Goal: Task Accomplishment & Management: Manage account settings

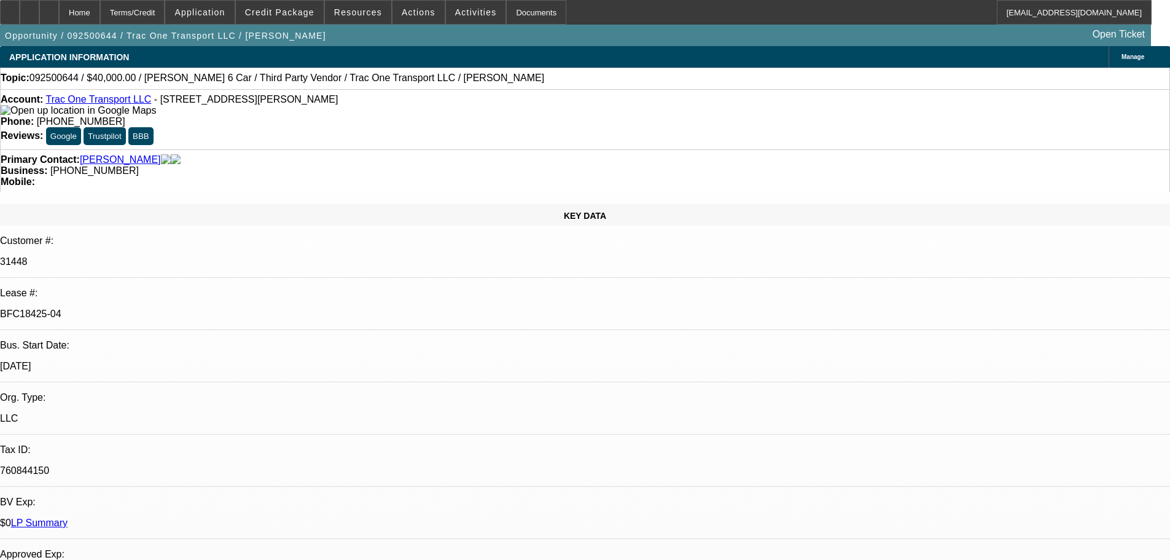
select select "0"
select select "3"
select select "0"
select select "6"
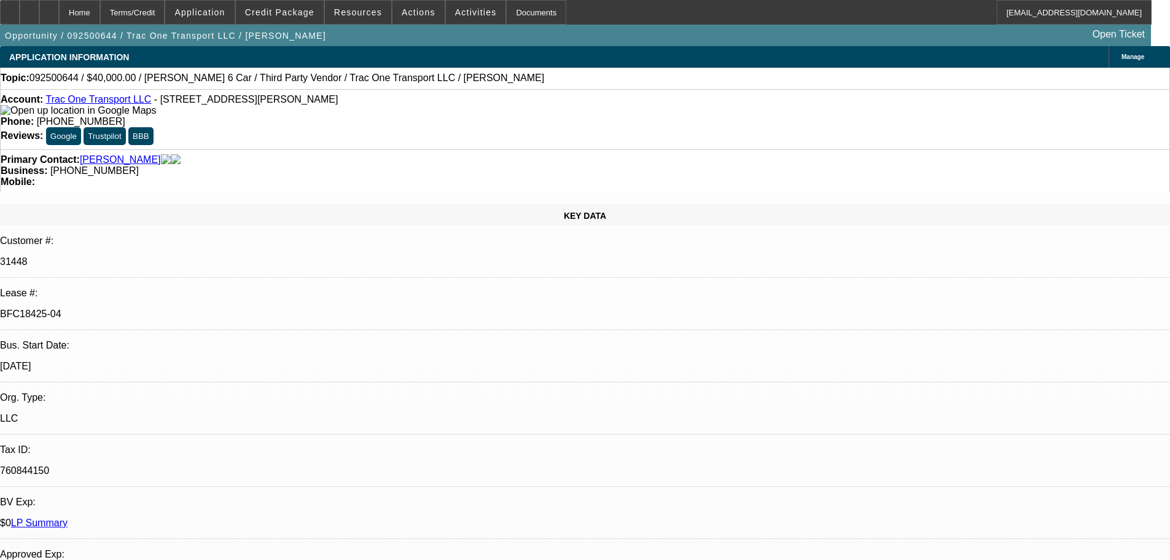
select select "0"
select select "6"
select select "0"
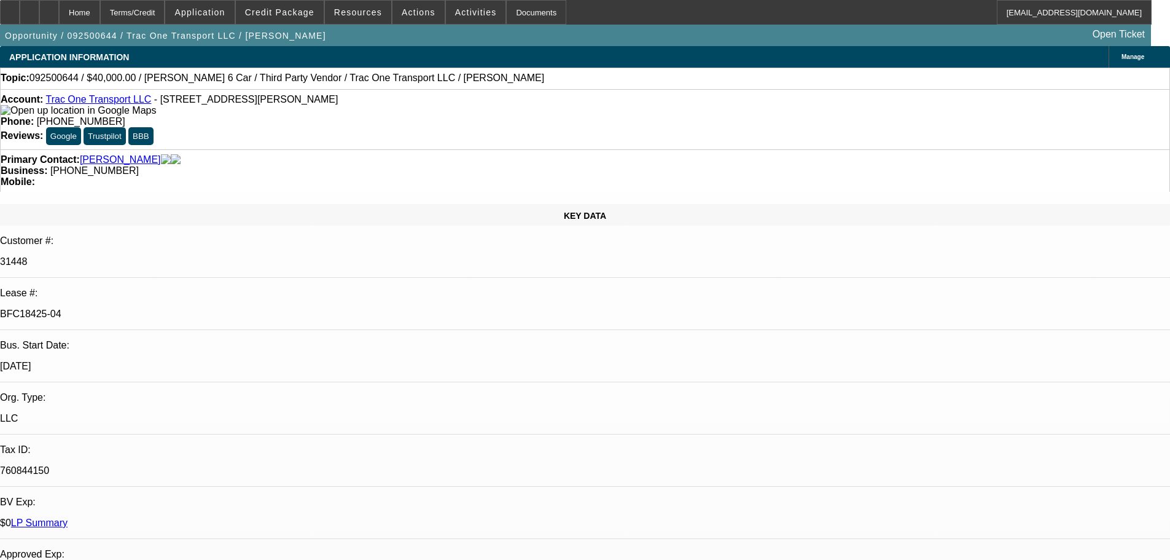
select select "0"
select select "6"
select select "0"
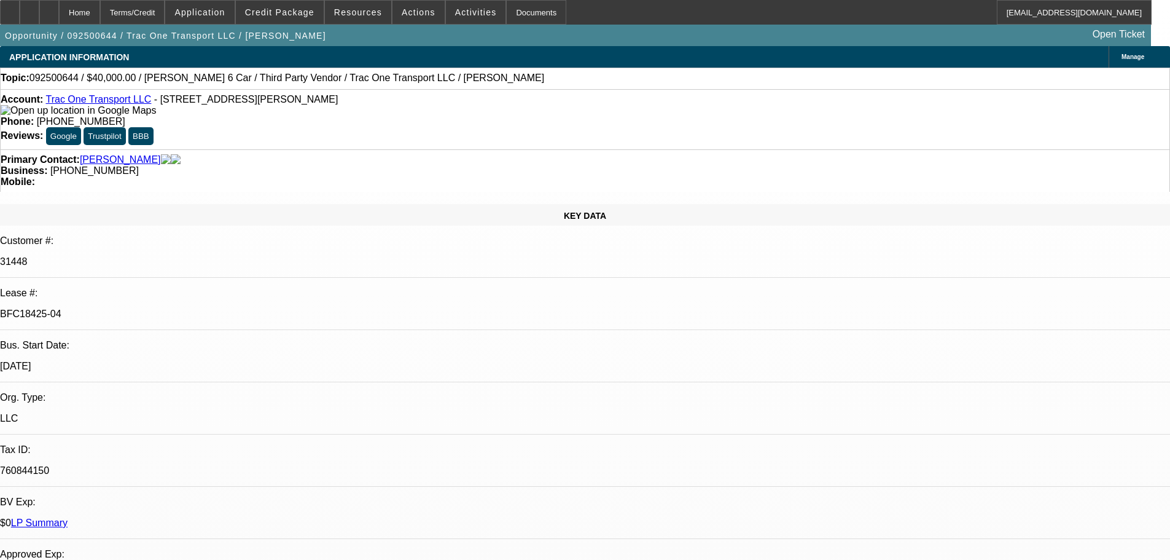
select select "0"
select select "6"
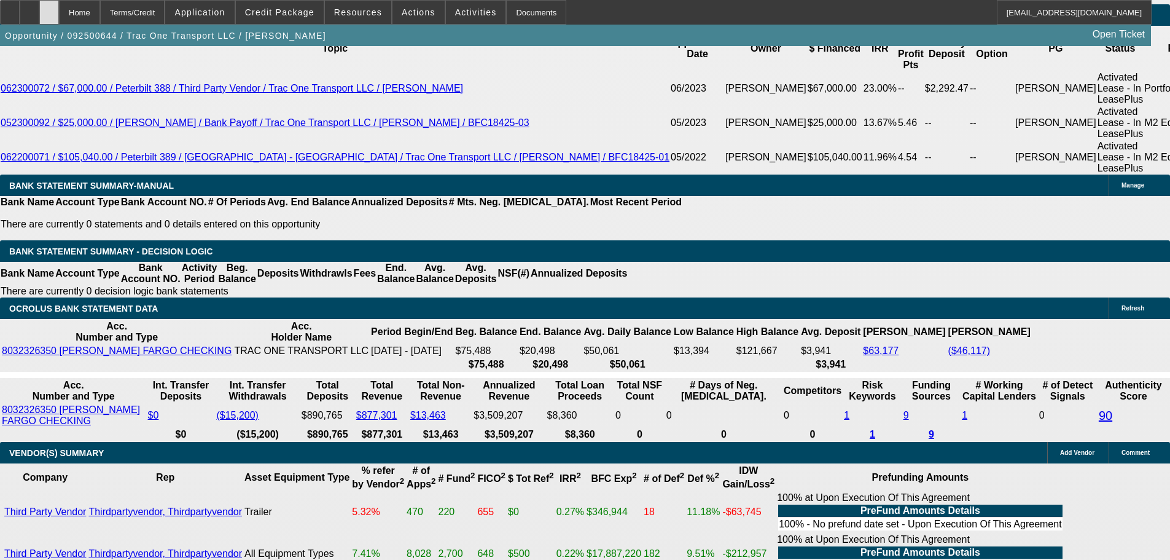
click at [59, 10] on div at bounding box center [49, 12] width 20 height 25
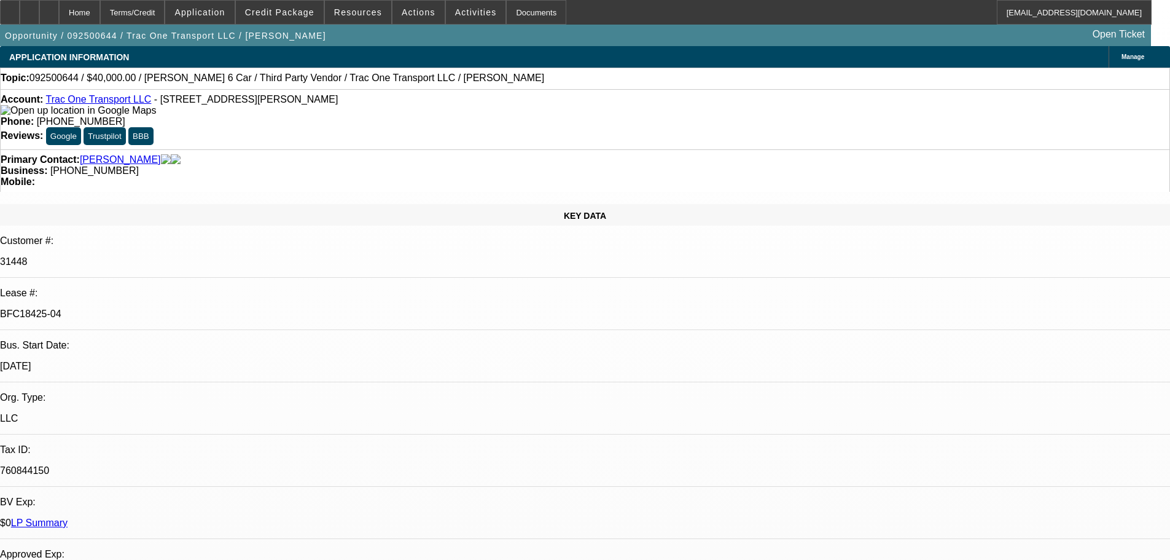
select select "0"
select select "3"
select select "0"
select select "6"
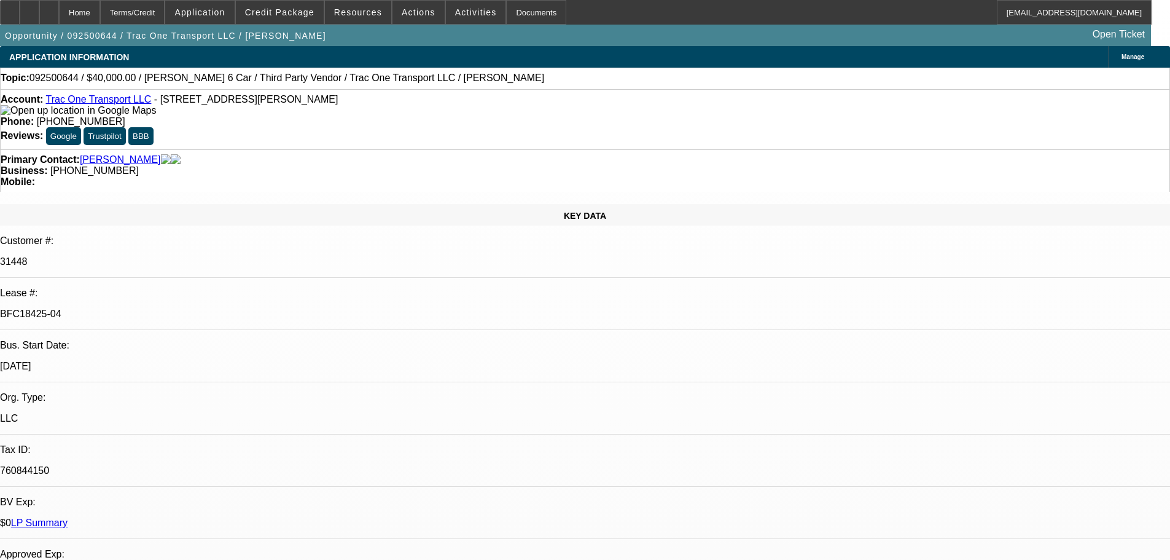
select select "0"
select select "6"
select select "0"
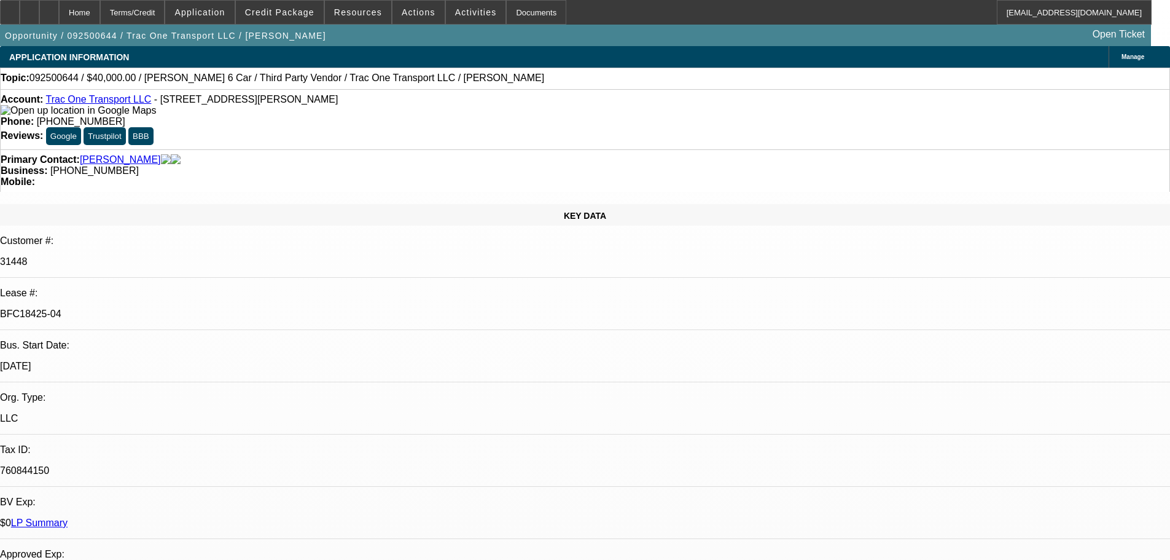
select select "0"
select select "6"
select select "0"
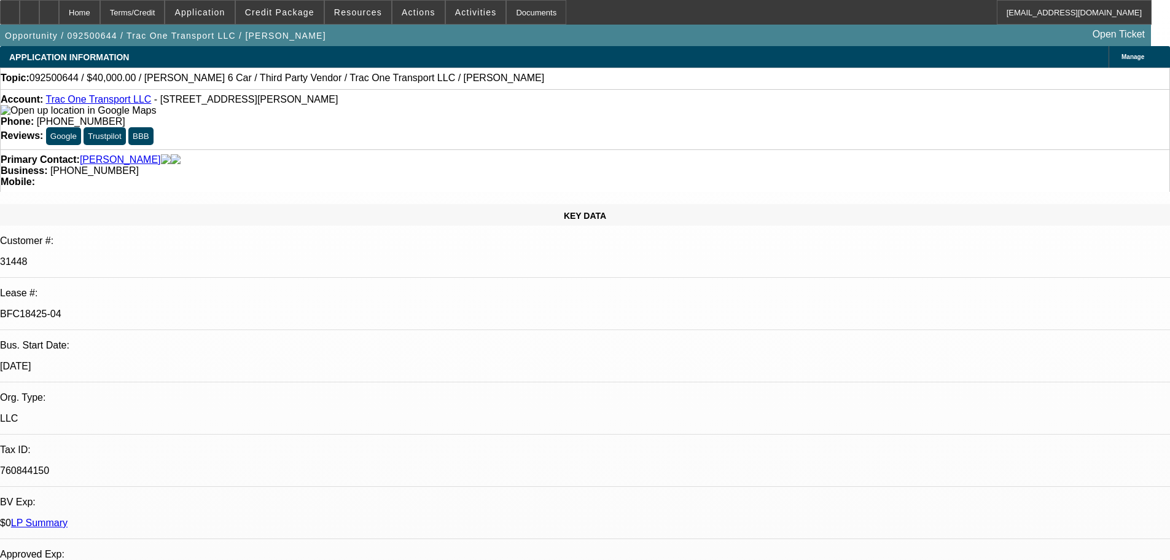
select select "0"
select select "6"
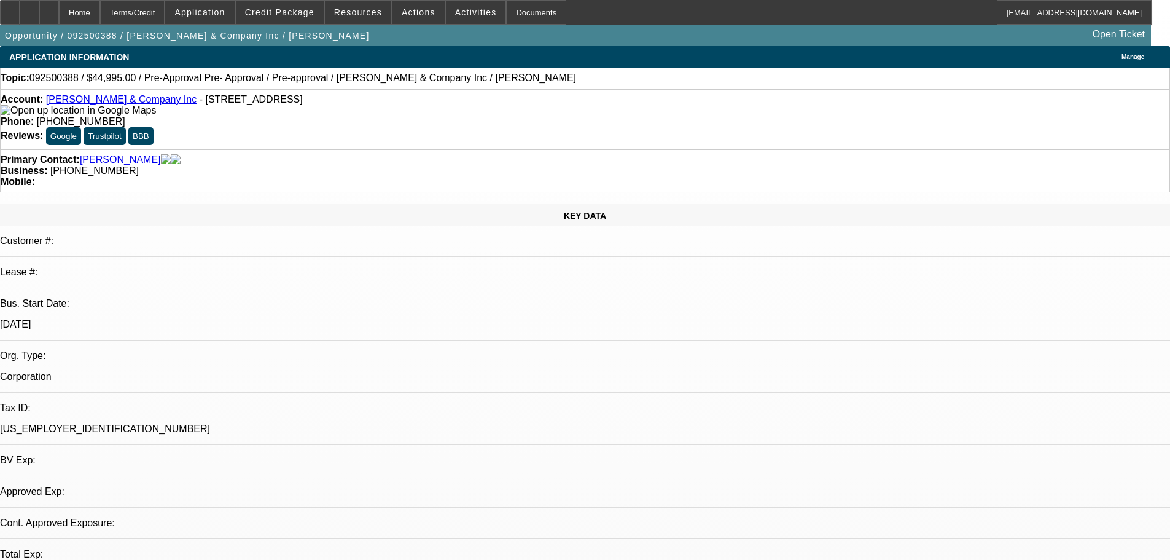
select select "0"
select select "0.1"
select select "4"
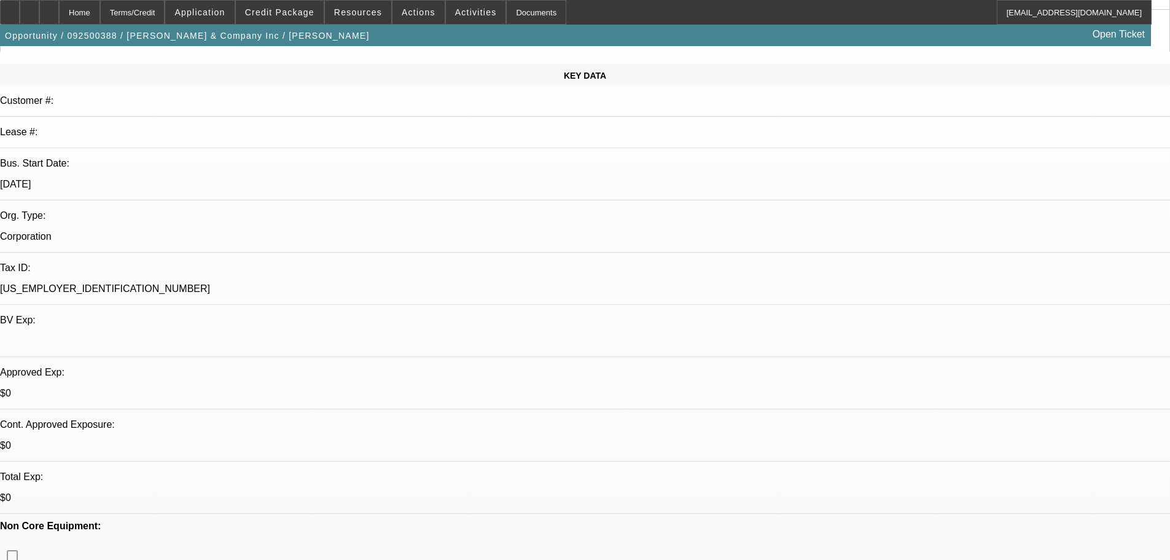
scroll to position [307, 0]
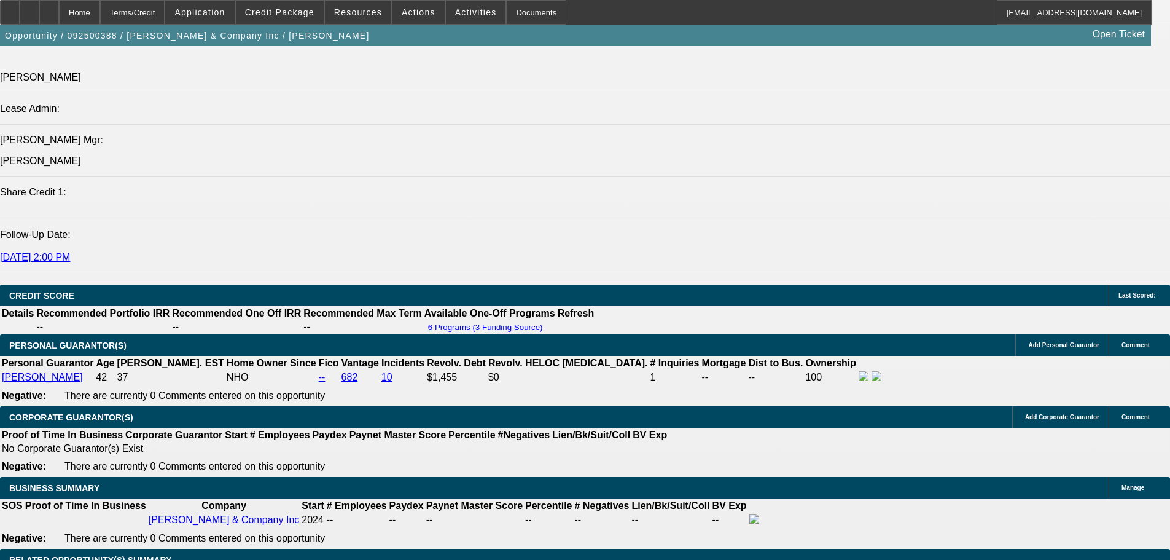
drag, startPoint x: 577, startPoint y: 190, endPoint x: 571, endPoint y: 383, distance: 193.0
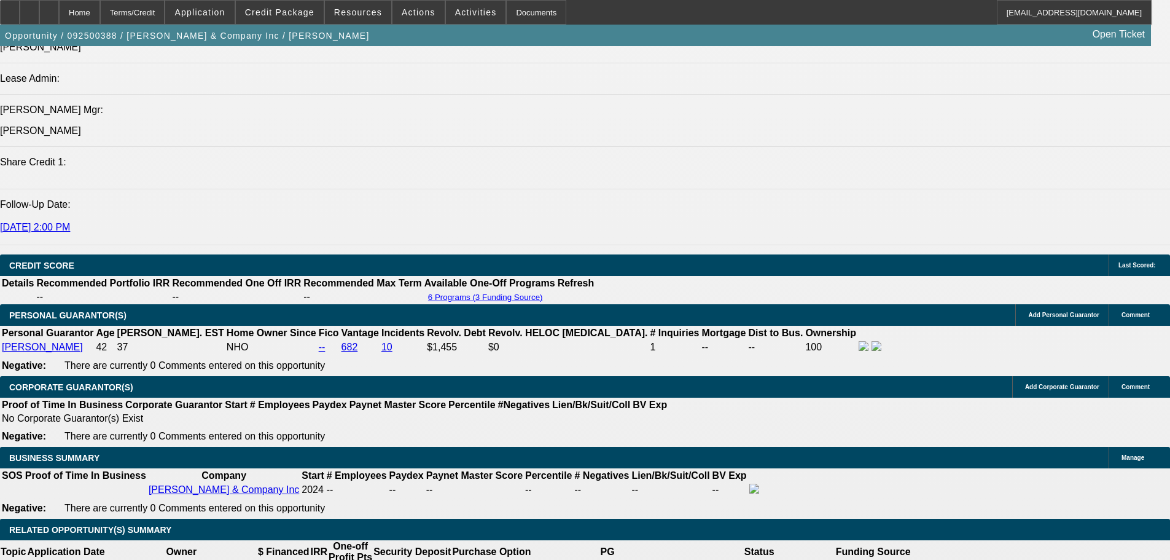
scroll to position [1455, 0]
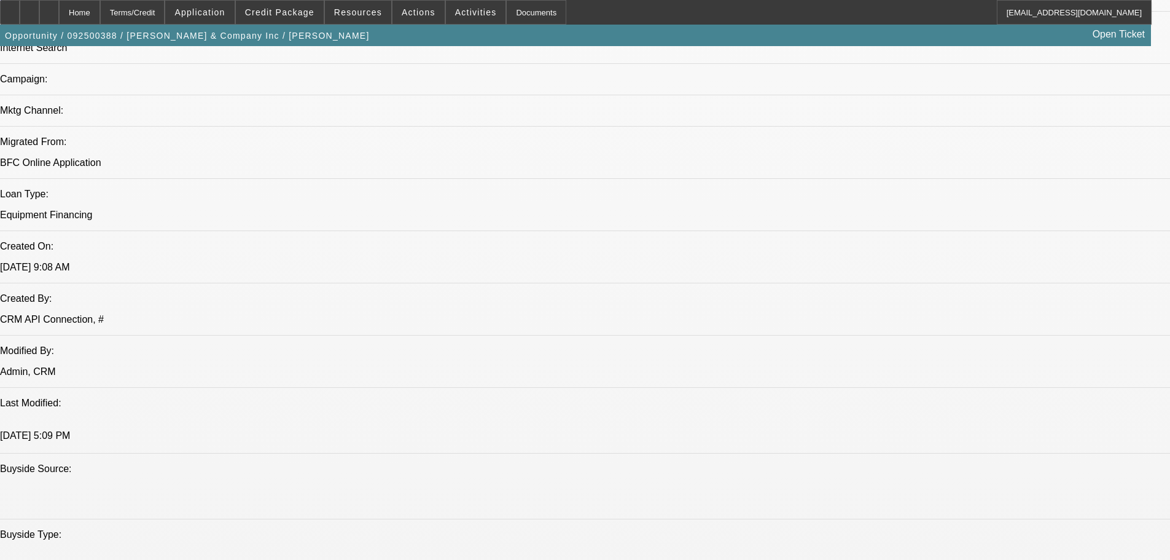
drag, startPoint x: 563, startPoint y: 278, endPoint x: 525, endPoint y: 207, distance: 80.3
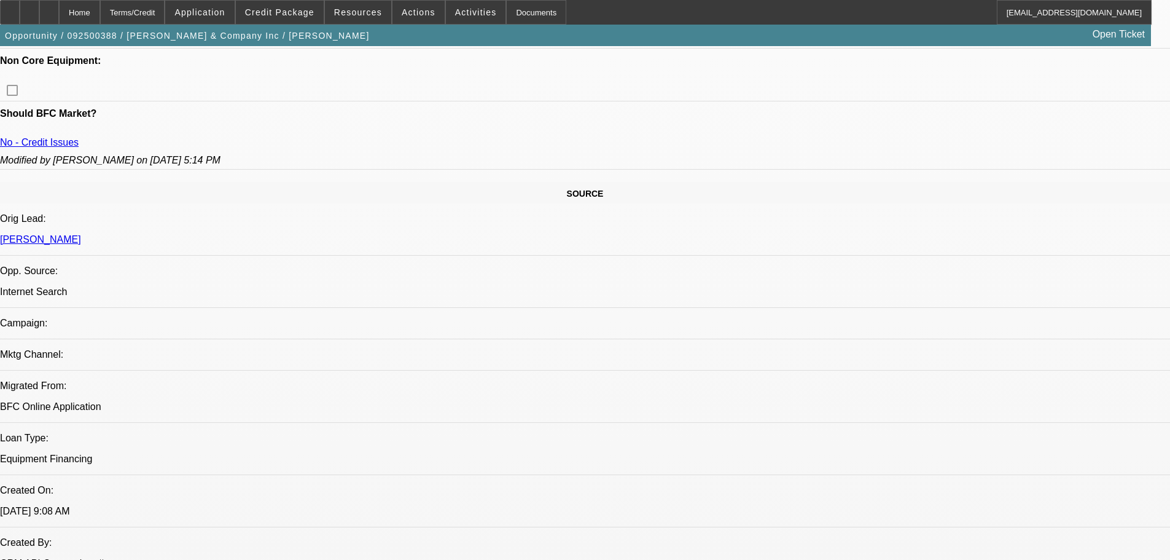
drag, startPoint x: 596, startPoint y: 393, endPoint x: 595, endPoint y: 256, distance: 136.4
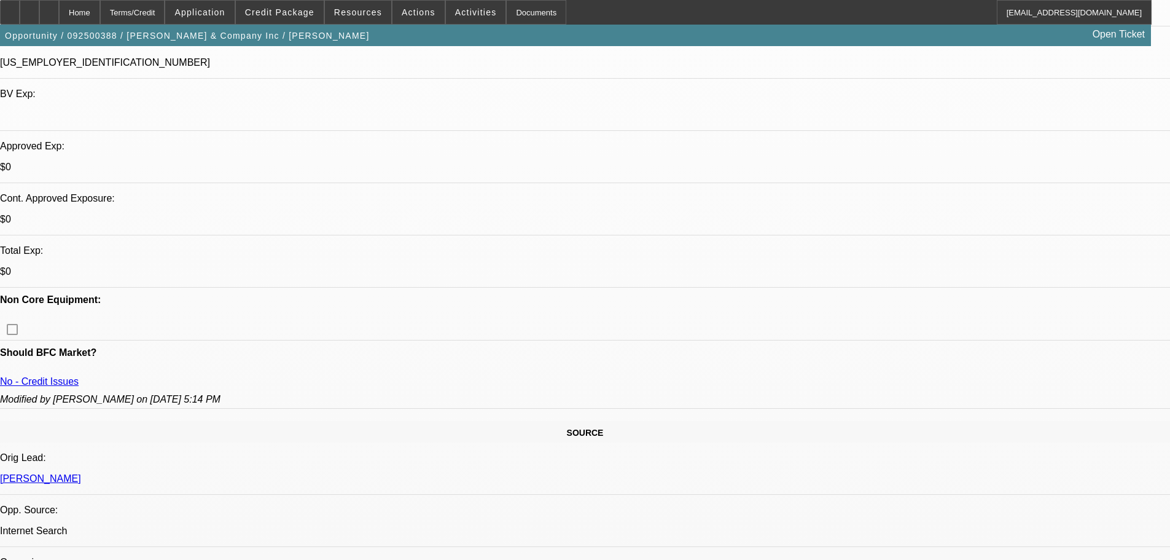
scroll to position [466, 0]
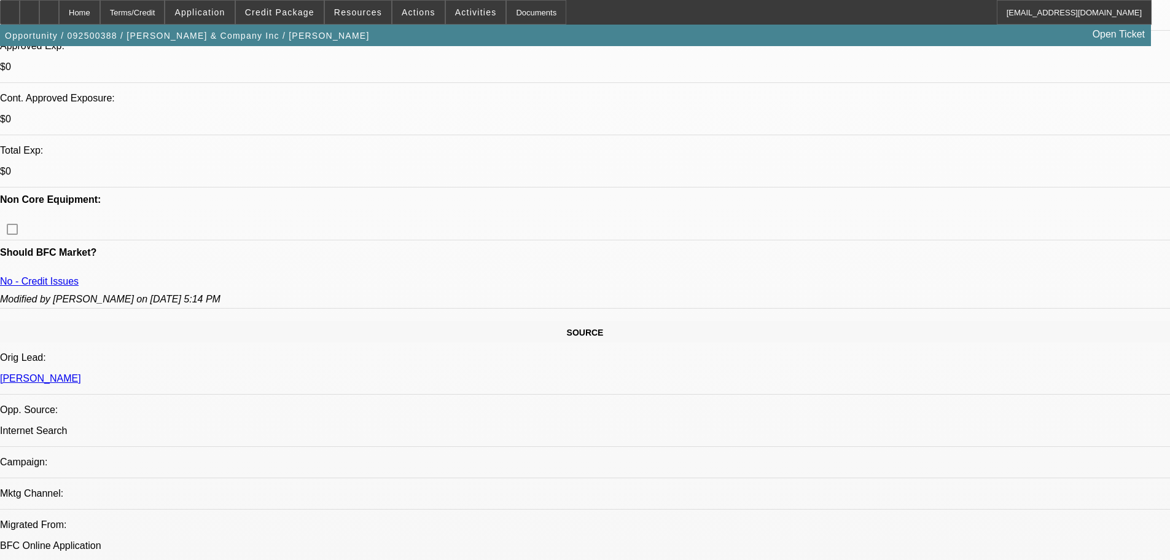
drag, startPoint x: 528, startPoint y: 339, endPoint x: 447, endPoint y: -74, distance: 421.4
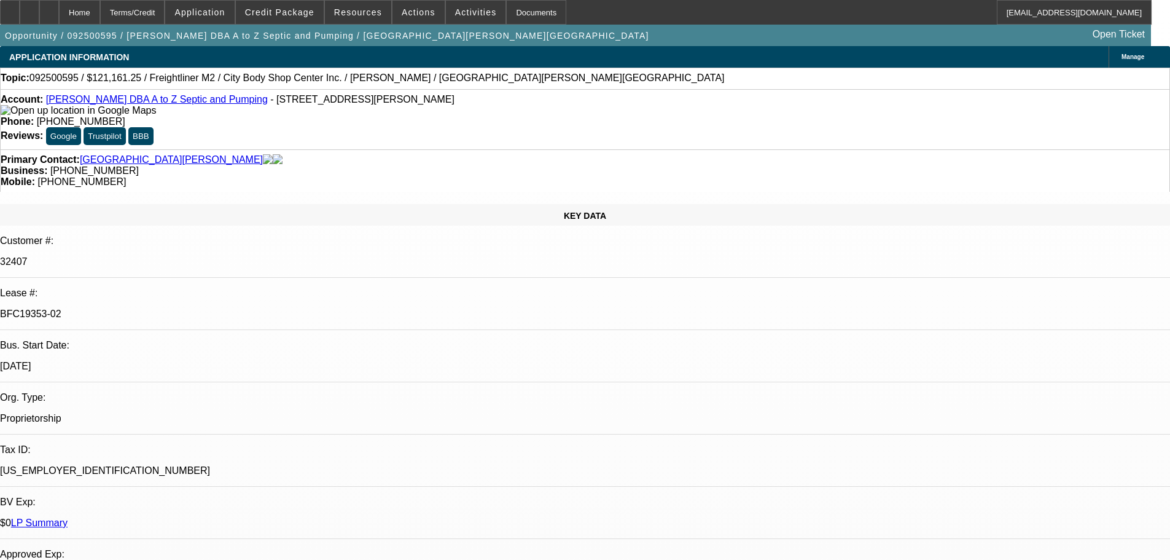
select select "0"
select select "6"
select select "0"
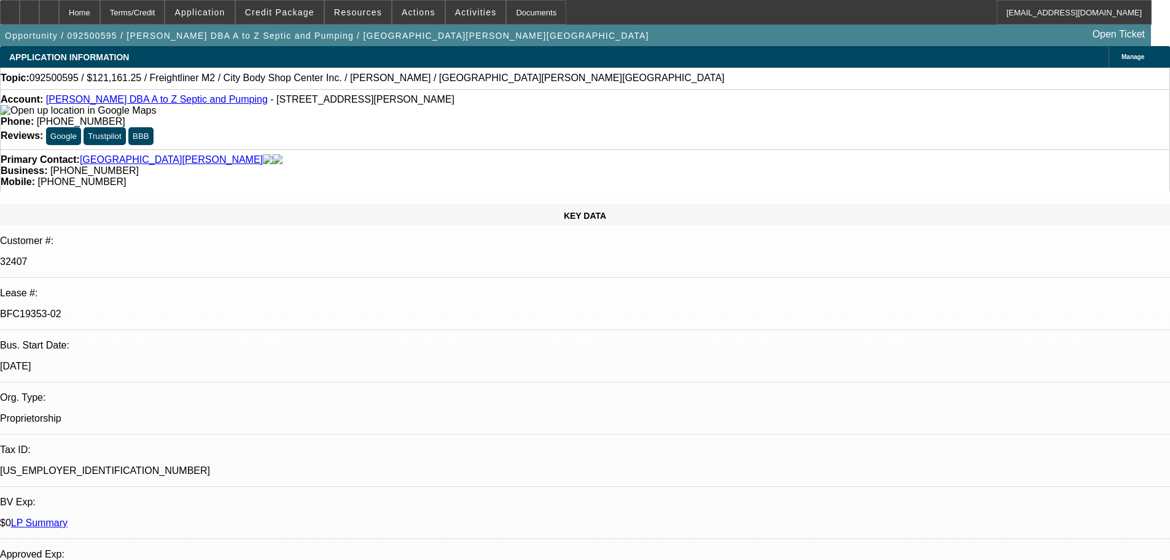
select select "0"
select select "6"
select select "0"
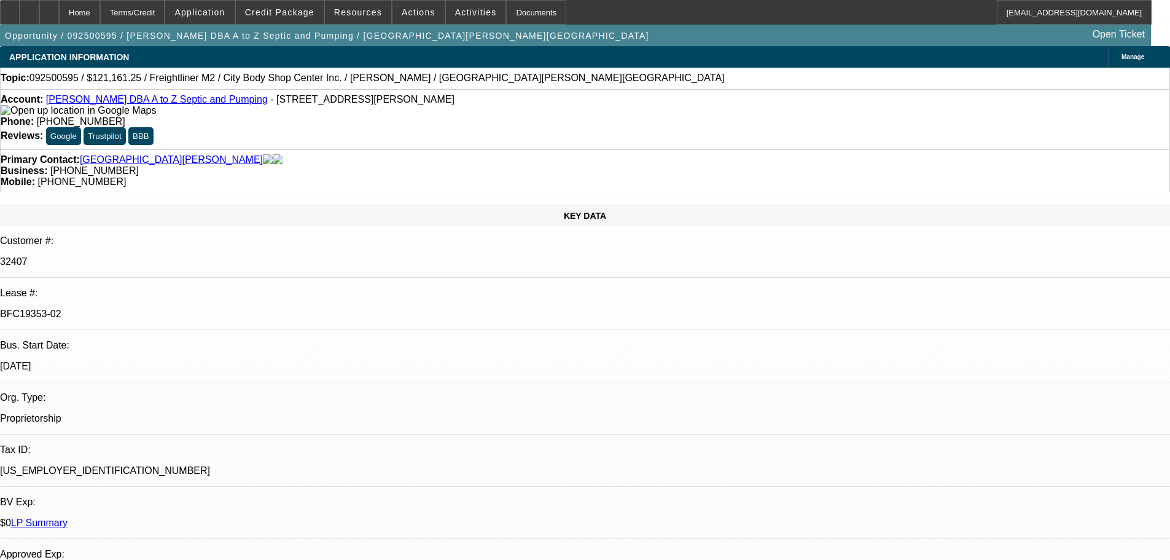
select select "0"
select select "6"
select select "0"
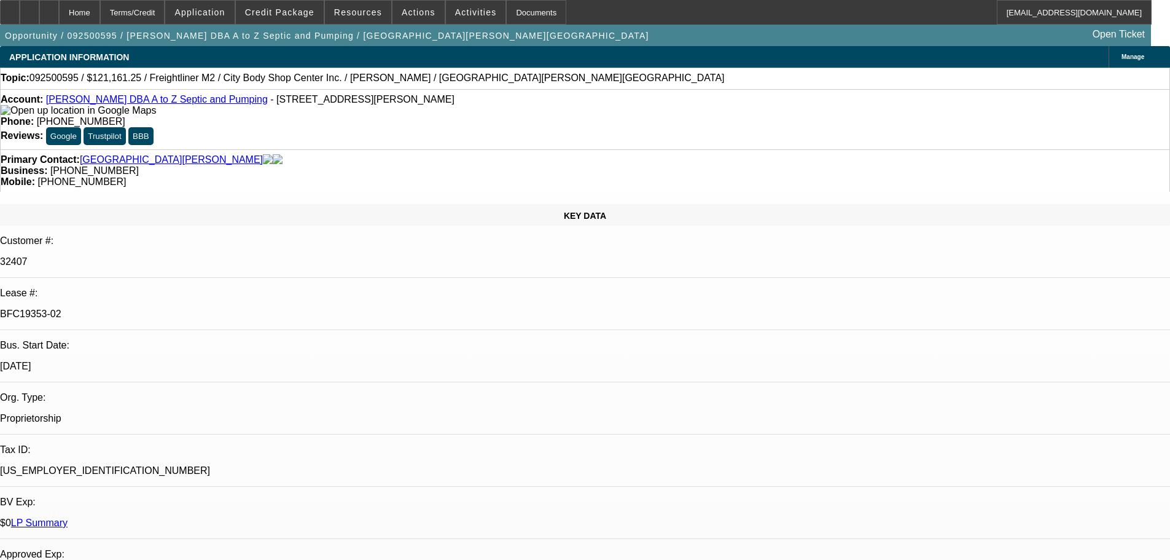
select select "6"
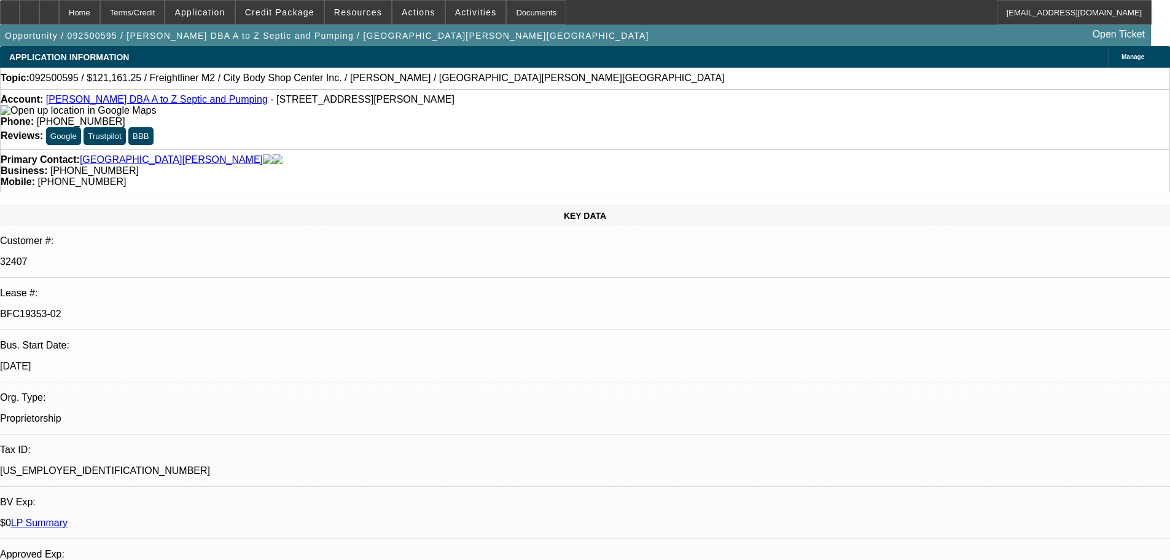
drag, startPoint x: 937, startPoint y: 127, endPoint x: 939, endPoint y: 114, distance: 12.5
drag, startPoint x: 1129, startPoint y: 74, endPoint x: 1120, endPoint y: 83, distance: 12.6
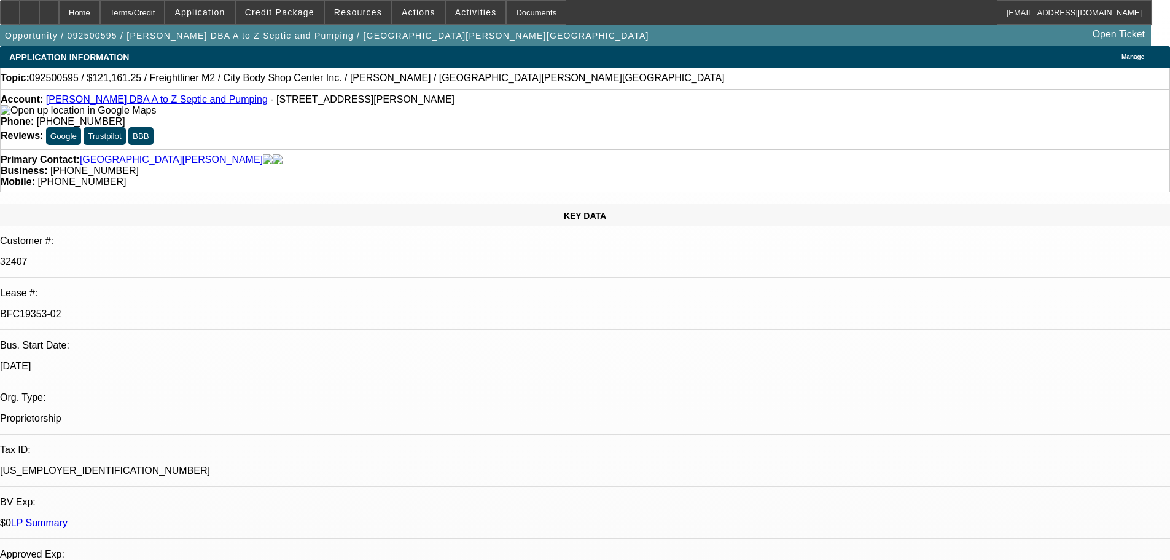
drag, startPoint x: 557, startPoint y: 104, endPoint x: 557, endPoint y: 55, distance: 49.1
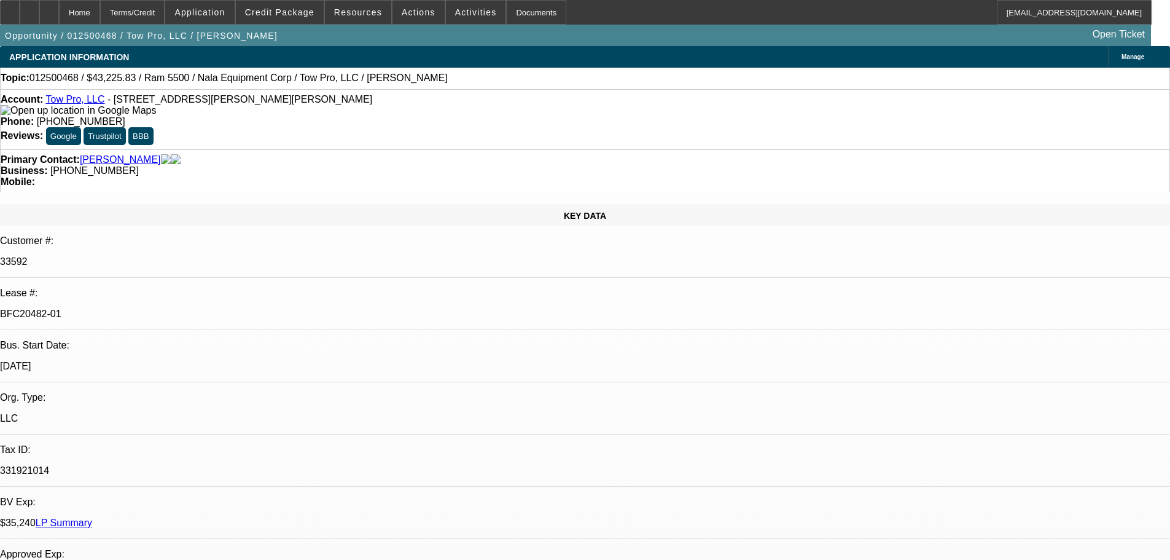
select select "0"
select select "2"
select select "0"
select select "6"
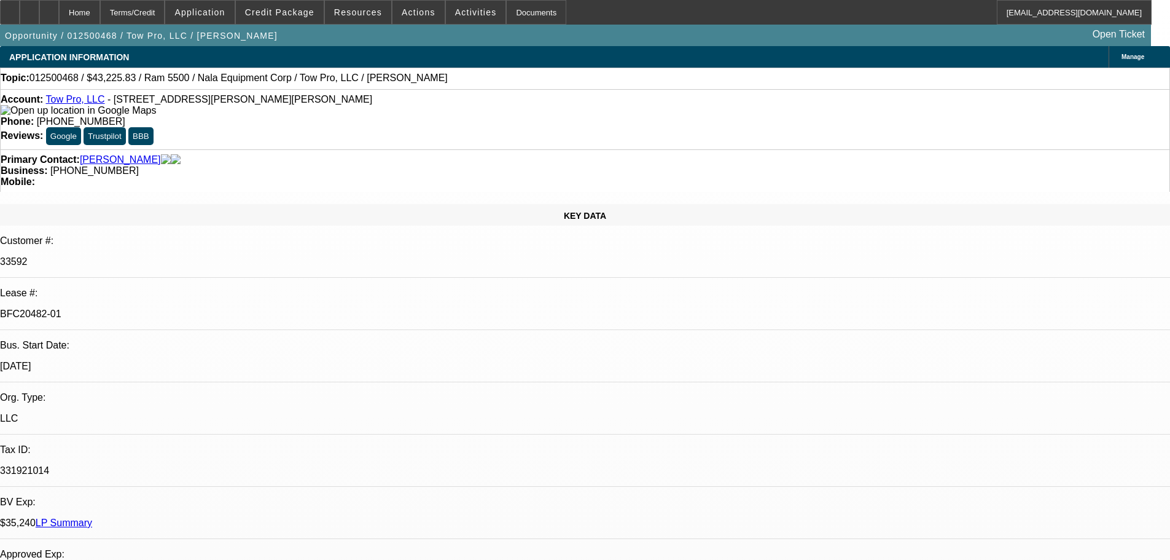
select select "0"
select select "2"
select select "0"
select select "6"
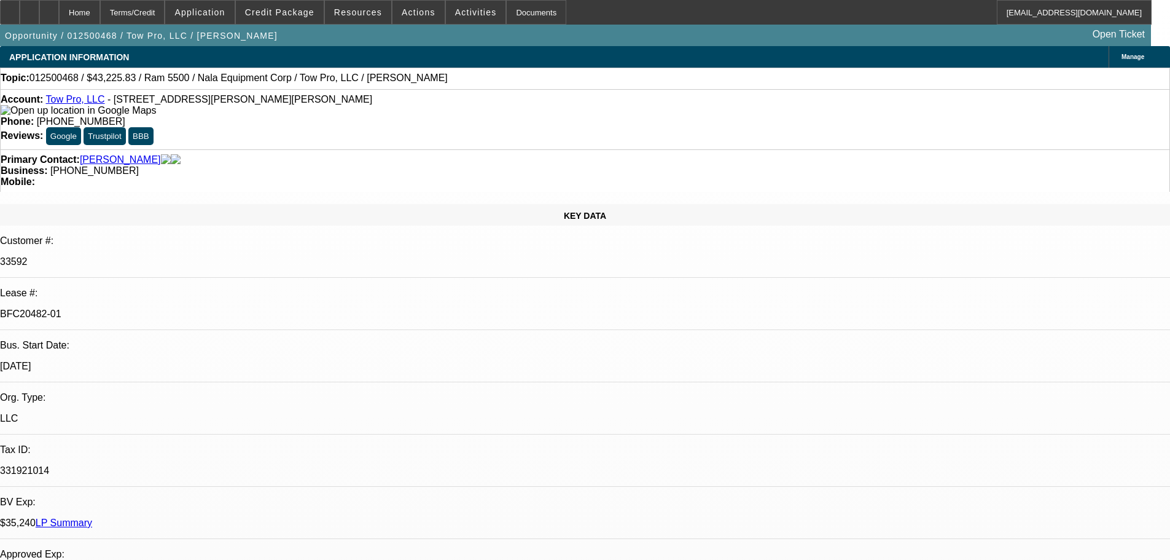
select select "0"
select select "2"
select select "0"
select select "6"
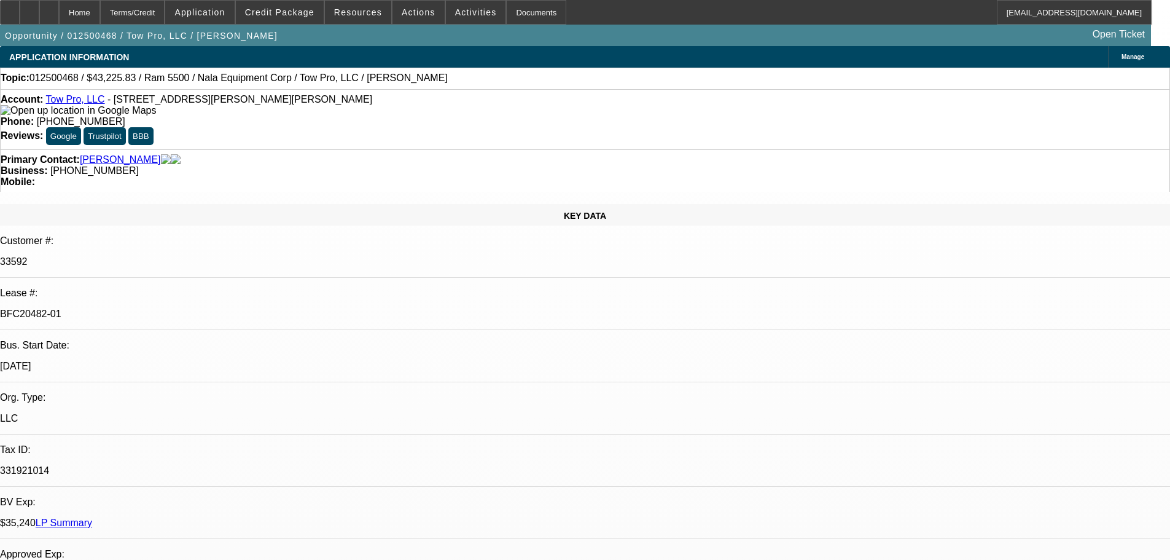
select select "0"
select select "2"
select select "0"
select select "6"
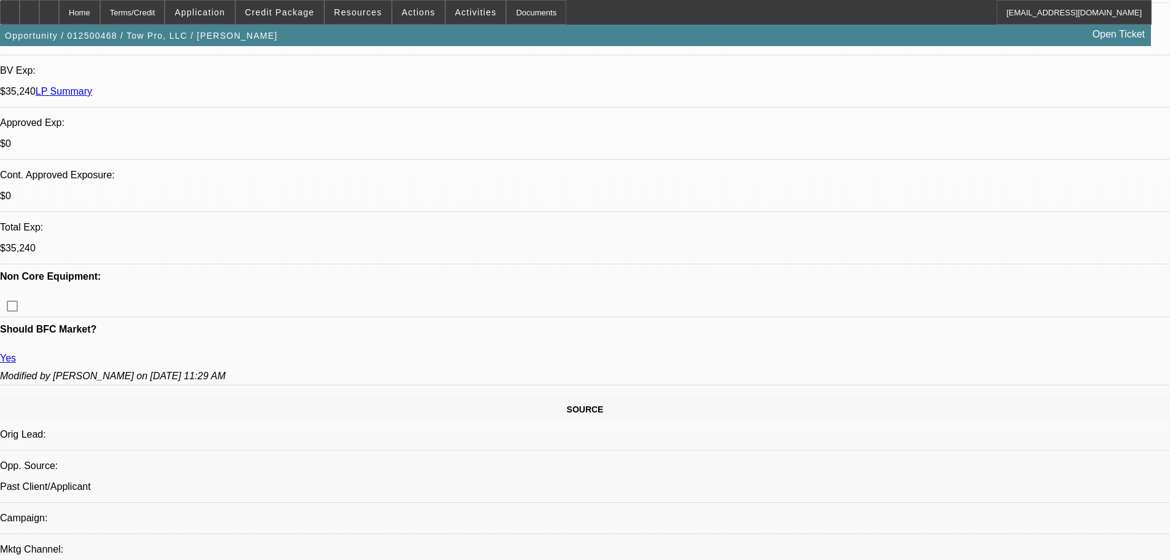
scroll to position [430, 0]
drag, startPoint x: 913, startPoint y: 211, endPoint x: 913, endPoint y: 195, distance: 16.0
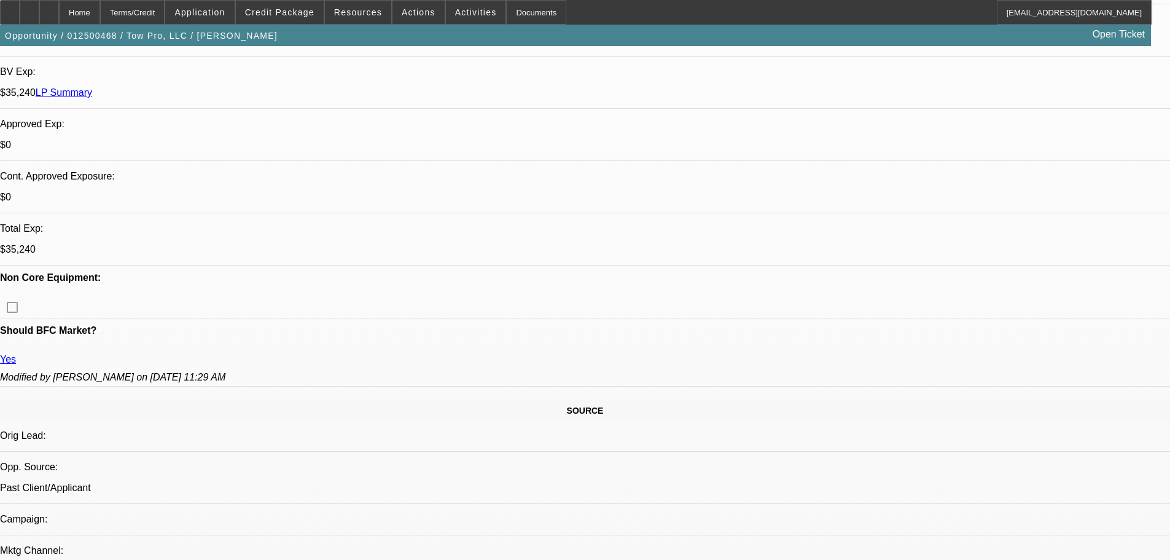
drag, startPoint x: 924, startPoint y: 197, endPoint x: 924, endPoint y: 158, distance: 38.7
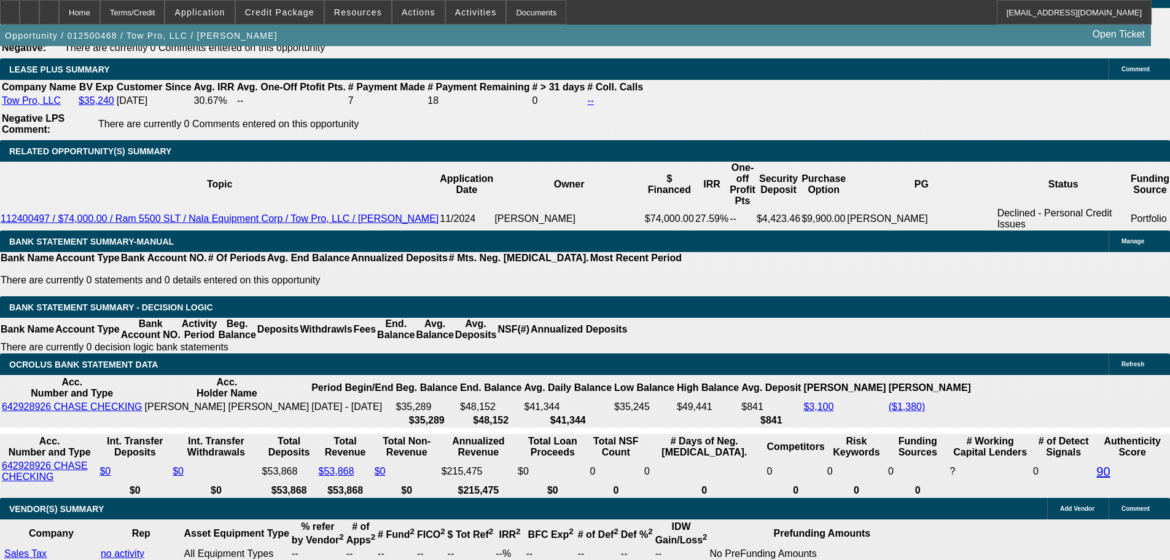
scroll to position [2150, 0]
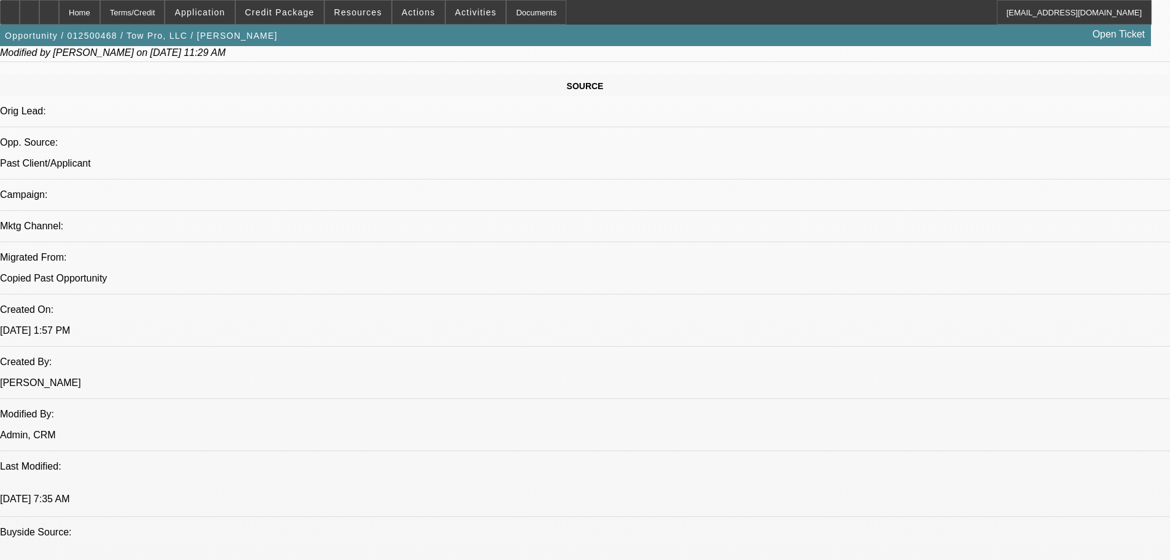
drag, startPoint x: 507, startPoint y: 349, endPoint x: 508, endPoint y: 190, distance: 158.5
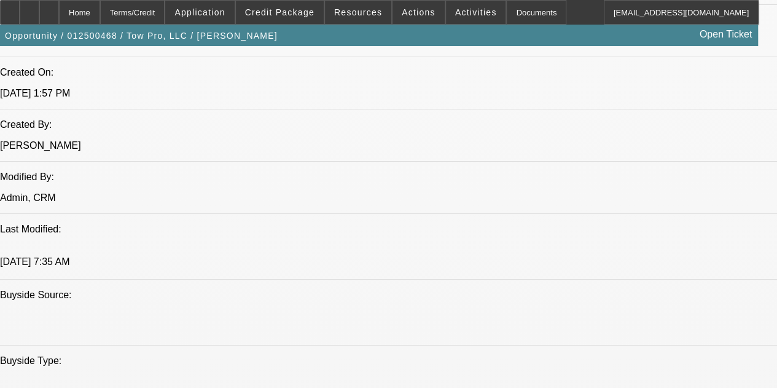
scroll to position [913, 0]
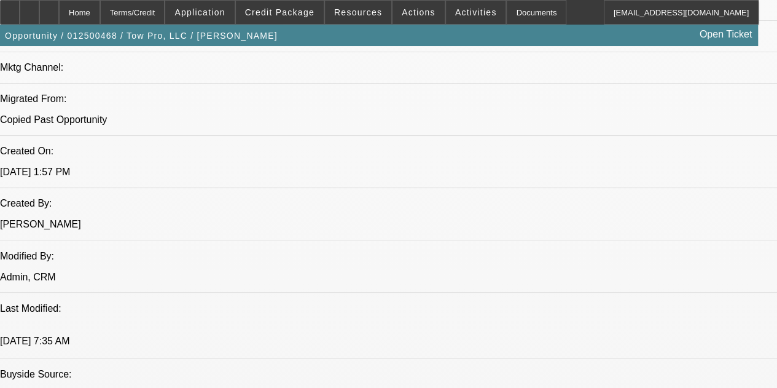
drag, startPoint x: 391, startPoint y: 163, endPoint x: 358, endPoint y: 165, distance: 33.3
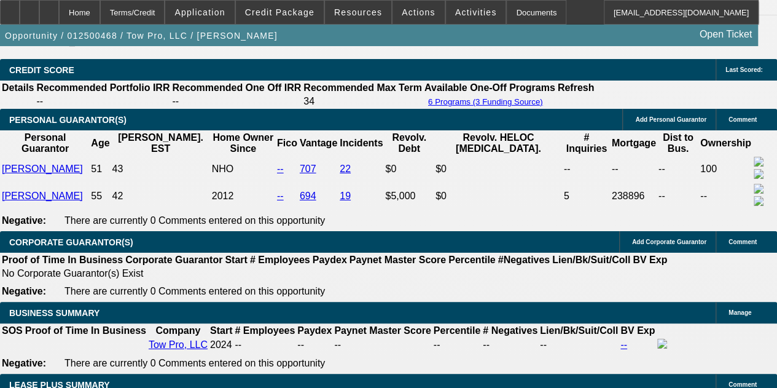
drag, startPoint x: 367, startPoint y: 178, endPoint x: 394, endPoint y: 327, distance: 152.2
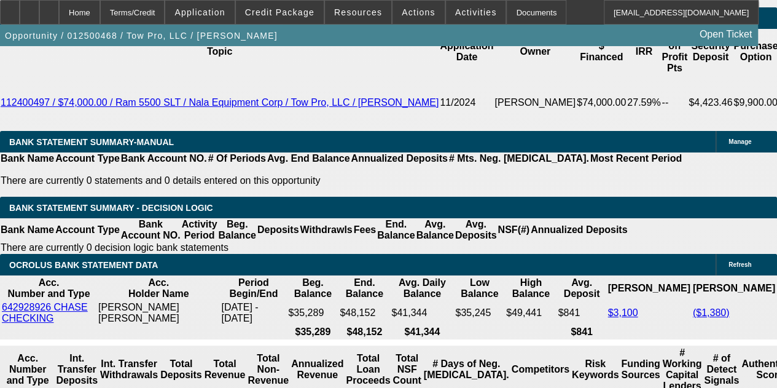
drag, startPoint x: 345, startPoint y: 229, endPoint x: 375, endPoint y: 332, distance: 106.7
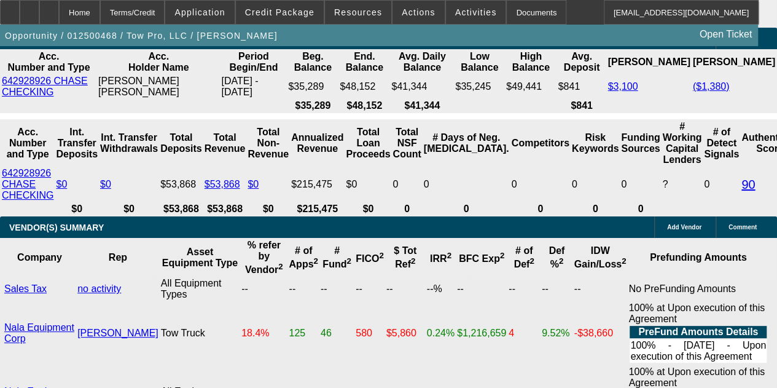
drag, startPoint x: 359, startPoint y: 203, endPoint x: 372, endPoint y: 287, distance: 85.1
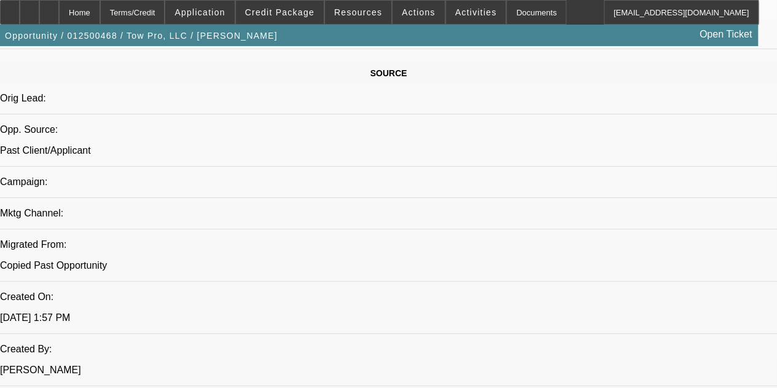
scroll to position [44, 0]
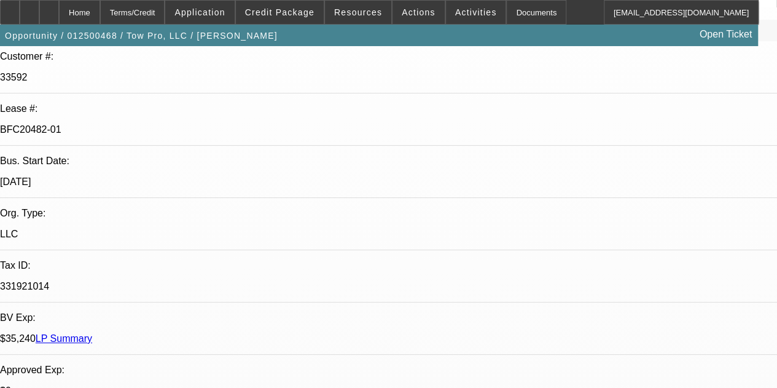
drag, startPoint x: 306, startPoint y: 137, endPoint x: 324, endPoint y: -10, distance: 148.5
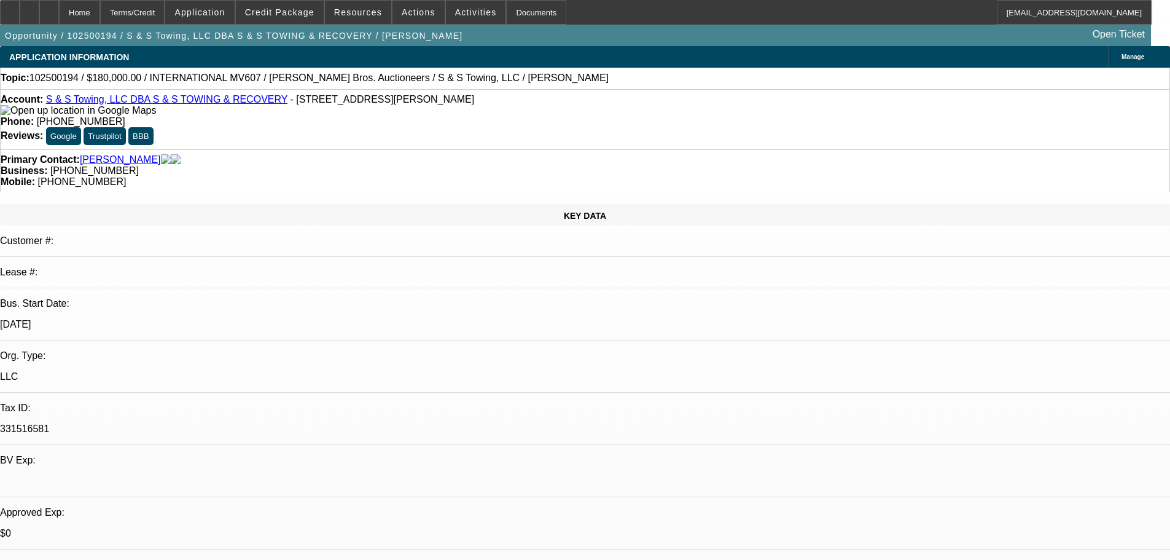
select select "0"
select select "3"
select select "0"
select select "6"
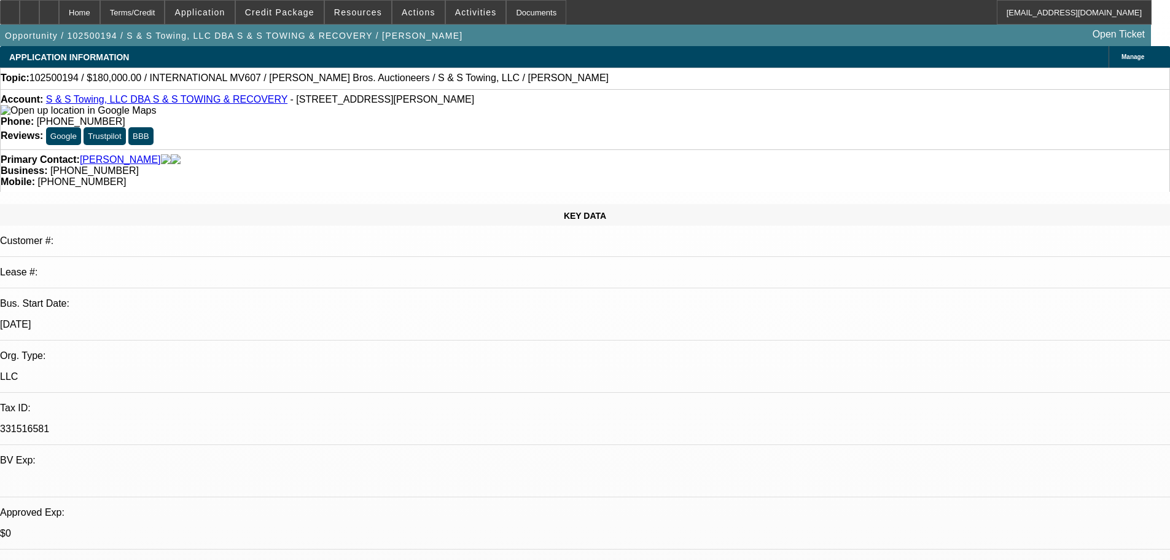
select select "0"
select select "3"
select select "0"
select select "6"
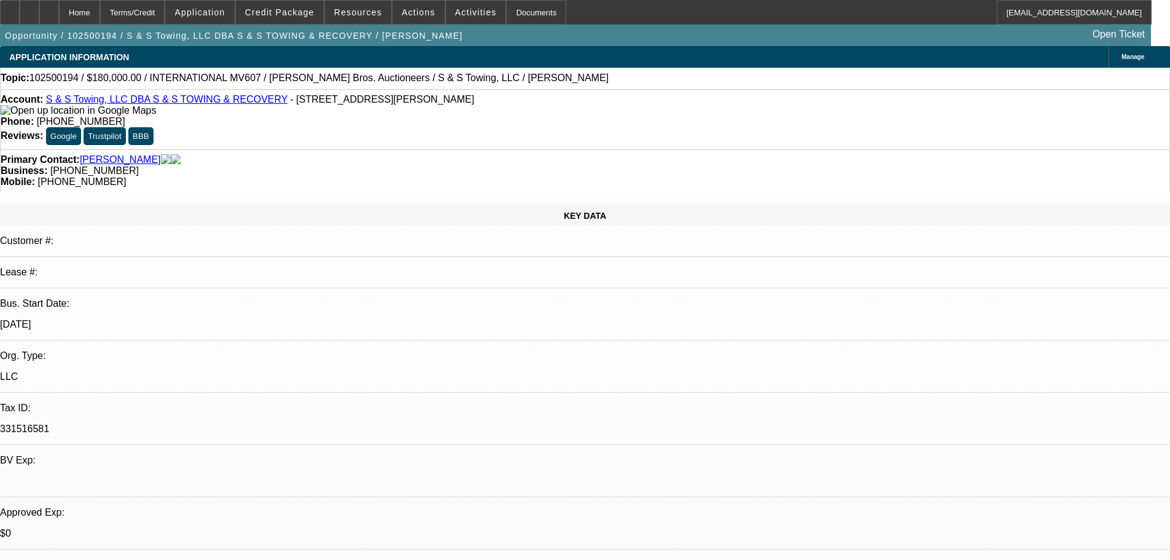
select select "0"
select select "3"
select select "0"
select select "6"
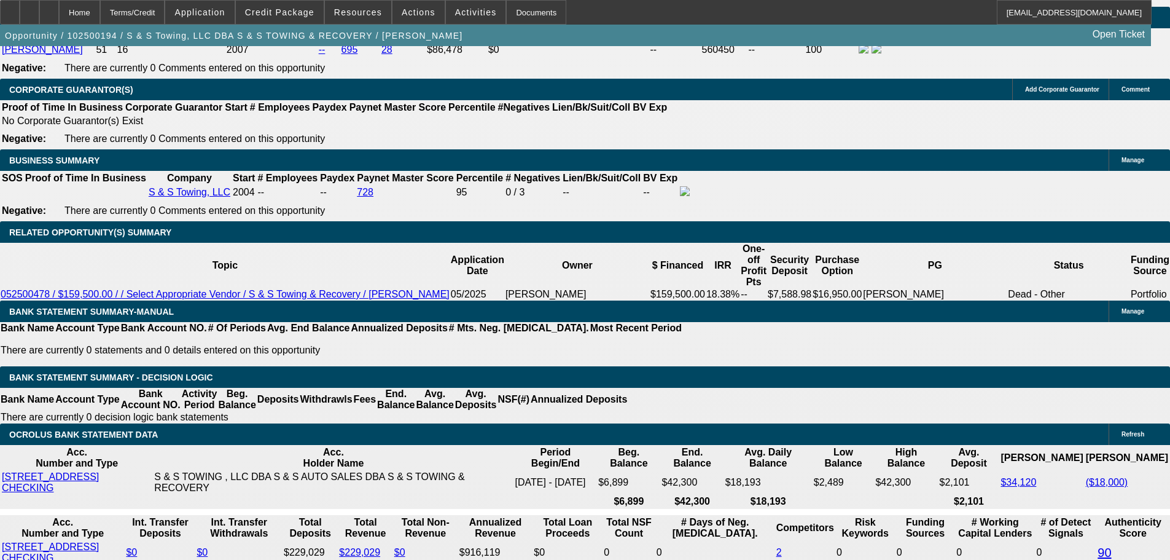
scroll to position [1966, 0]
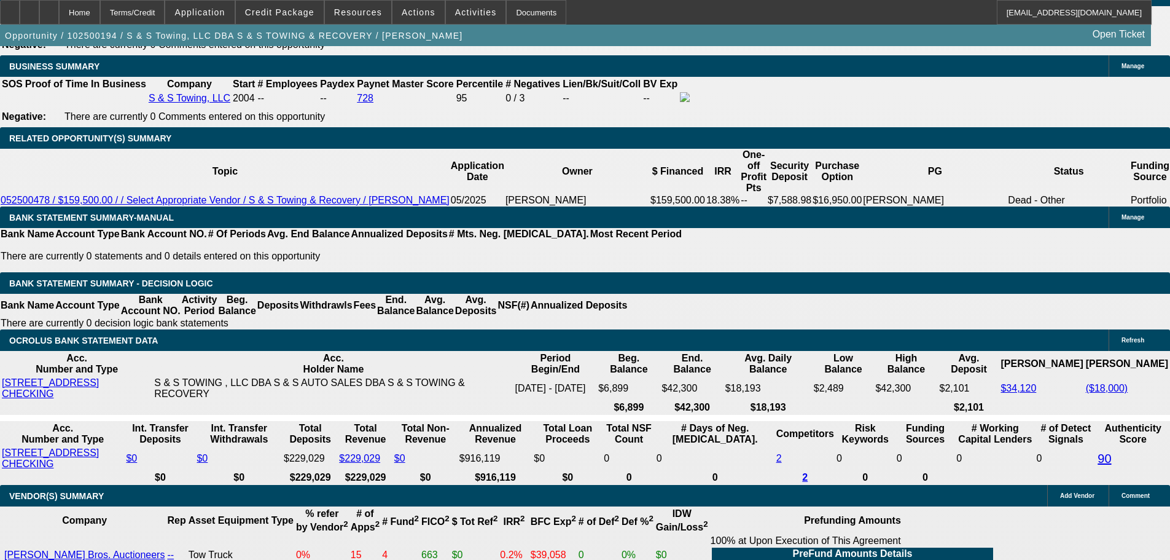
drag, startPoint x: 199, startPoint y: 135, endPoint x: 283, endPoint y: 248, distance: 140.6
drag, startPoint x: 171, startPoint y: 189, endPoint x: 170, endPoint y: 168, distance: 20.3
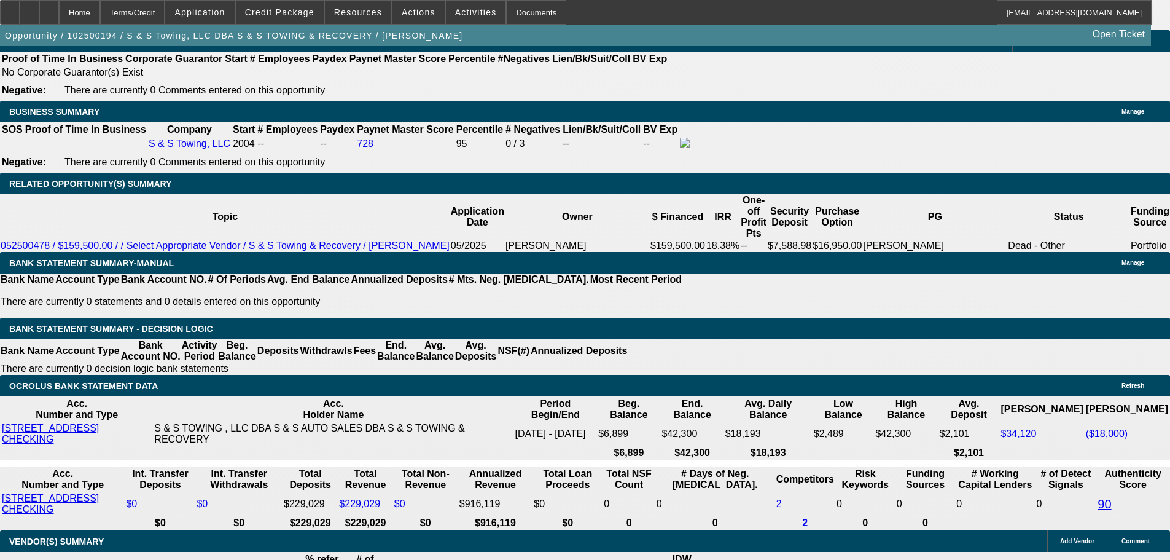
scroll to position [1843, 0]
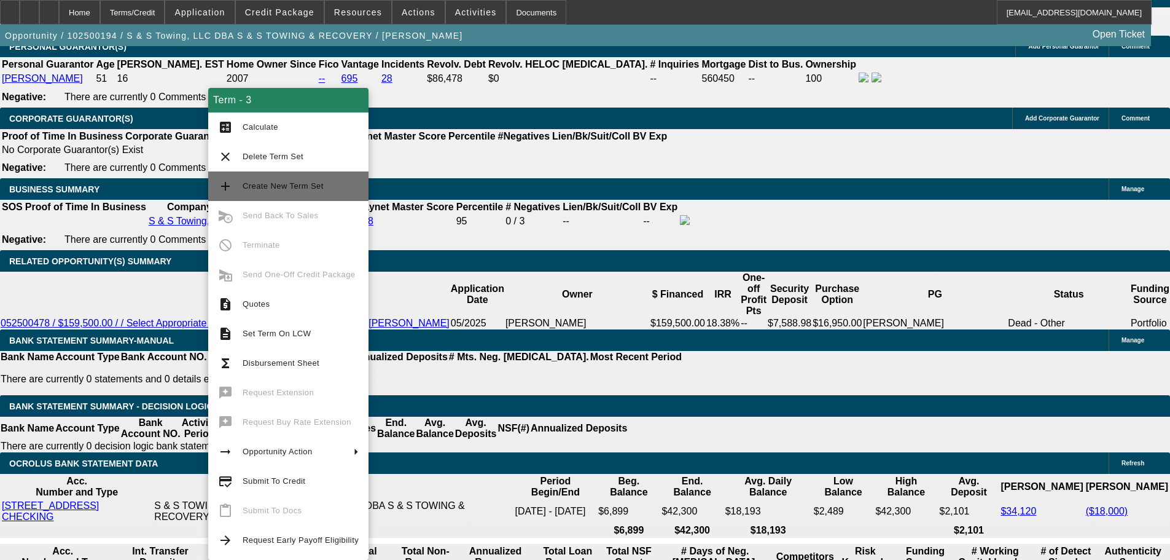
click at [332, 184] on span "Create New Term Set" at bounding box center [301, 186] width 116 height 15
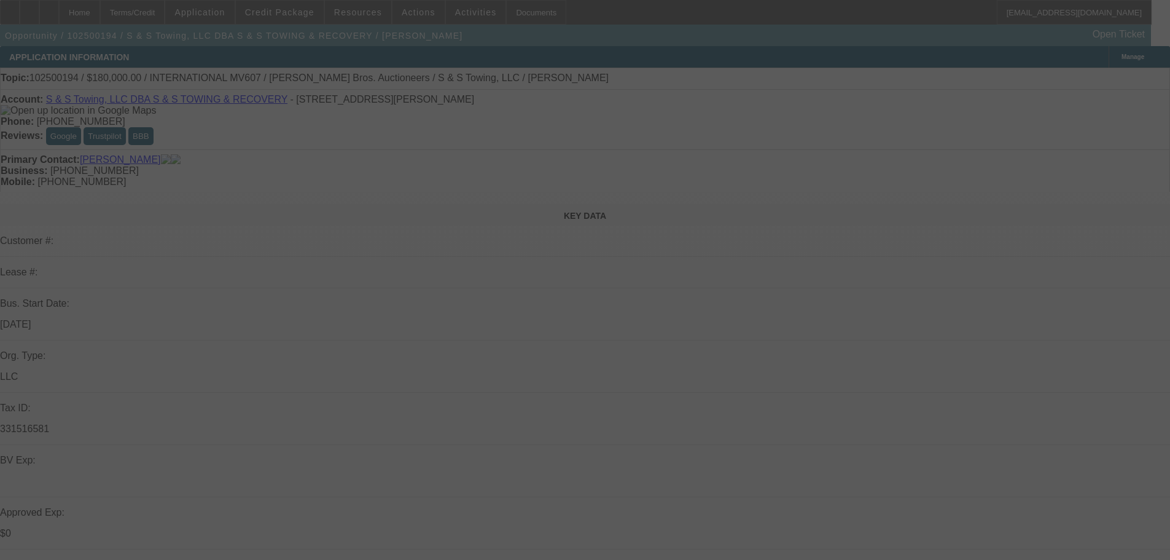
select select "0"
select select "3"
select select "0"
select select "6"
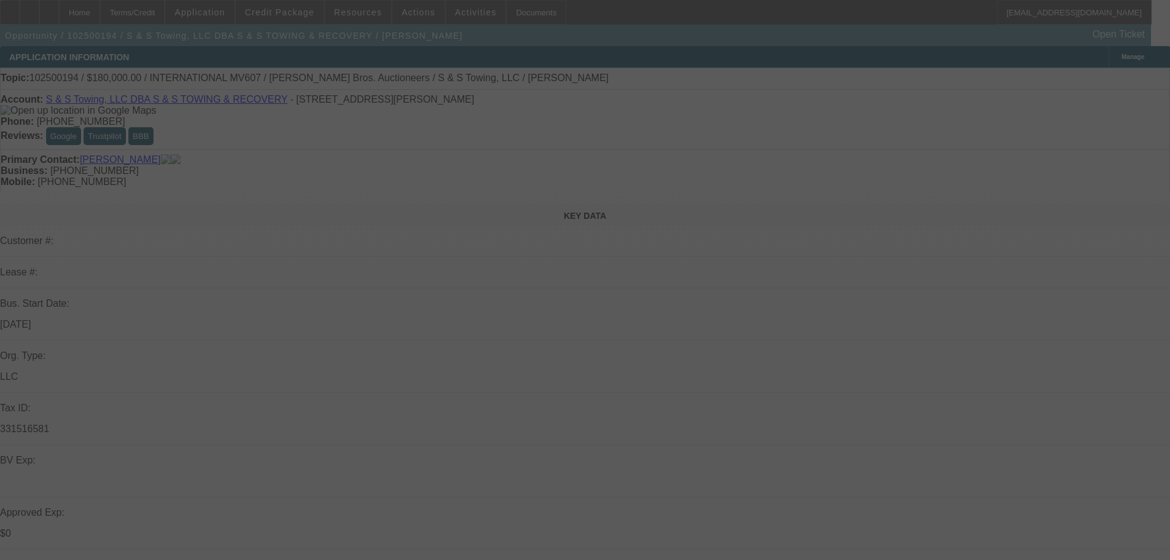
select select "0"
select select "3"
select select "0"
select select "6"
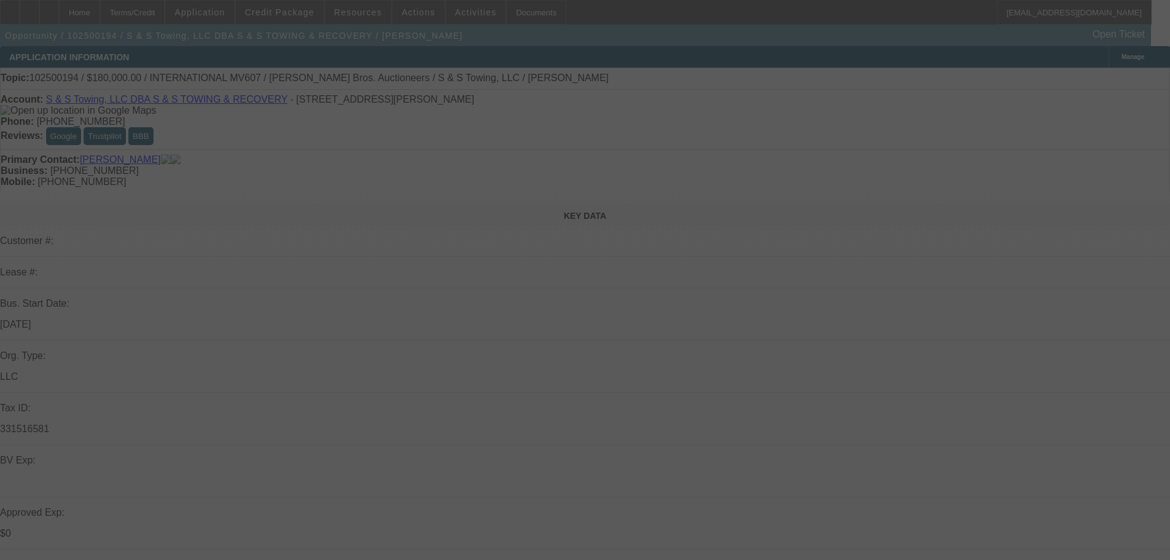
select select "0"
select select "3"
select select "0"
select select "6"
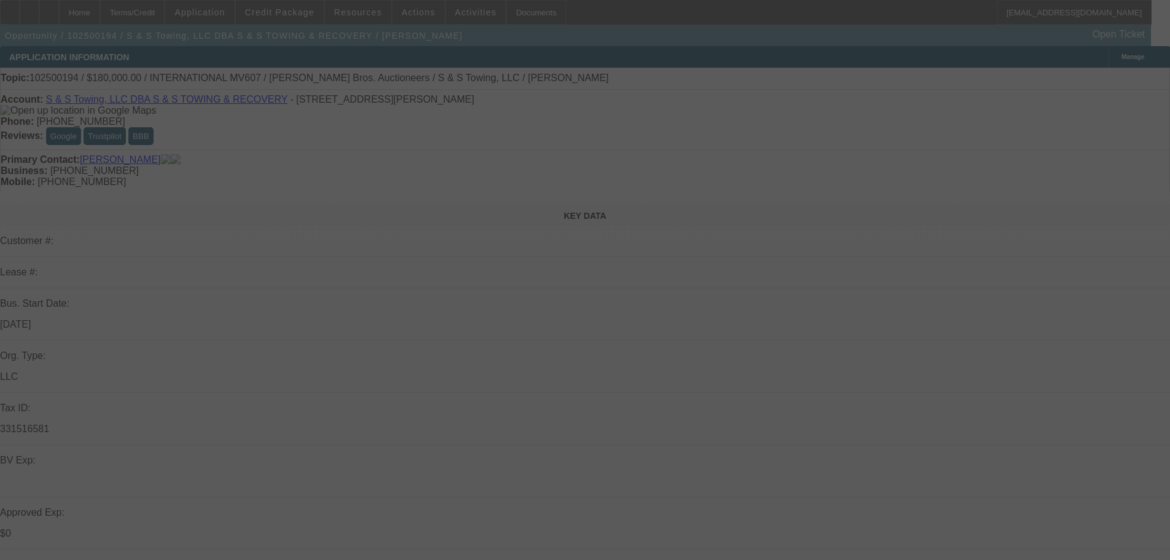
select select "0"
select select "3"
select select "0"
select select "6"
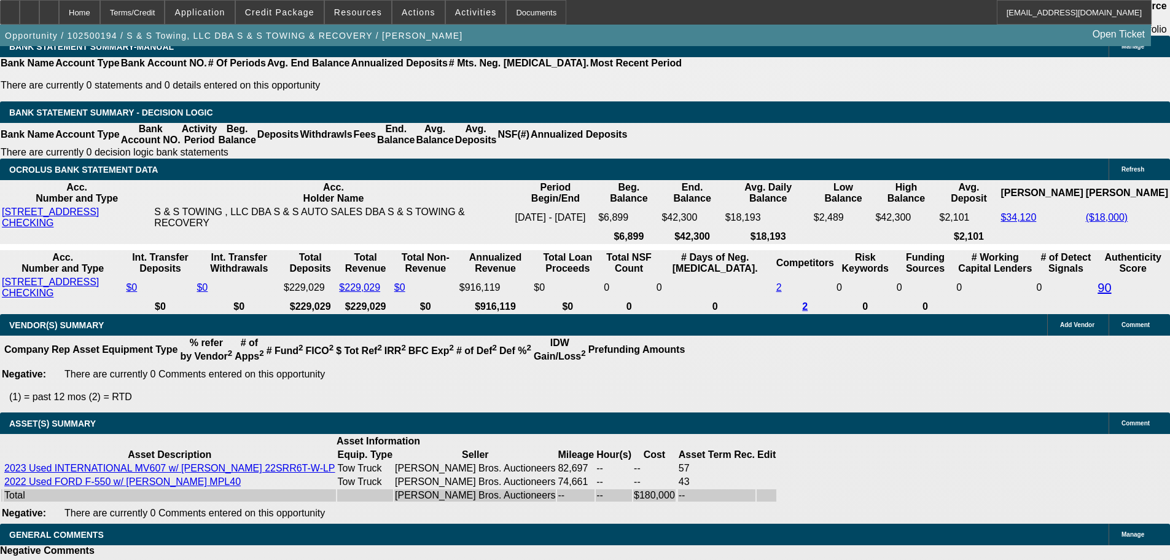
scroll to position [1966, 0]
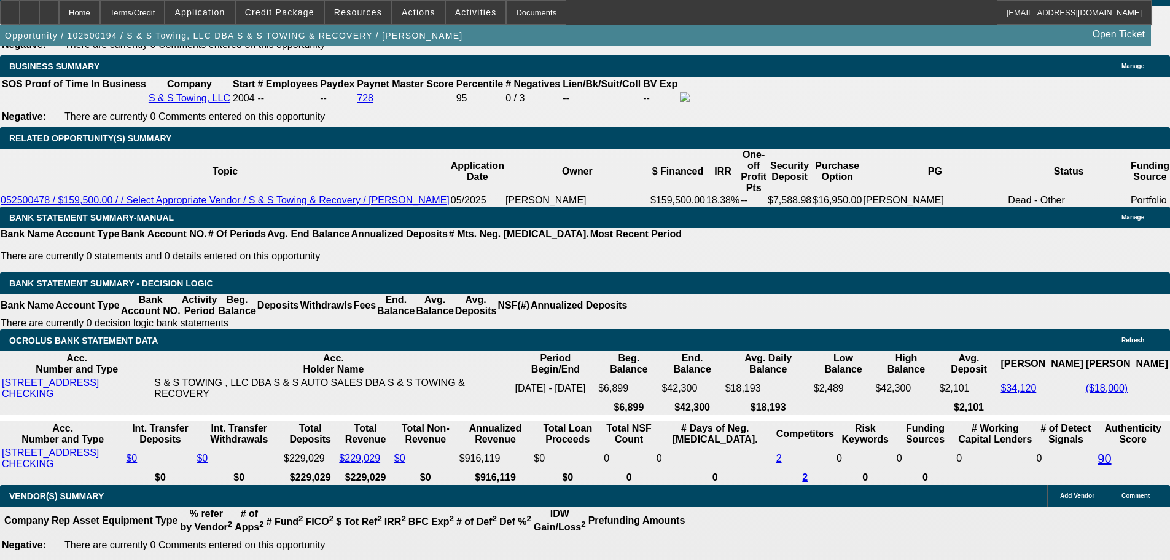
type input "18000"
type input "UNKNOWN"
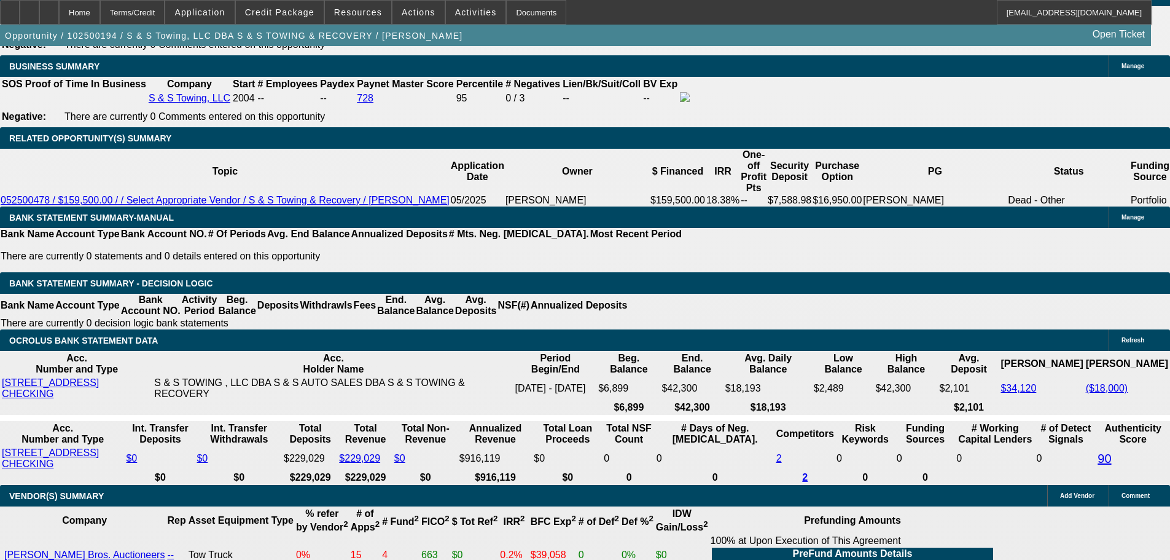
scroll to position [2036, 0]
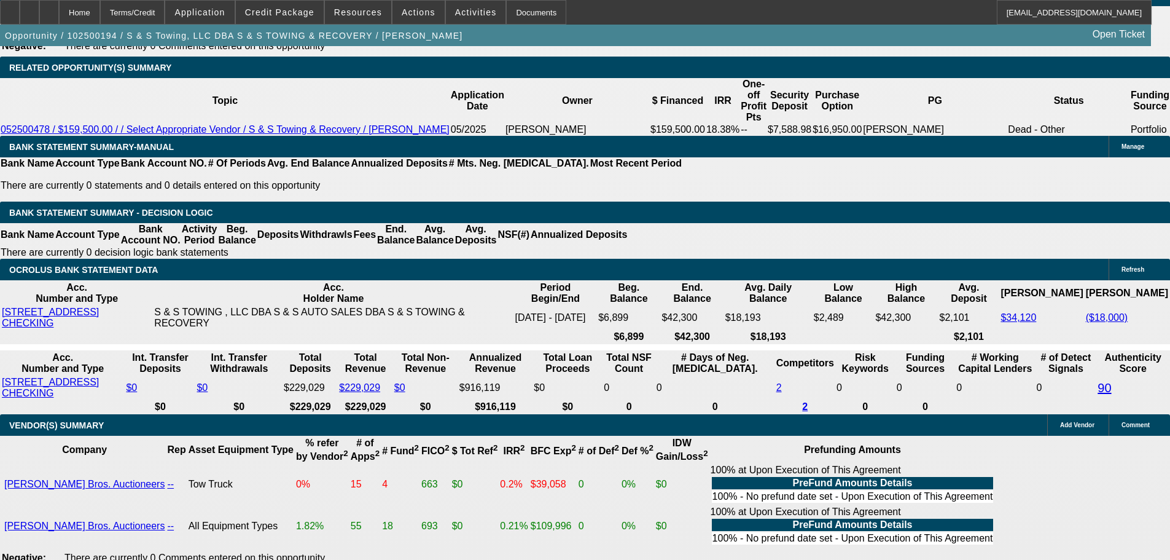
type input "$0.00"
type input "12.5"
type input "$4,049.63"
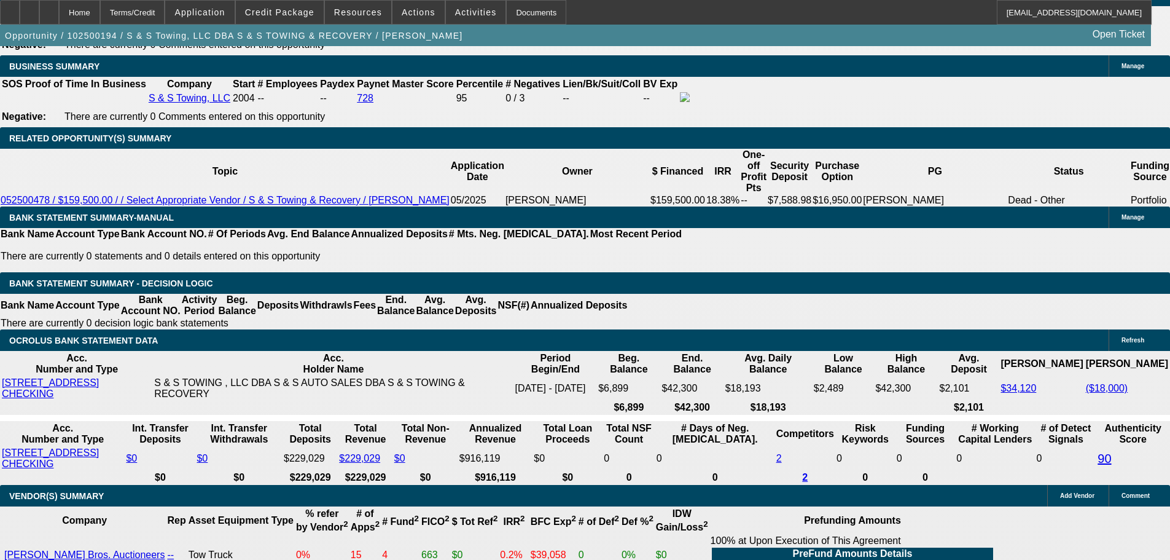
scroll to position [1852, 0]
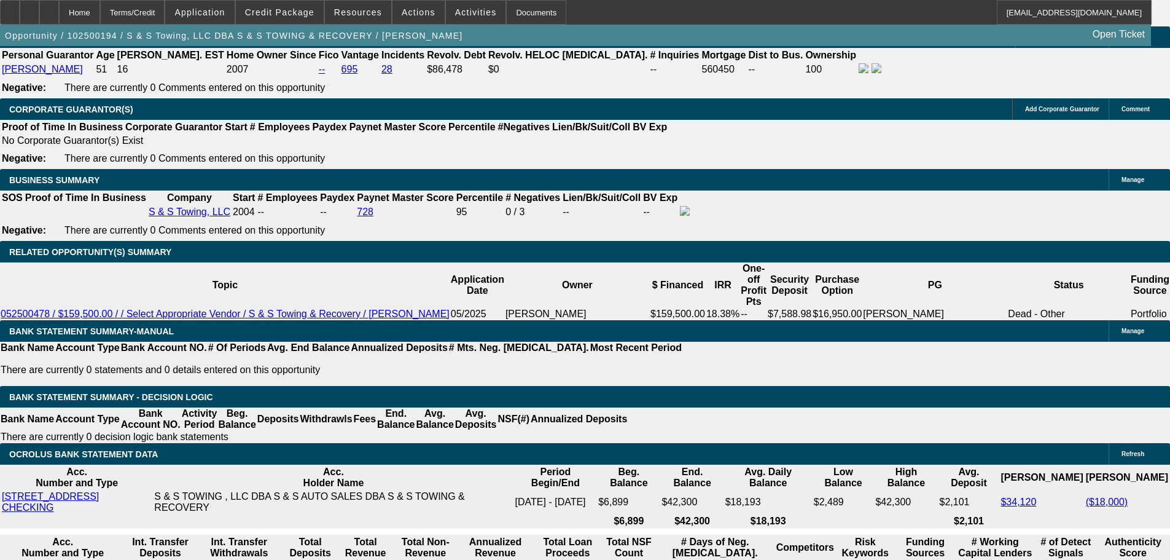
type input "12.5"
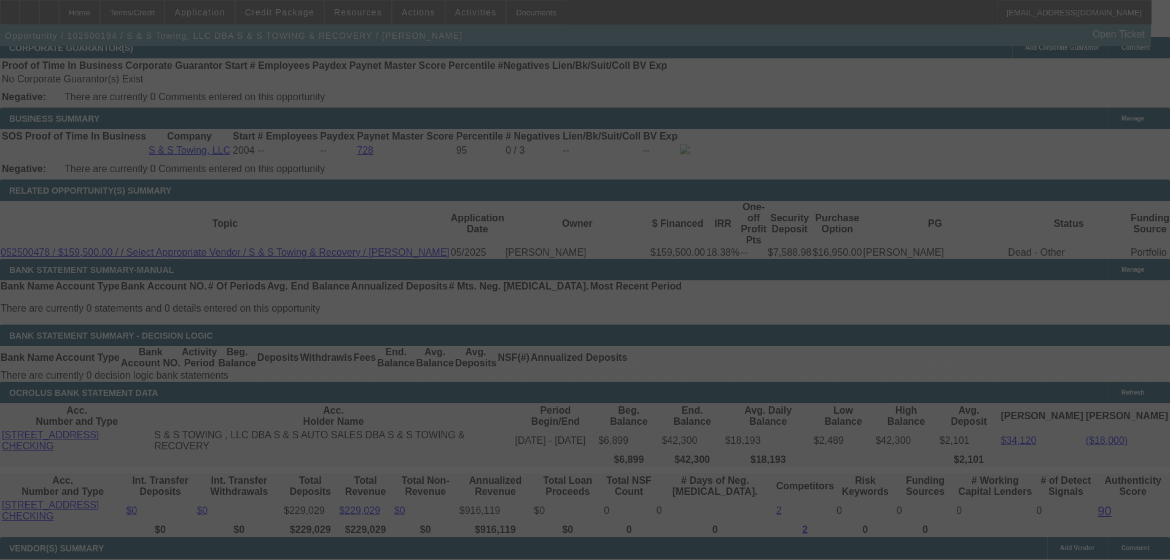
scroll to position [1975, 0]
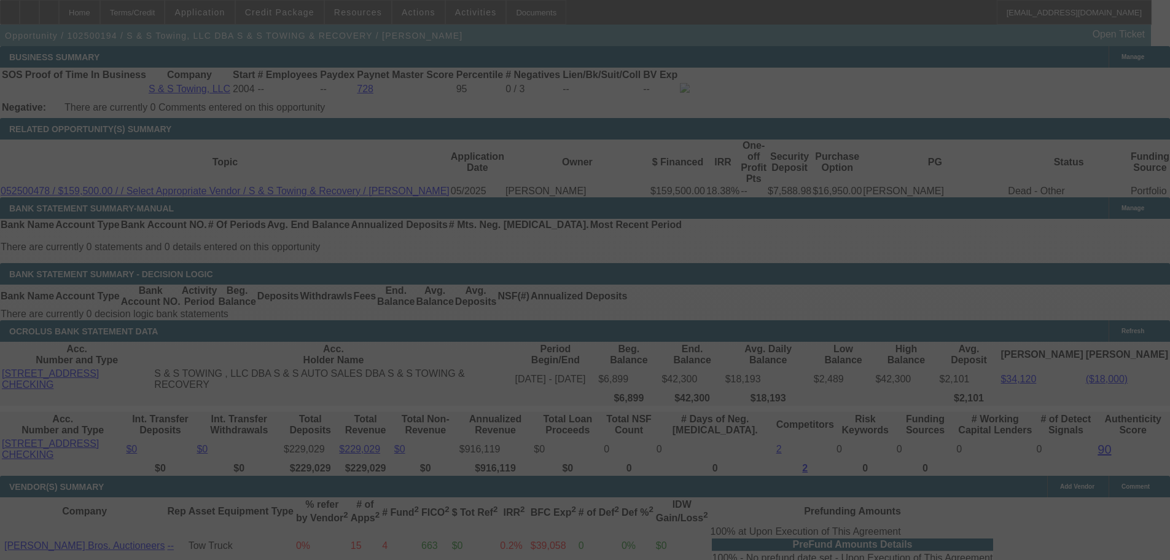
select select "0"
select select "3"
select select "0"
select select "6"
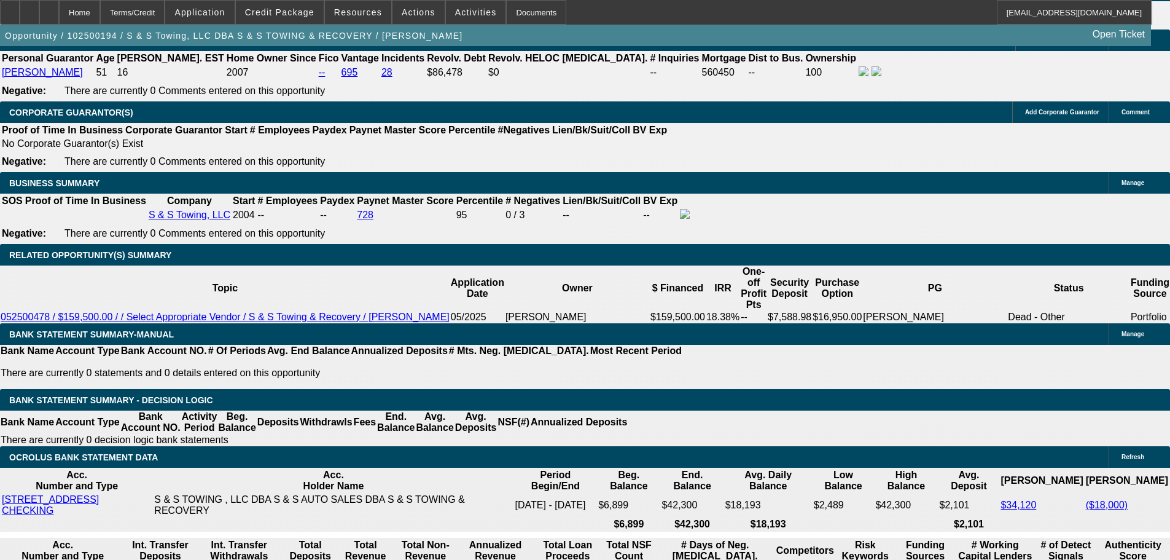
scroll to position [1668, 0]
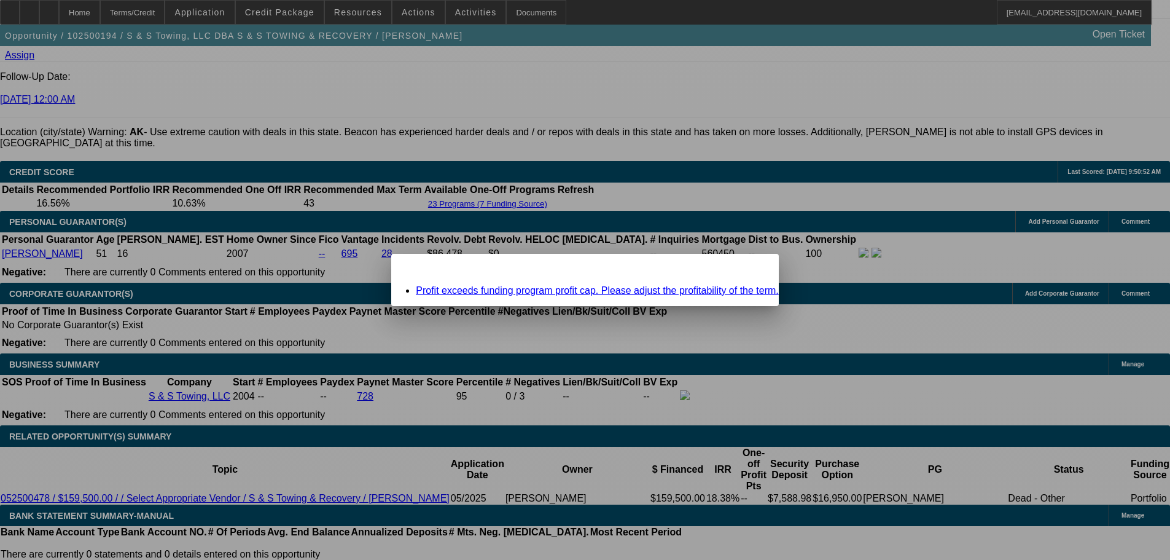
scroll to position [0, 0]
click at [755, 268] on span "Close" at bounding box center [763, 264] width 17 height 7
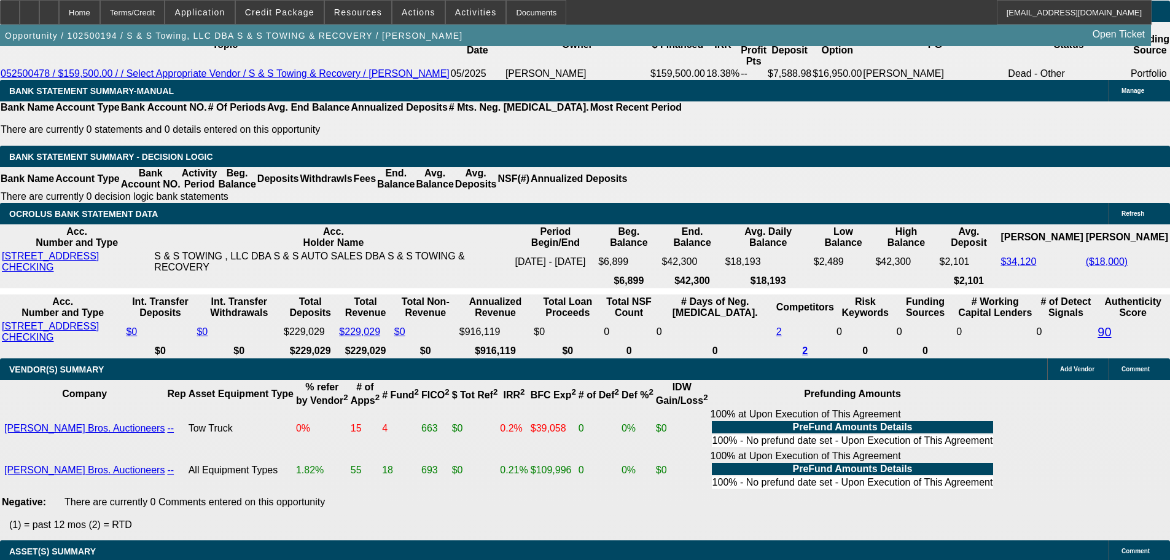
scroll to position [1975, 0]
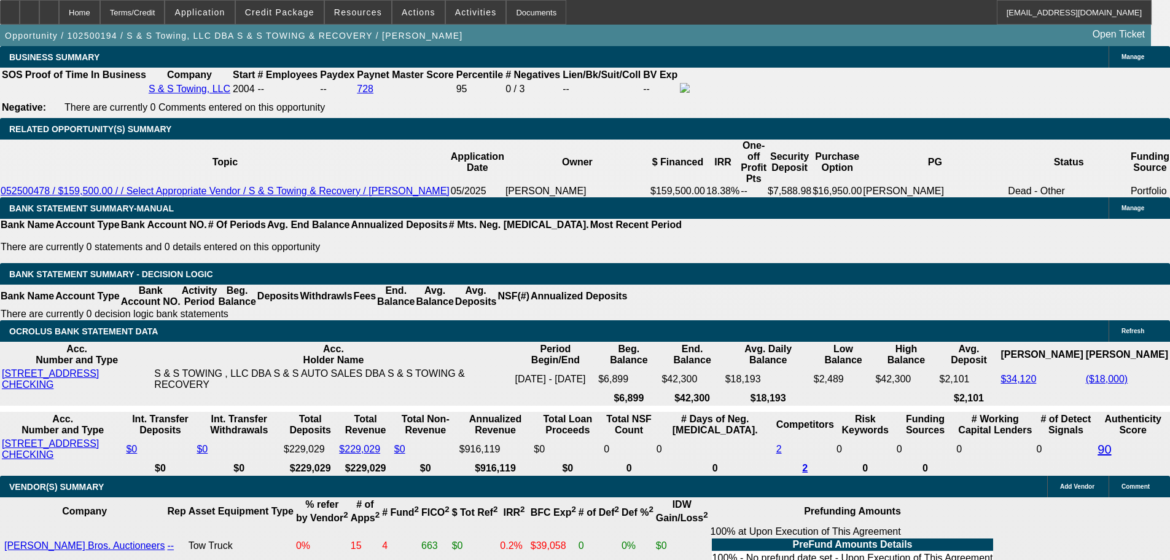
type input "12."
type input "UNKNOWN"
type input "12"
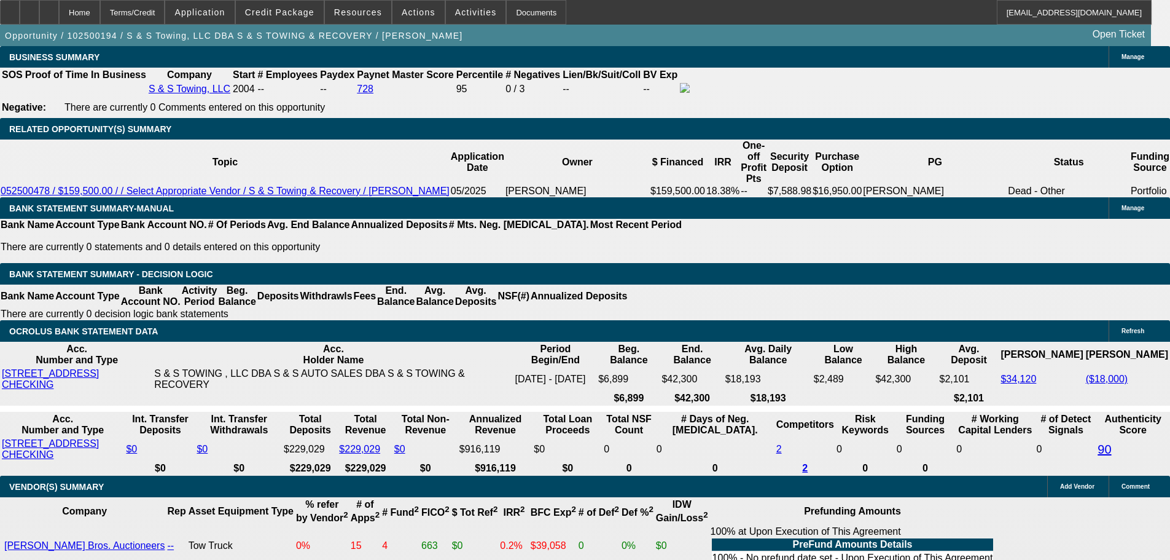
type input "$4,004.00"
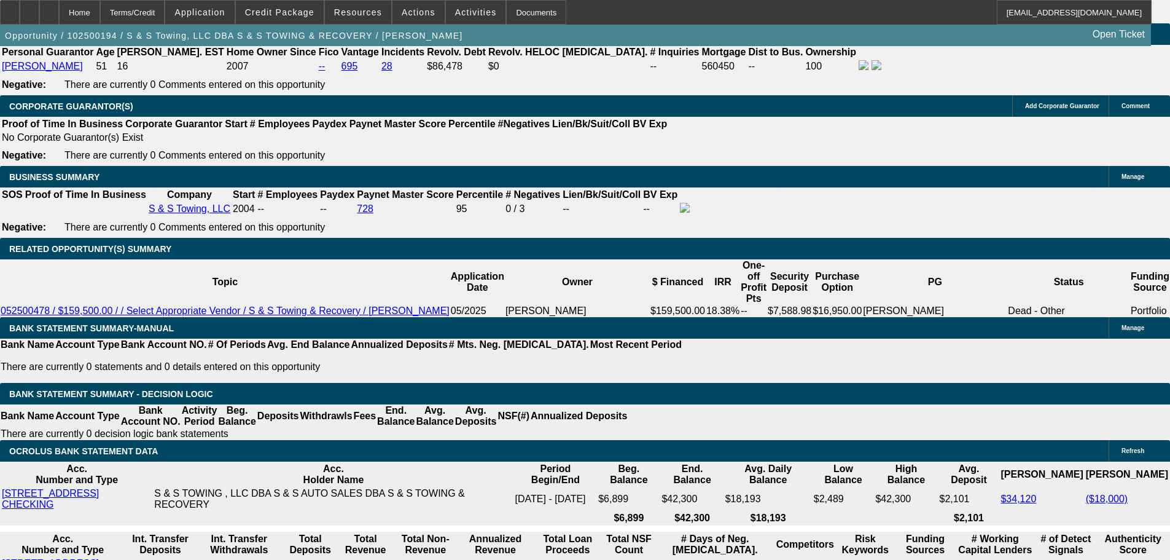
scroll to position [1729, 0]
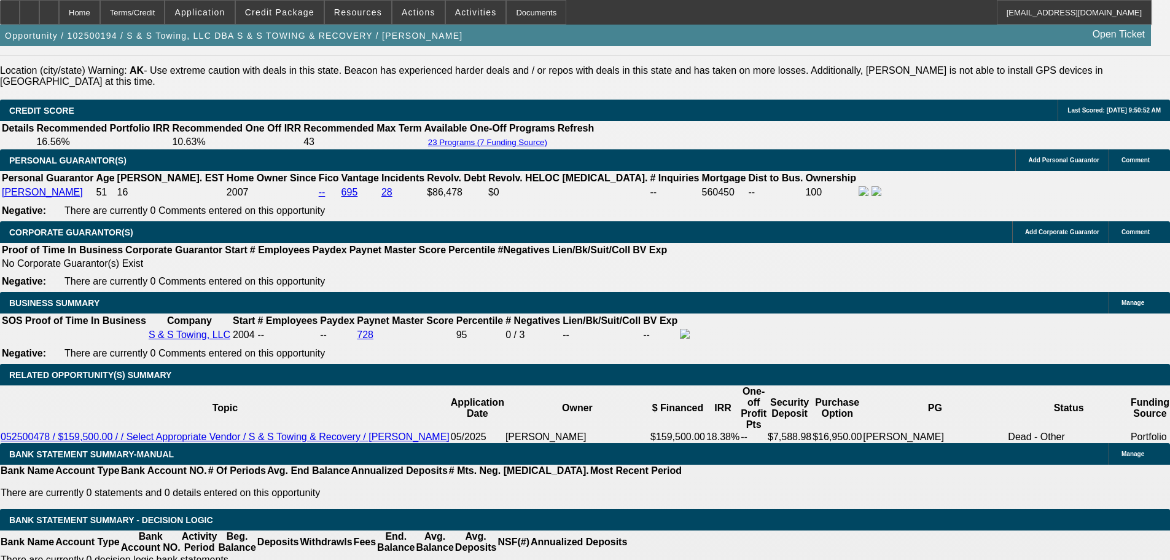
type input "12"
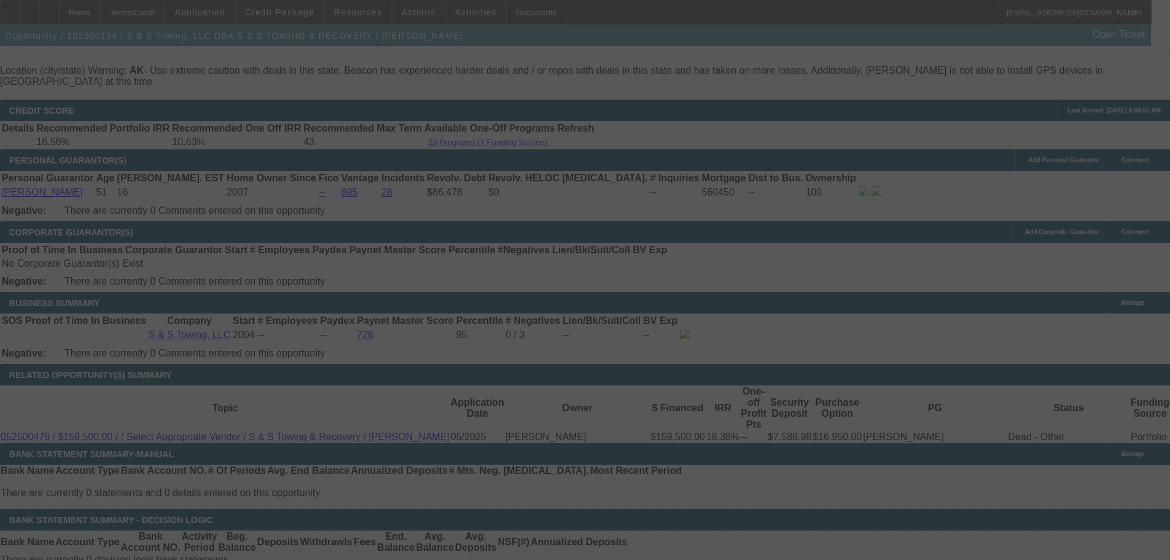
select select "0"
select select "3"
select select "0"
select select "6"
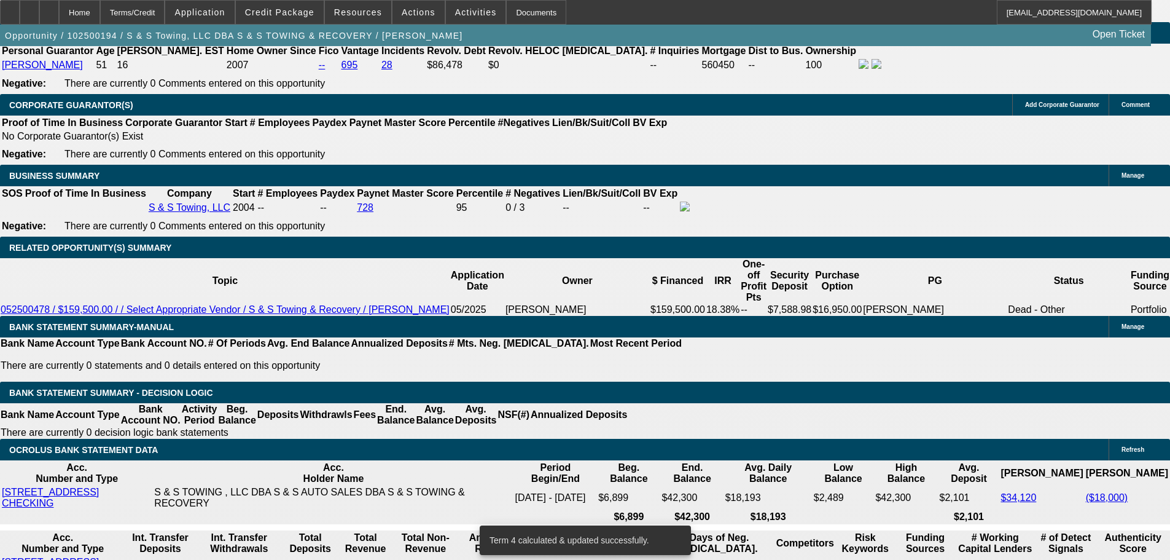
scroll to position [1975, 0]
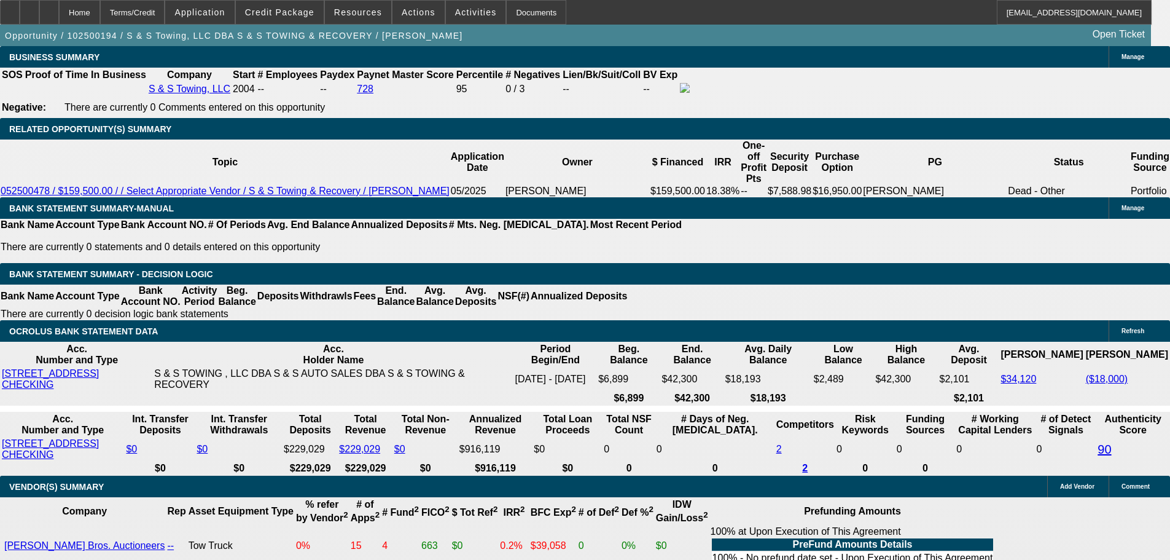
type input "12."
type input "UNKNOWN"
type input "12.2"
type input "$4,022.22"
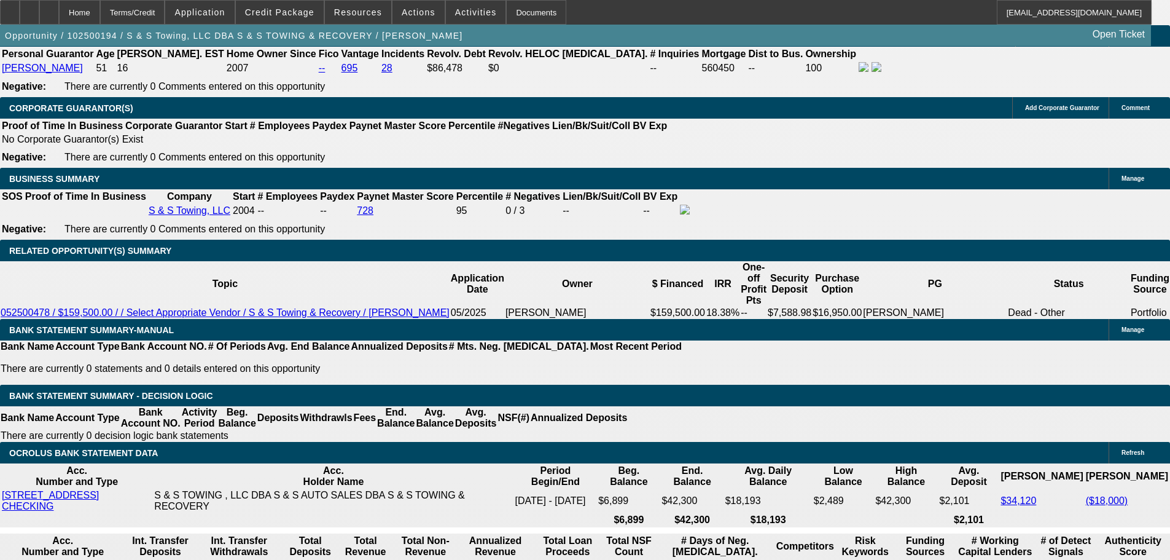
scroll to position [1852, 0]
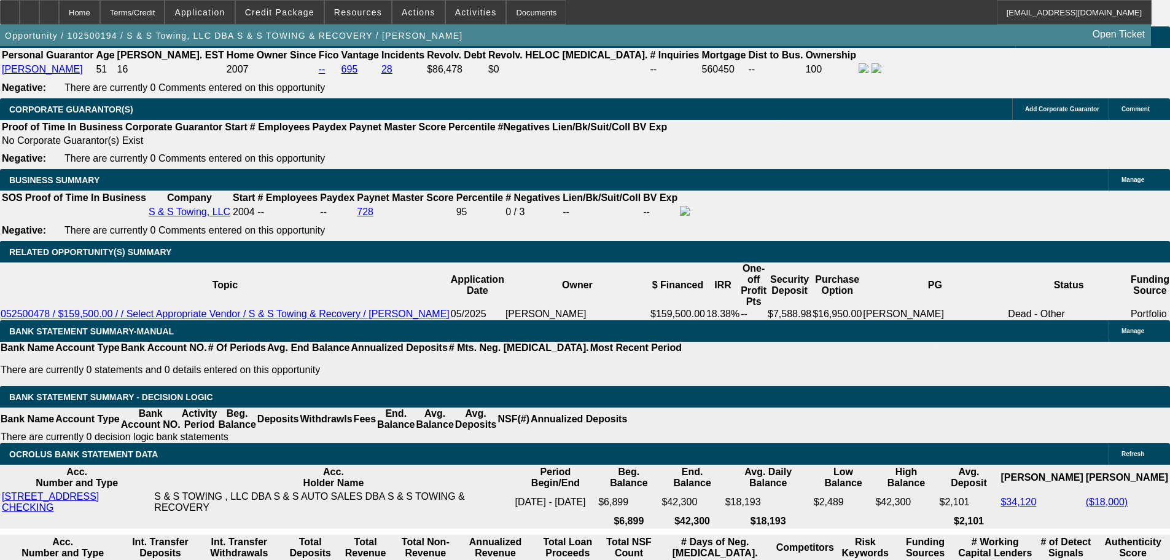
type input "12.2"
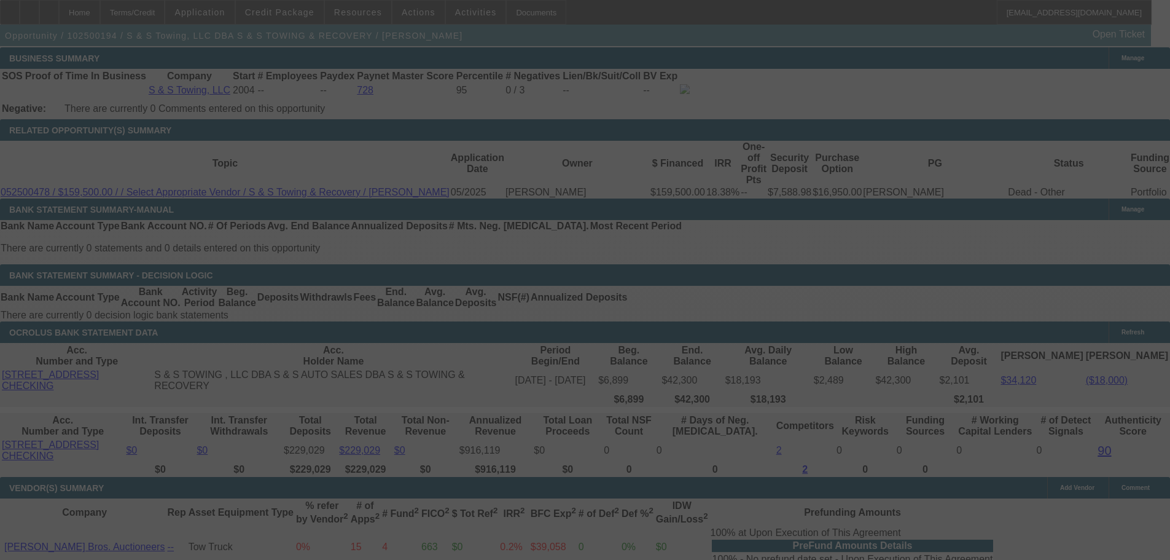
scroll to position [1975, 0]
select select "0"
select select "3"
select select "0"
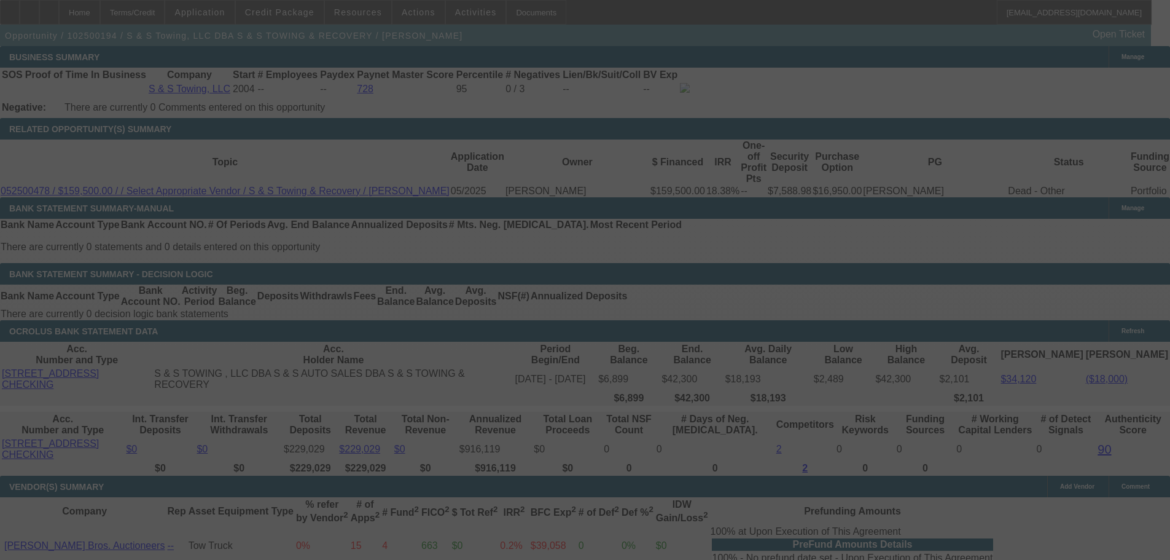
select select "6"
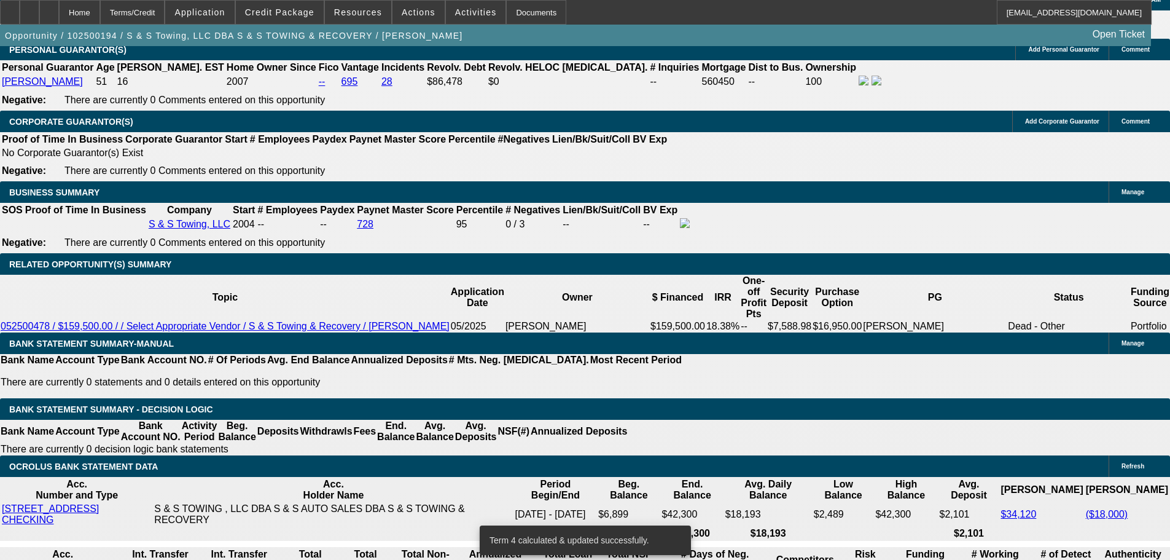
scroll to position [1852, 0]
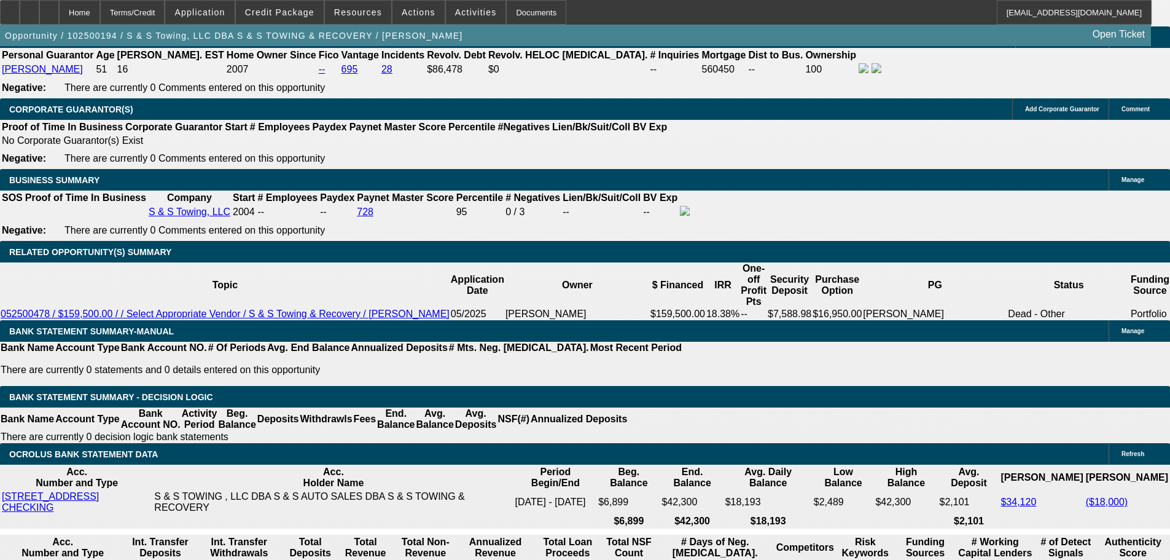
type input "12.25"
type input "UNKNOWN"
type input "$4,026.78"
type input "12.25"
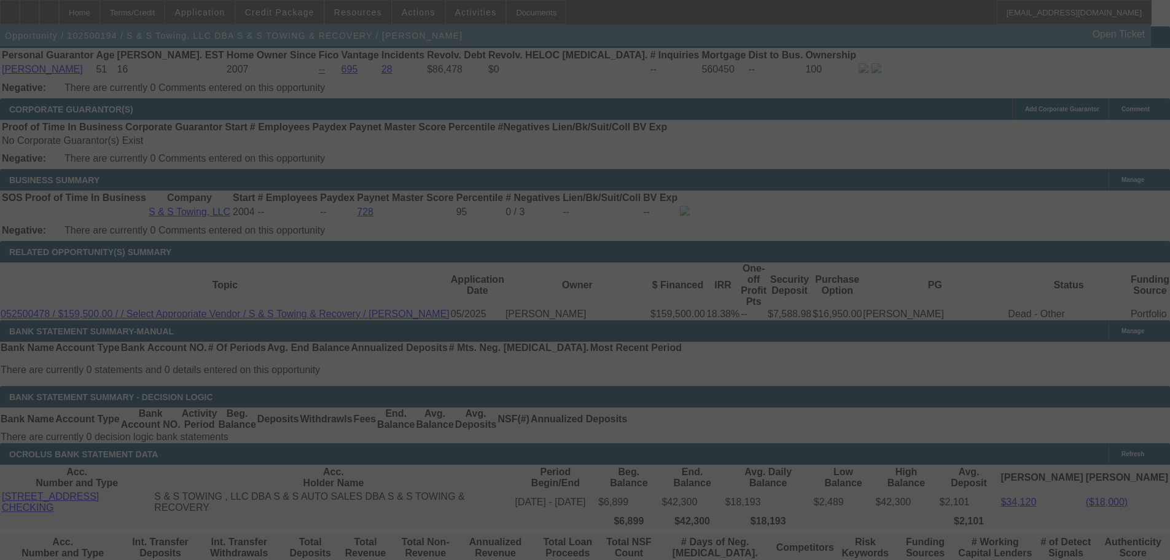
select select "0"
select select "3"
select select "0"
select select "6"
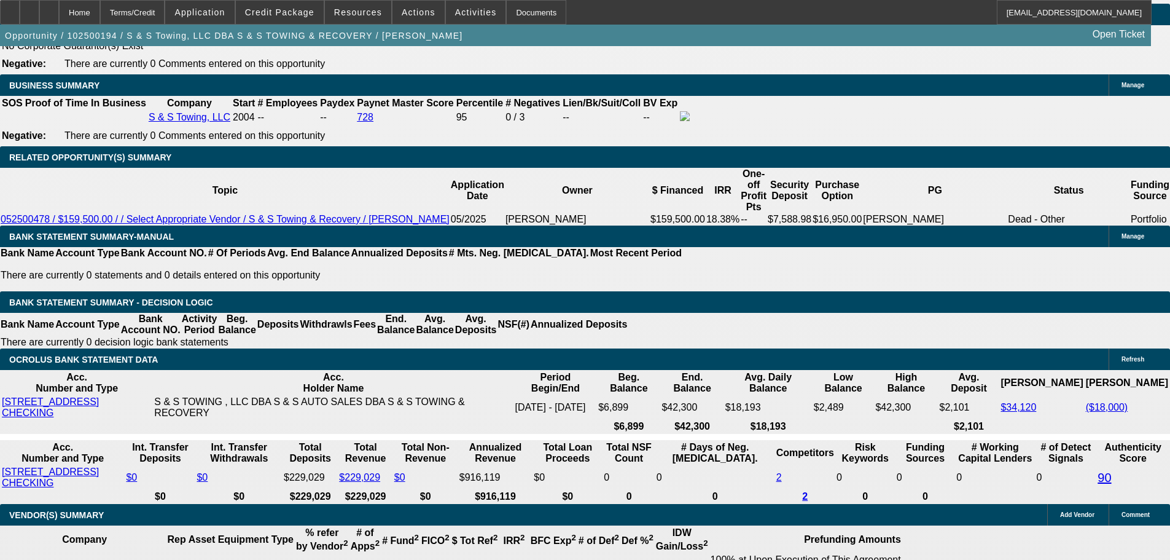
scroll to position [1975, 0]
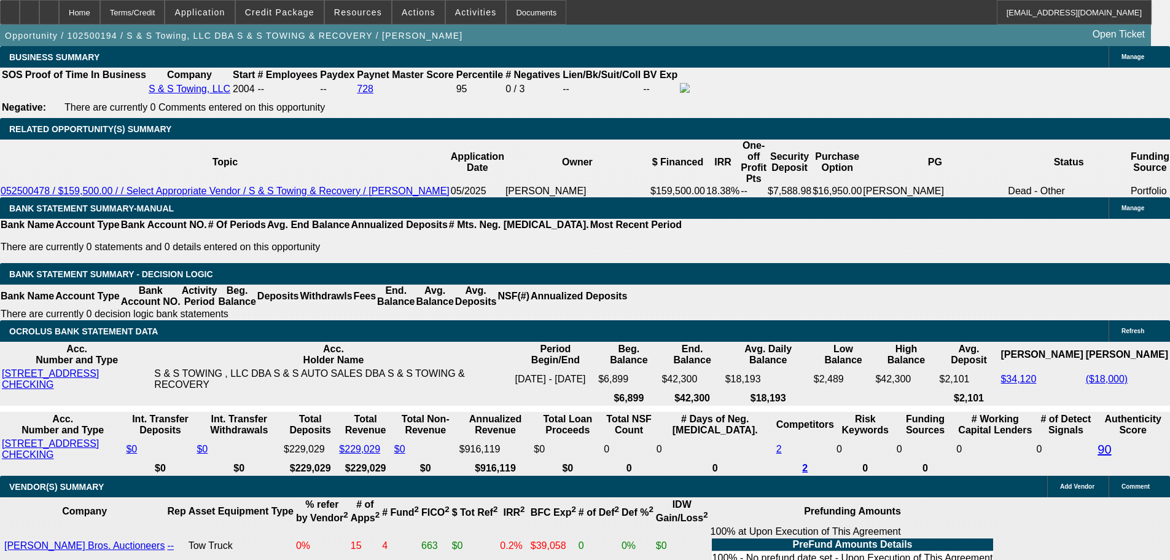
drag, startPoint x: 909, startPoint y: 149, endPoint x: 905, endPoint y: 122, distance: 27.3
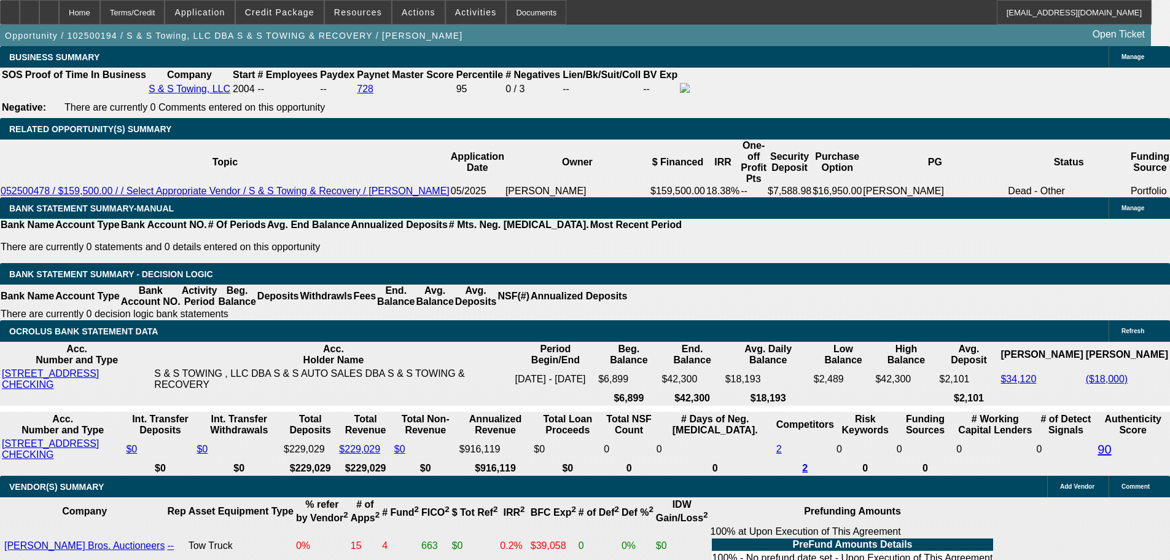
drag, startPoint x: 1008, startPoint y: 186, endPoint x: 1006, endPoint y: 152, distance: 33.8
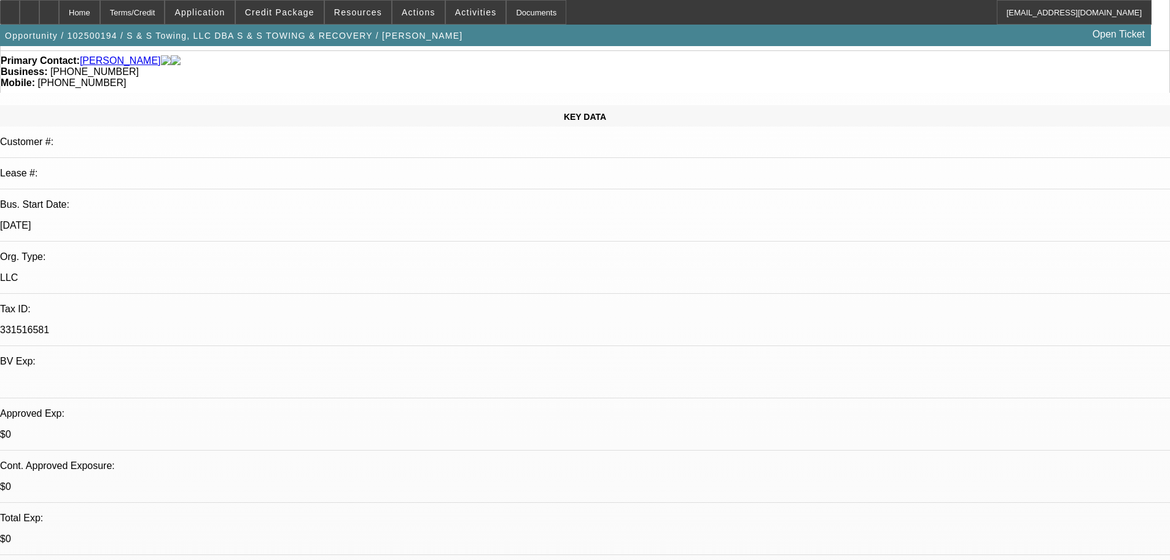
scroll to position [0, 0]
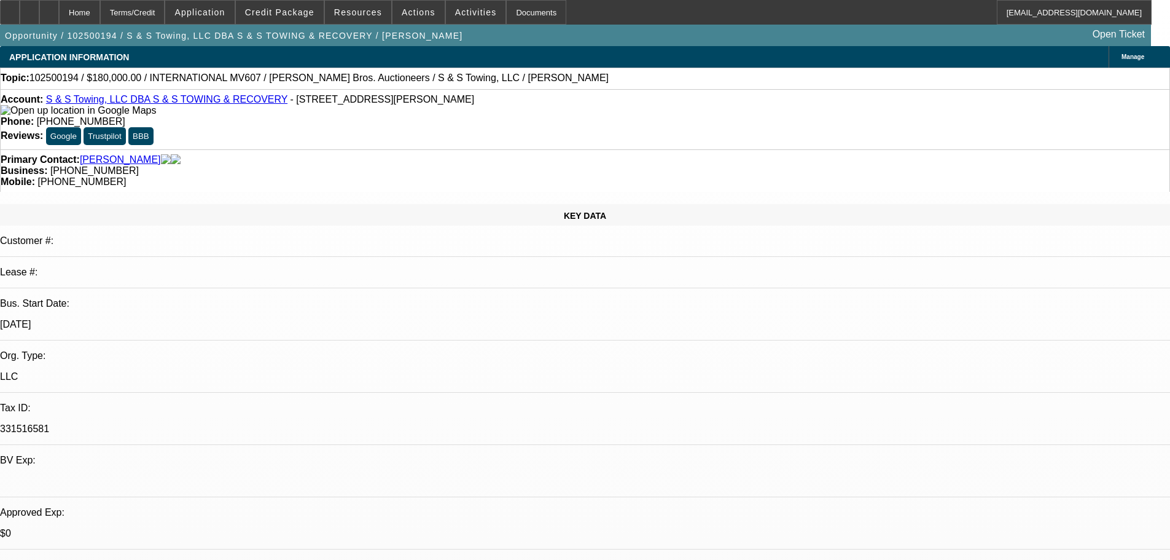
drag, startPoint x: 655, startPoint y: 342, endPoint x: 613, endPoint y: 164, distance: 183.1
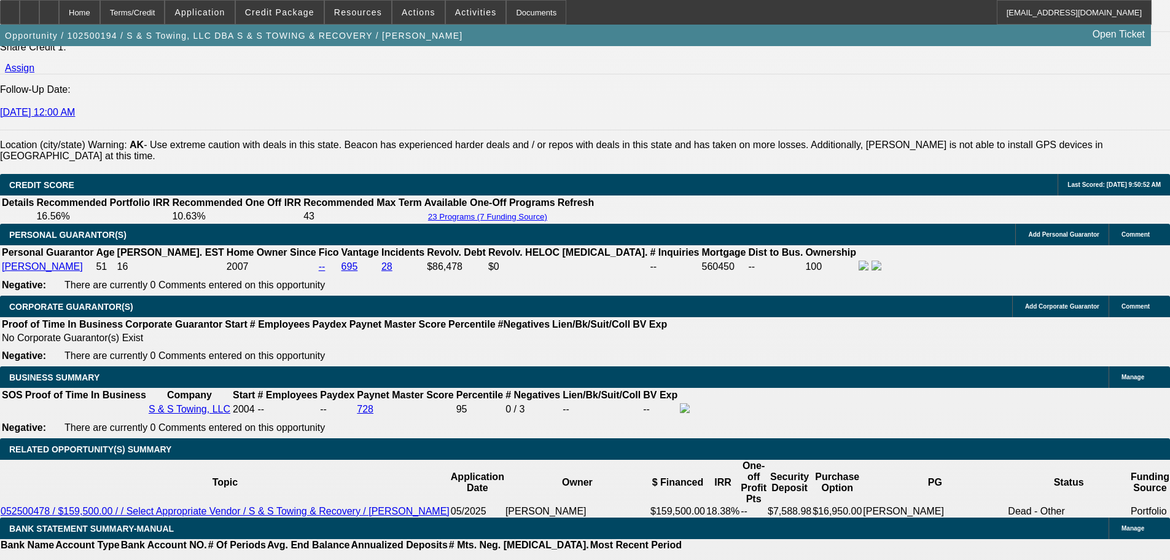
scroll to position [1607, 0]
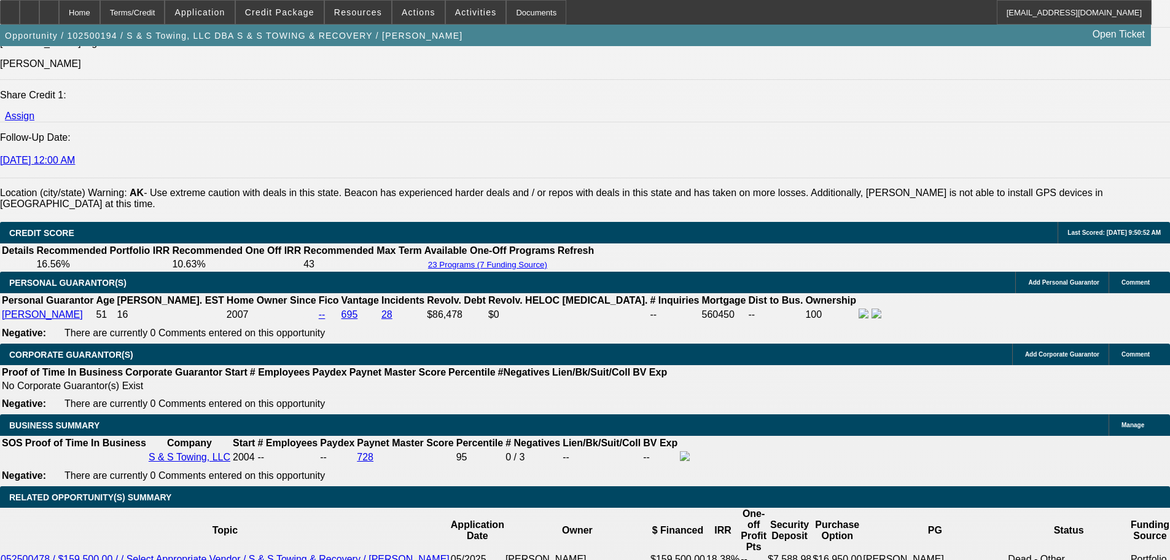
radio input "true"
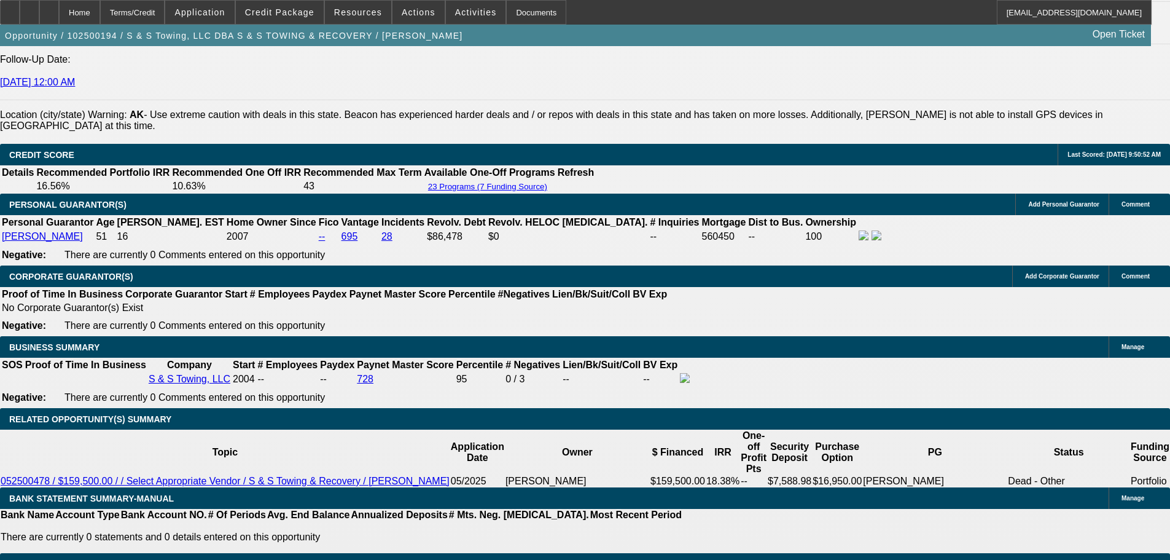
scroll to position [1791, 0]
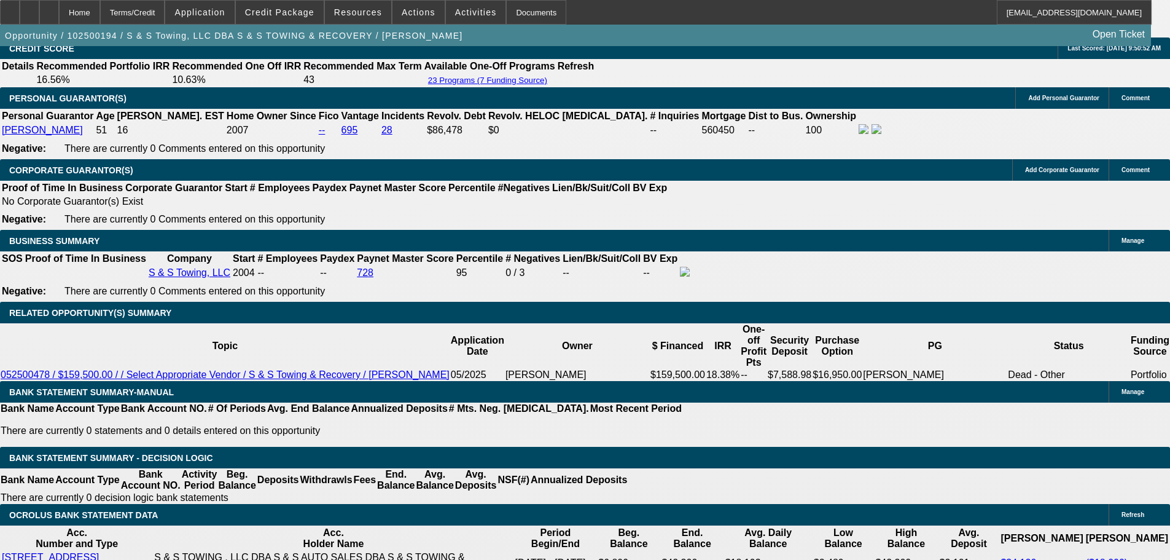
drag, startPoint x: 1137, startPoint y: 255, endPoint x: 1130, endPoint y: 278, distance: 24.3
drag, startPoint x: 1136, startPoint y: 280, endPoint x: 1127, endPoint y: 270, distance: 12.6
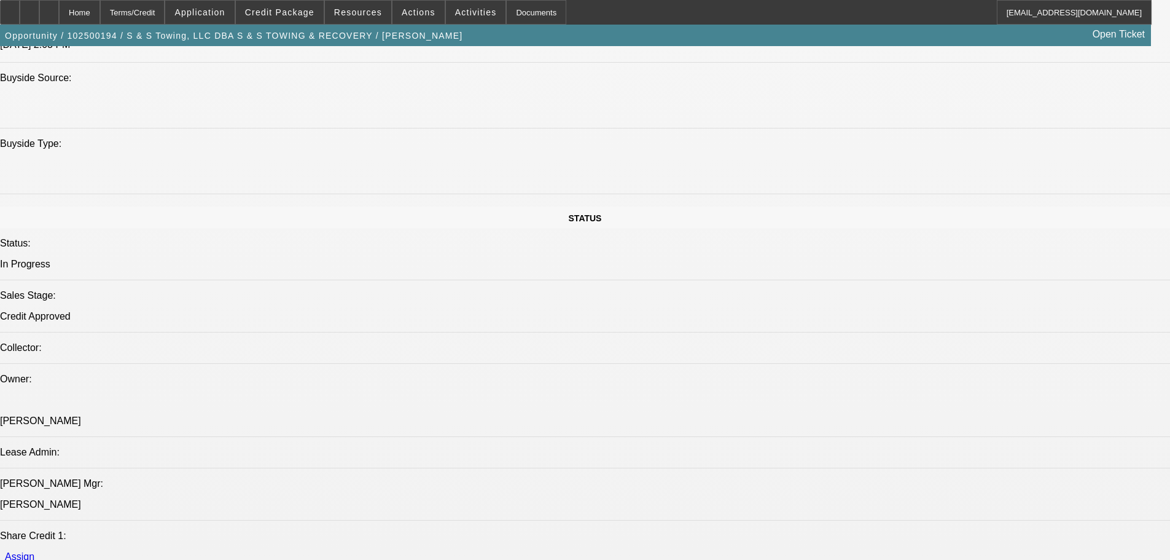
scroll to position [1054, 0]
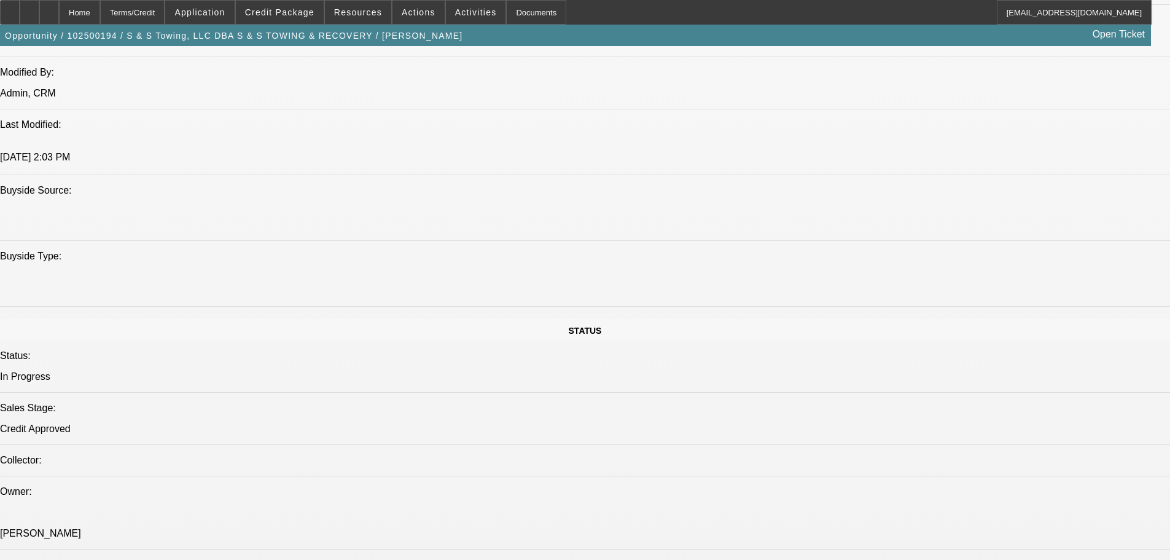
type textarea "10/9 went through both options w shawn, sent email w/ breakdown. going to lmk w…"
radio input "true"
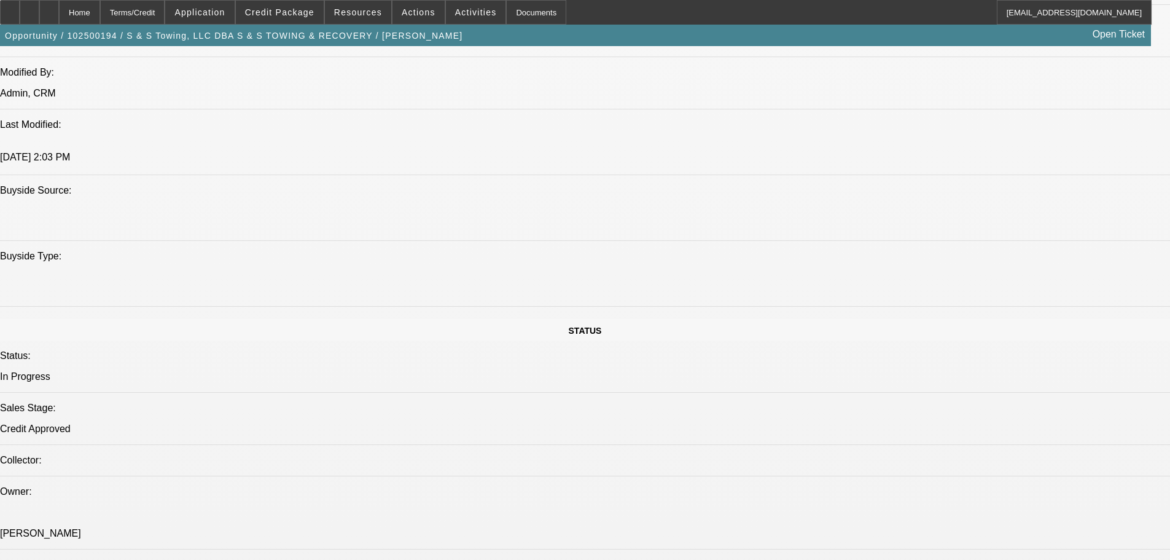
radio input "true"
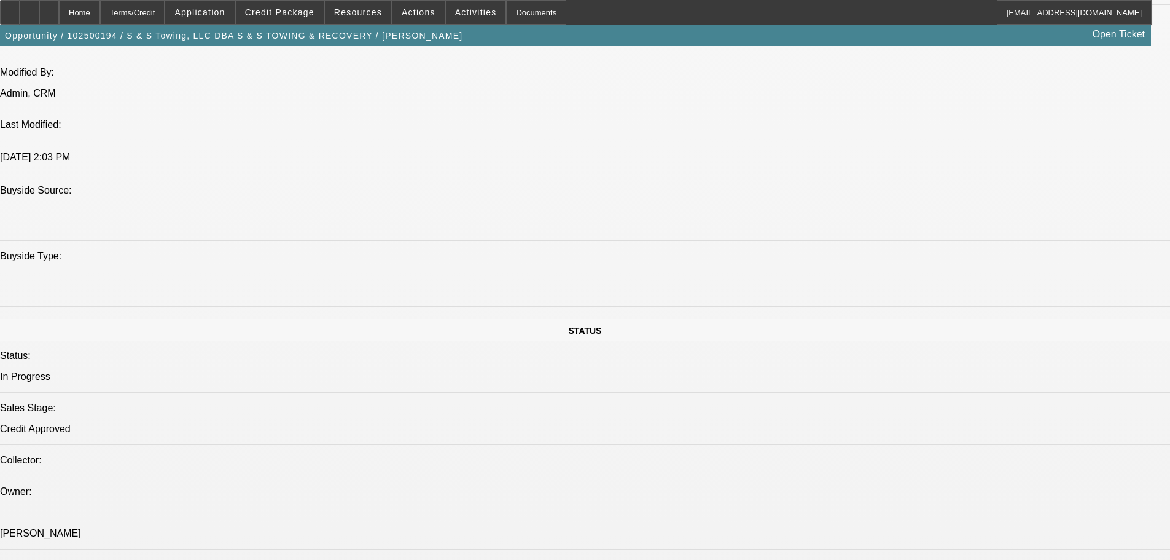
type textarea "need to edit vendor in CRM"
radio input "true"
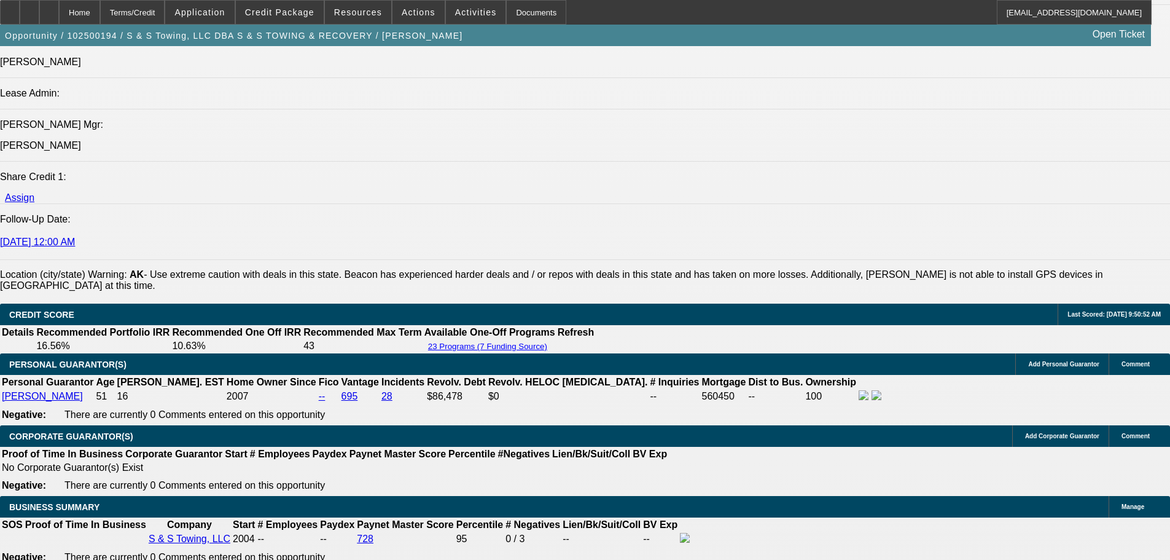
scroll to position [1462, 0]
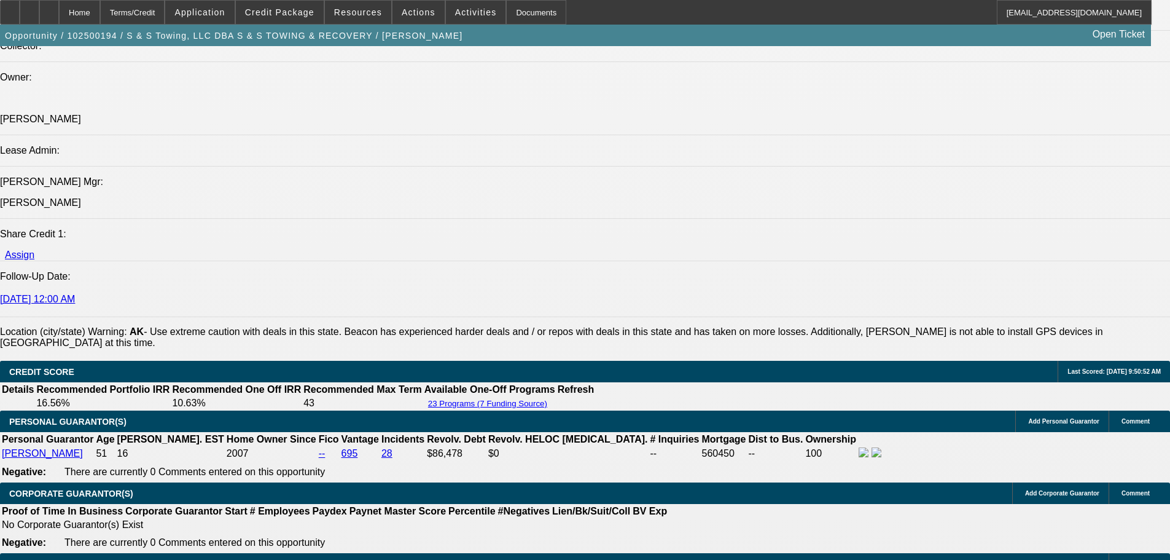
drag, startPoint x: 569, startPoint y: 125, endPoint x: 564, endPoint y: 63, distance: 62.2
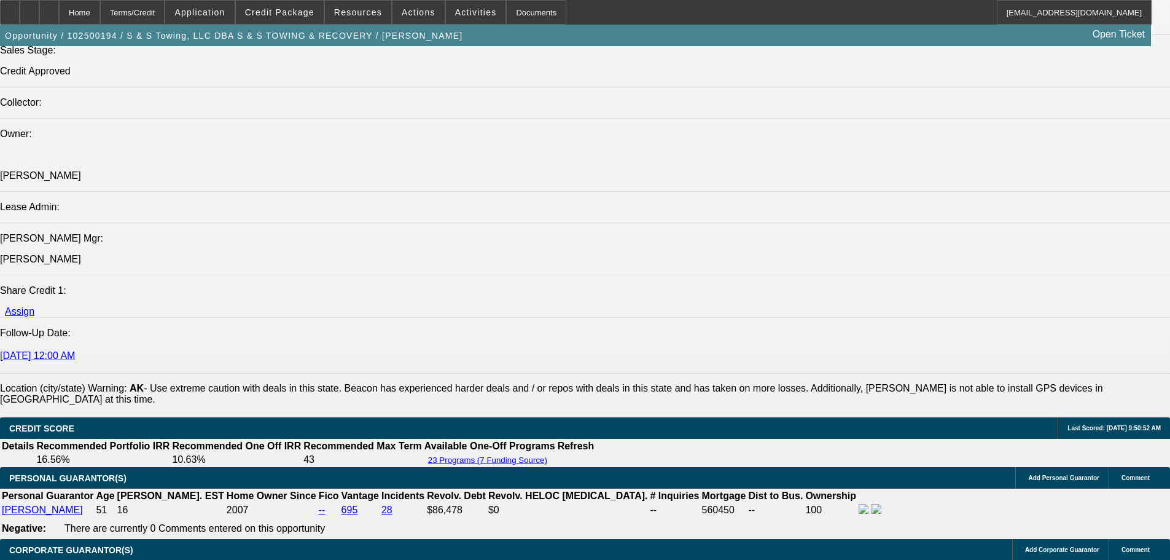
drag, startPoint x: 543, startPoint y: 309, endPoint x: 543, endPoint y: 292, distance: 17.2
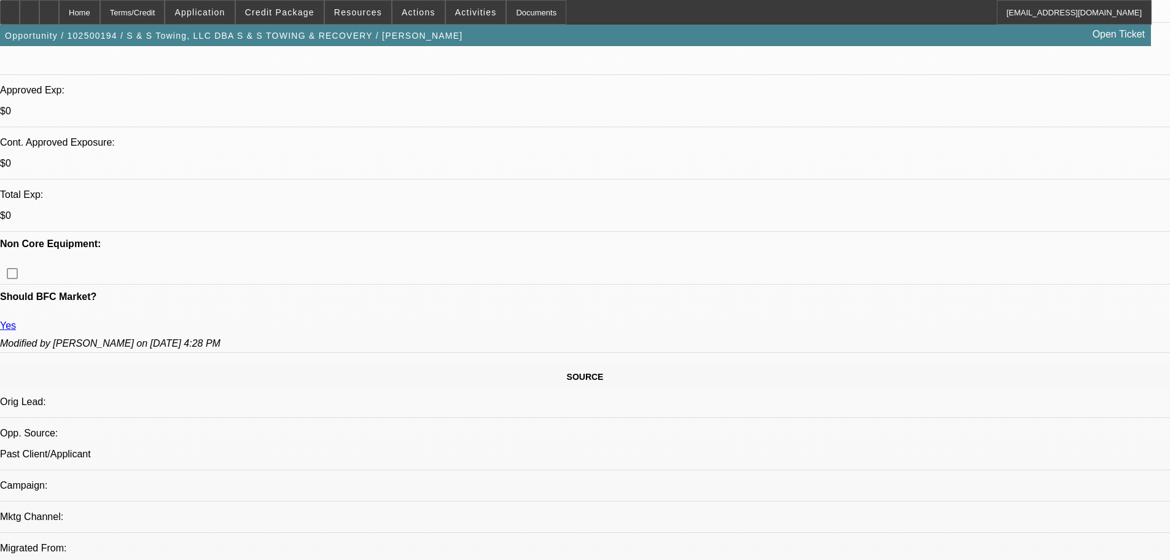
scroll to position [0, 0]
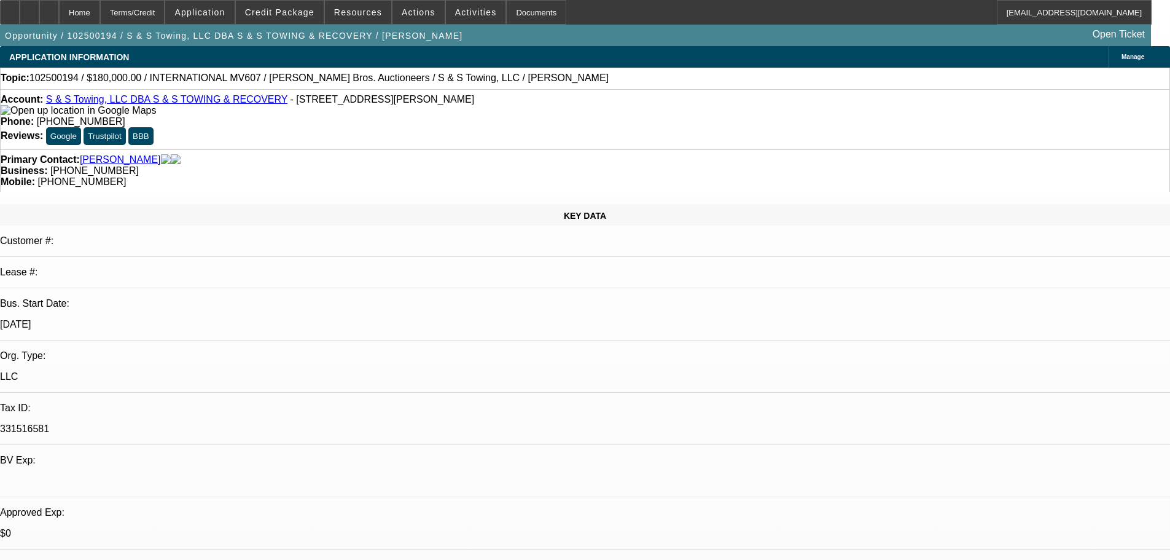
drag, startPoint x: 635, startPoint y: 407, endPoint x: 639, endPoint y: 211, distance: 196.6
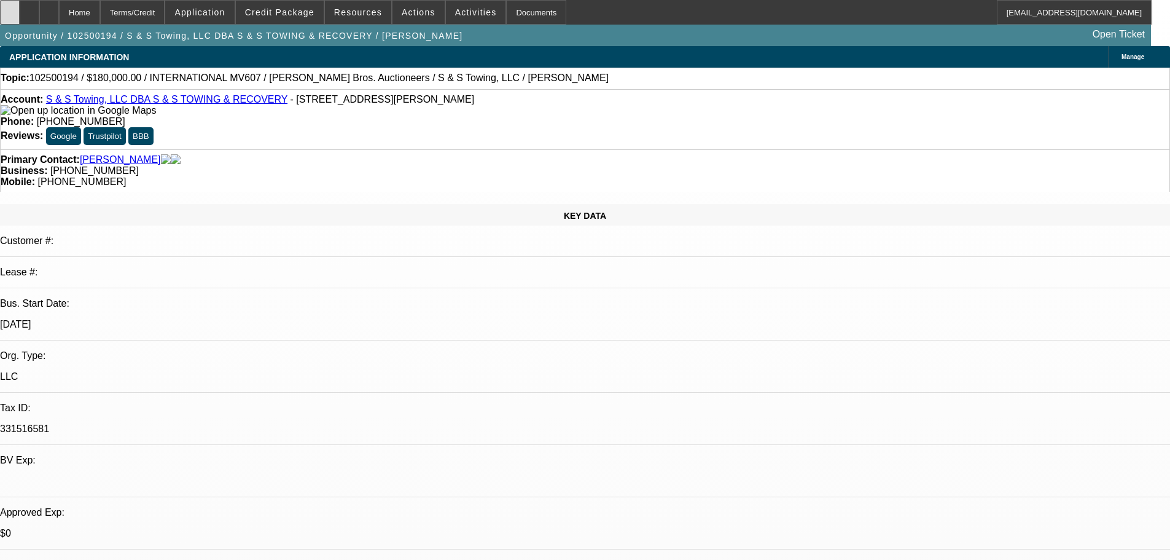
click at [20, 13] on div at bounding box center [10, 12] width 20 height 25
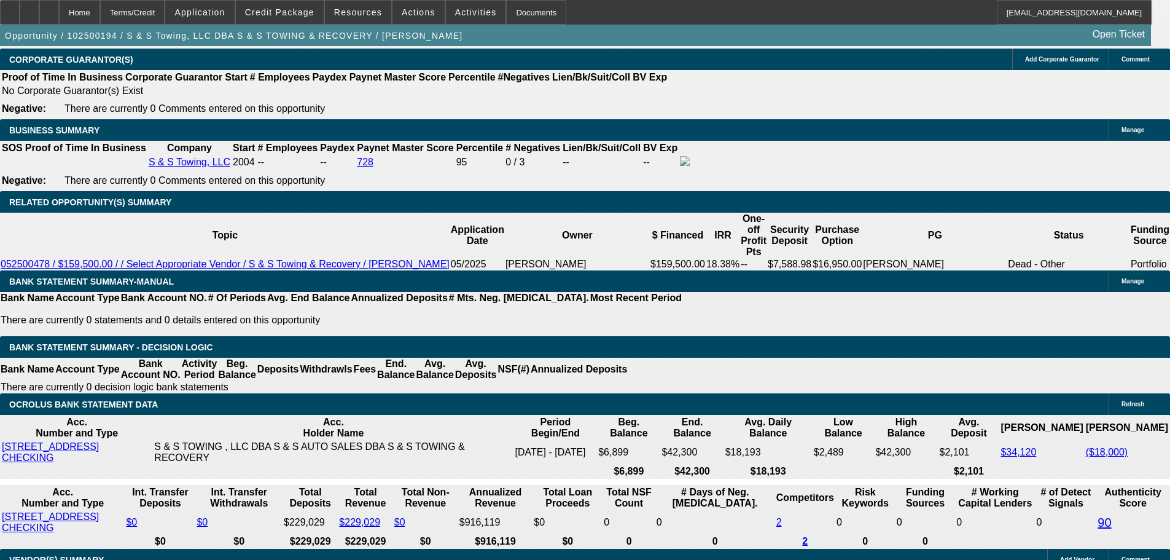
scroll to position [2027, 0]
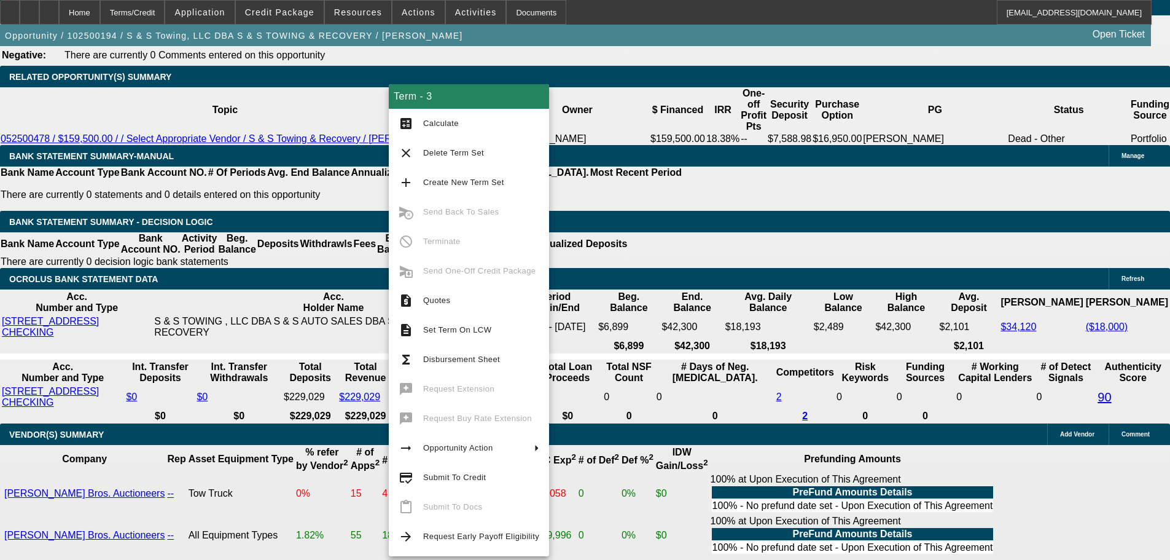
click at [779, 282] on div "APPLICATION INFORMATION Manage Topic: 102500194 / $180,000.00 / INTERNATIONAL M…" at bounding box center [585, 142] width 1170 height 4247
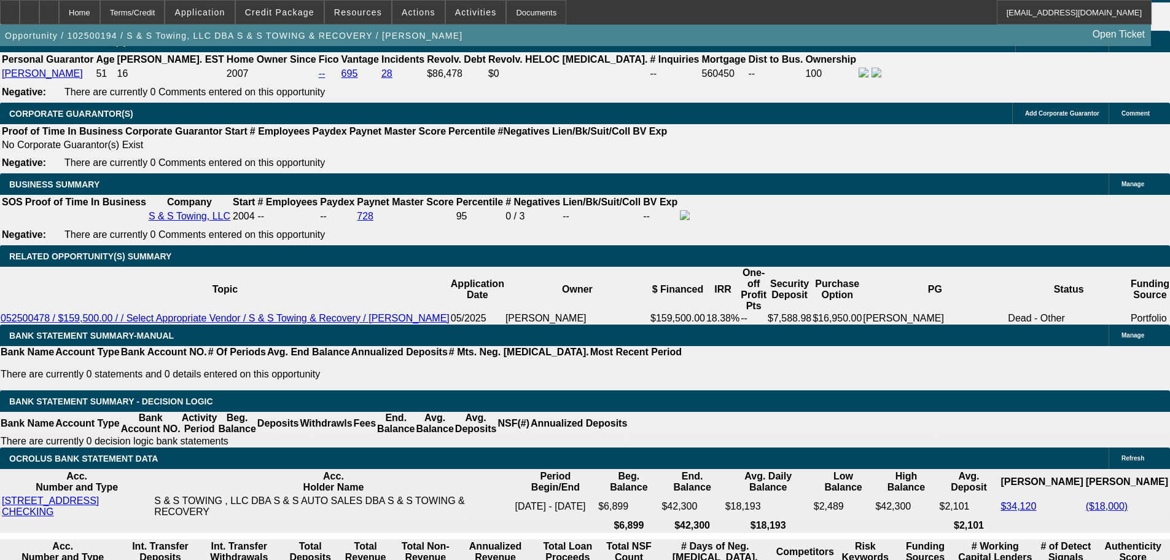
scroll to position [1843, 0]
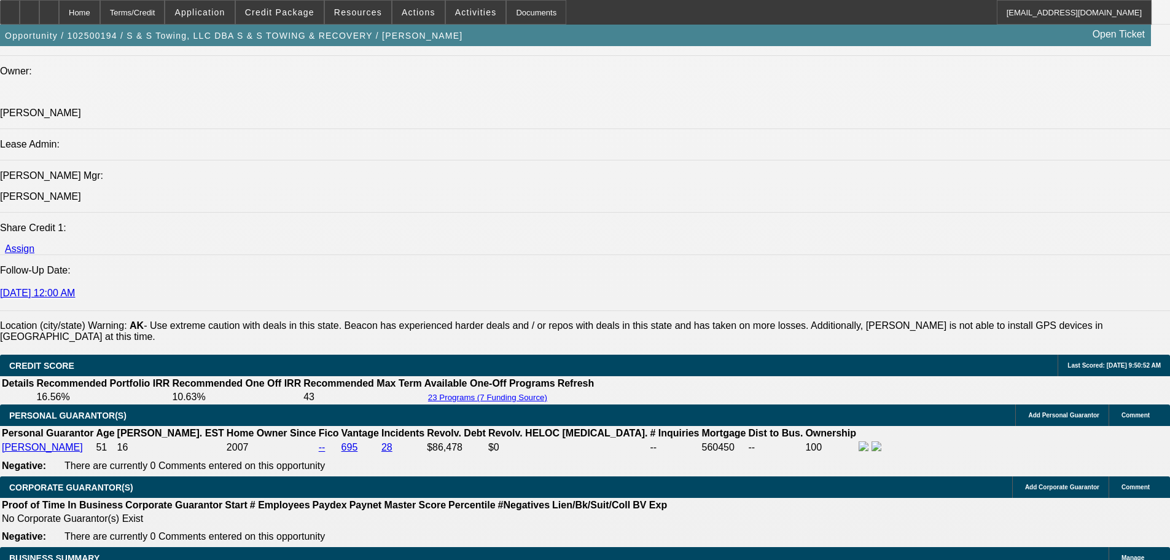
scroll to position [1413, 0]
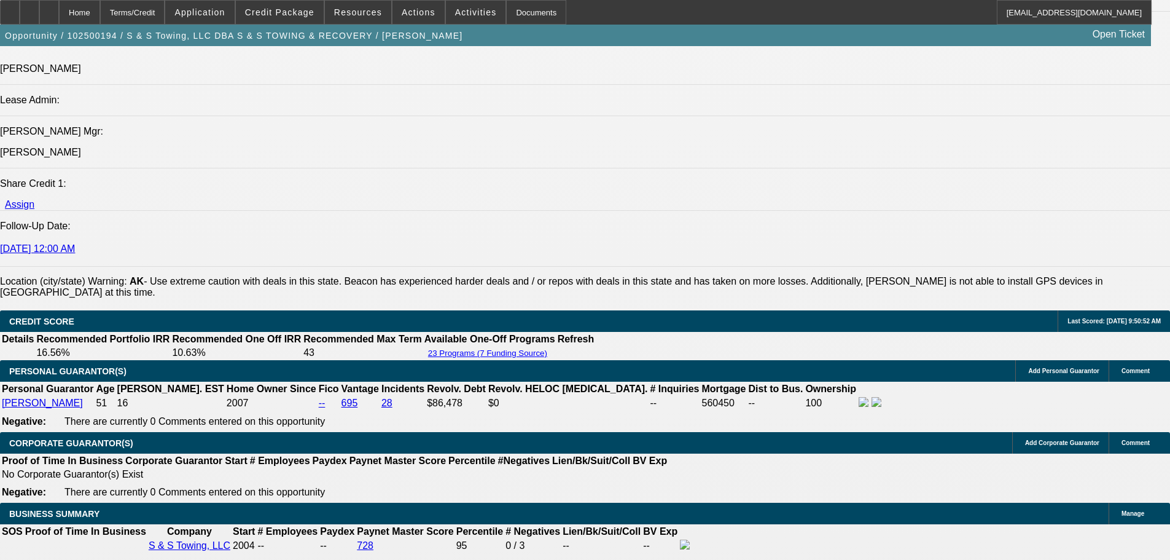
scroll to position [1597, 0]
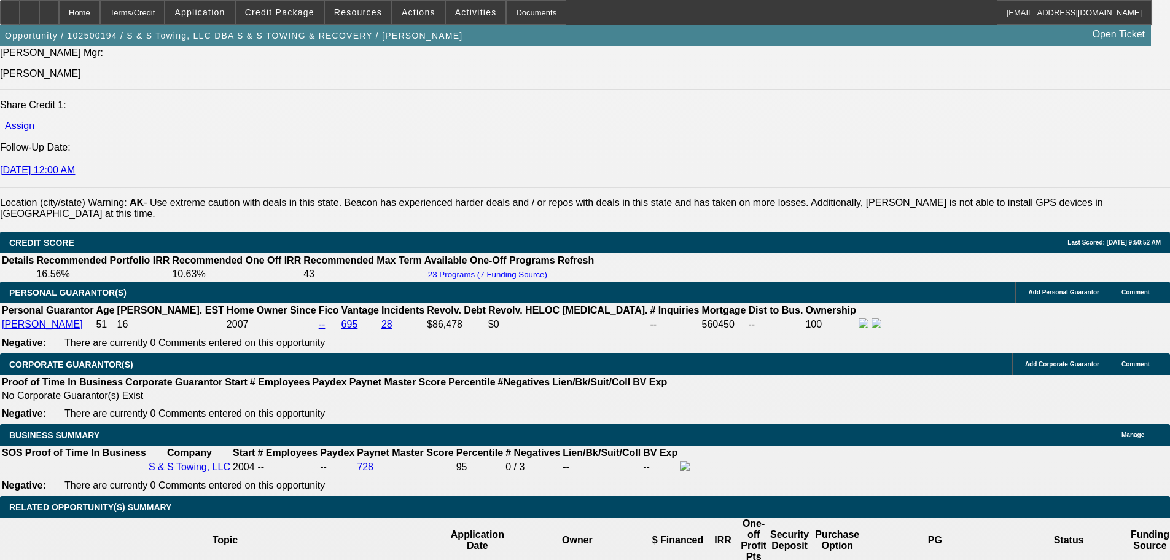
drag, startPoint x: 961, startPoint y: 122, endPoint x: 951, endPoint y: 109, distance: 16.7
drag, startPoint x: 899, startPoint y: 111, endPoint x: 807, endPoint y: 71, distance: 100.1
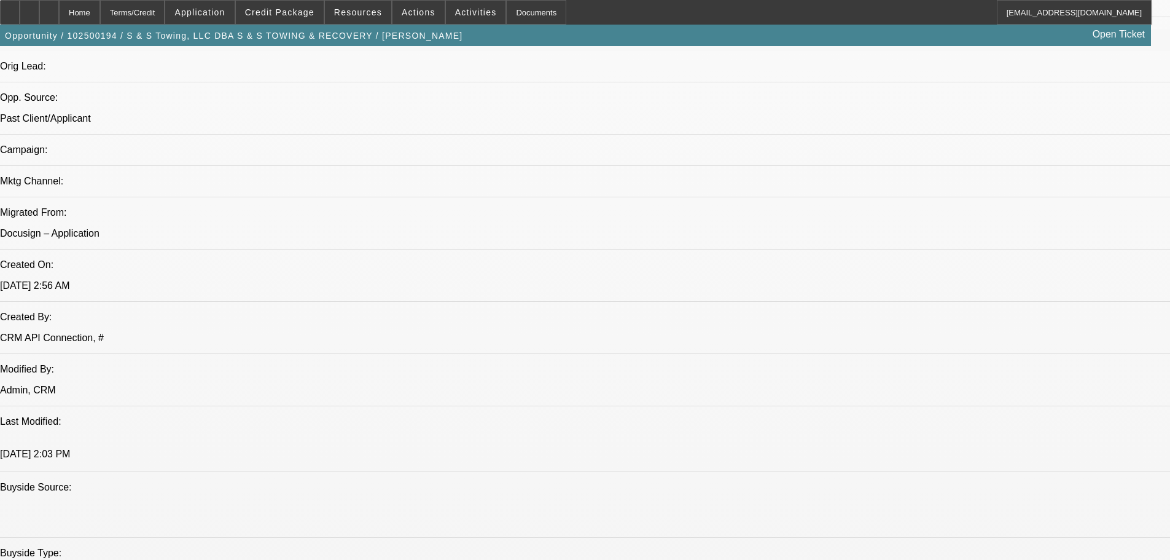
scroll to position [58, 0]
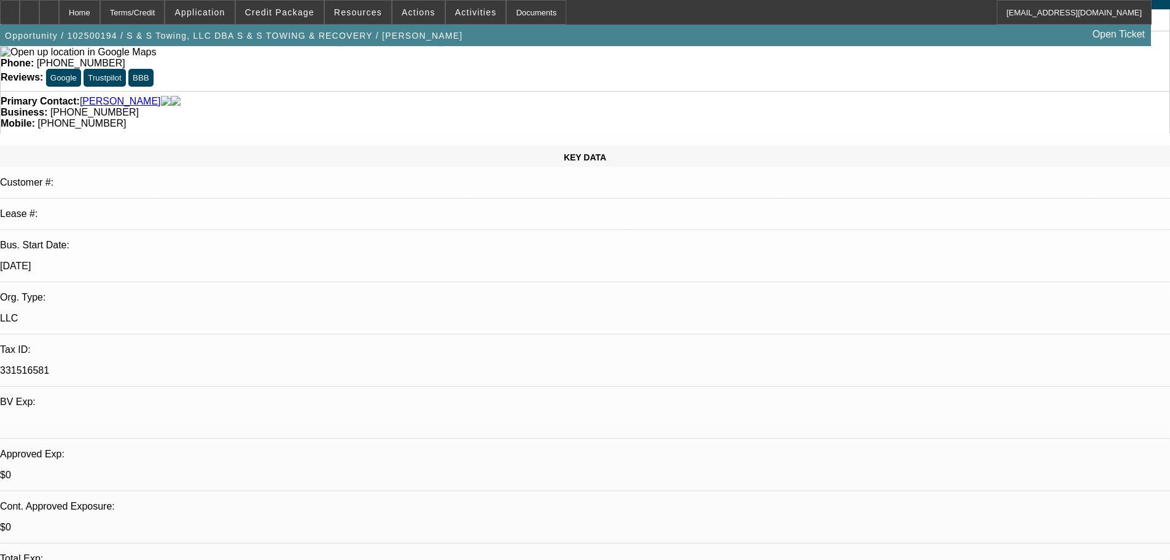
drag, startPoint x: 649, startPoint y: 254, endPoint x: 672, endPoint y: 82, distance: 174.2
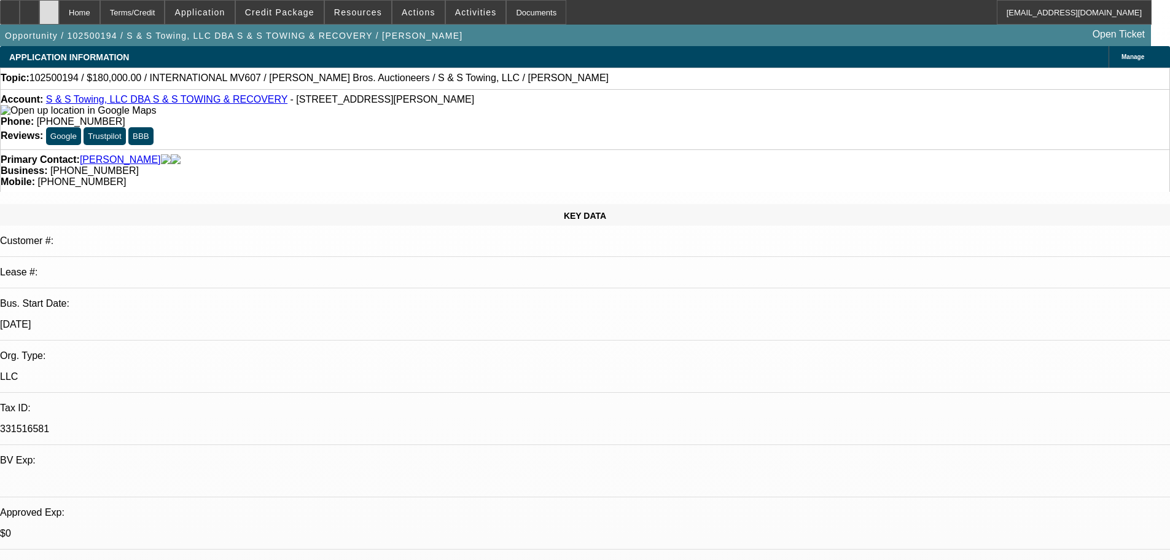
click at [59, 10] on div at bounding box center [49, 12] width 20 height 25
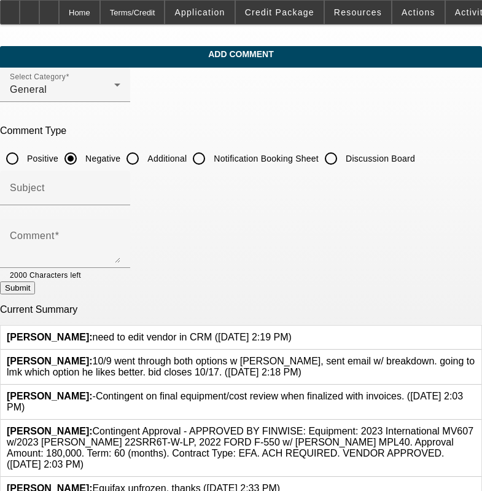
click at [292, 332] on icon at bounding box center [292, 332] width 0 height 0
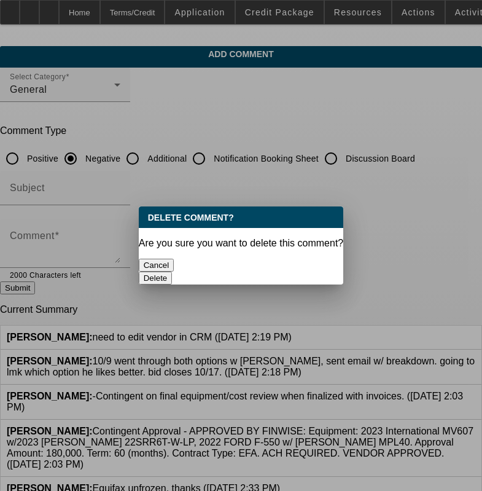
click at [265, 276] on div "Delete" at bounding box center [241, 278] width 205 height 13
click at [173, 272] on button "Delete" at bounding box center [156, 278] width 34 height 13
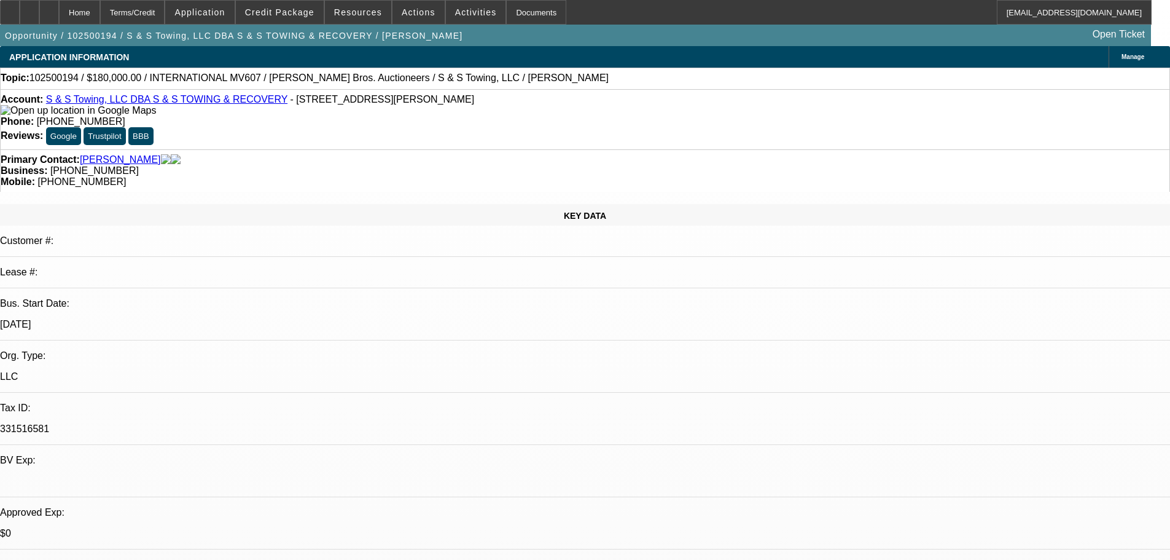
select select "0"
select select "3"
select select "0"
select select "6"
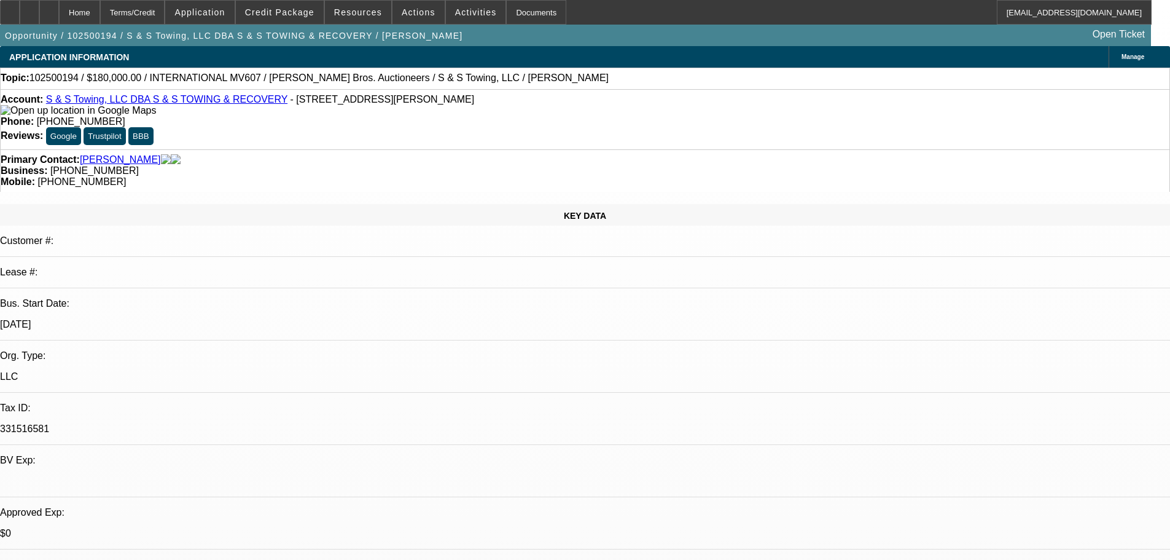
select select "0"
select select "3"
select select "0"
select select "6"
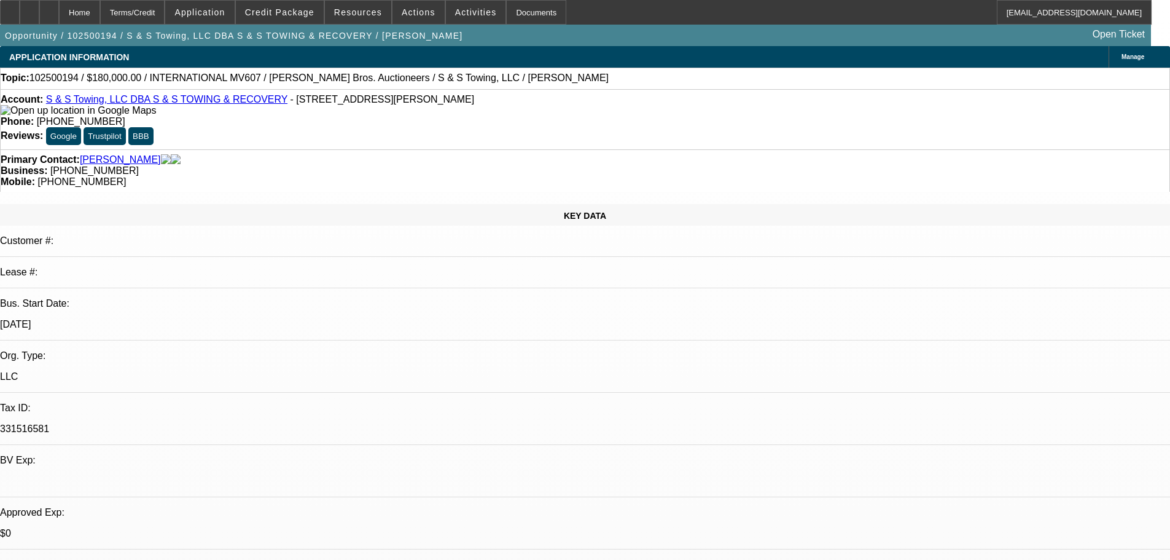
select select "0"
select select "3"
select select "0"
select select "6"
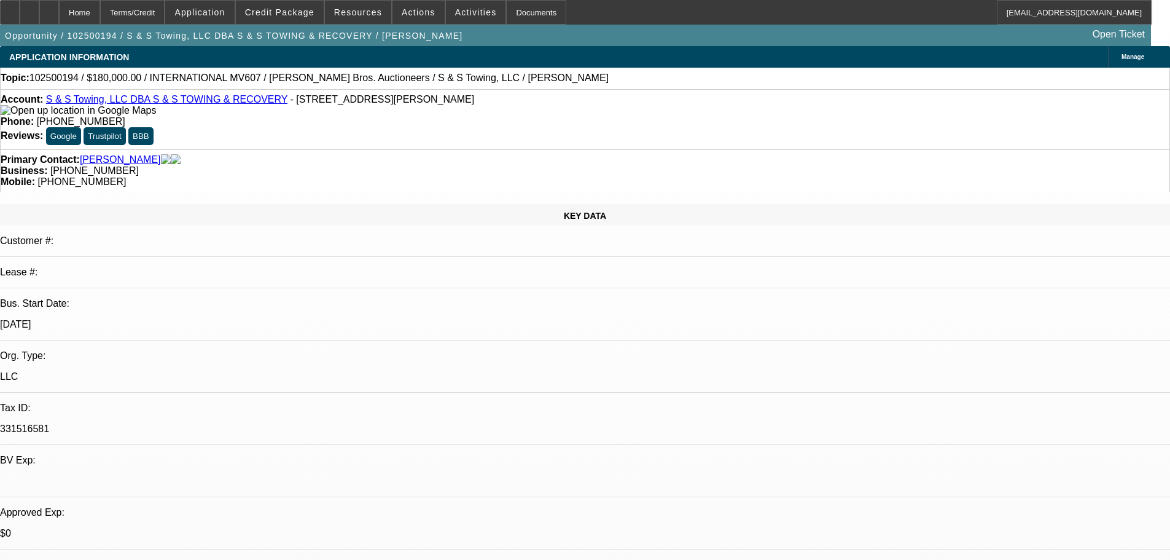
select select "0"
select select "3"
select select "0"
select select "6"
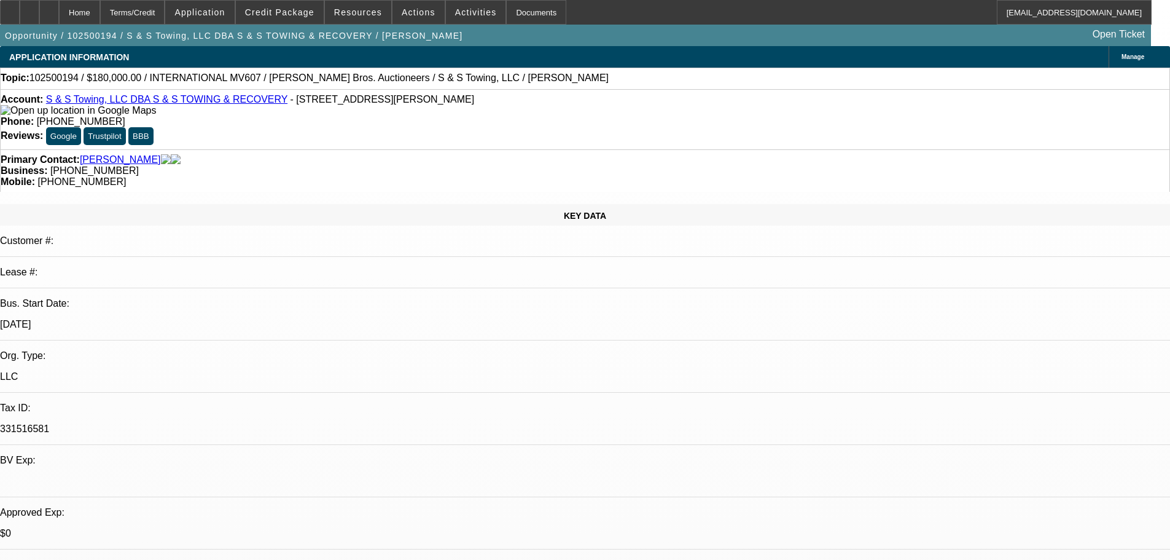
drag, startPoint x: 968, startPoint y: 136, endPoint x: 965, endPoint y: 114, distance: 22.3
click at [303, 20] on span at bounding box center [280, 12] width 88 height 29
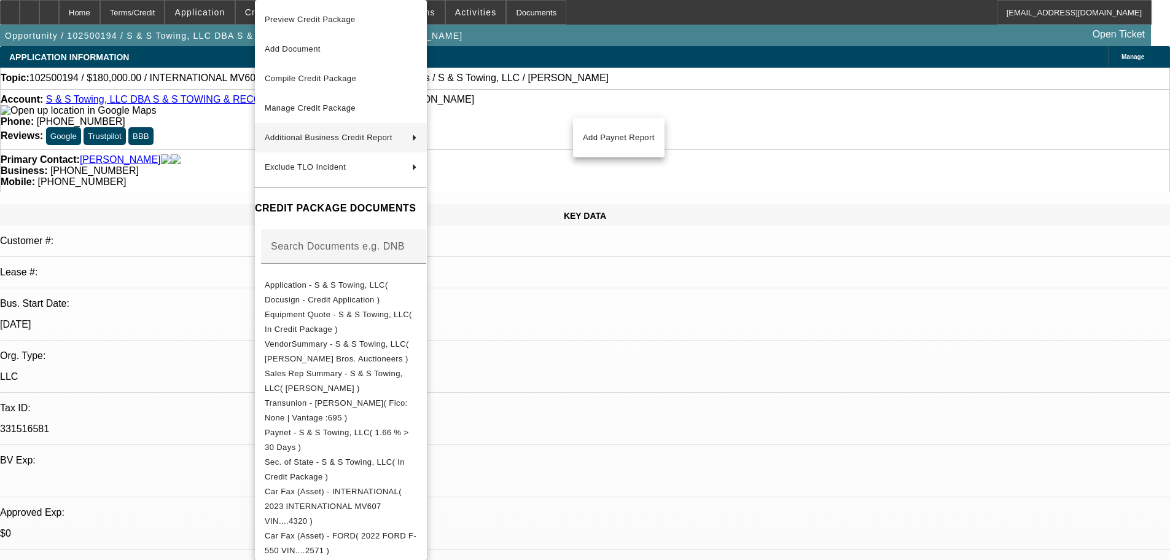
click at [695, 402] on div at bounding box center [585, 280] width 1170 height 560
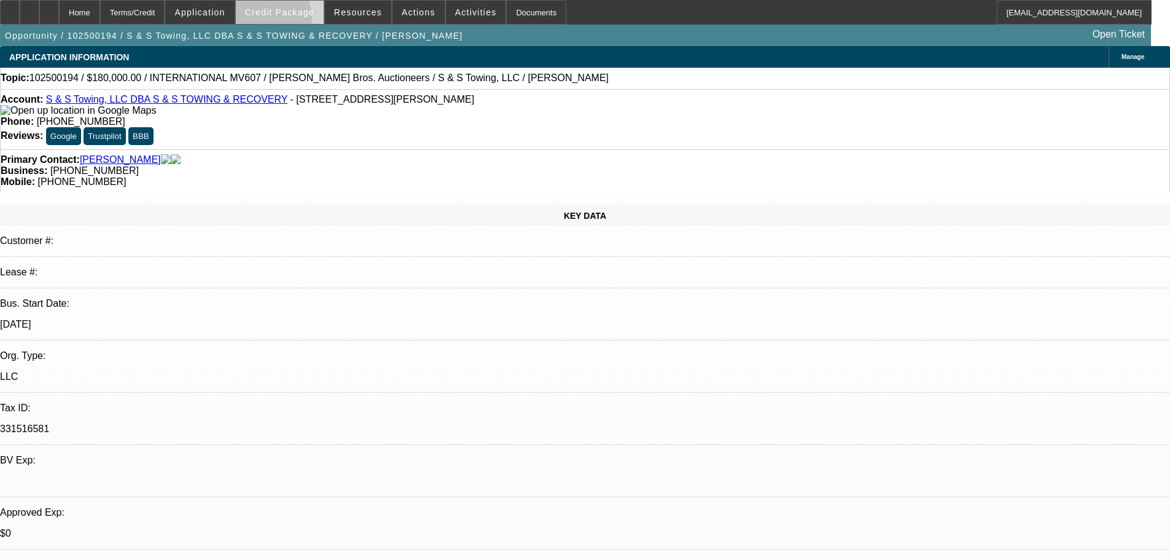
click at [281, 22] on span at bounding box center [280, 12] width 88 height 29
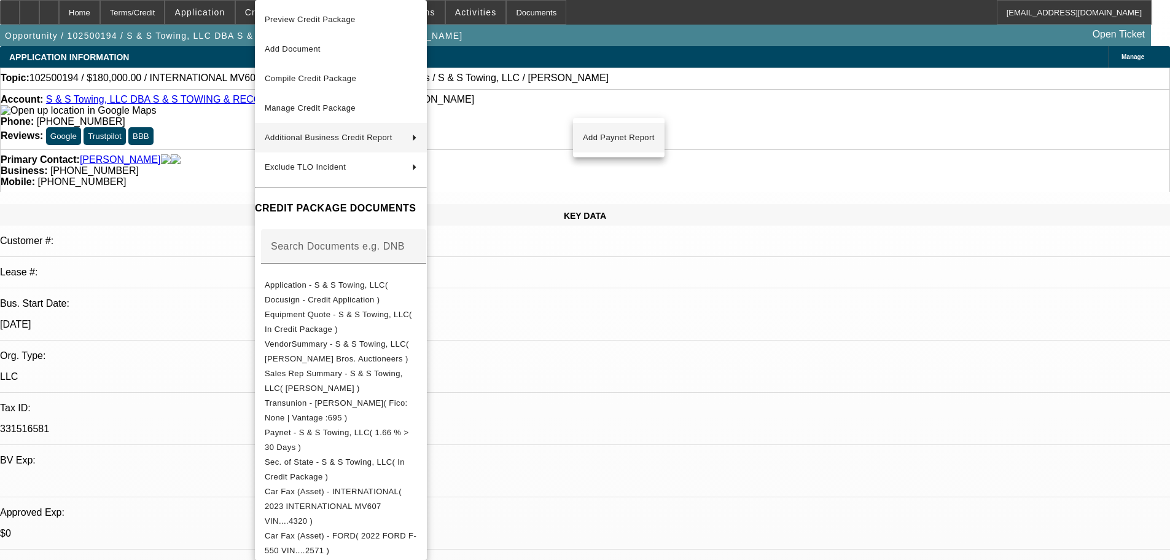
click at [612, 141] on span "Add Paynet Report" at bounding box center [619, 137] width 72 height 15
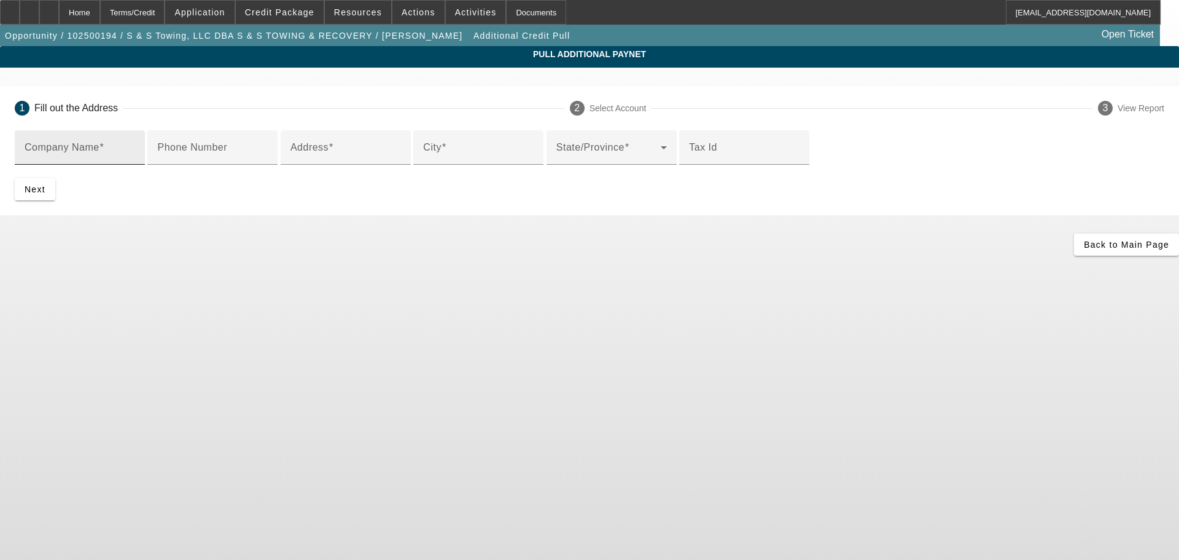
click at [135, 158] on input "Company Name" at bounding box center [80, 152] width 111 height 15
type input "Ritchie Bros. Auctioneers"
click at [401, 165] on div "Address" at bounding box center [346, 147] width 111 height 34
click at [401, 160] on input "Address" at bounding box center [346, 152] width 111 height 15
type input "7450 w parks hwy"
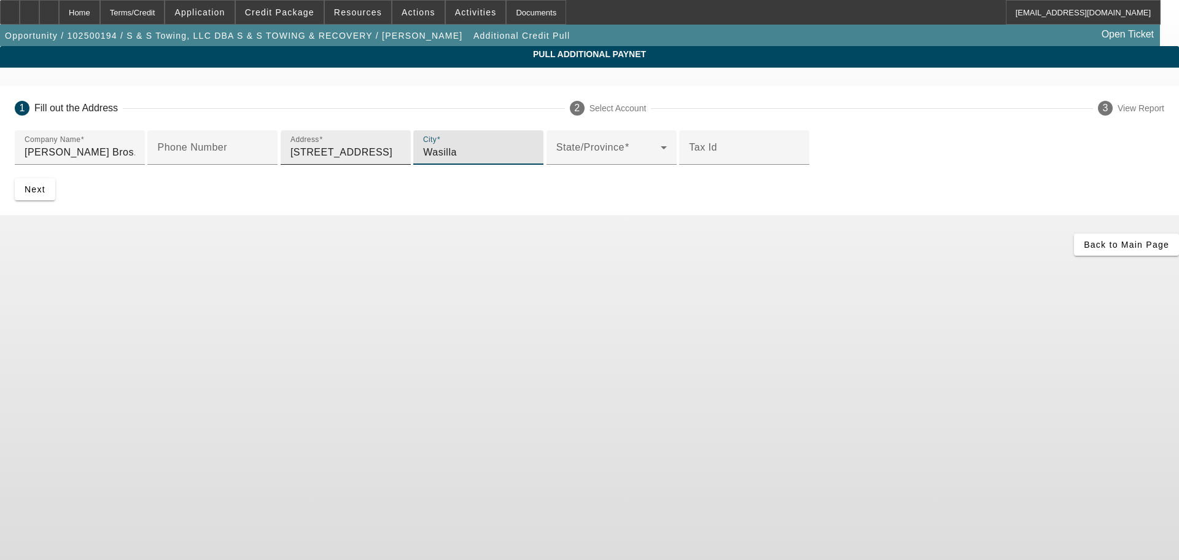
type input "Wasilla"
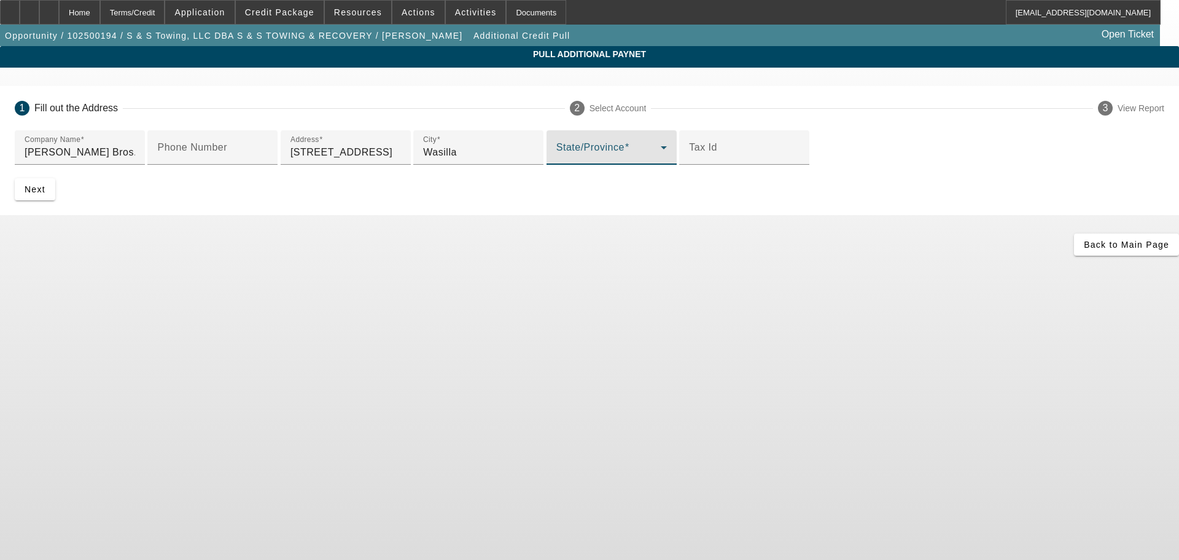
click at [557, 160] on span at bounding box center [609, 152] width 104 height 15
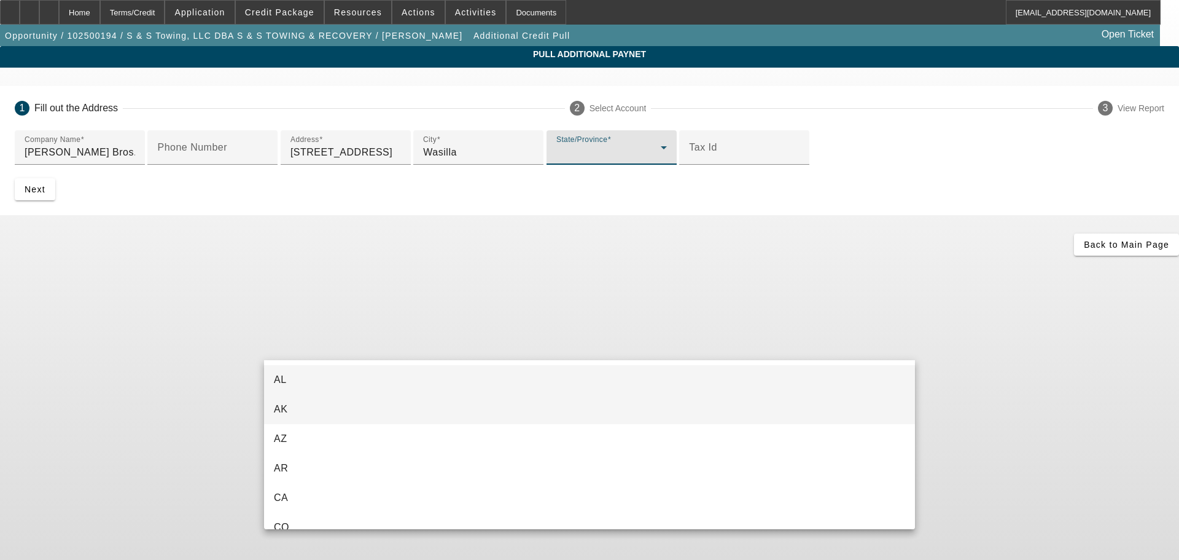
click at [352, 409] on mat-option "AK" at bounding box center [589, 408] width 651 height 29
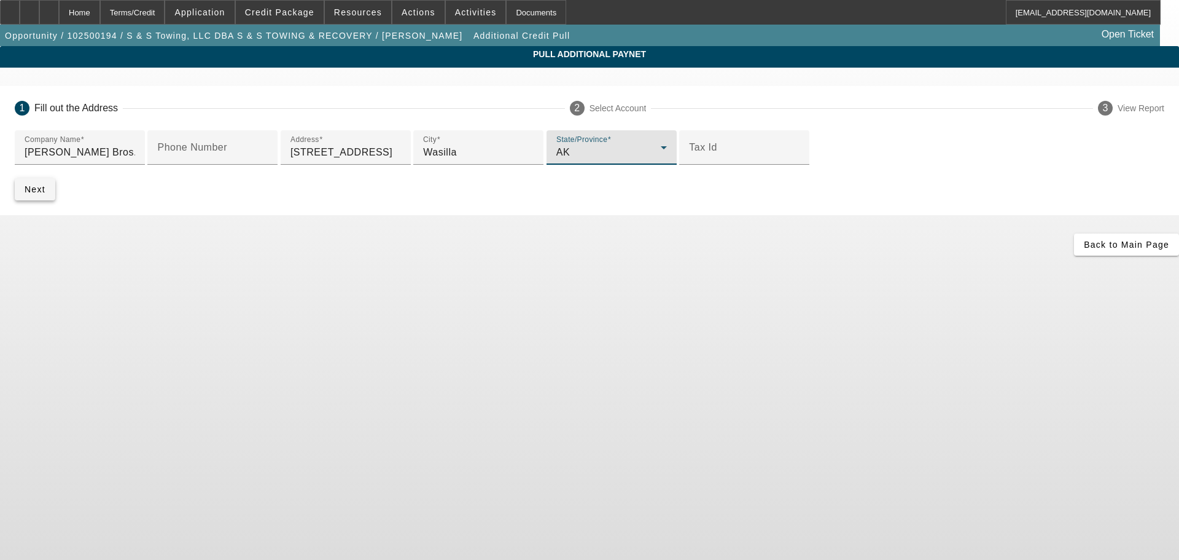
click at [45, 194] on span "Next" at bounding box center [35, 189] width 21 height 10
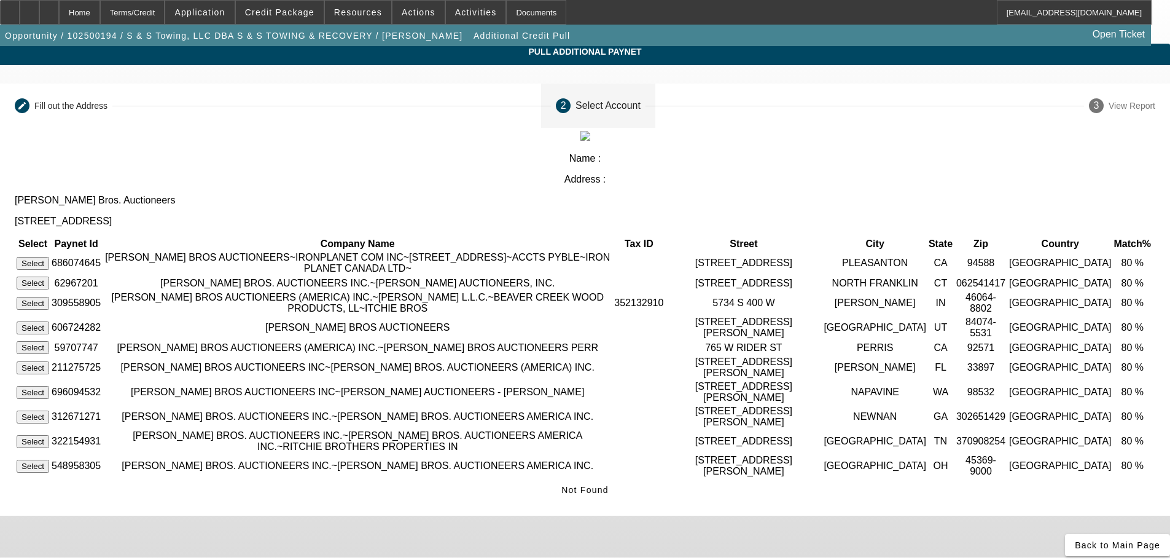
scroll to position [53, 0]
click at [609, 485] on span "Not Found" at bounding box center [584, 490] width 47 height 10
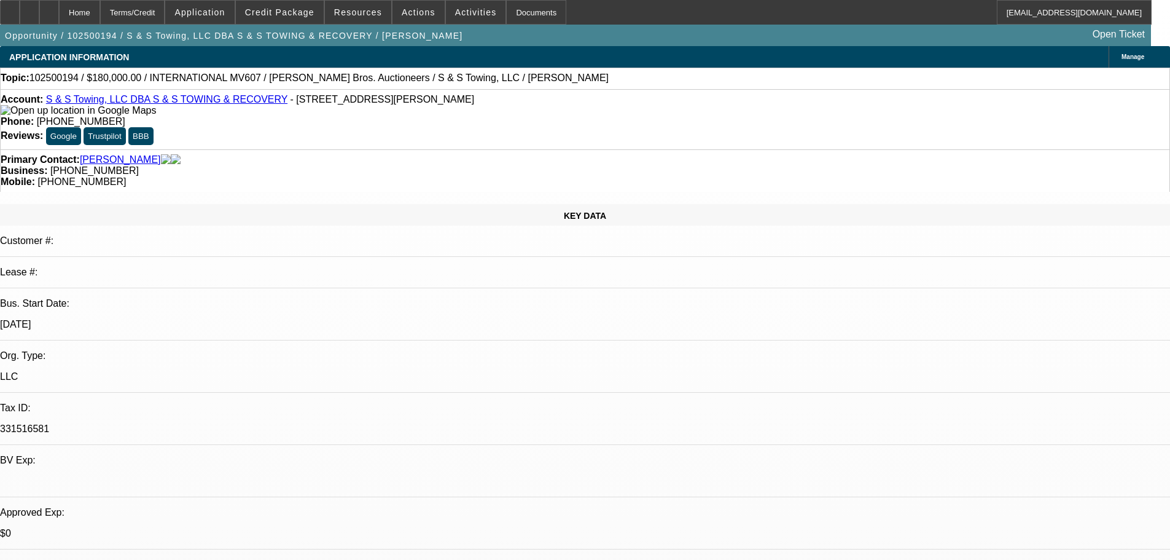
select select "0"
select select "3"
select select "0"
select select "6"
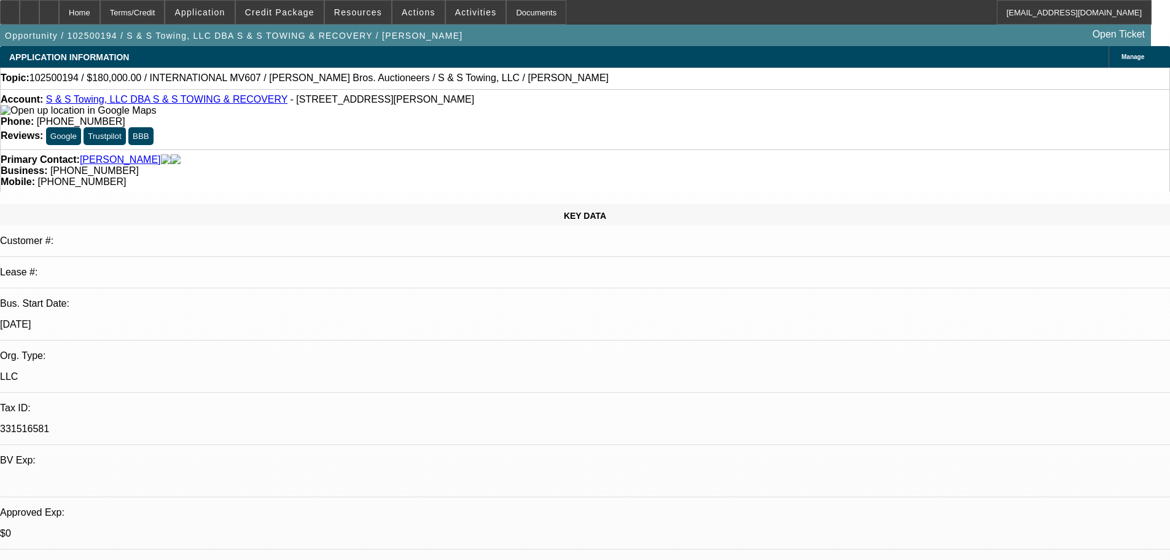
select select "0"
select select "3"
select select "0"
select select "6"
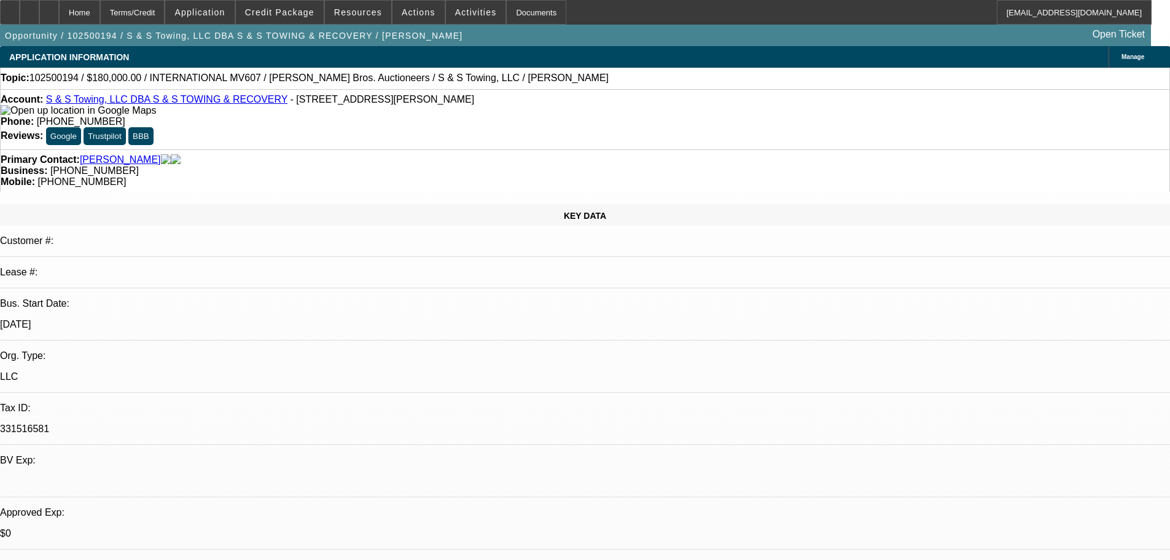
select select "0"
select select "3"
select select "0"
select select "6"
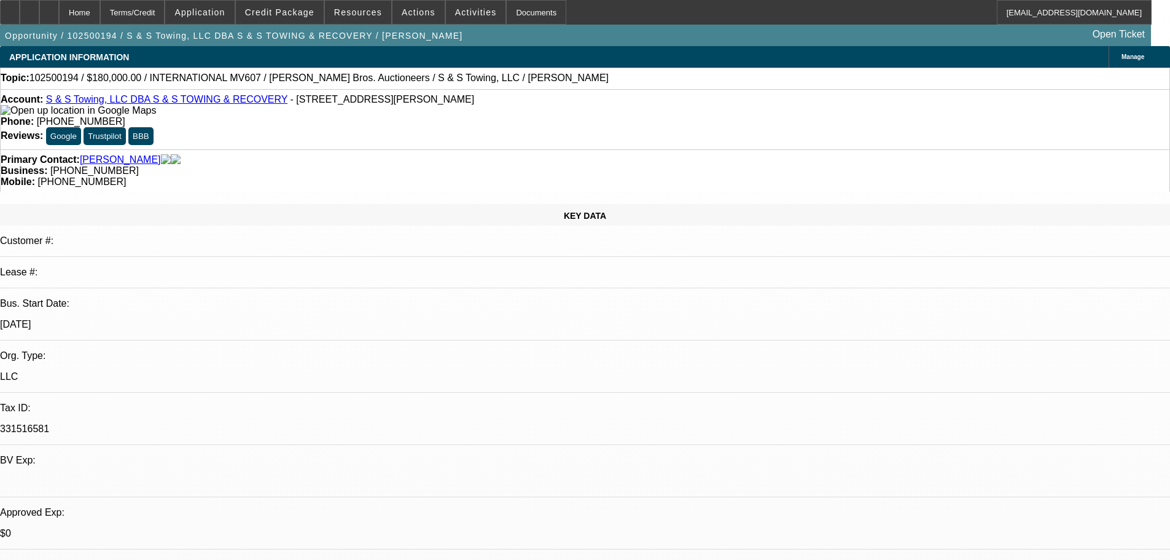
select select "0"
select select "3"
select select "0"
select select "6"
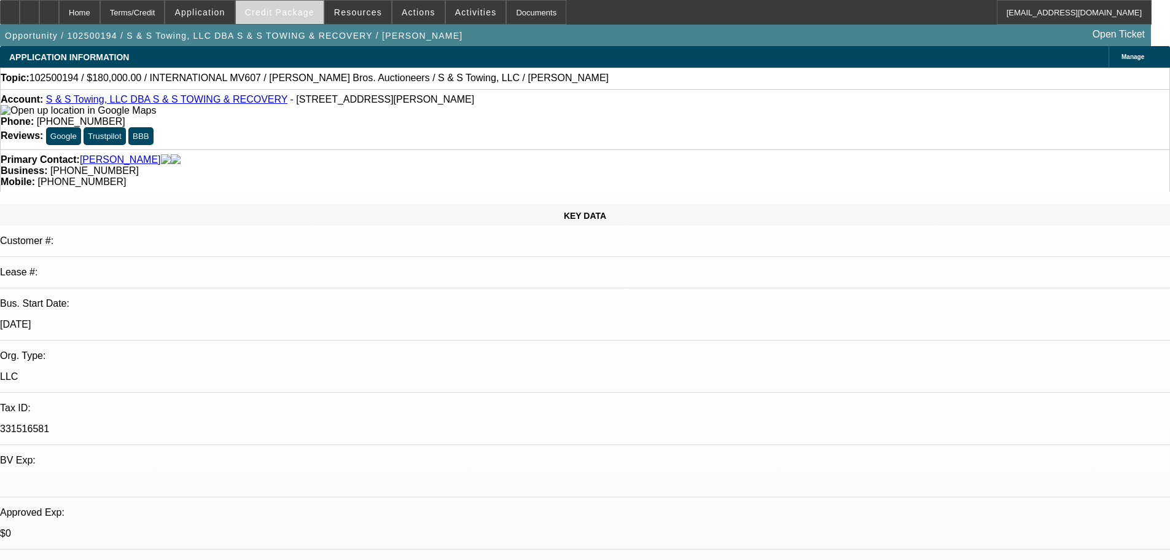
click at [295, 7] on span "Credit Package" at bounding box center [279, 12] width 69 height 10
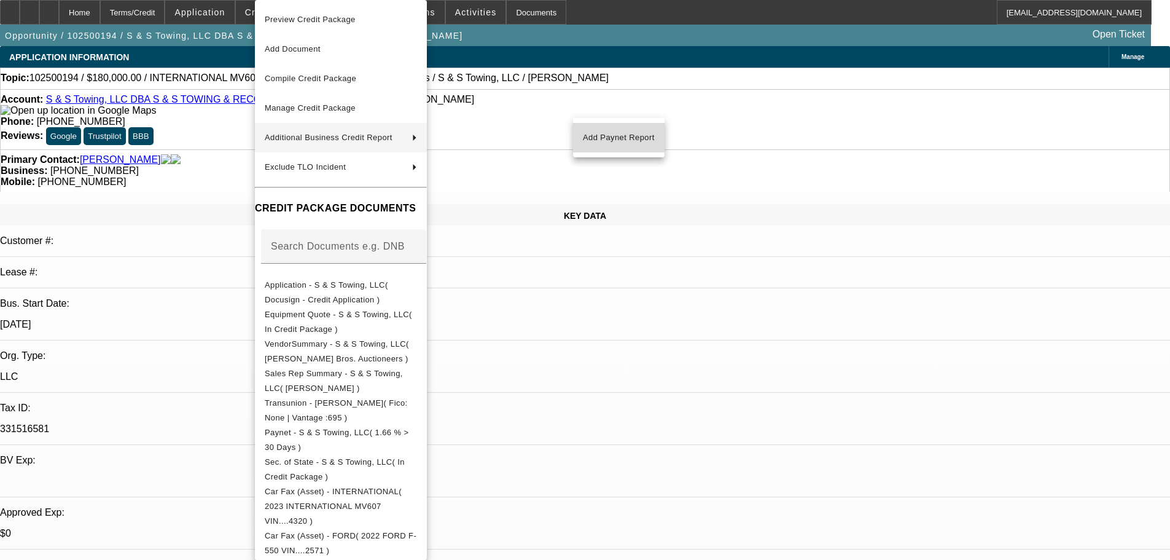
click at [627, 133] on span "Add Paynet Report" at bounding box center [619, 137] width 72 height 15
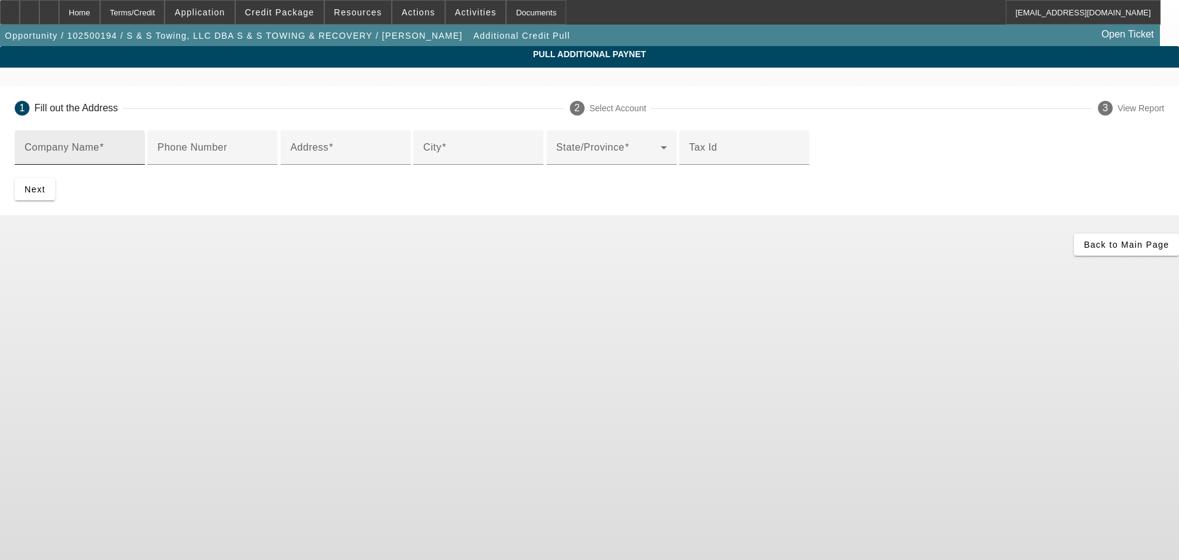
click at [135, 155] on input "Company Name" at bounding box center [80, 152] width 111 height 15
click at [100, 11] on div "Home" at bounding box center [79, 12] width 41 height 25
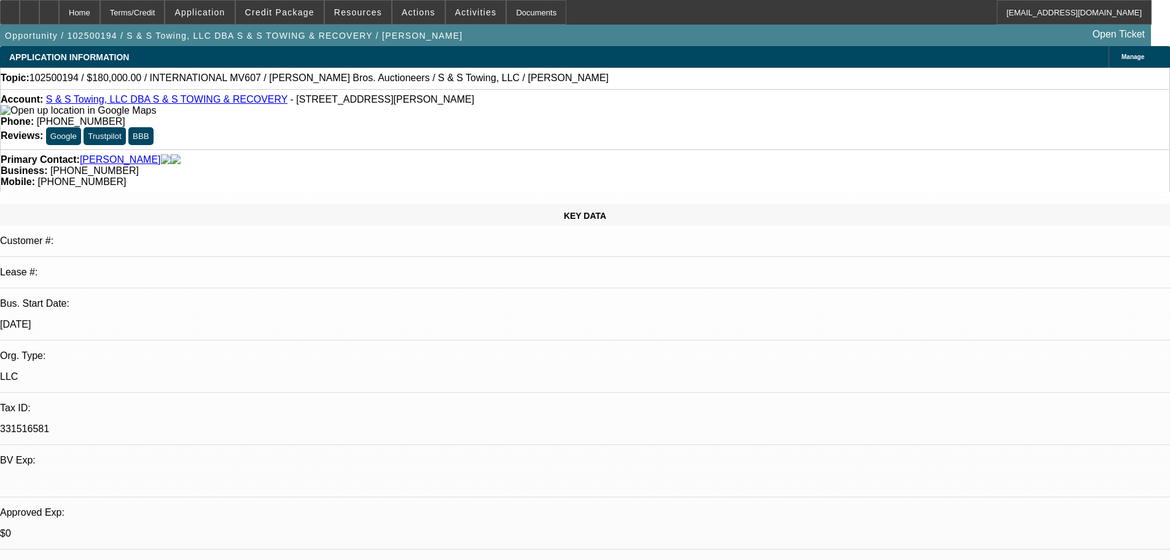
select select "0"
select select "3"
select select "0"
select select "6"
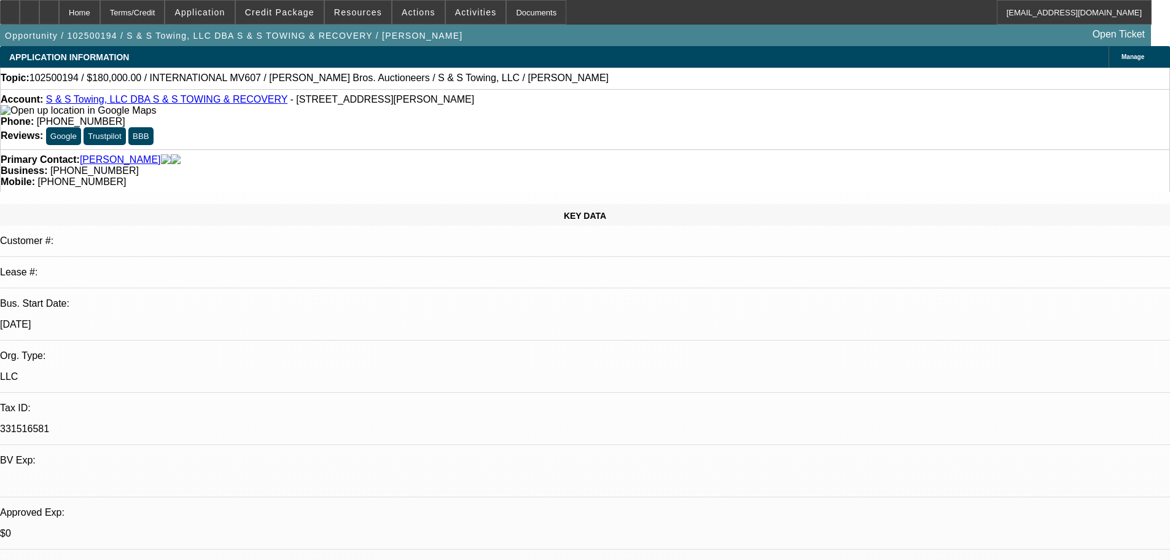
select select "0"
select select "3"
select select "0"
select select "6"
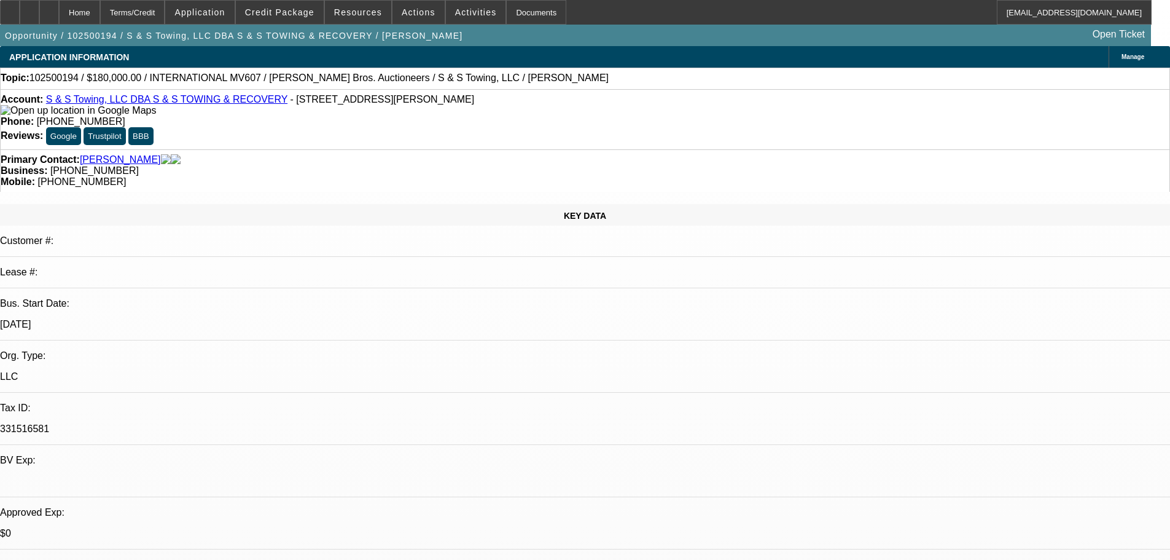
select select "0"
select select "3"
select select "0"
select select "6"
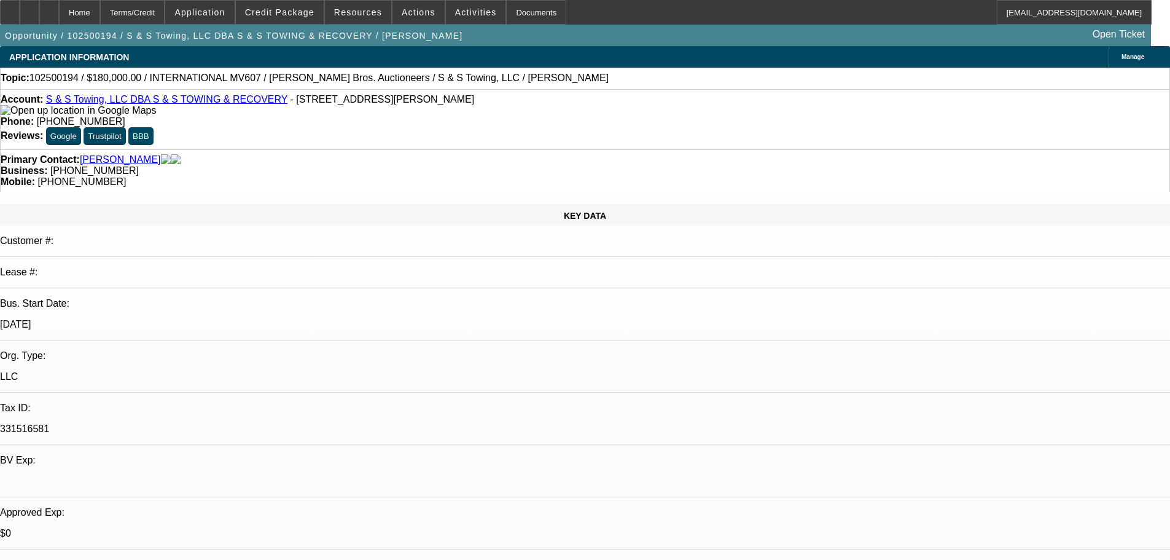
select select "0"
select select "3"
select select "0"
select select "6"
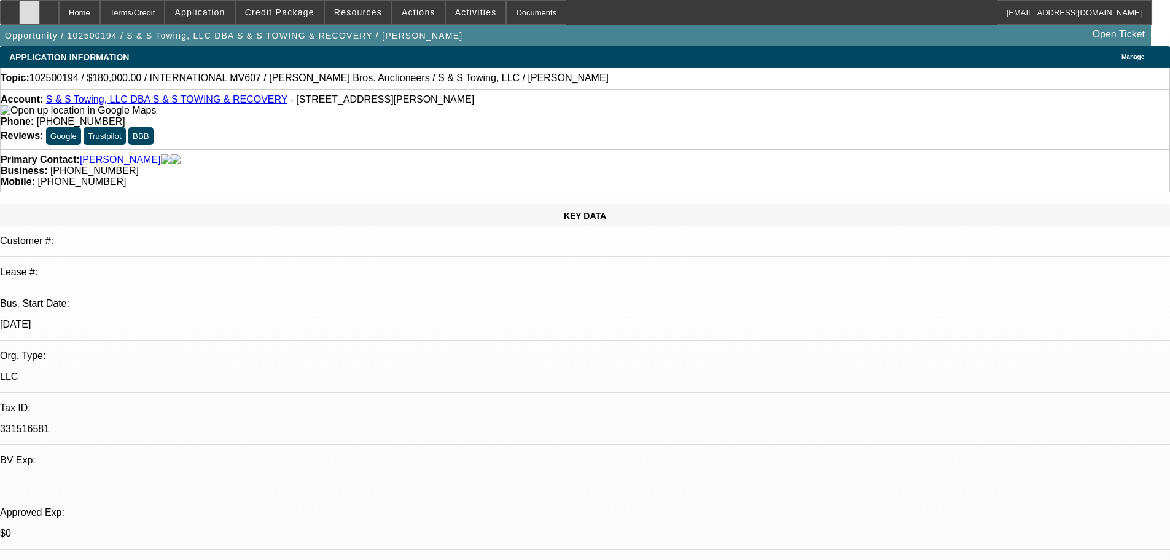
click at [39, 18] on div at bounding box center [30, 12] width 20 height 25
drag, startPoint x: 88, startPoint y: 19, endPoint x: 100, endPoint y: 17, distance: 11.3
click at [59, 19] on div at bounding box center [49, 12] width 20 height 25
select select "0"
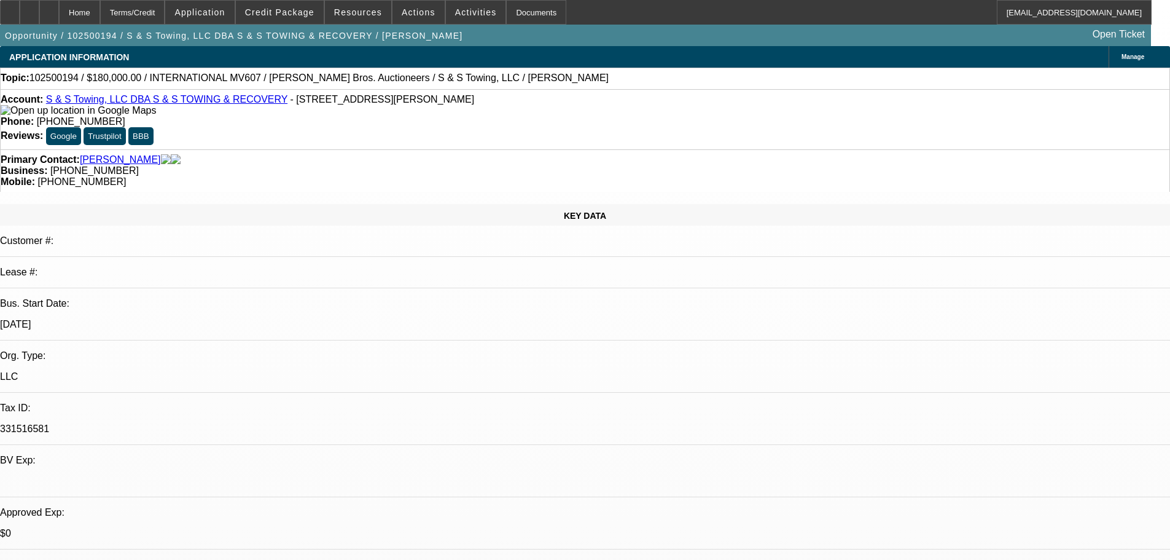
select select "3"
select select "0"
select select "6"
select select "0"
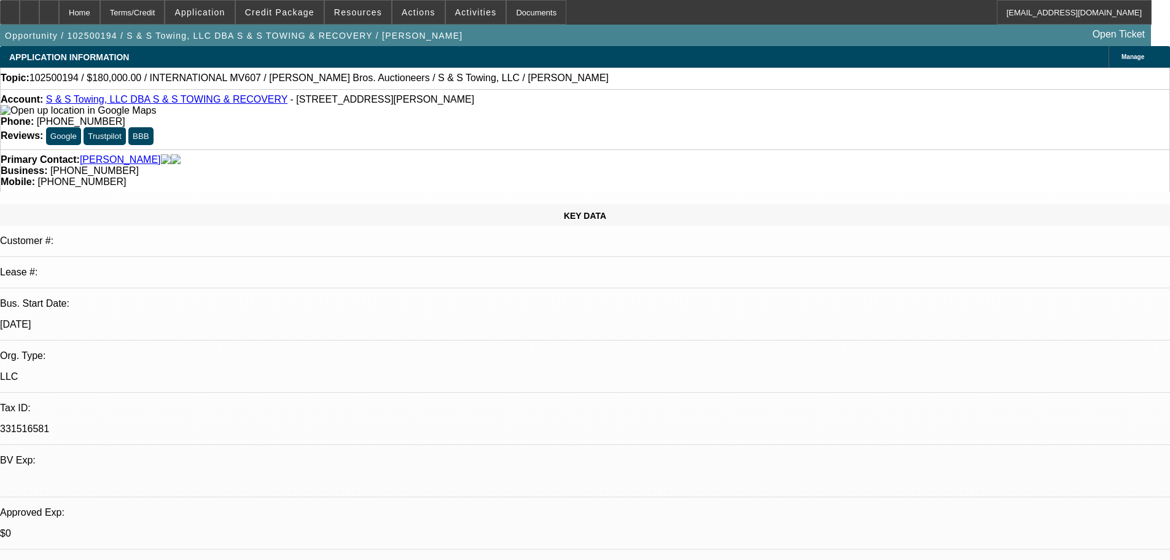
select select "3"
select select "0"
select select "6"
select select "0"
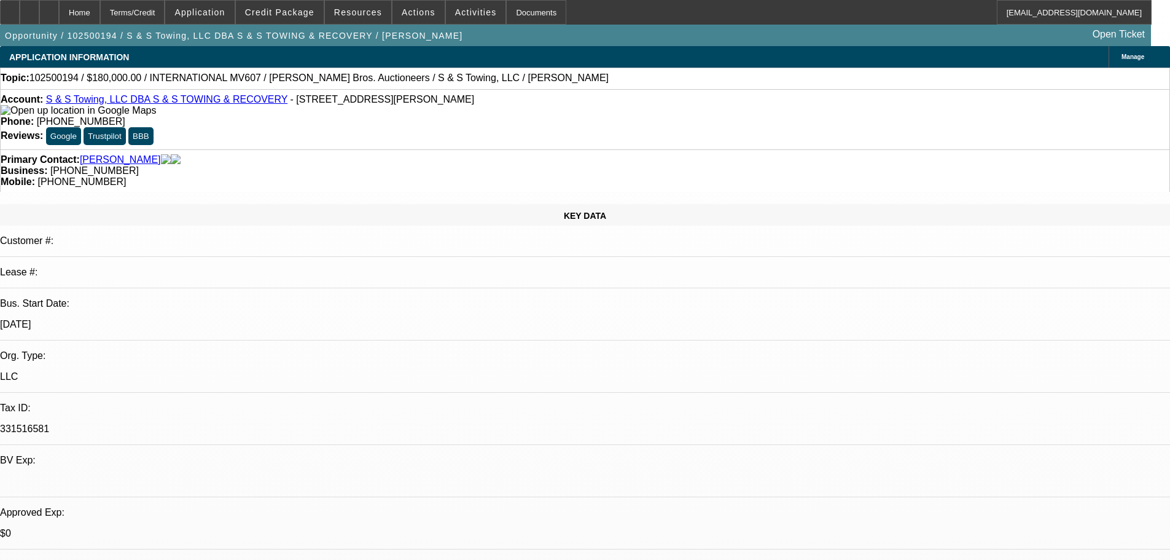
select select "3"
select select "0"
select select "6"
select select "0"
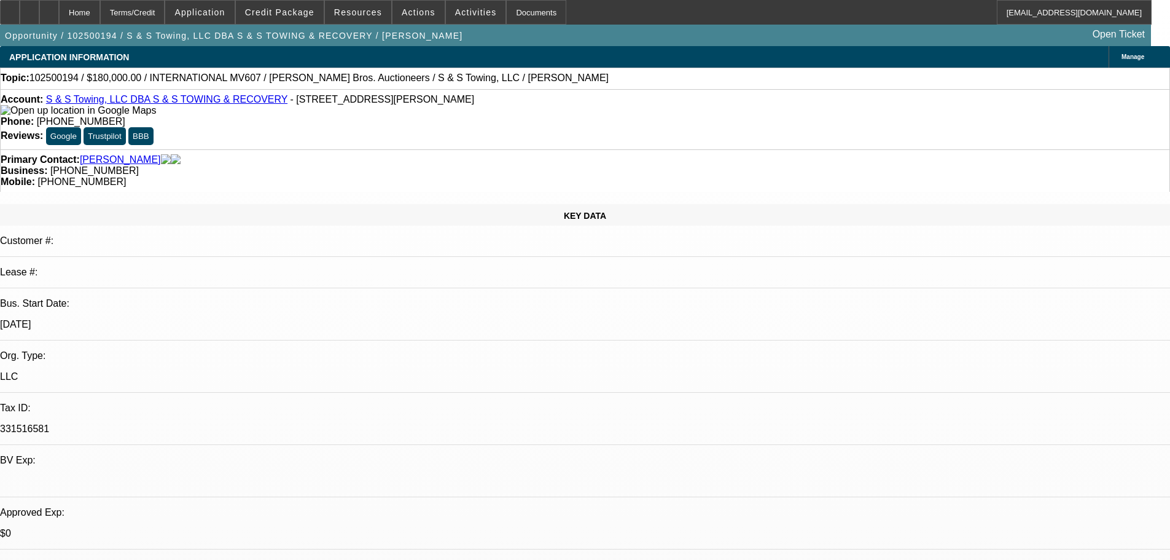
select select "3"
select select "0"
select select "6"
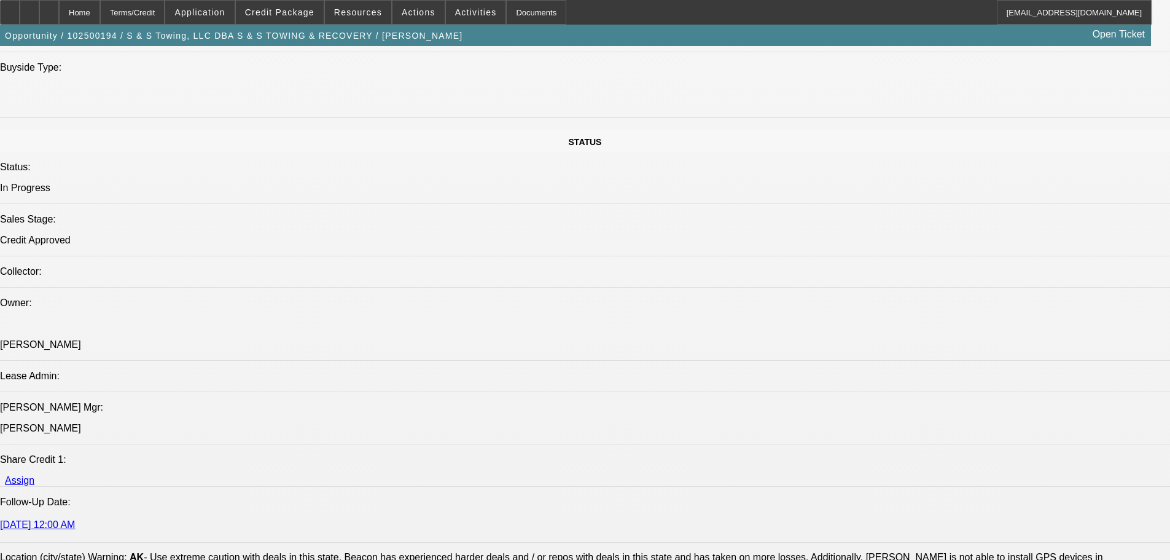
scroll to position [166, 0]
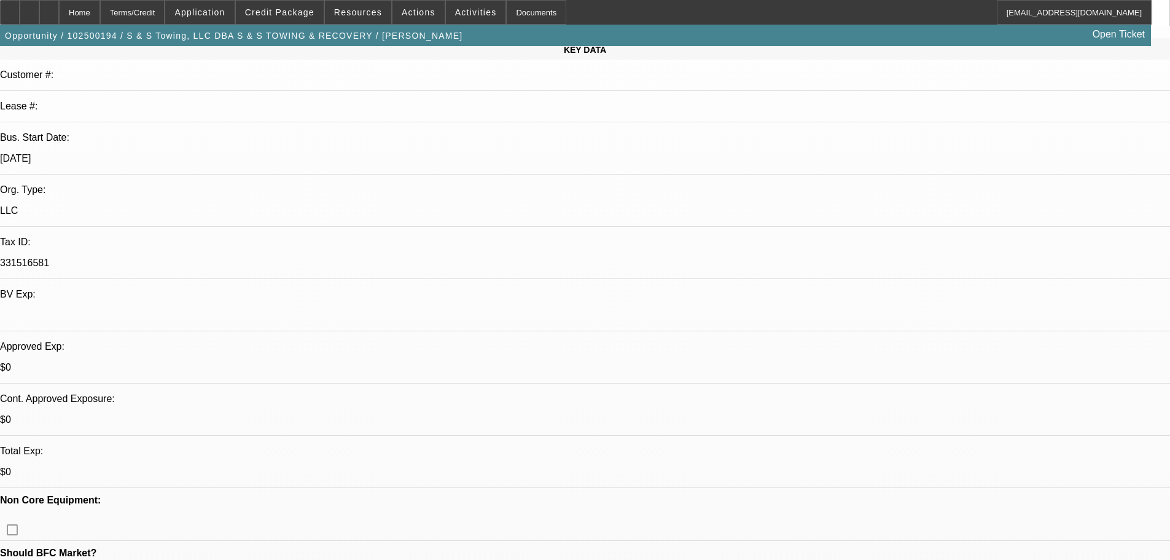
drag, startPoint x: 746, startPoint y: 160, endPoint x: 778, endPoint y: -10, distance: 173.2
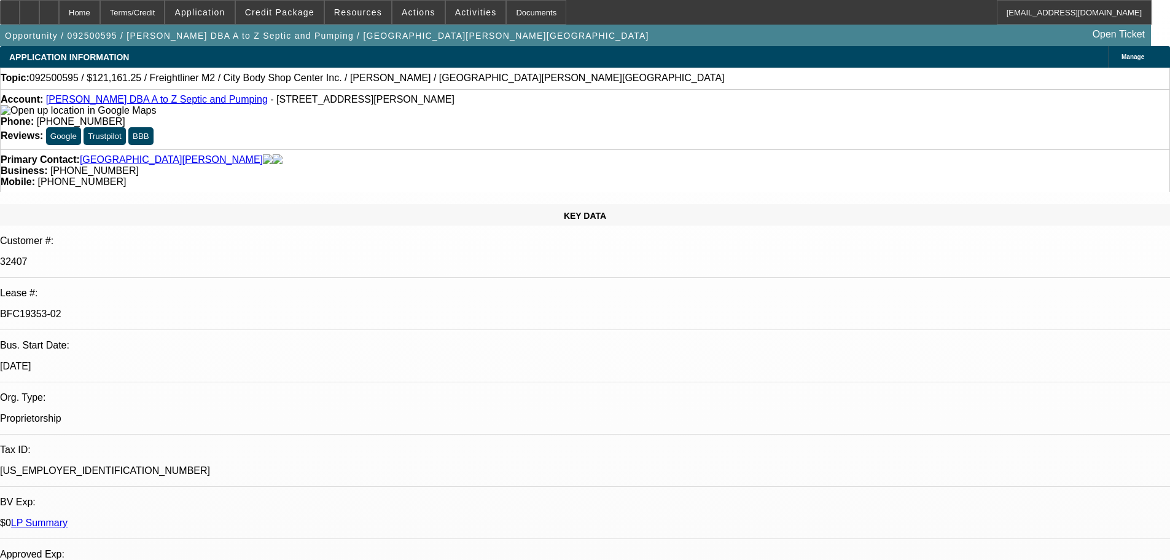
select select "0"
select select "6"
select select "0"
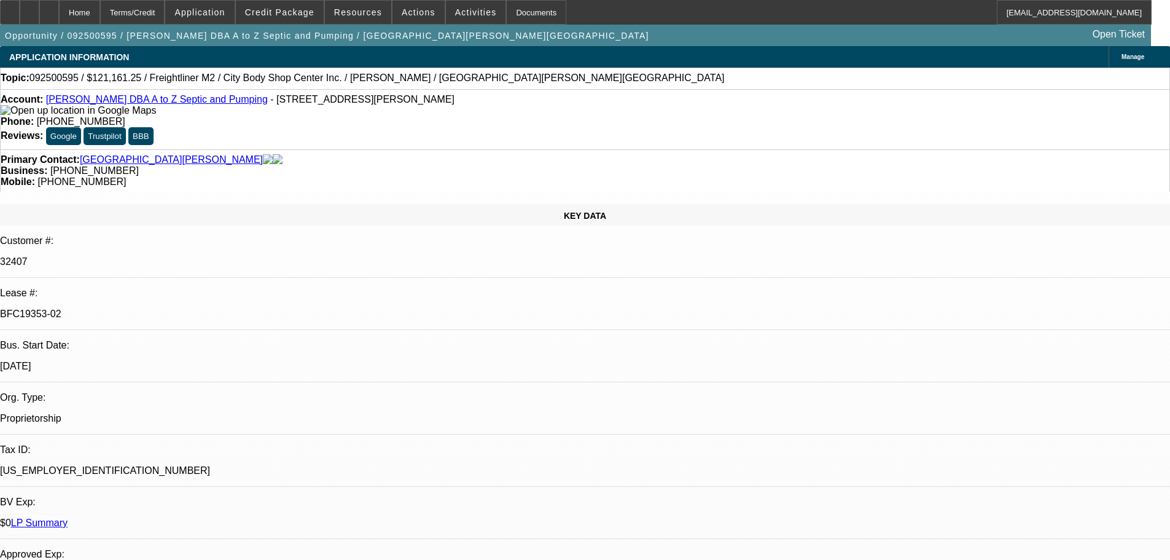
select select "0"
select select "6"
select select "0"
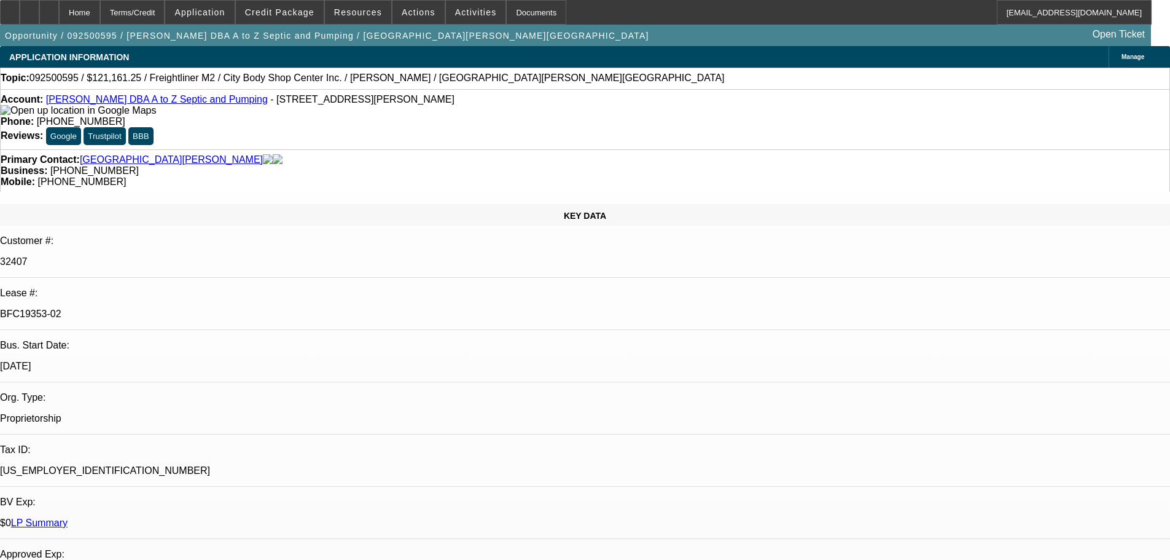
select select "0"
select select "6"
select select "0"
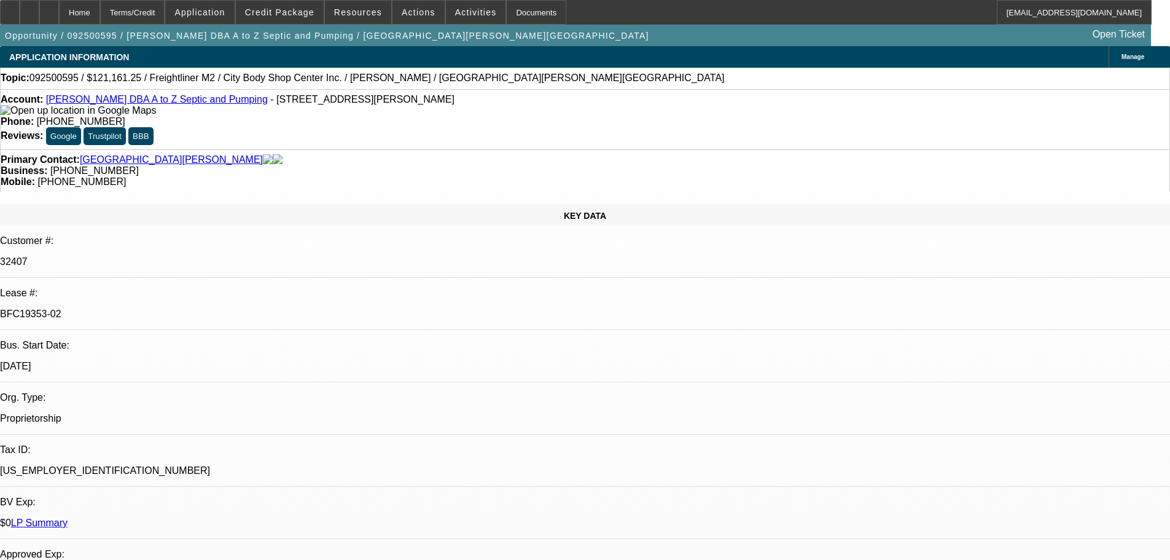
select select "6"
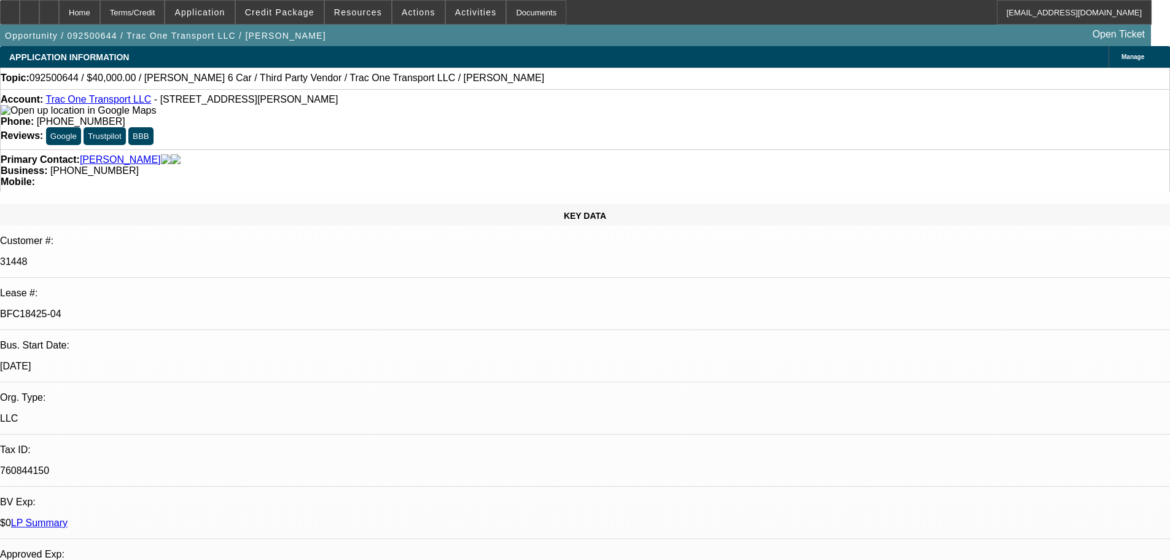
select select "0"
select select "3"
select select "0"
select select "6"
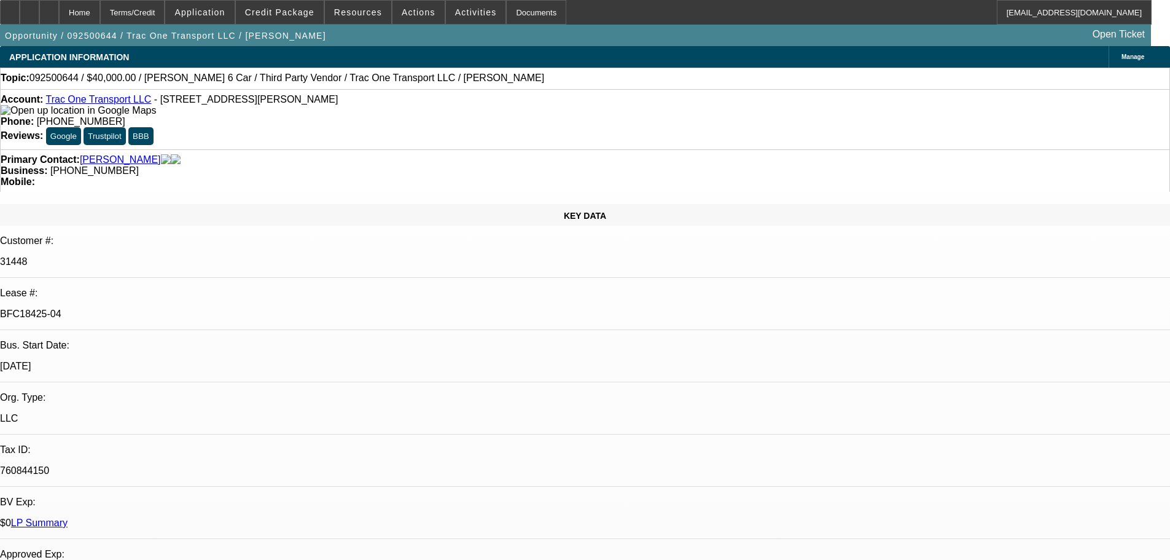
select select "0"
select select "6"
select select "0"
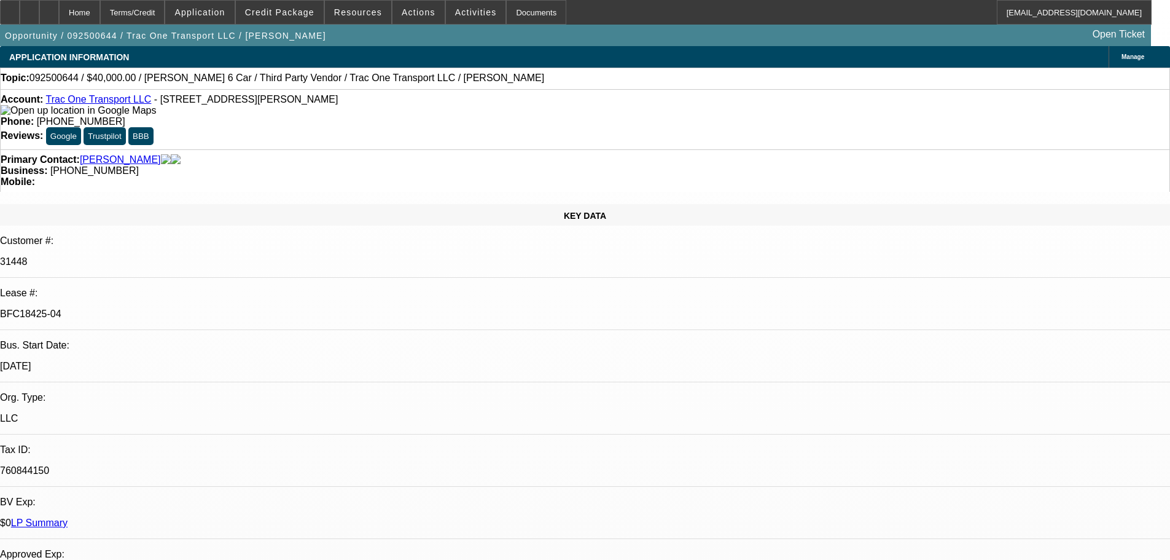
select select "0"
select select "6"
select select "0"
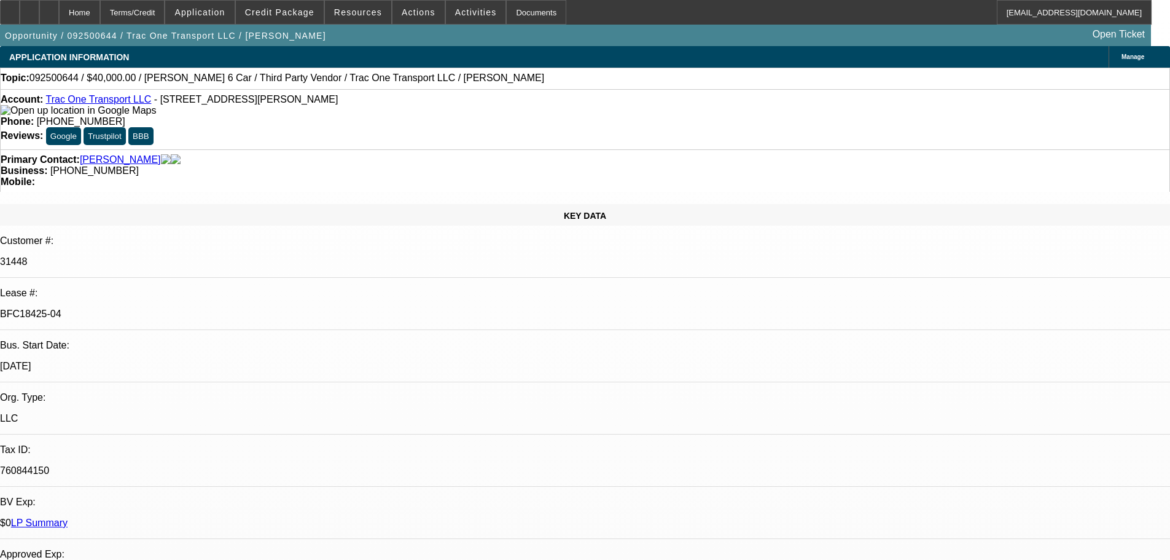
select select "0"
select select "6"
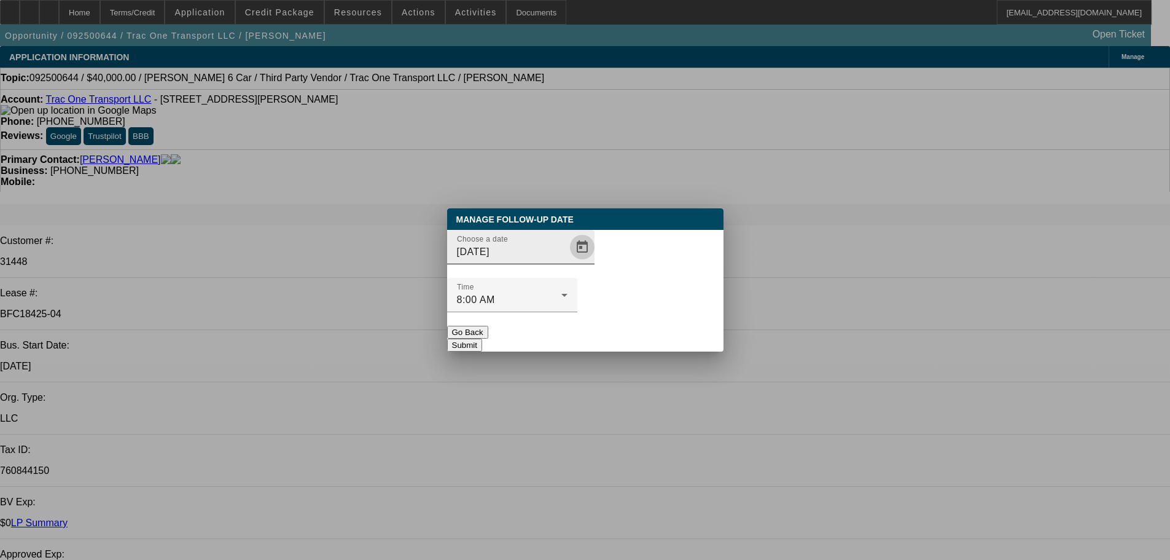
click at [568, 262] on span "Open calendar" at bounding box center [582, 246] width 29 height 29
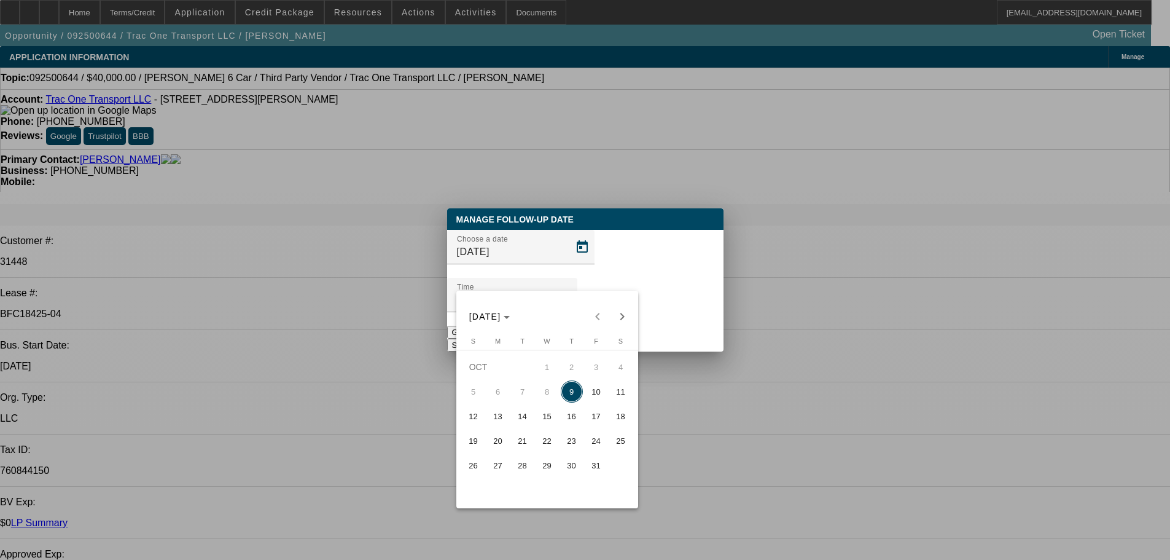
click at [502, 420] on span "13" at bounding box center [498, 416] width 22 height 22
type input "[DATE]"
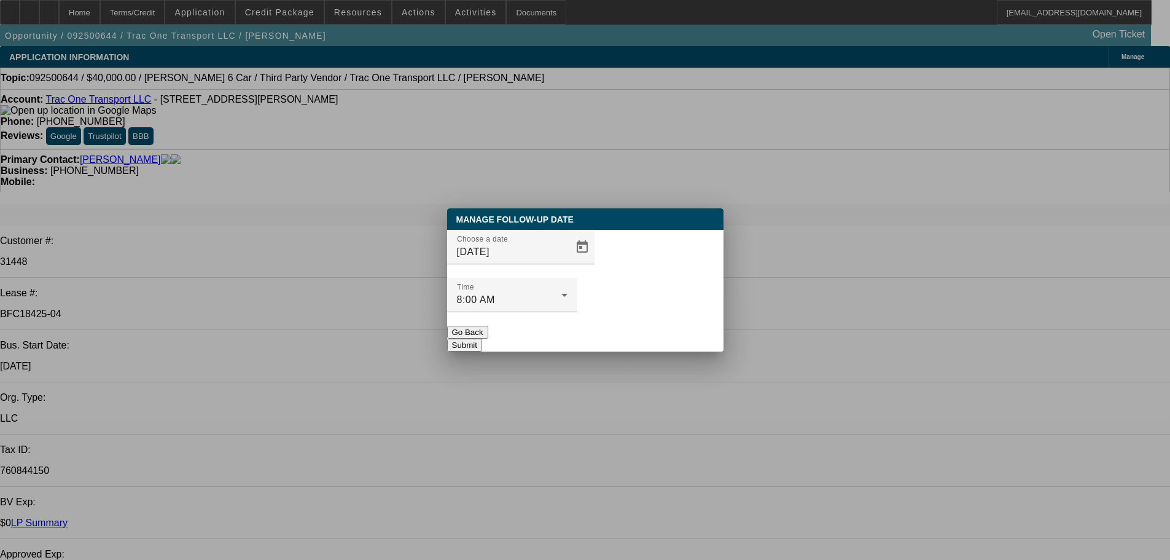
click at [482, 338] on button "Submit" at bounding box center [464, 344] width 35 height 13
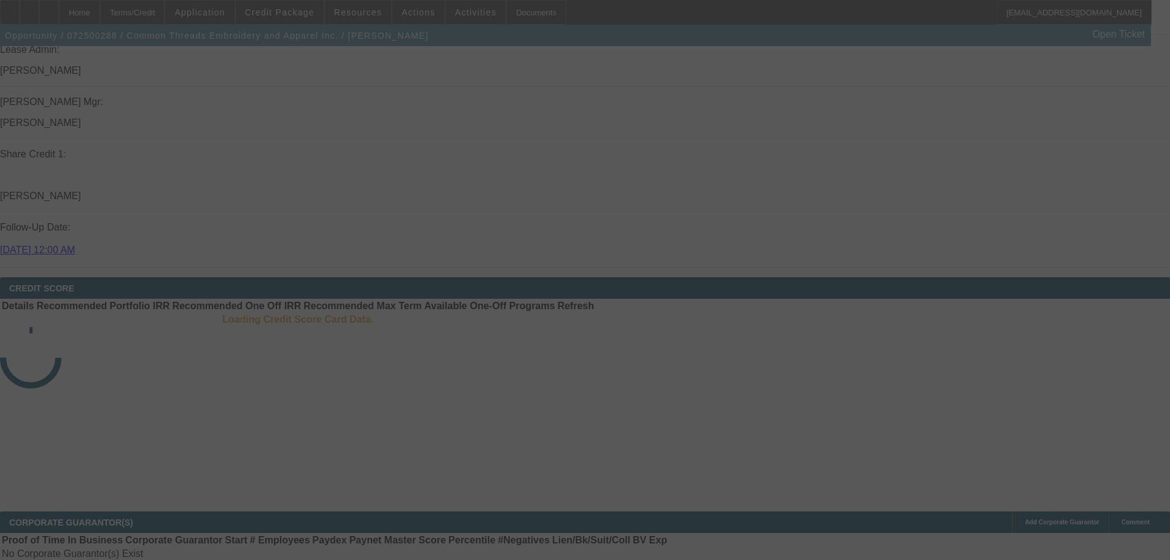
drag, startPoint x: 515, startPoint y: 236, endPoint x: 560, endPoint y: 422, distance: 191.5
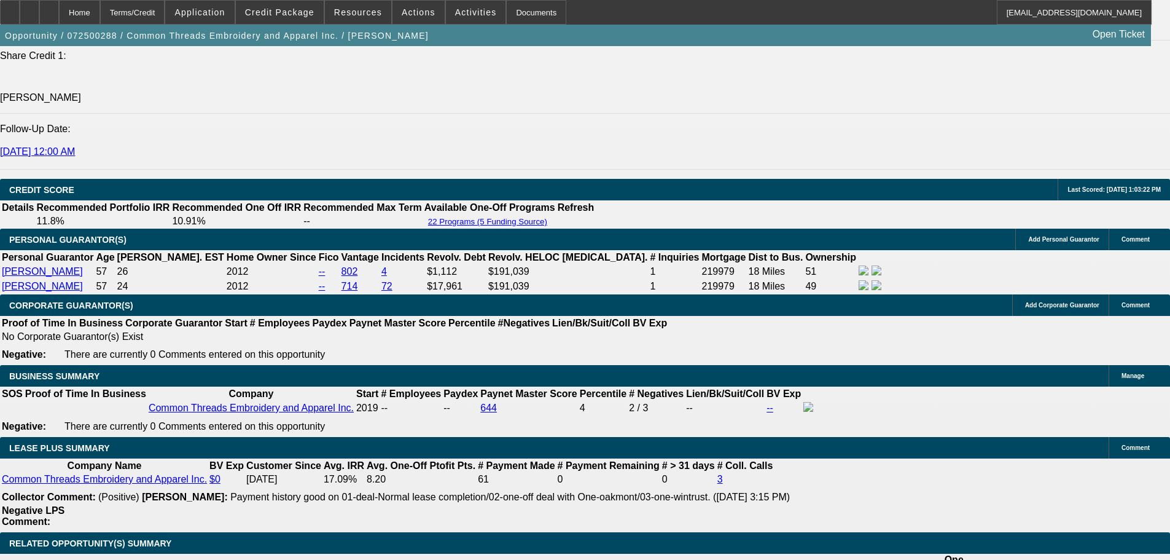
select select "0"
select select "2"
select select "0"
select select "6"
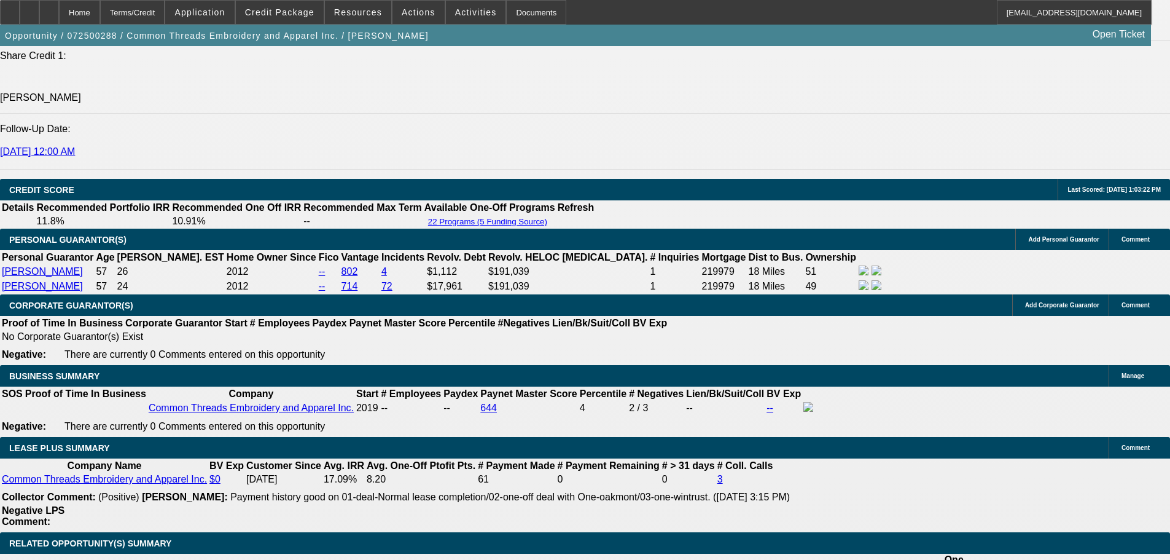
select select "0"
select select "2"
select select "0"
select select "6"
select select "0"
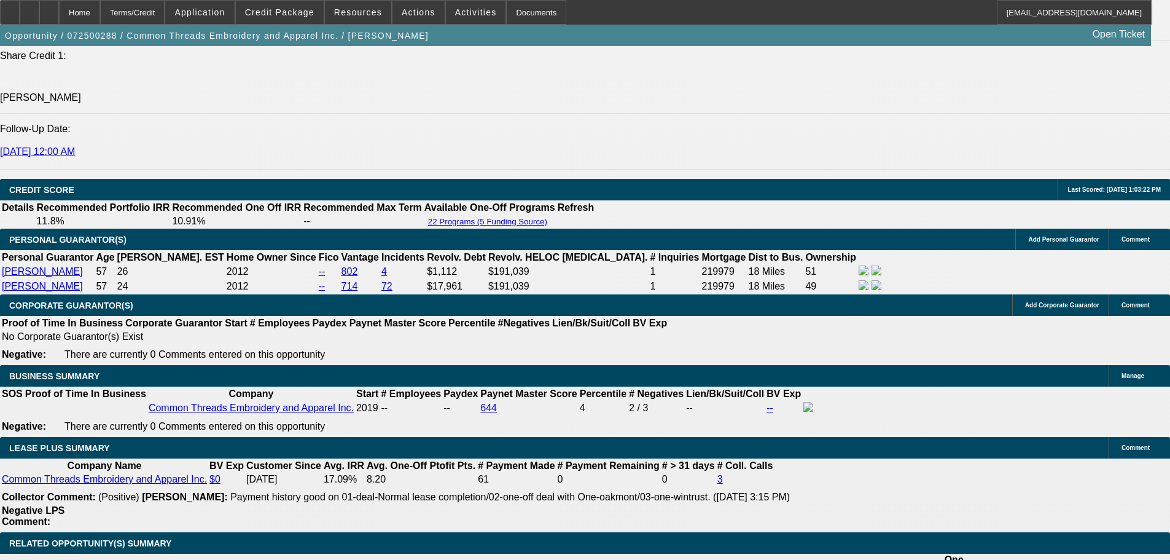
select select "0"
select select "2"
select select "0"
select select "6"
select select "0"
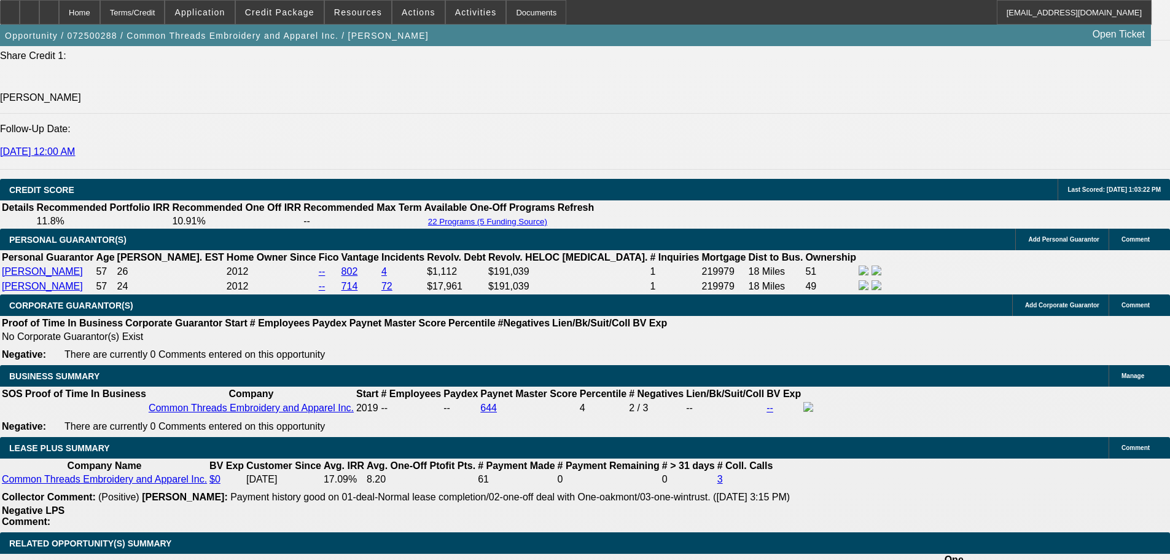
select select "0"
select select "3"
select select "0"
select select "6"
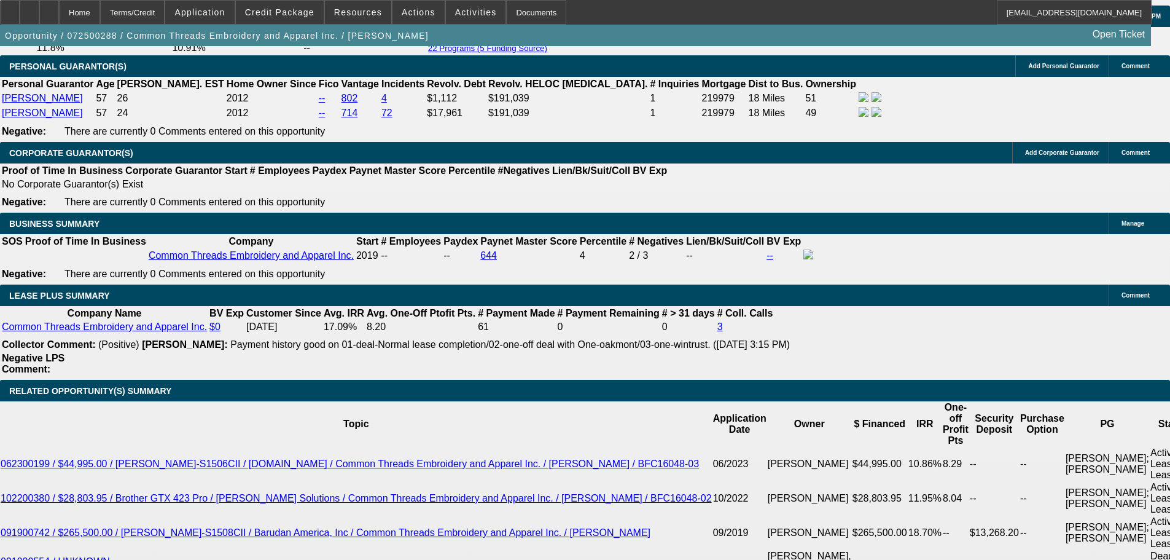
scroll to position [2026, 0]
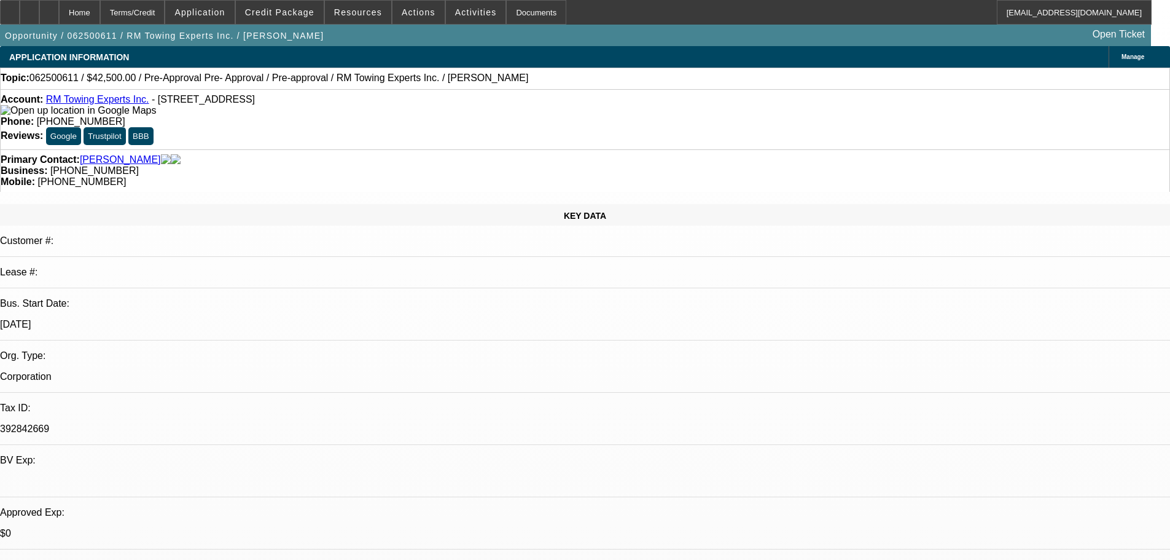
select select "0.15"
select select "2"
select select "0"
select select "6"
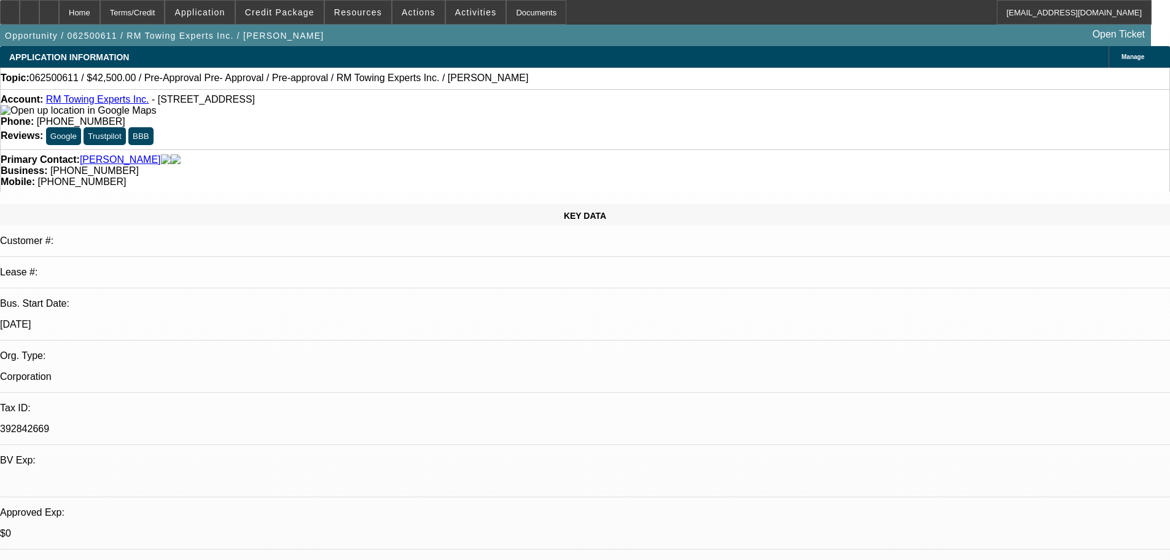
select select "0.15"
select select "2"
select select "0.1"
select select "4"
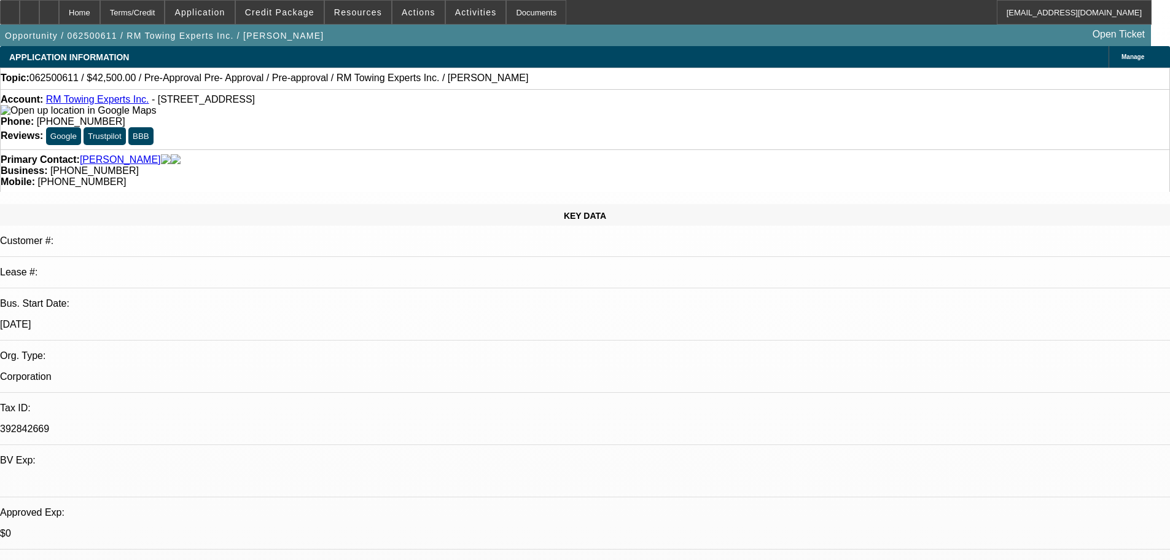
select select "0.15"
select select "2"
select select "0.1"
select select "4"
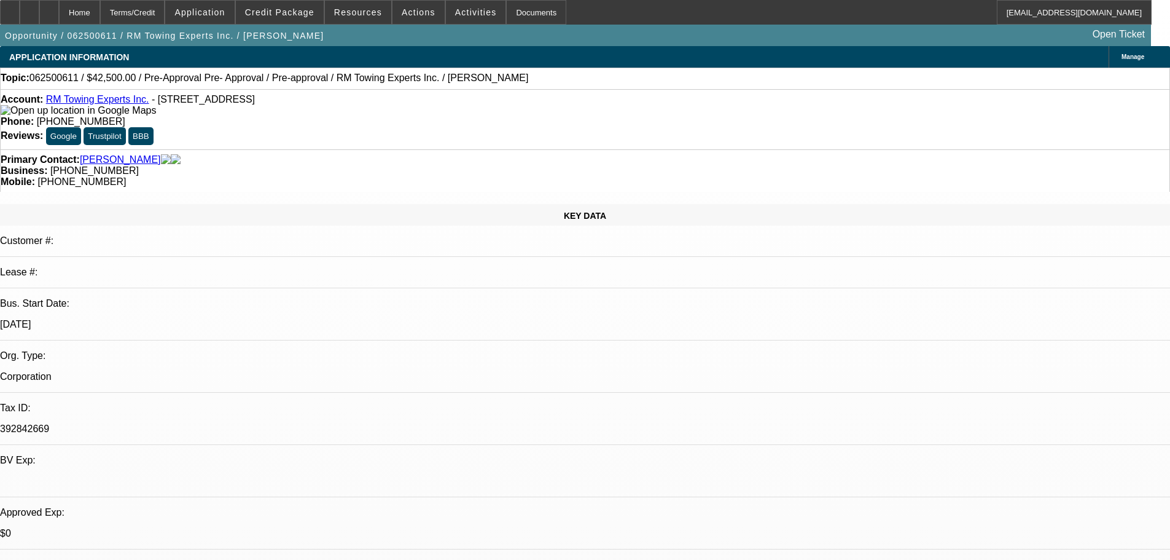
select select "0.15"
select select "2"
select select "0.1"
select select "4"
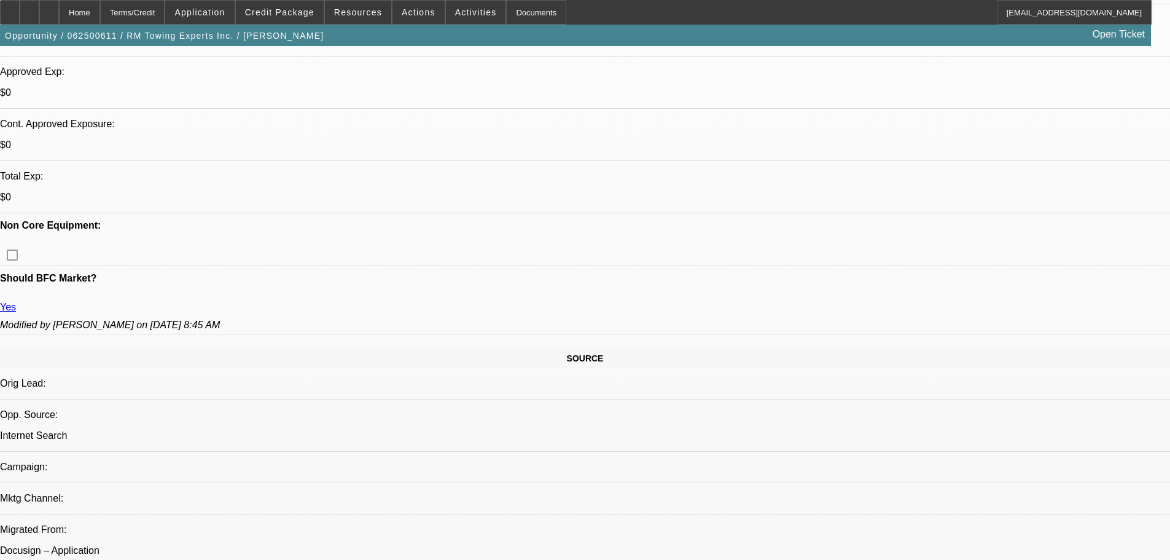
scroll to position [614, 0]
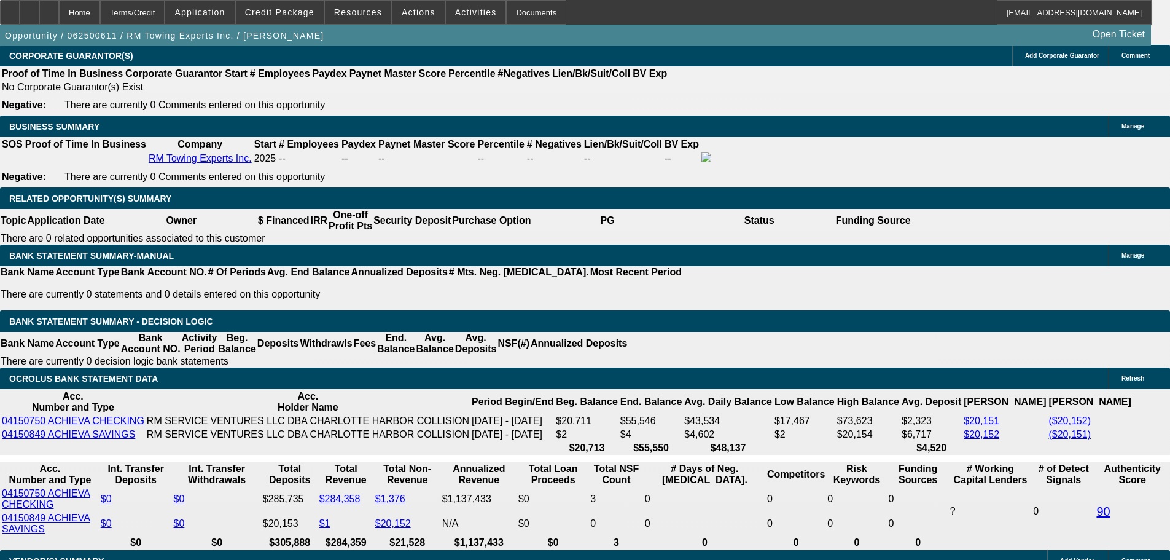
scroll to position [1966, 0]
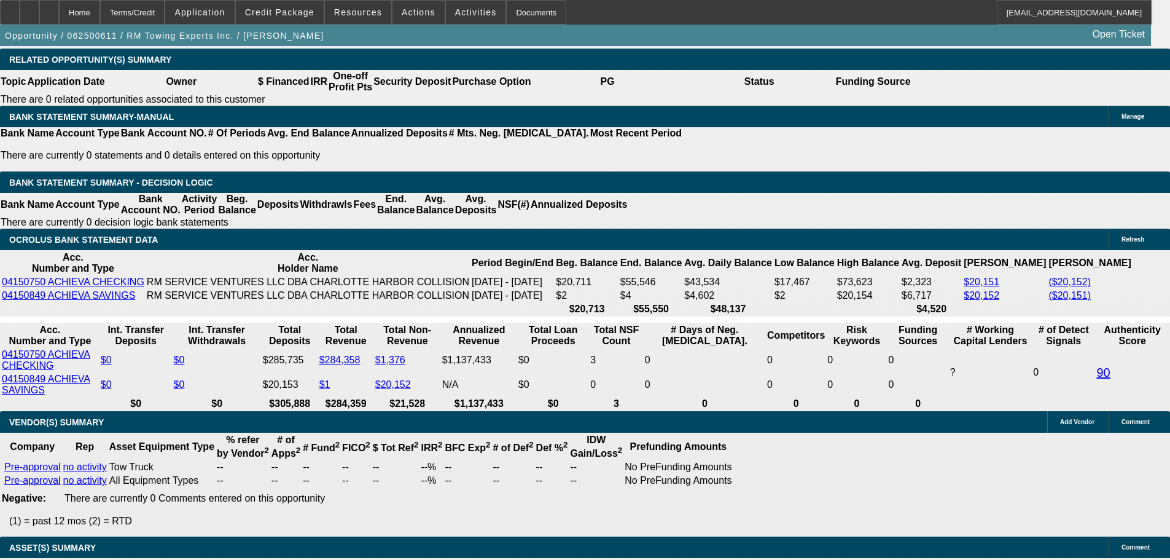
scroll to position [1149, 0]
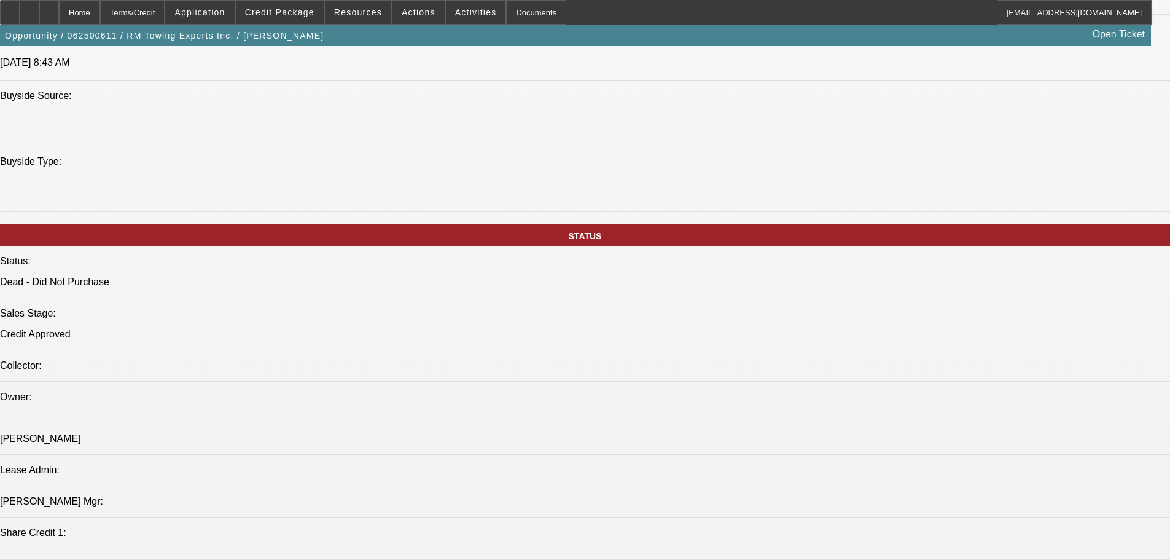
drag, startPoint x: 464, startPoint y: 94, endPoint x: 466, endPoint y: -45, distance: 138.8
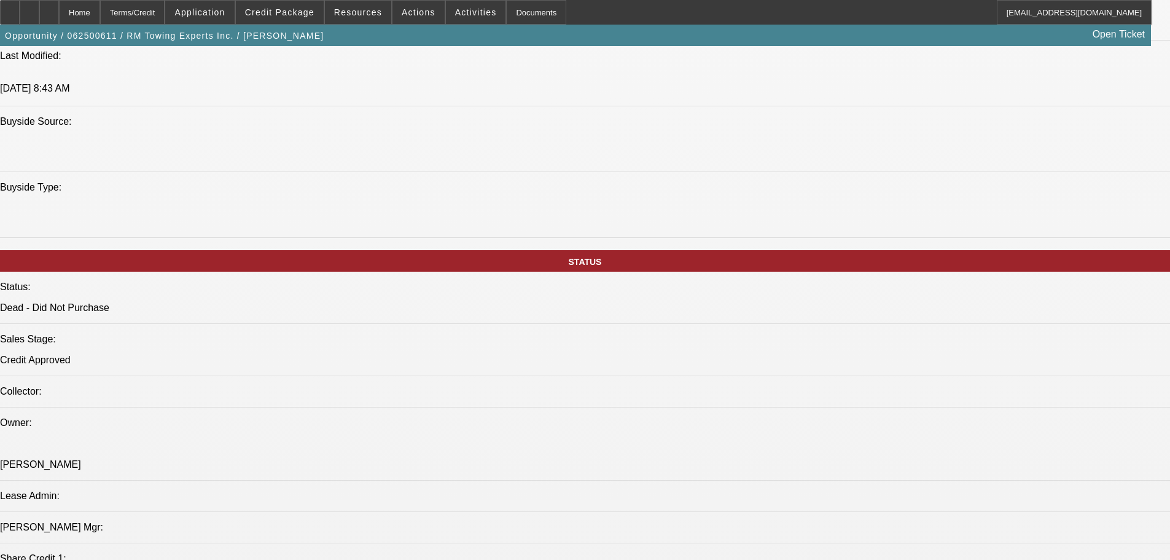
scroll to position [1229, 0]
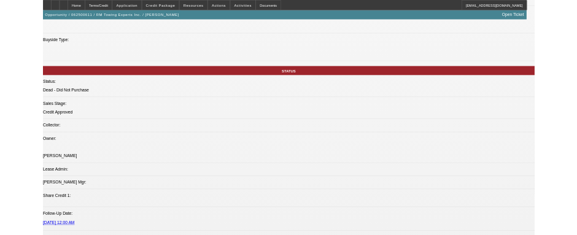
scroll to position [0, 0]
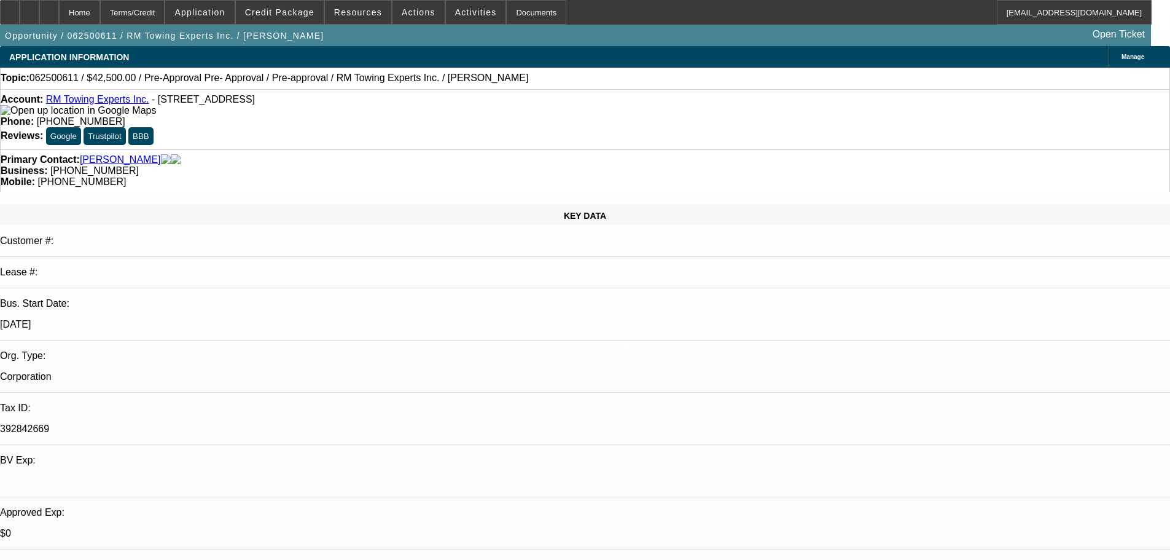
drag, startPoint x: 456, startPoint y: 343, endPoint x: 437, endPoint y: 34, distance: 309.0
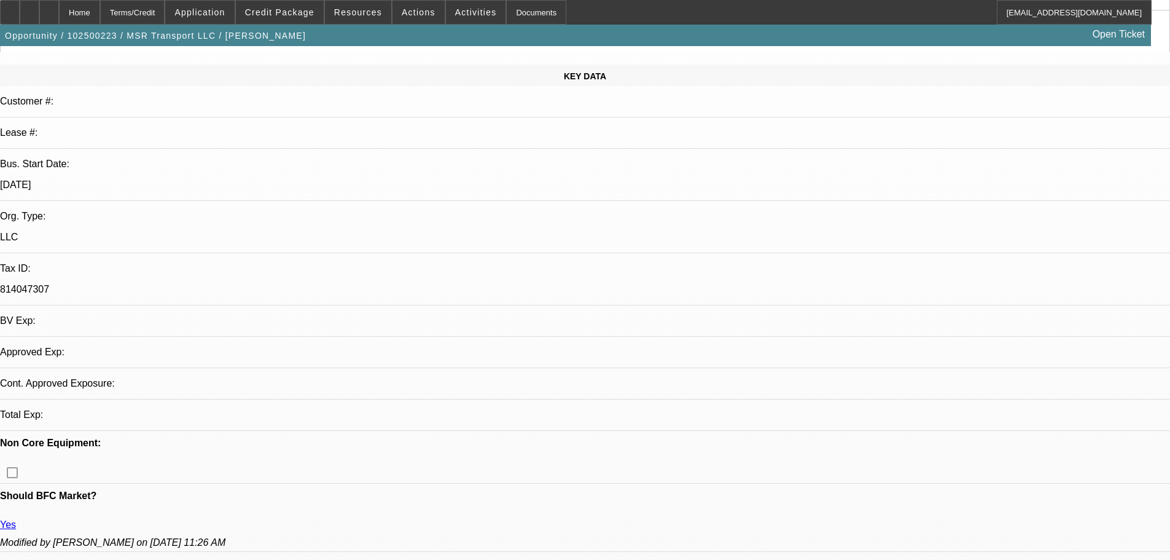
scroll to position [246, 0]
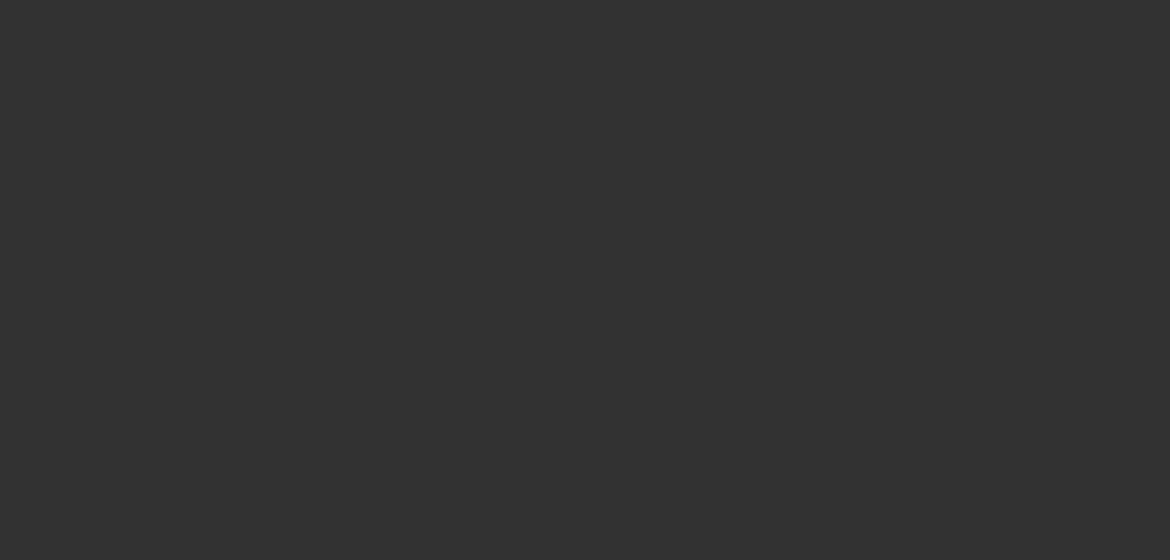
select select "0"
select select "2"
select select "0.1"
select select "4"
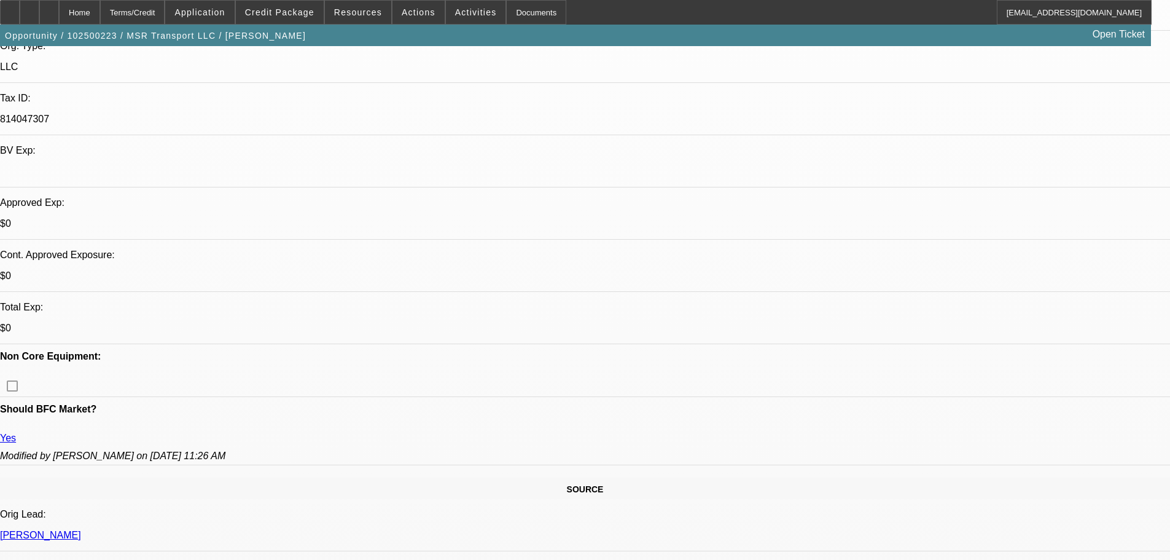
scroll to position [369, 0]
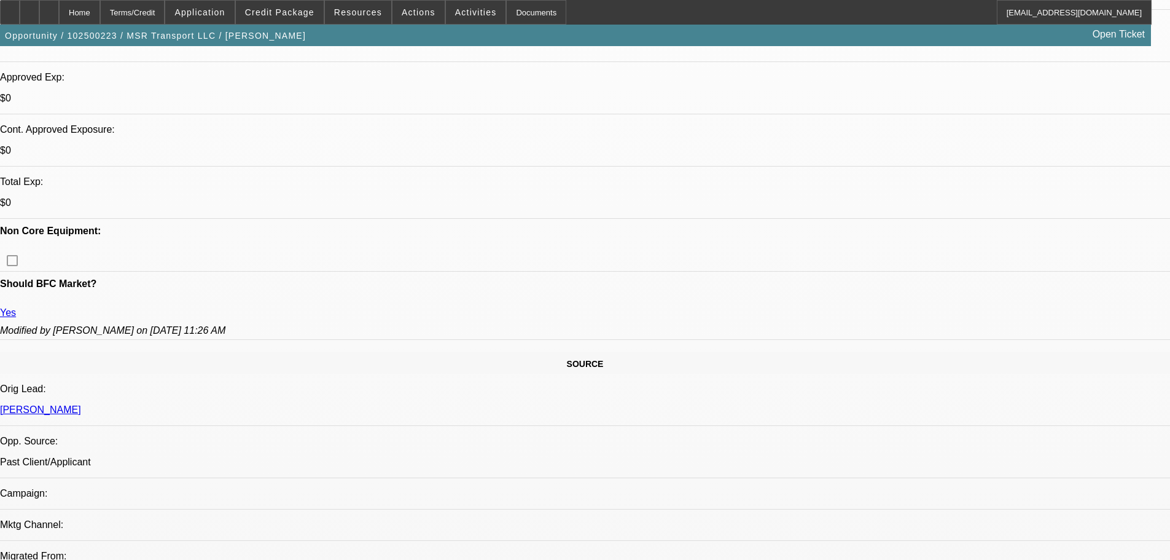
scroll to position [614, 0]
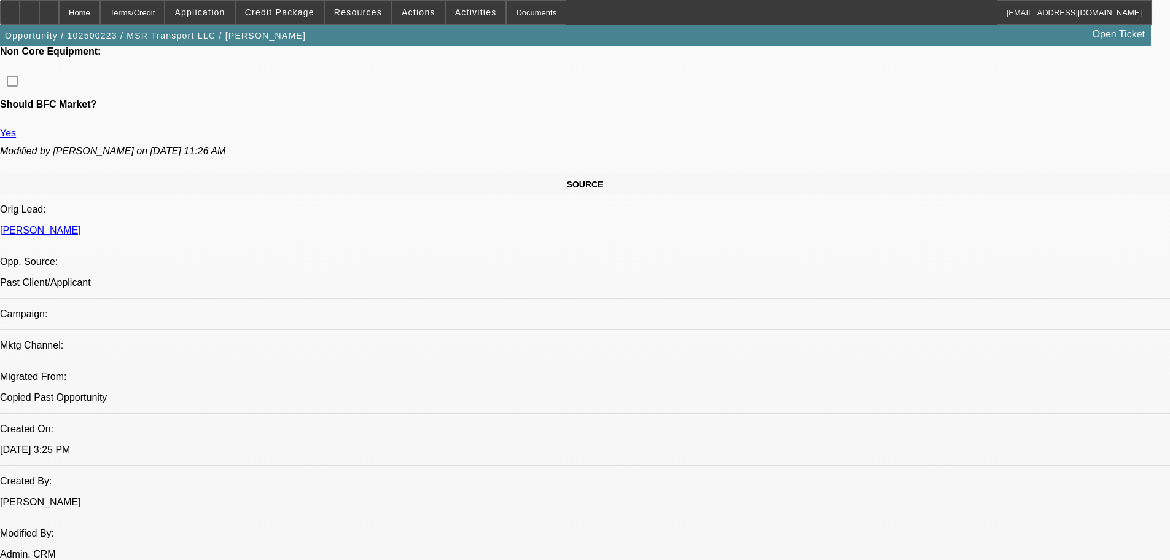
drag, startPoint x: 1001, startPoint y: 181, endPoint x: 991, endPoint y: 150, distance: 32.4
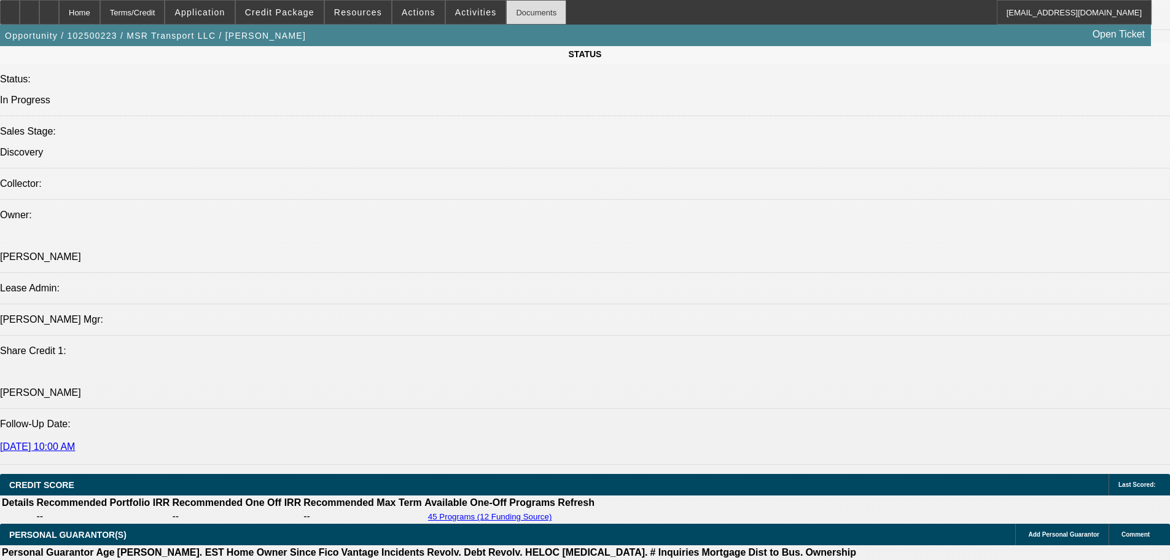
scroll to position [465, 0]
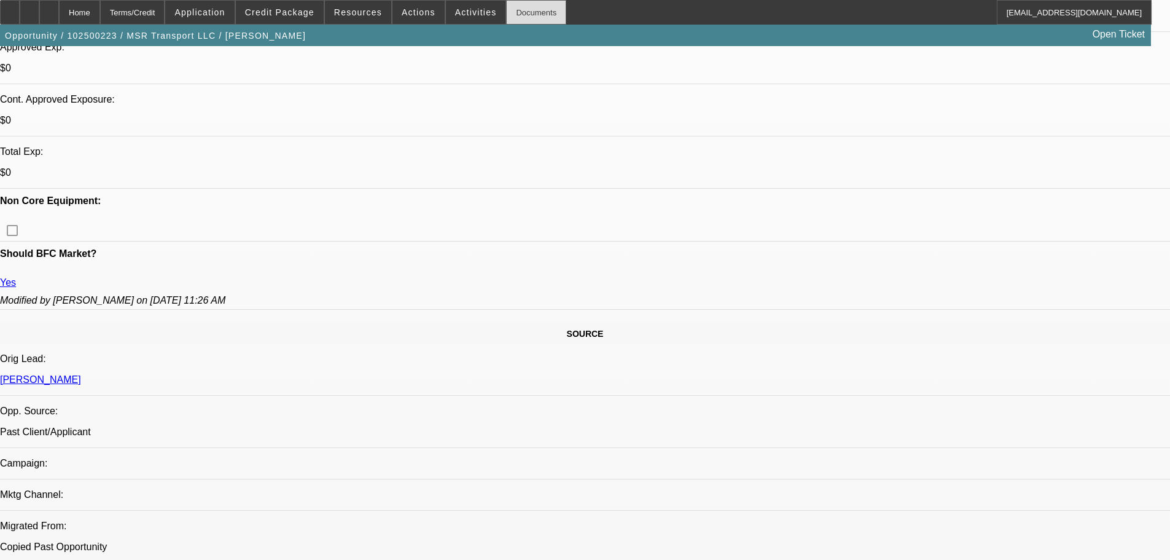
drag, startPoint x: 531, startPoint y: 54, endPoint x: 531, endPoint y: 16, distance: 38.1
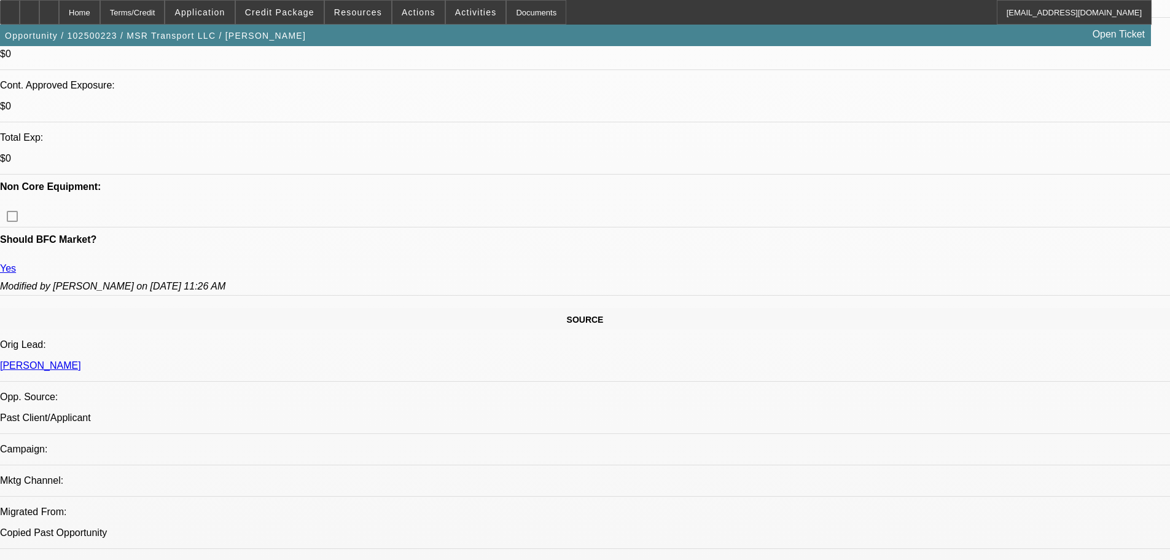
scroll to position [307, 0]
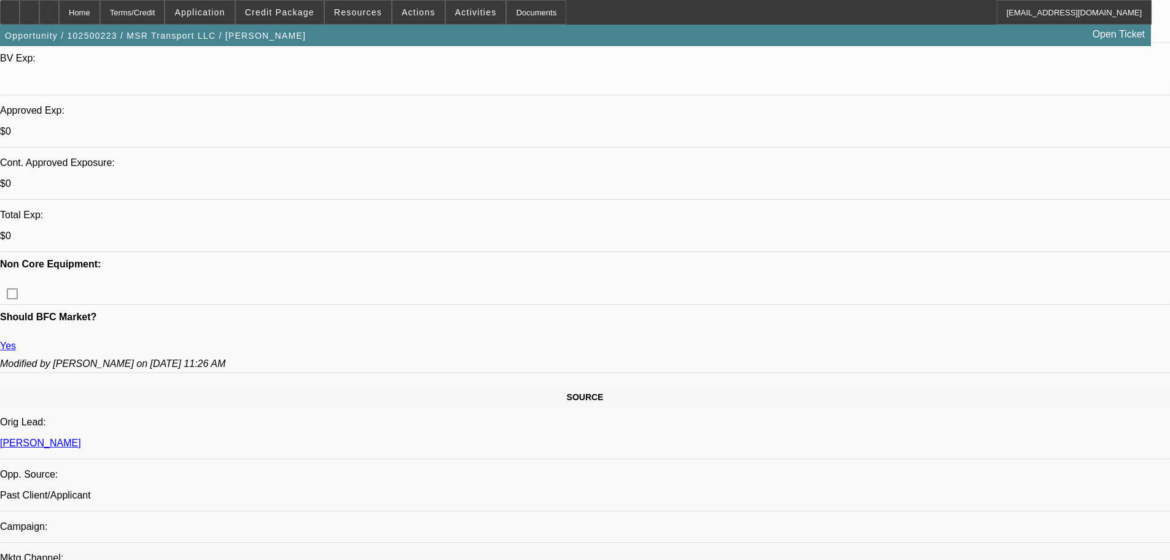
scroll to position [553, 0]
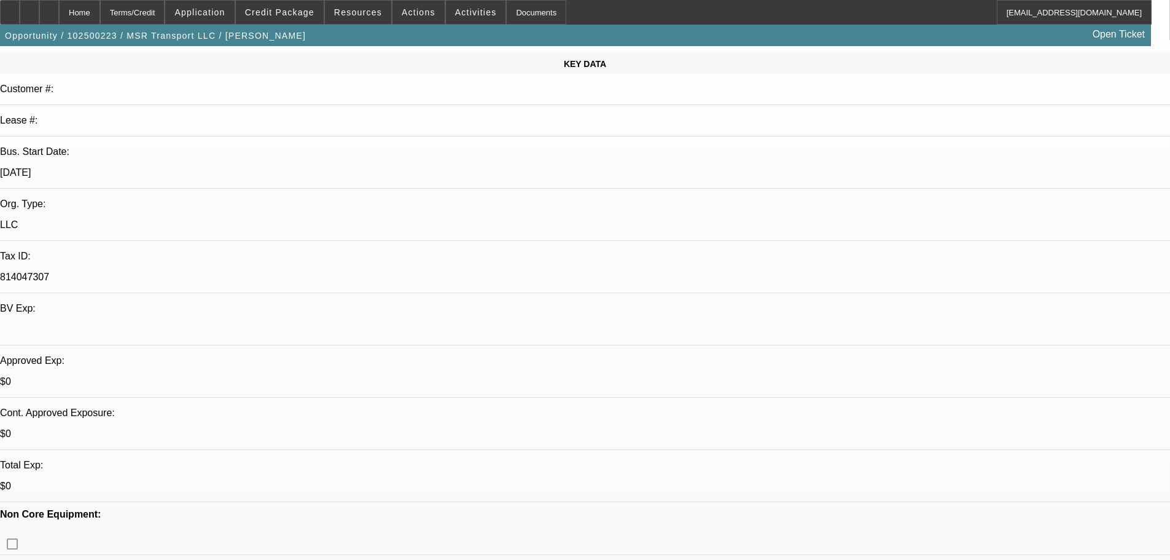
scroll to position [0, 0]
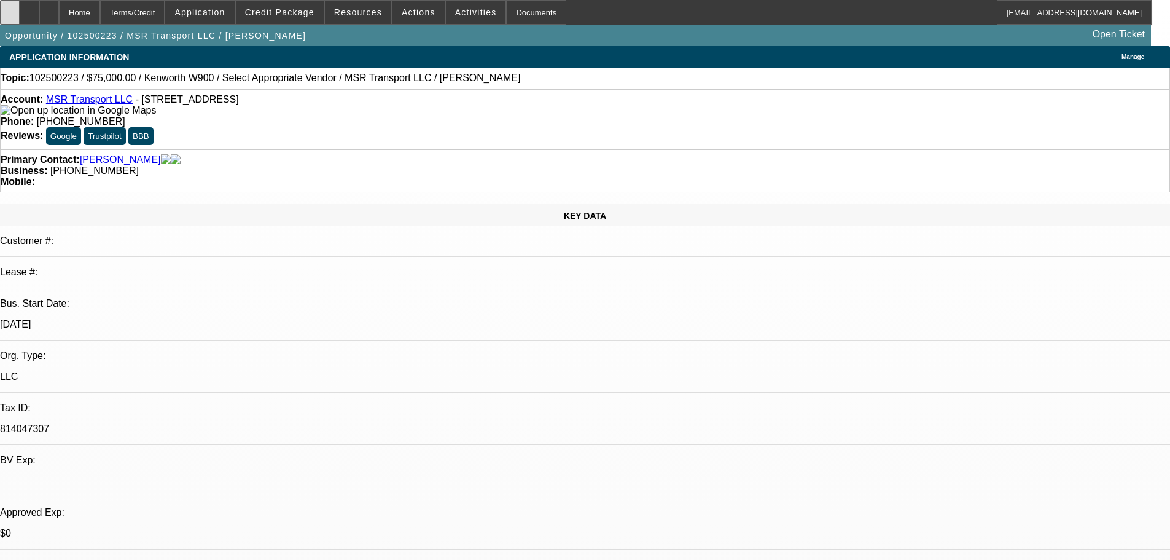
click at [16, 19] on div at bounding box center [10, 12] width 20 height 25
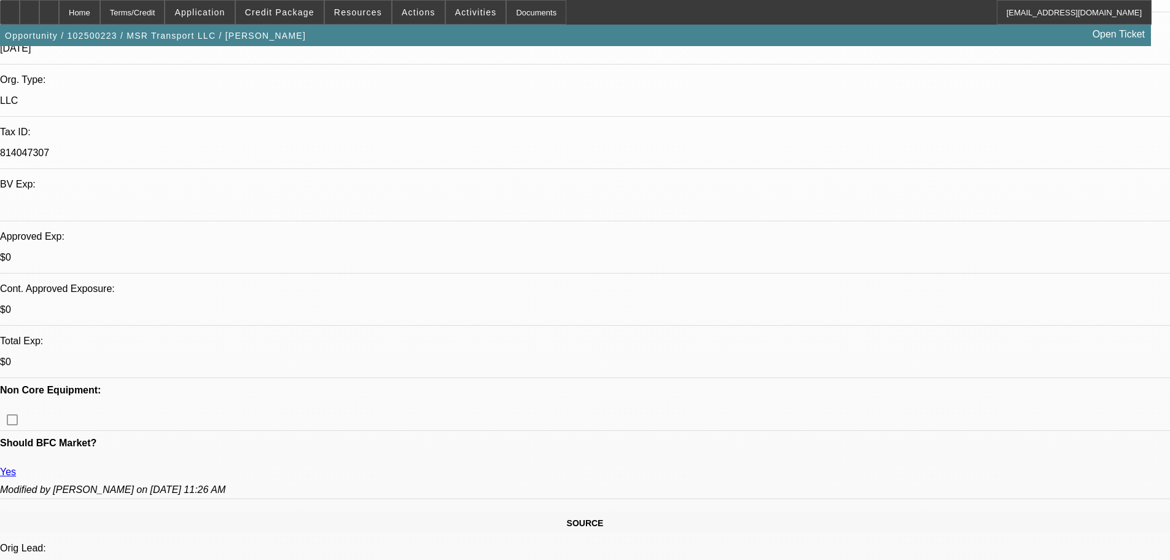
scroll to position [184, 0]
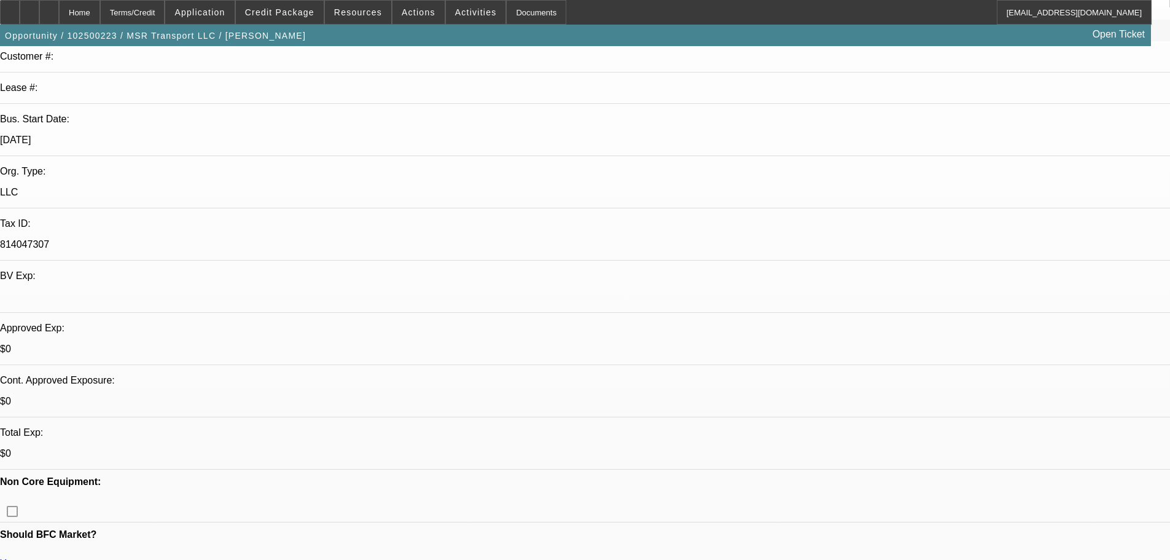
click at [277, 18] on span at bounding box center [280, 12] width 88 height 29
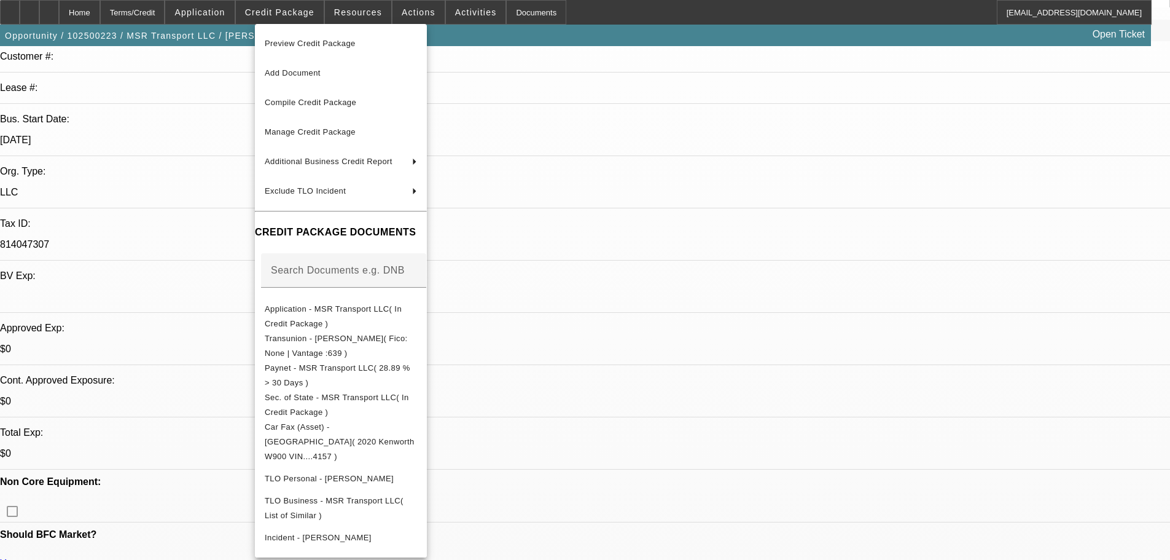
click at [708, 386] on div at bounding box center [585, 280] width 1170 height 560
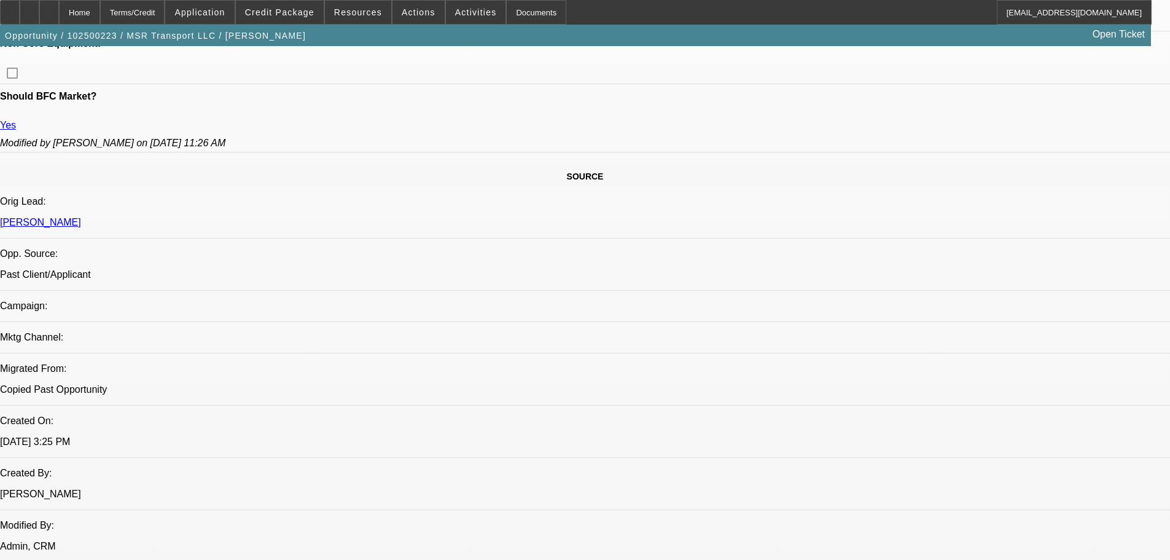
drag, startPoint x: 418, startPoint y: 487, endPoint x: 426, endPoint y: 522, distance: 35.8
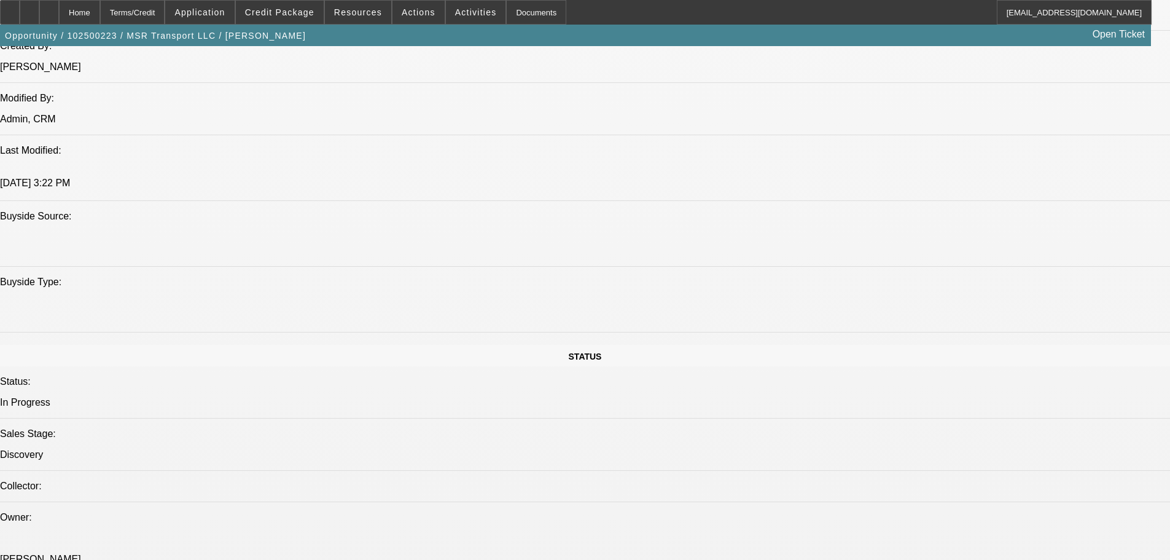
drag, startPoint x: 561, startPoint y: 424, endPoint x: 584, endPoint y: 490, distance: 68.8
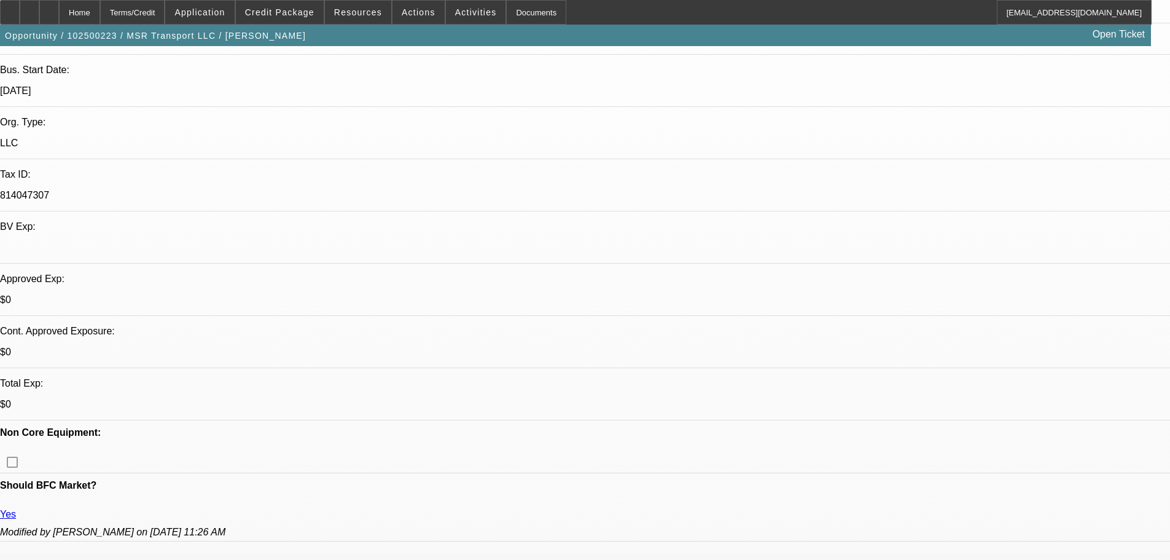
scroll to position [307, 0]
select select "0"
select select "2"
select select "0.1"
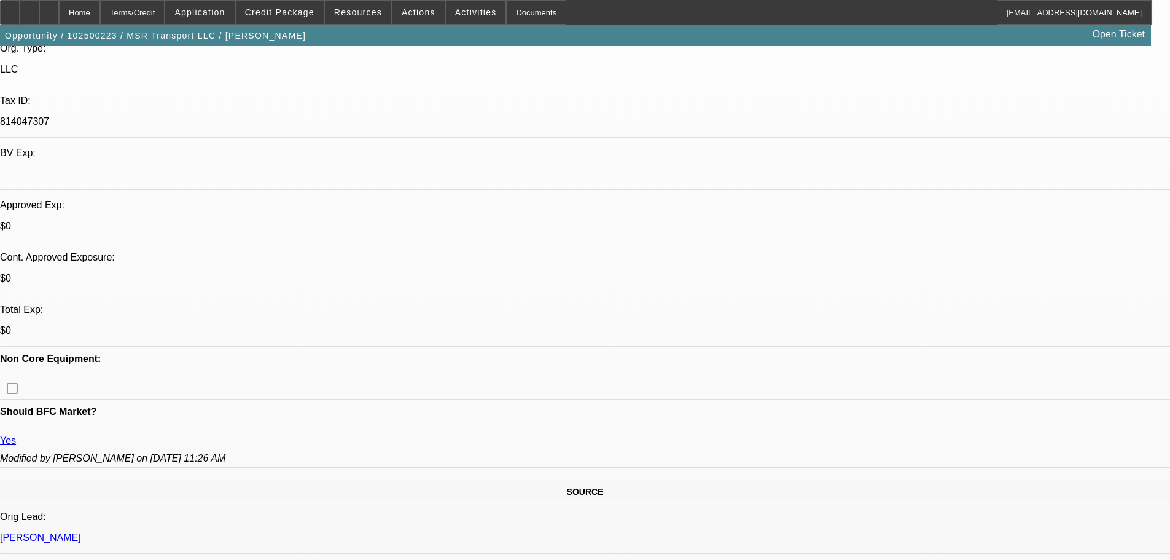
select select "2"
select select "4"
click at [292, 1] on span at bounding box center [280, 12] width 88 height 29
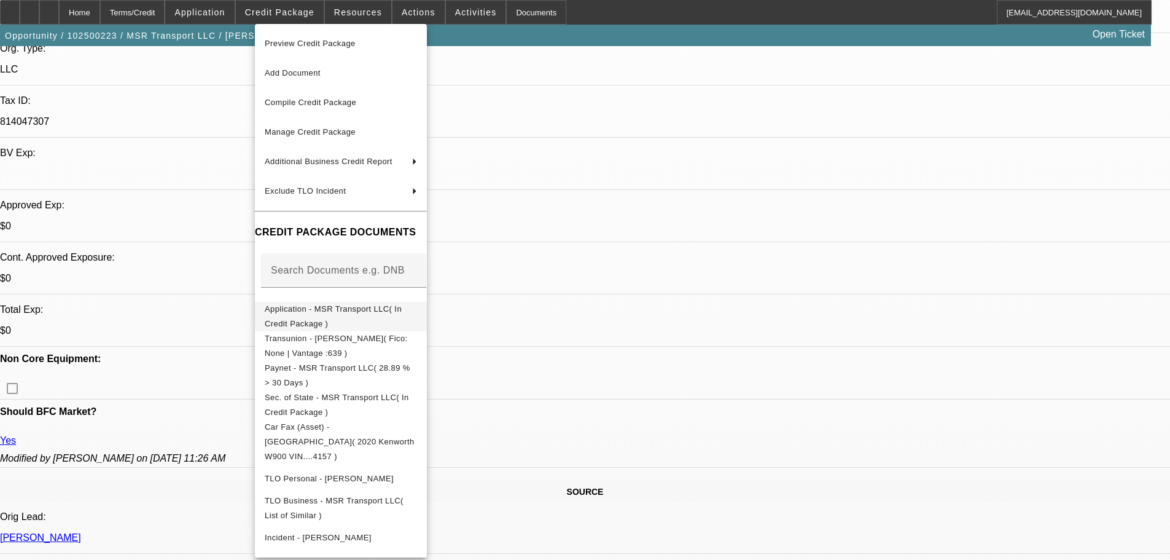
click at [417, 317] on span "Application - MSR Transport LLC( In Credit Package )" at bounding box center [341, 316] width 152 height 29
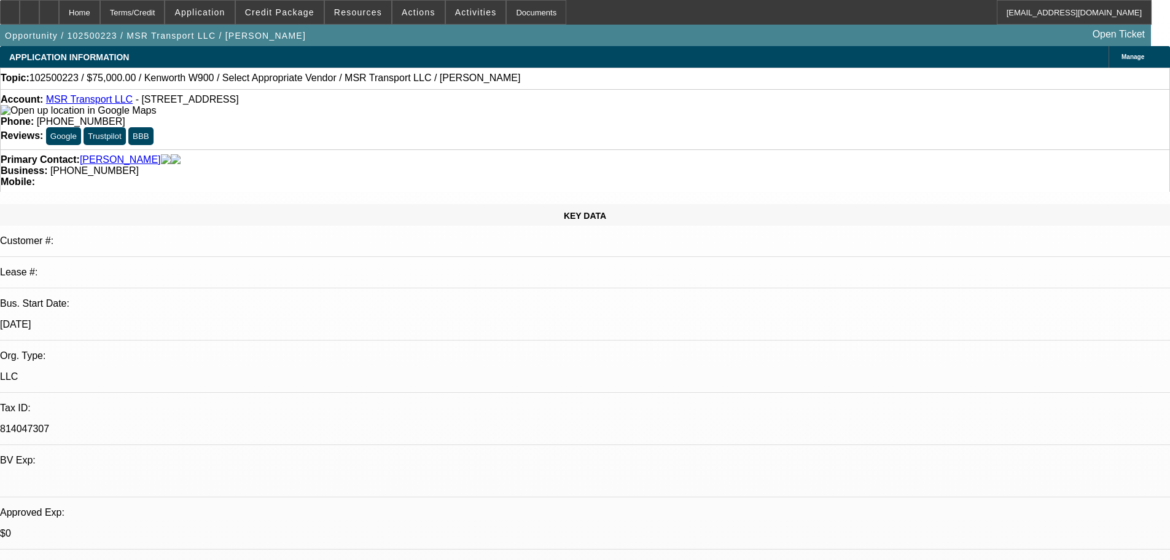
select select "0"
select select "2"
select select "0.1"
select select "4"
select select "1"
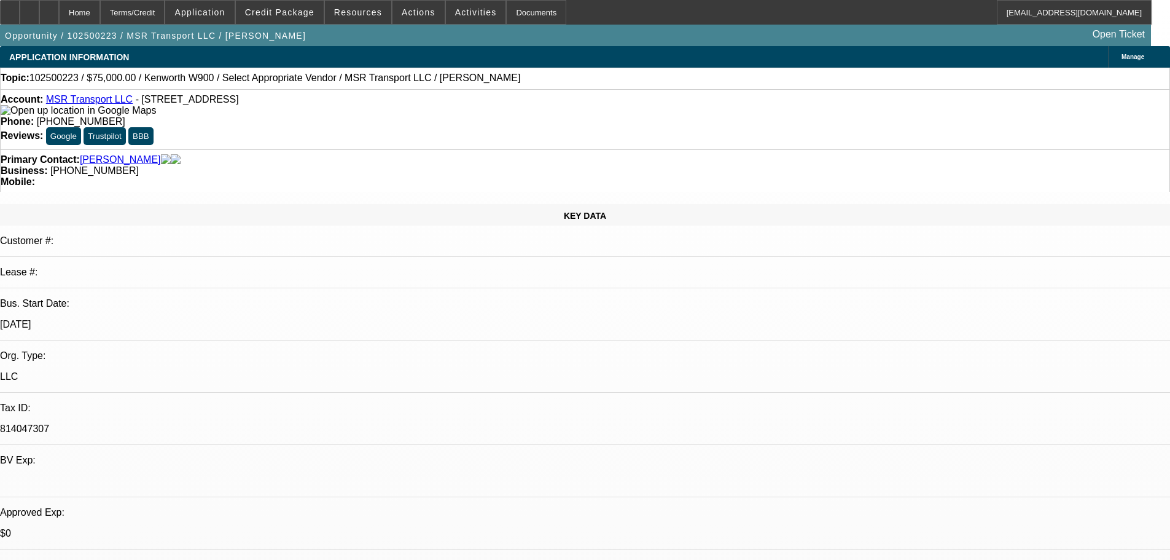
select select "2"
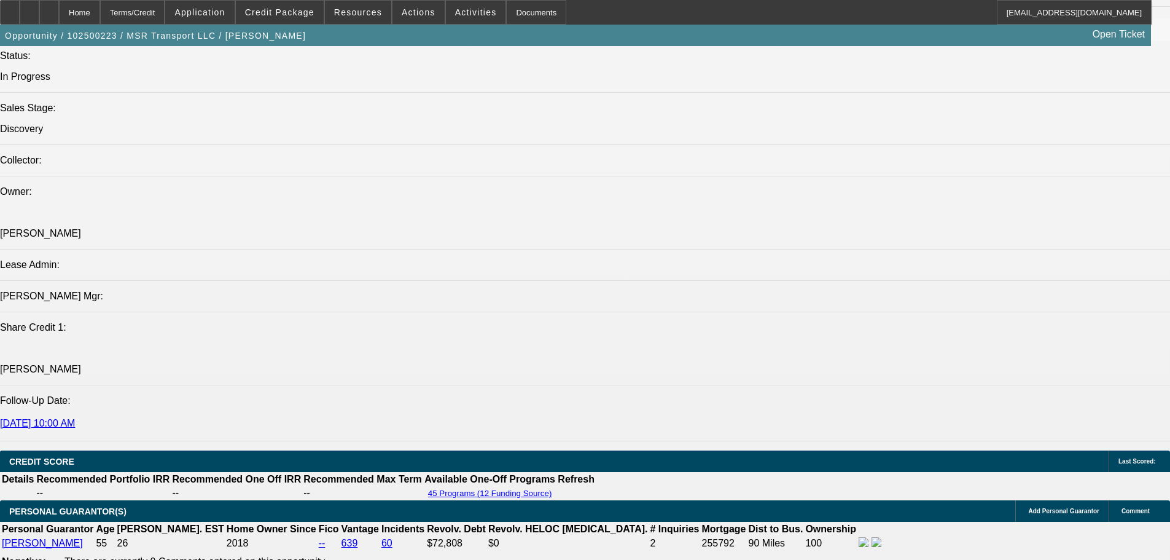
scroll to position [1474, 0]
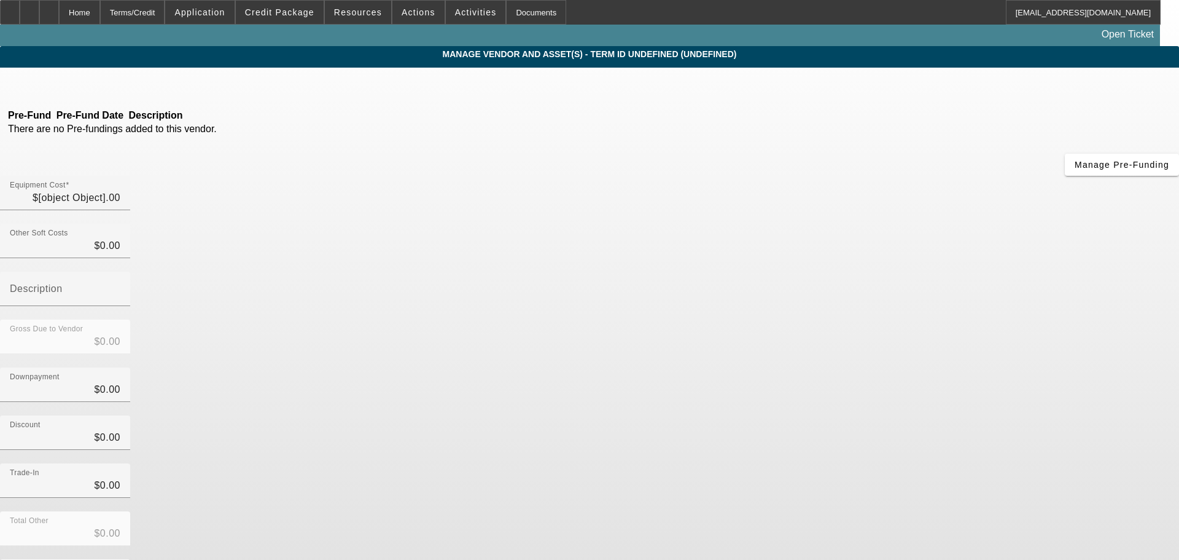
type input "$90,000.00"
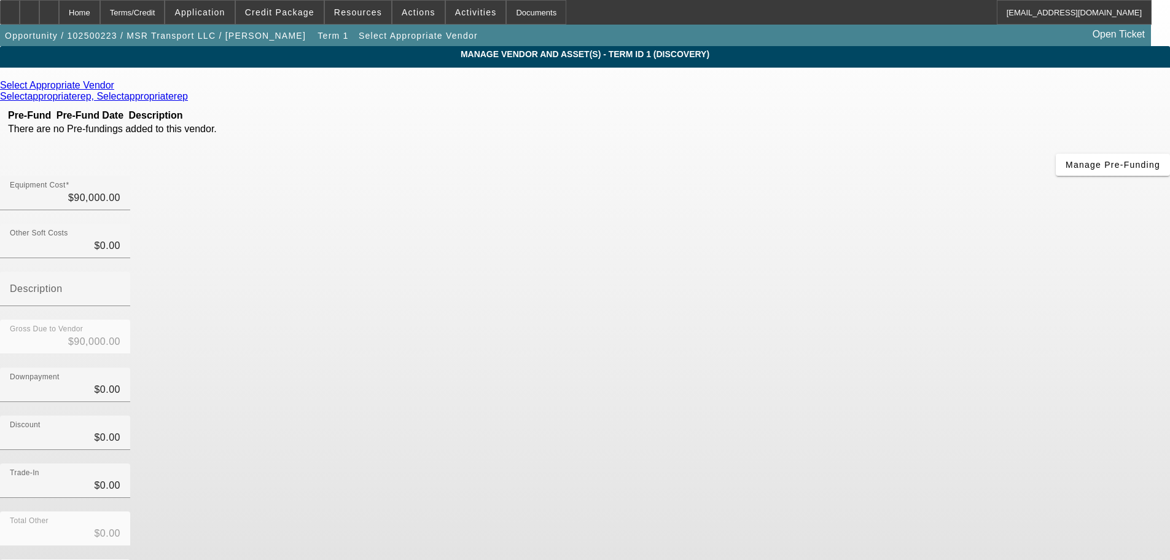
click at [117, 88] on icon at bounding box center [117, 85] width 0 height 10
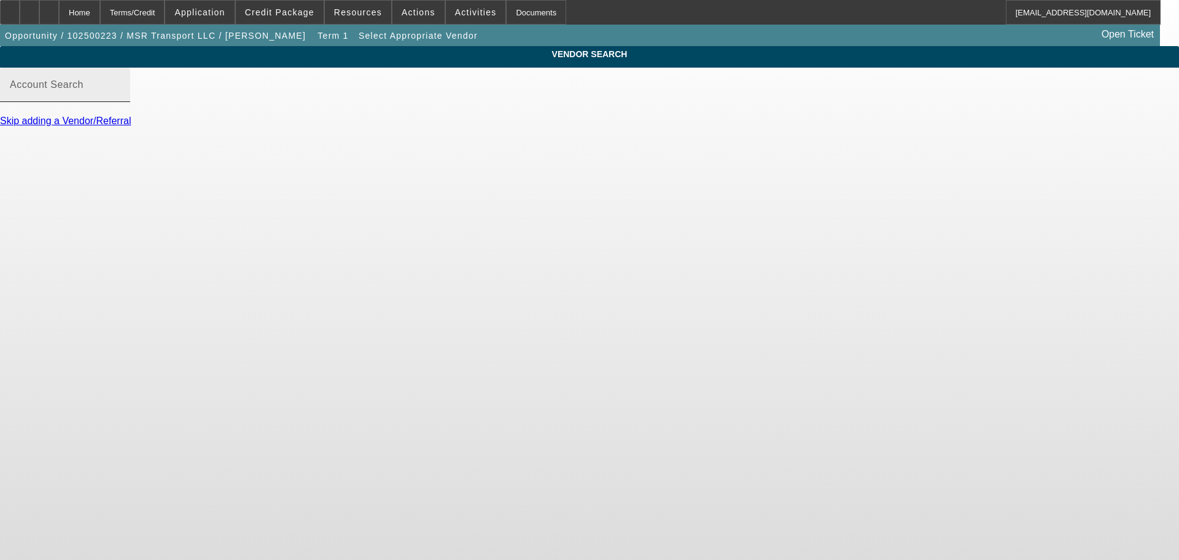
click at [120, 97] on input "Account Search" at bounding box center [65, 89] width 111 height 15
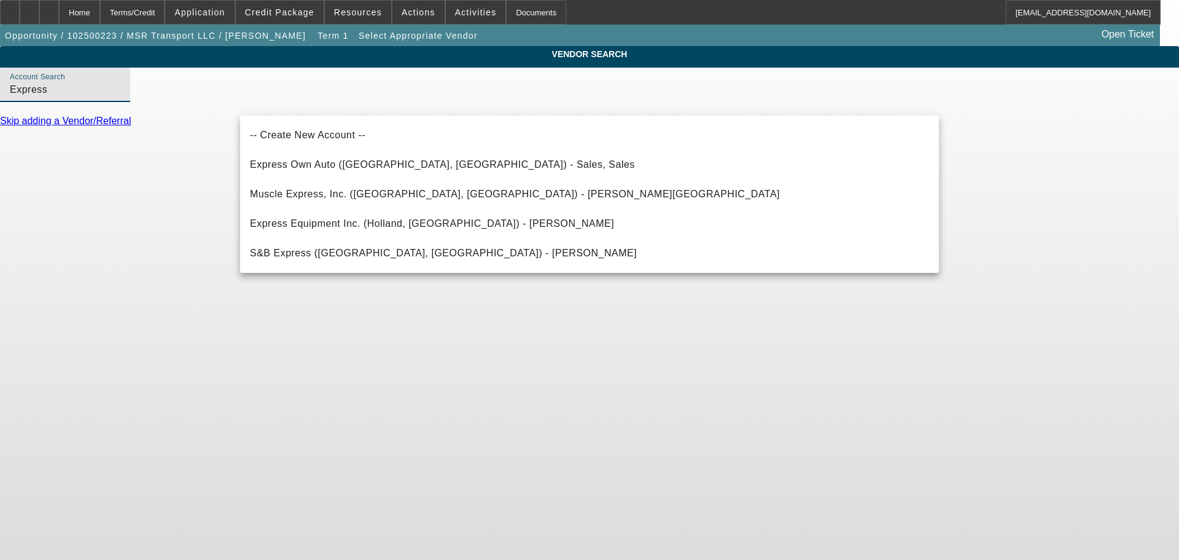
type input "Express"
click at [492, 410] on body "Home Terms/Credit Application Credit Package Resources Actions Activities Docum…" at bounding box center [589, 280] width 1179 height 560
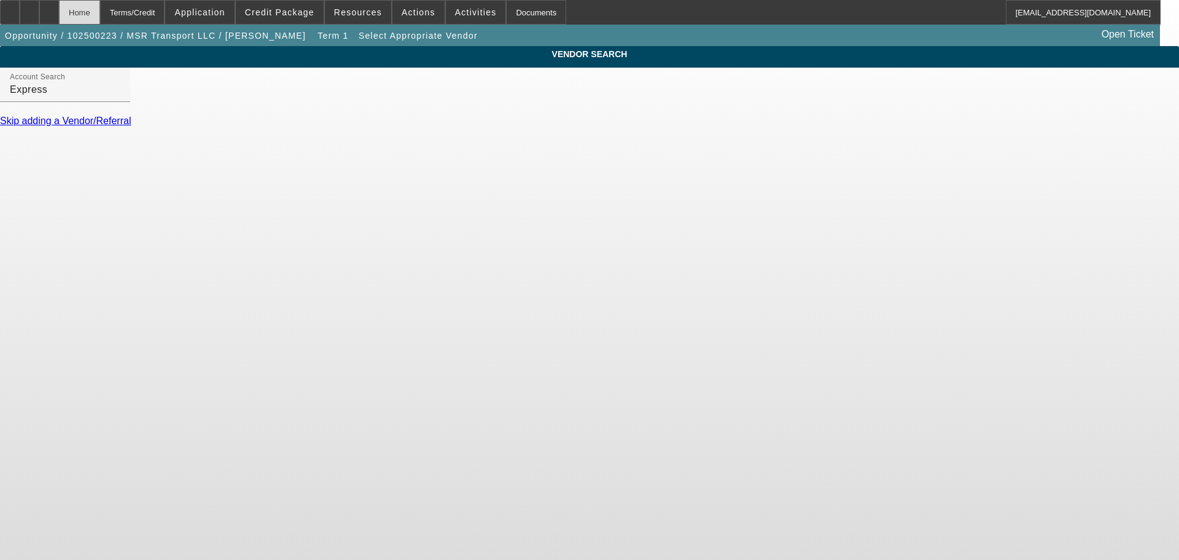
click at [100, 21] on div "Home" at bounding box center [79, 12] width 41 height 25
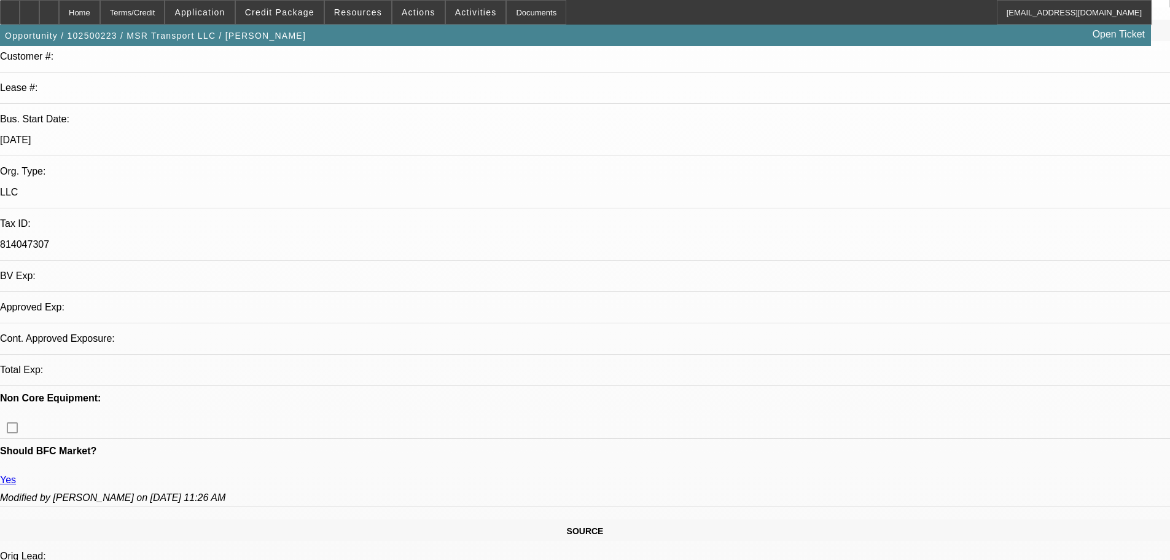
select select "0"
select select "2"
select select "0.1"
select select "4"
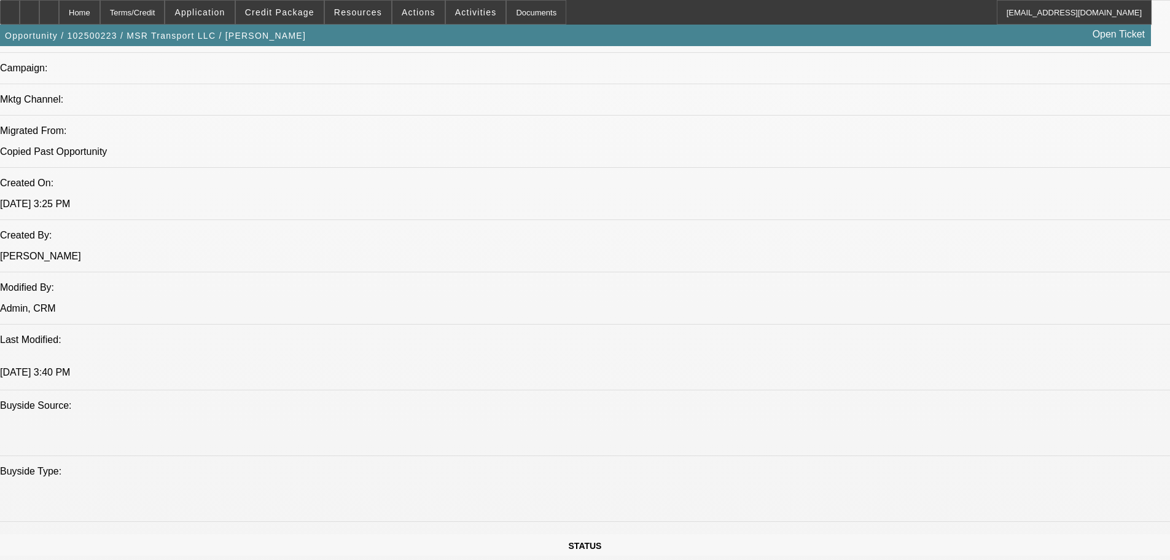
scroll to position [1162, 0]
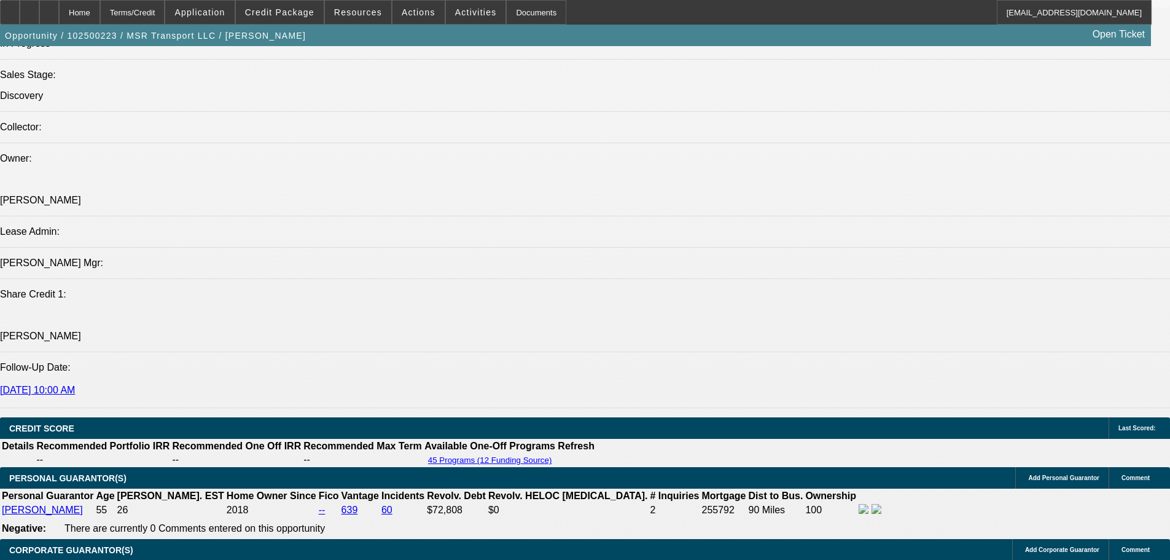
scroll to position [1479, 0]
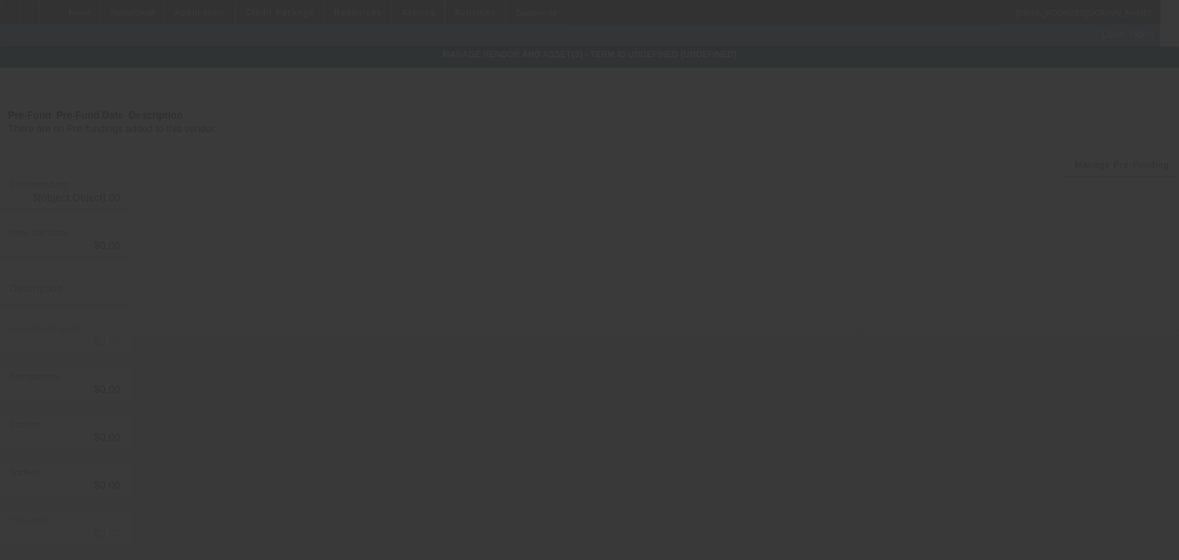
type input "$90,000.00"
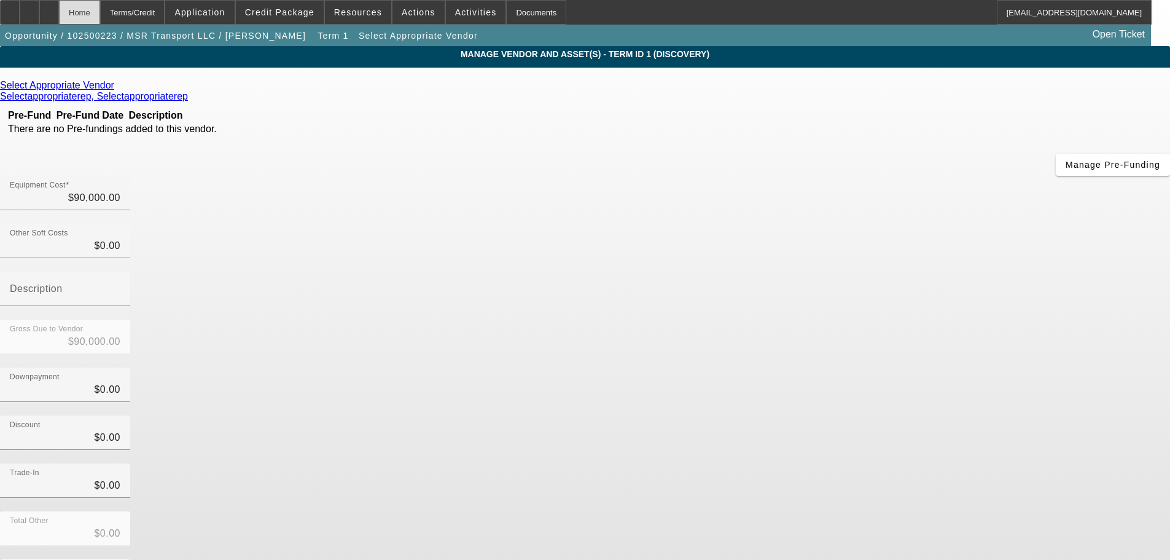
click at [100, 12] on div "Home" at bounding box center [79, 12] width 41 height 25
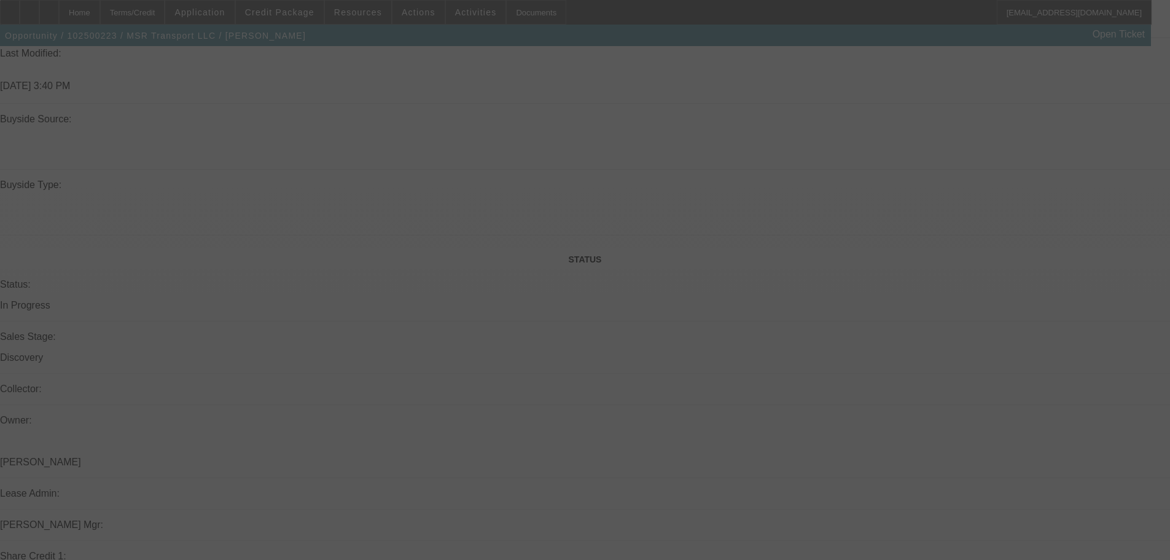
scroll to position [1370, 0]
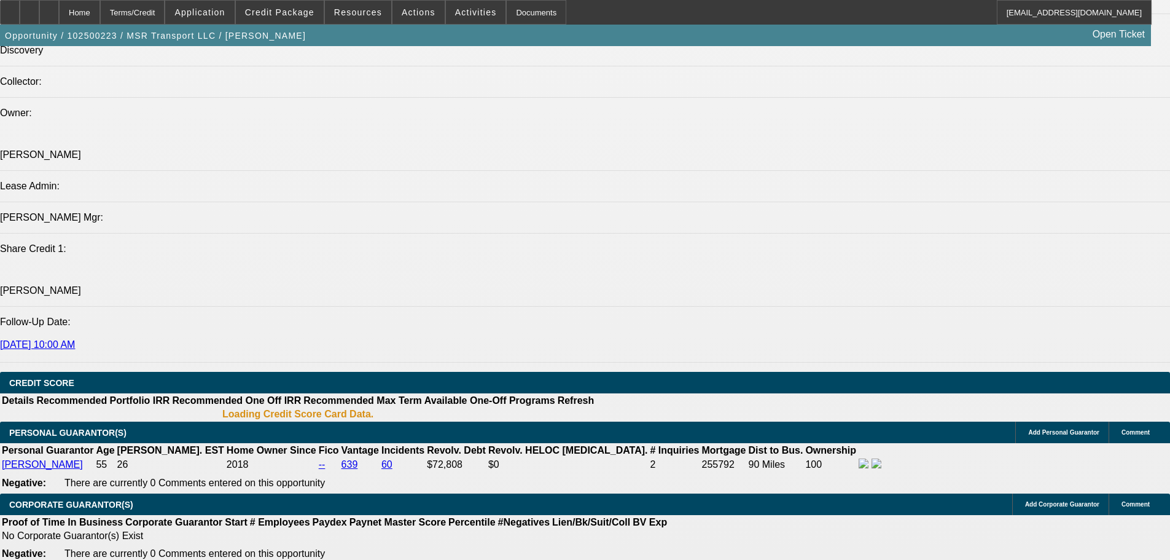
select select "0"
select select "2"
select select "0.1"
select select "4"
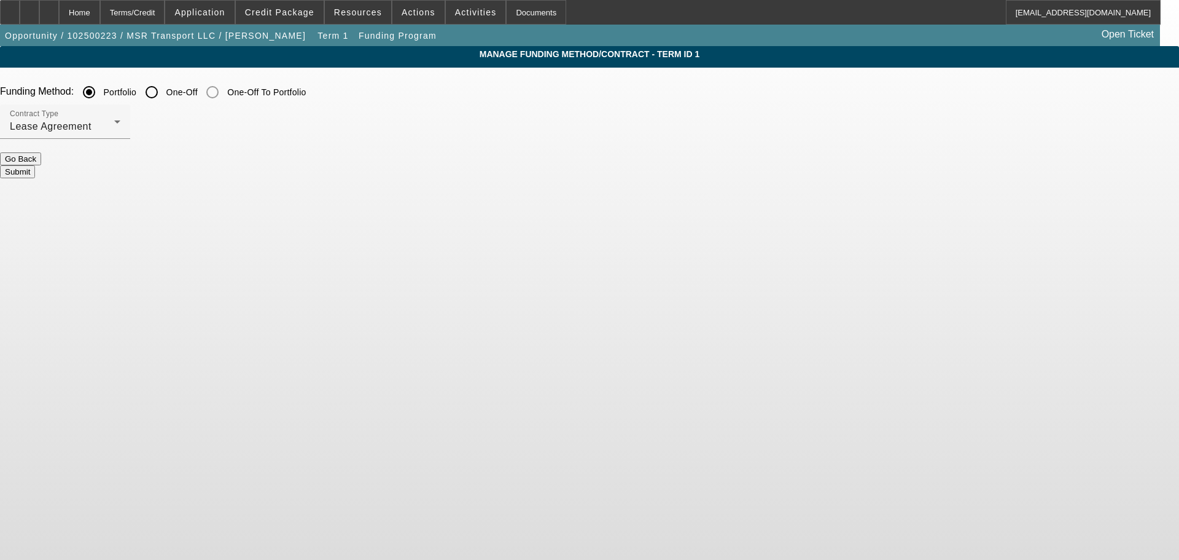
click at [137, 93] on label "Portfolio" at bounding box center [119, 92] width 36 height 12
click at [101, 93] on input "Portfolio" at bounding box center [89, 92] width 25 height 25
click at [164, 95] on input "One-Off" at bounding box center [151, 92] width 25 height 25
radio input "true"
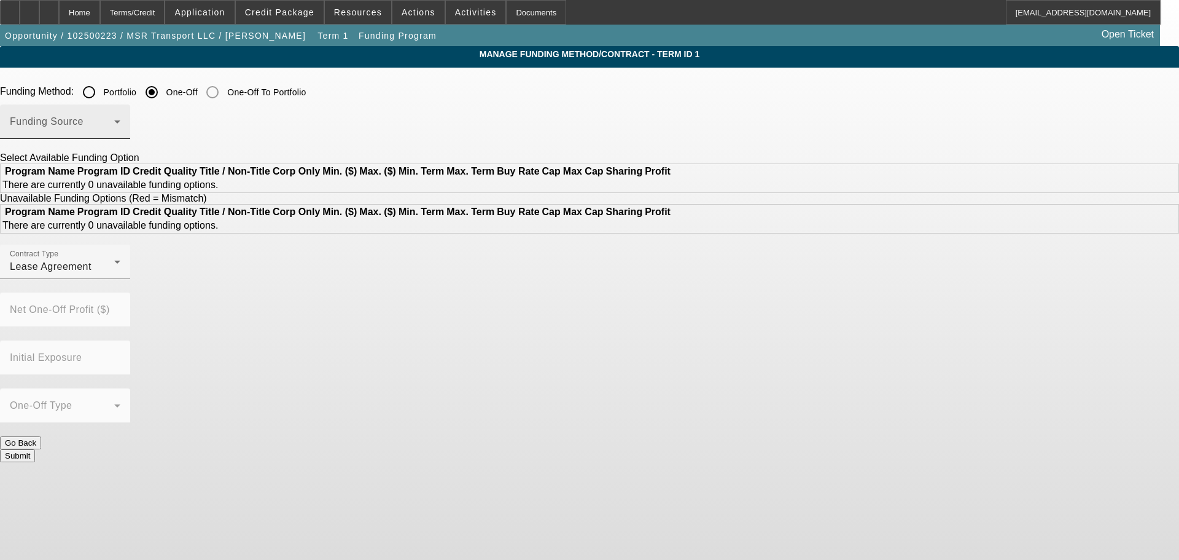
click at [114, 132] on span at bounding box center [62, 126] width 104 height 15
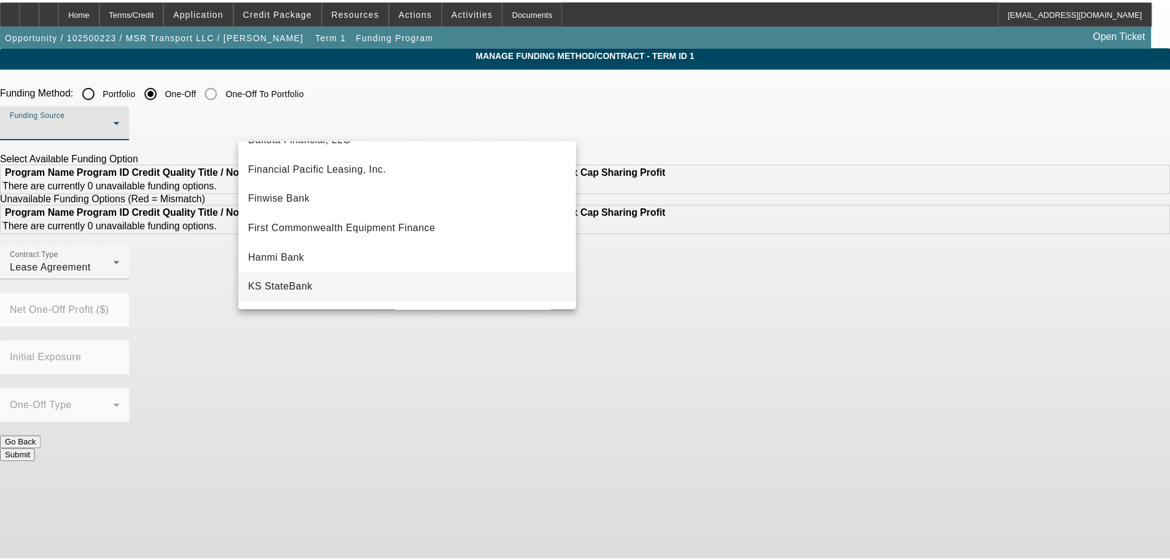
scroll to position [61, 0]
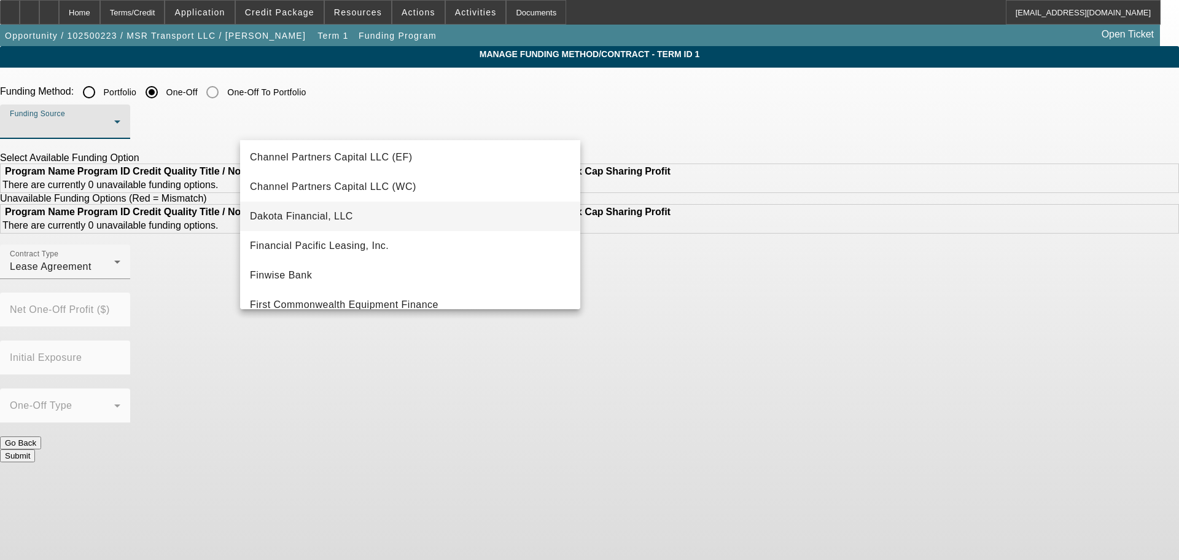
click at [421, 217] on mat-option "Dakota Financial, LLC" at bounding box center [410, 215] width 340 height 29
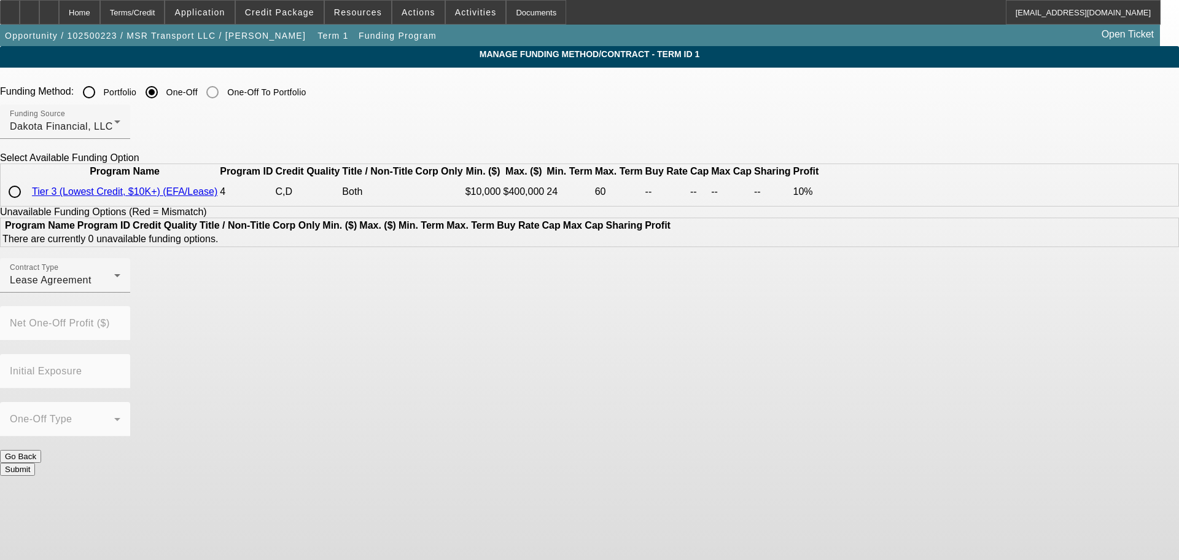
click at [27, 204] on input "radio" at bounding box center [14, 191] width 25 height 25
radio input "true"
click at [35, 510] on button "Submit" at bounding box center [17, 516] width 35 height 13
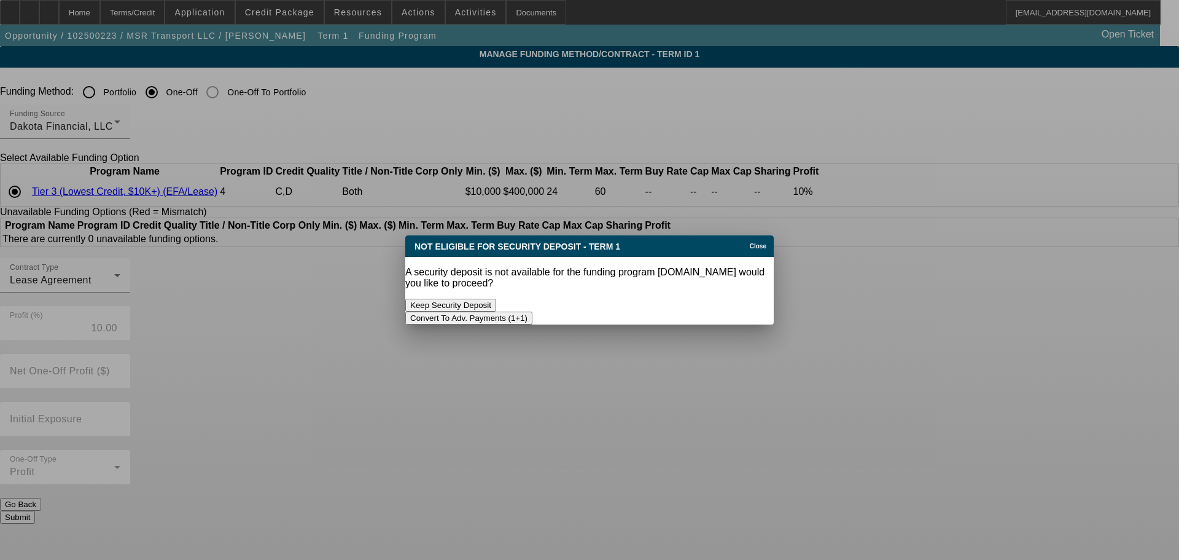
click at [533, 311] on button "Convert To Adv. Payments (1+1)" at bounding box center [468, 317] width 127 height 13
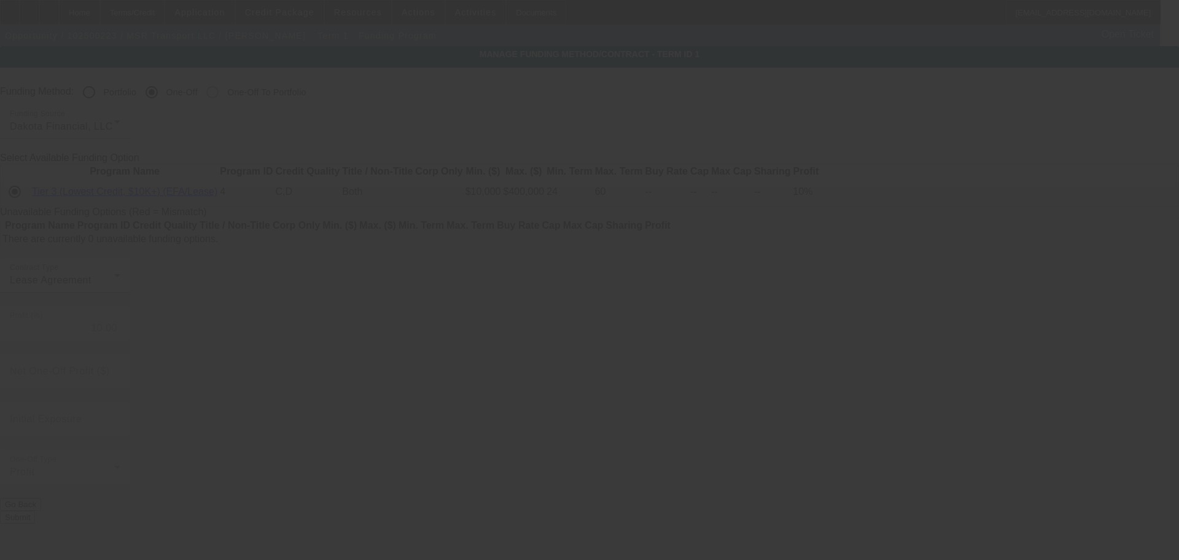
radio input "true"
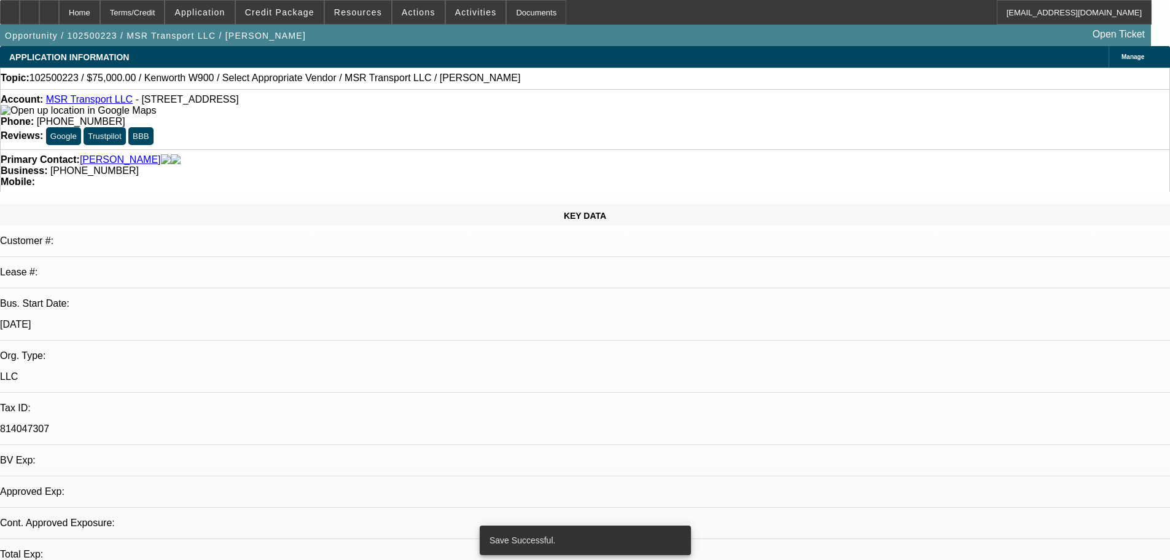
select select "0"
select select "0.1"
select select "4"
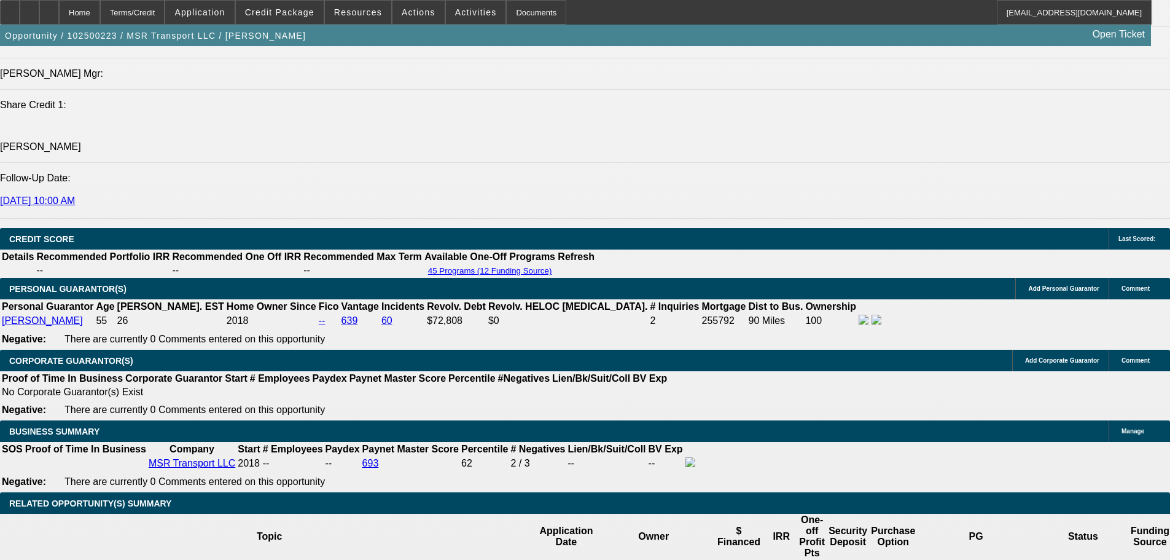
scroll to position [1668, 0]
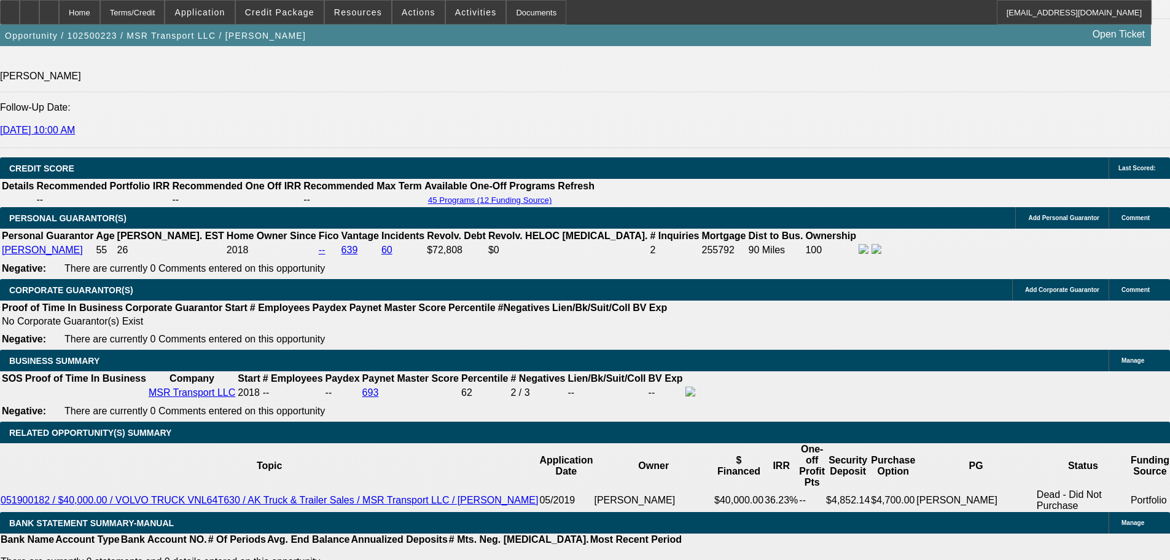
select select "0"
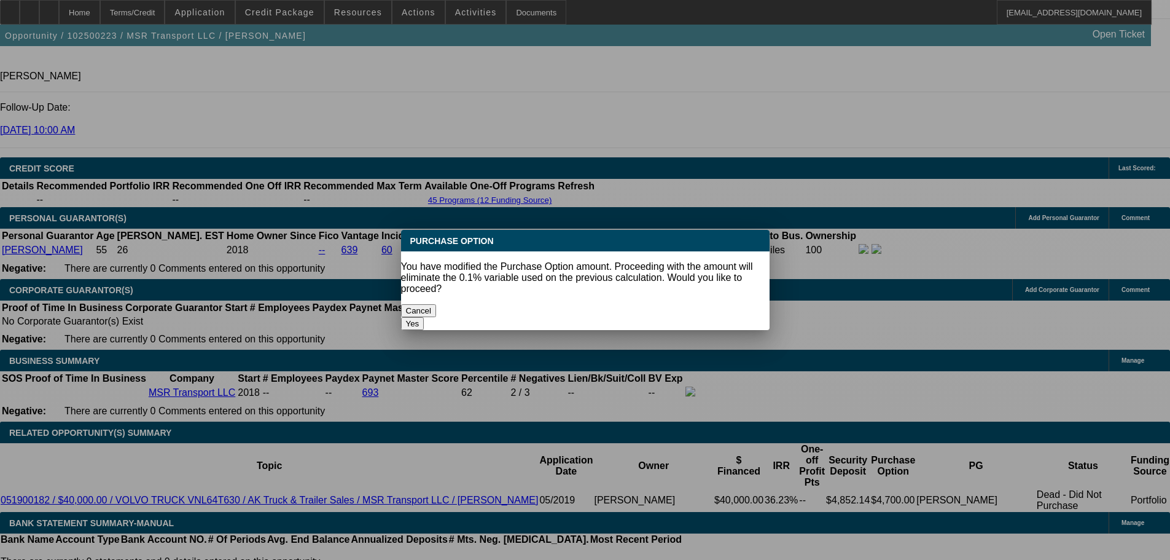
scroll to position [0, 0]
click at [424, 317] on button "Yes" at bounding box center [412, 323] width 23 height 13
type input "$0.00"
type input "UNKNOWN"
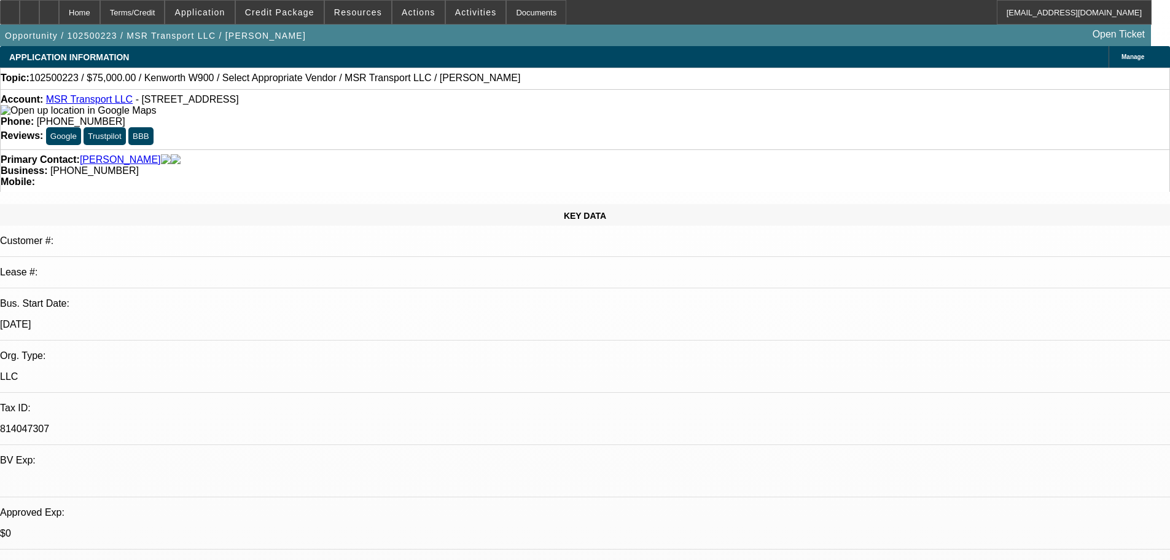
scroll to position [1668, 0]
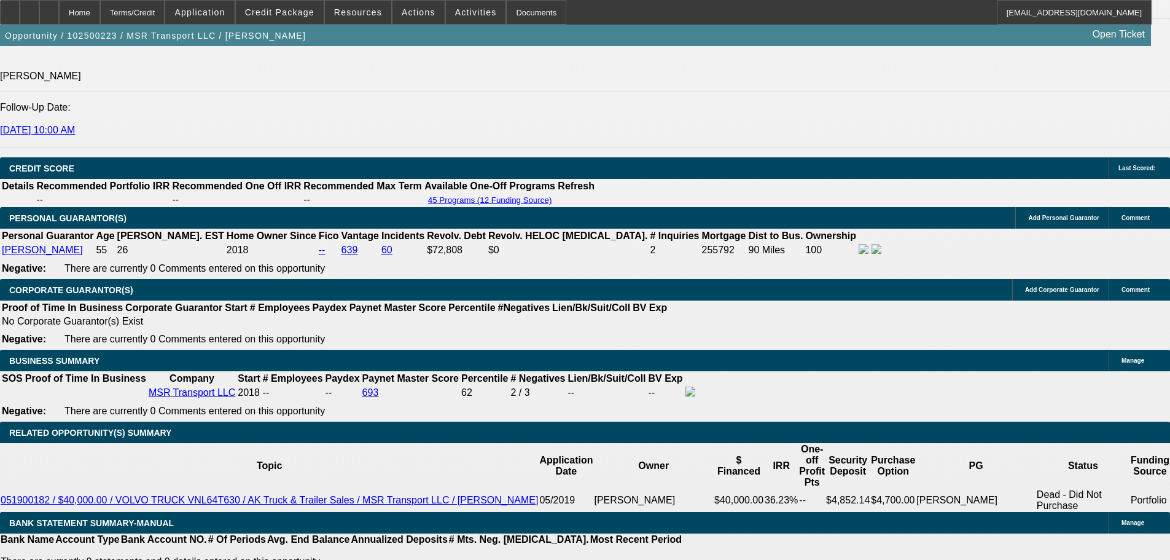
select select "5"
drag, startPoint x: 485, startPoint y: 384, endPoint x: 402, endPoint y: 381, distance: 83.0
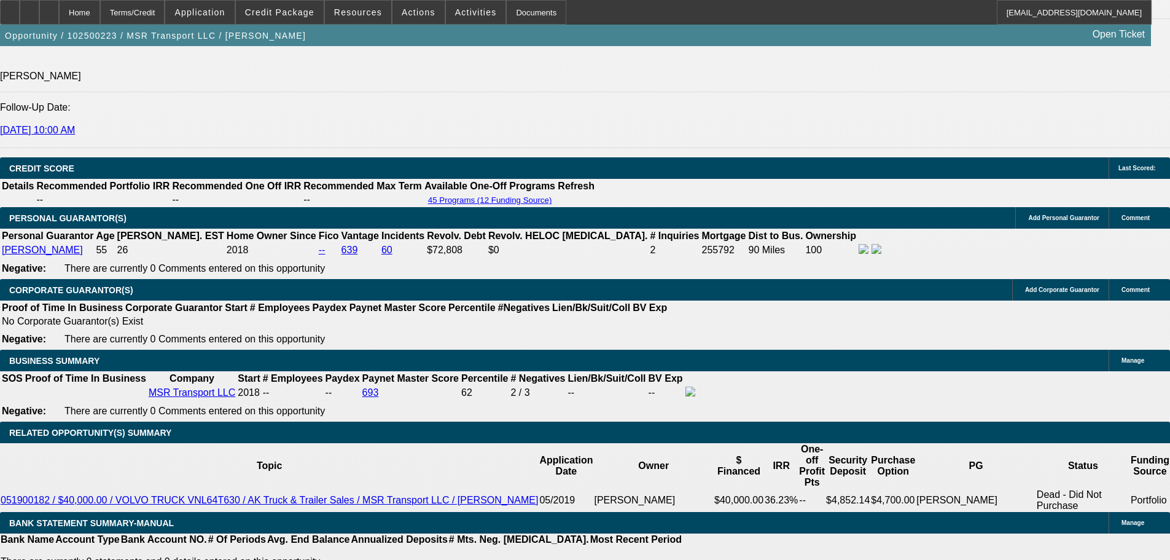
type input "0"
type input "$45,000.00"
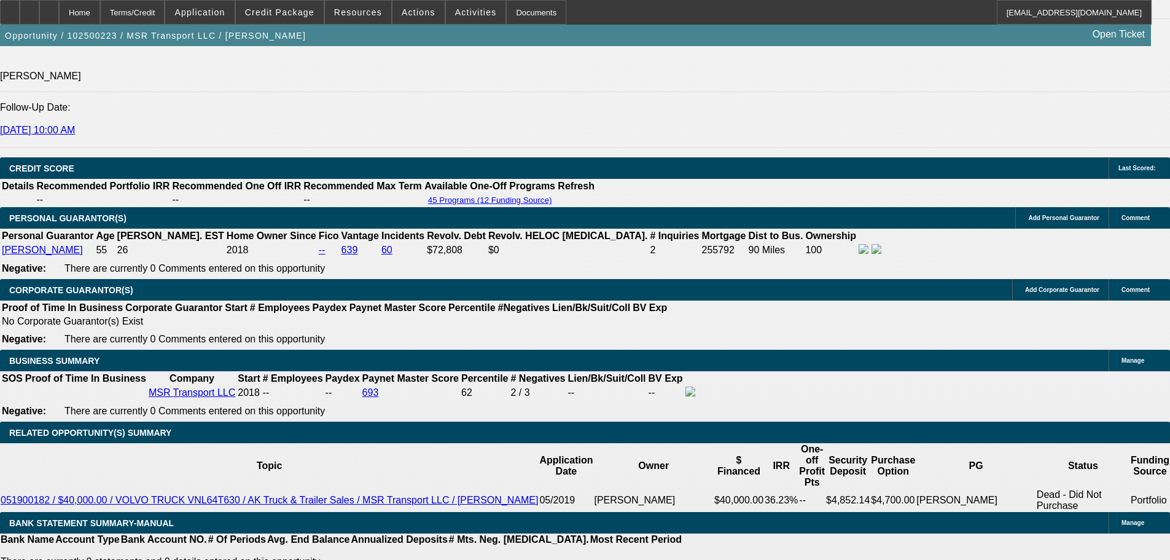
drag, startPoint x: 399, startPoint y: 356, endPoint x: 249, endPoint y: 206, distance: 211.1
type input "15000"
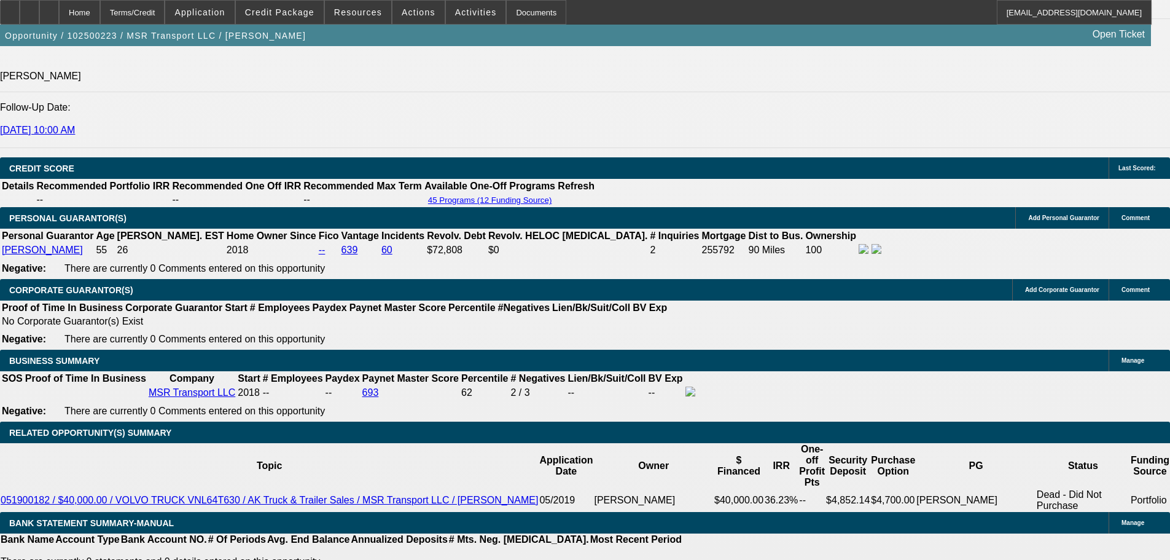
type input "$45,000.00"
type input "$1,187.22"
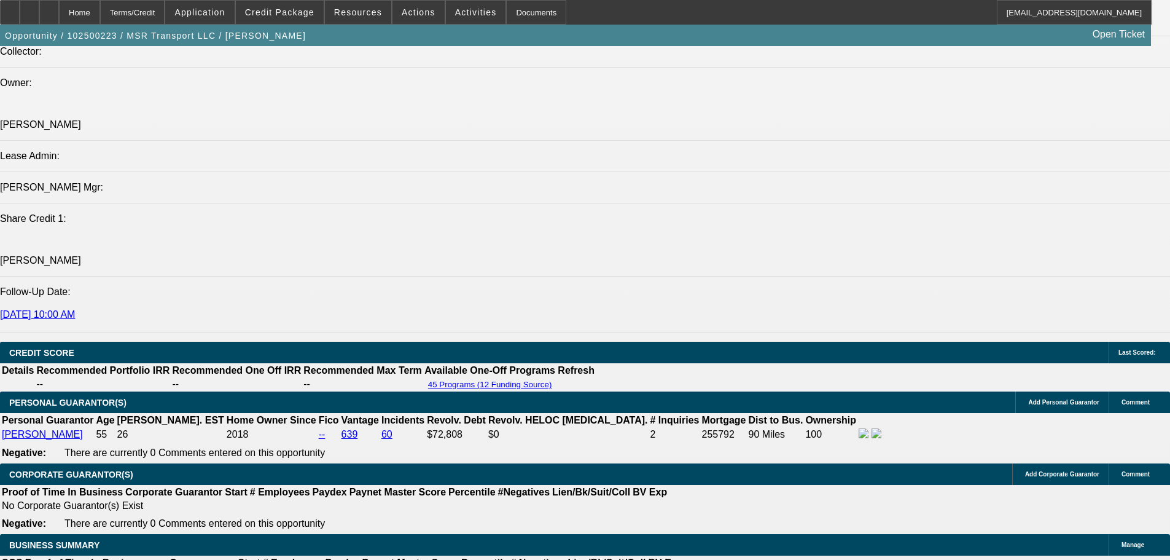
type input "19.840"
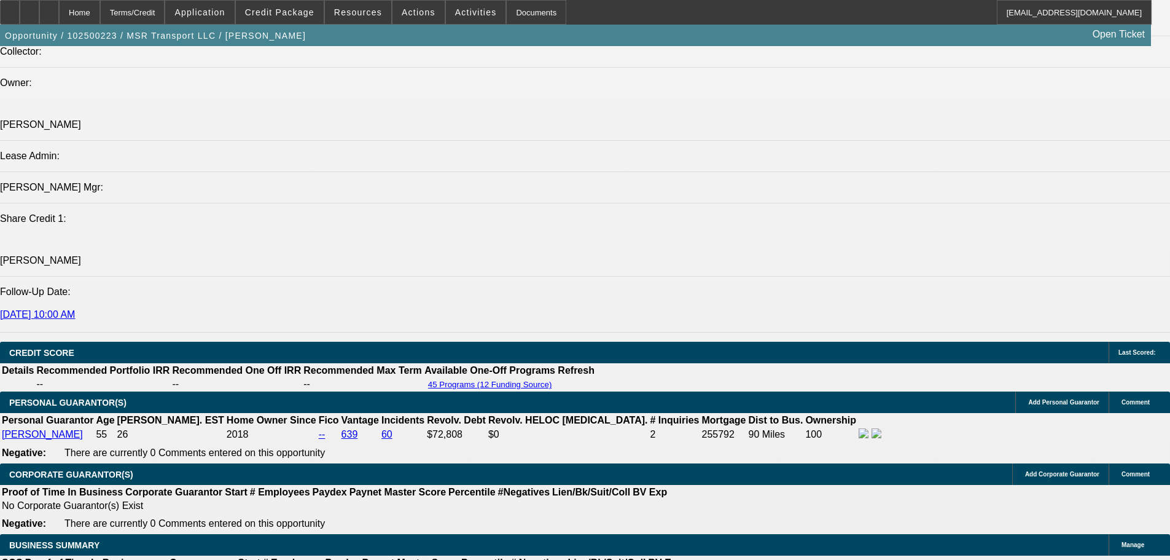
type input "$1,188.22"
drag, startPoint x: 273, startPoint y: 454, endPoint x: 195, endPoint y: 471, distance: 79.8
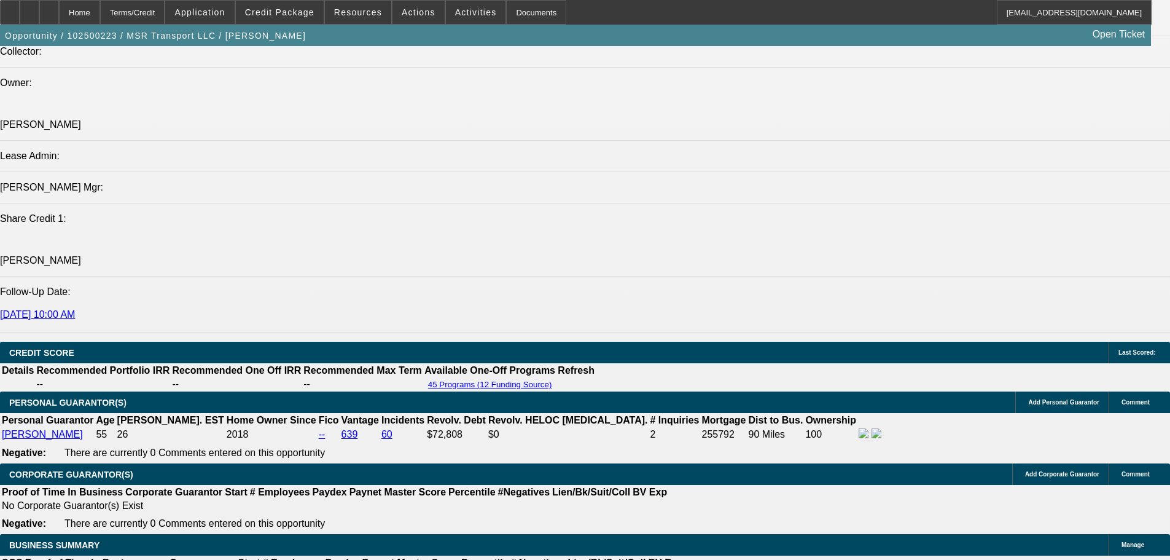
type input "40"
type input "$1,743.82"
type input "40"
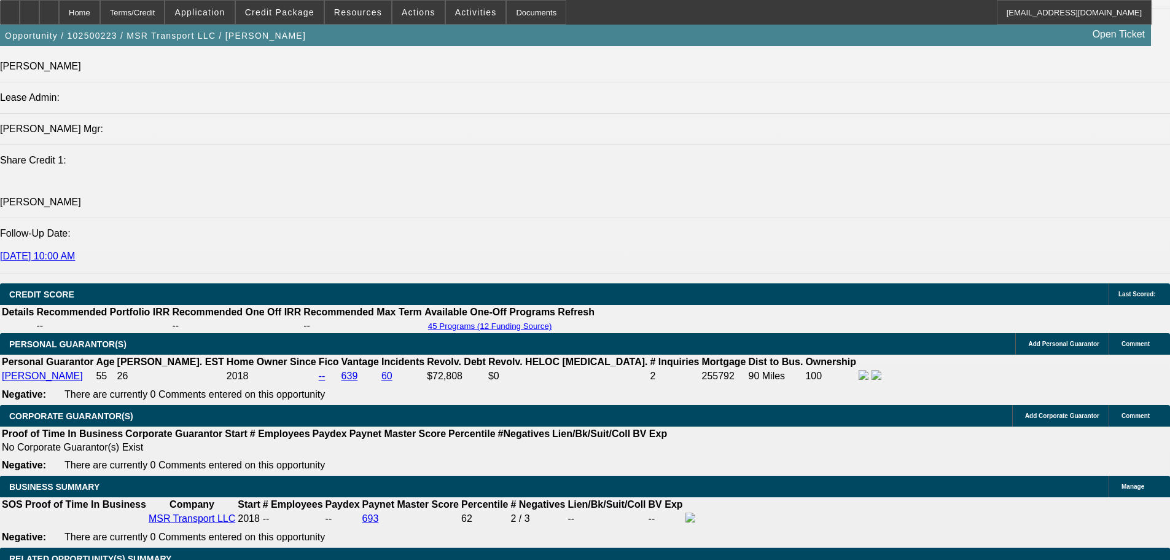
scroll to position [1606, 0]
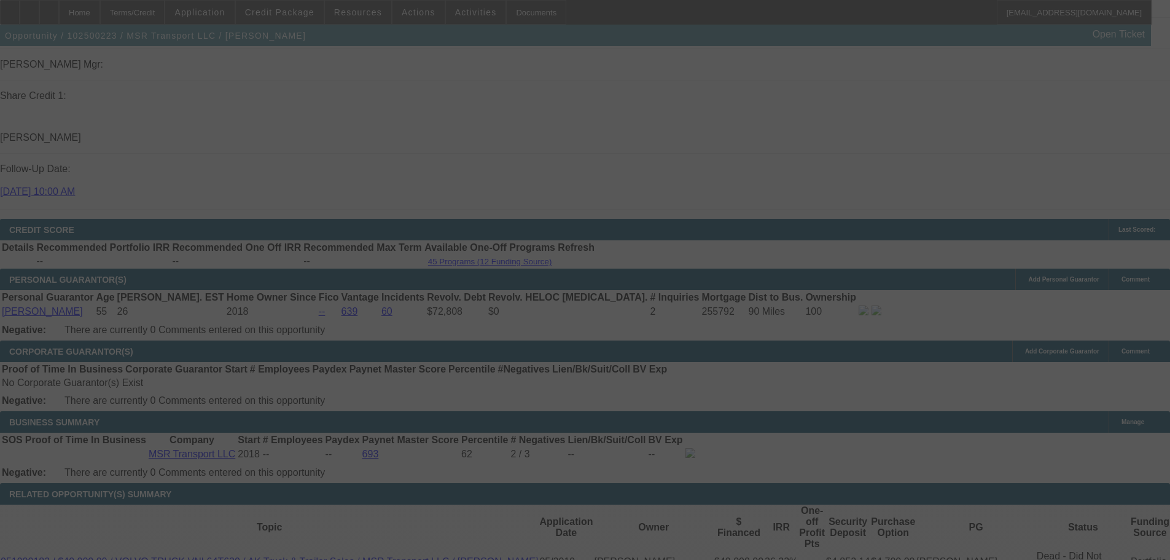
select select "0"
select select "5"
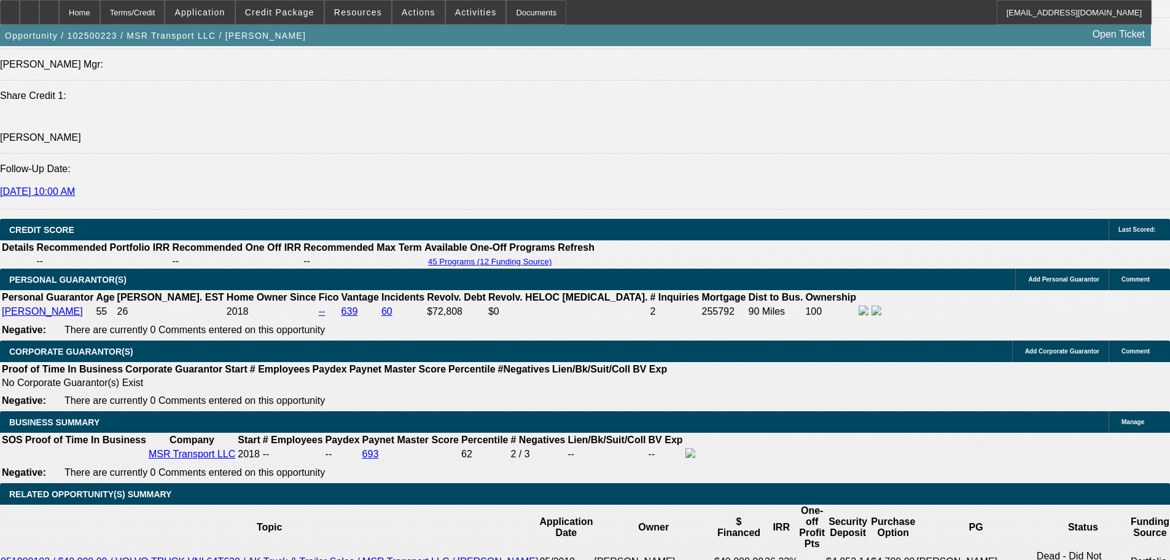
scroll to position [178, 0]
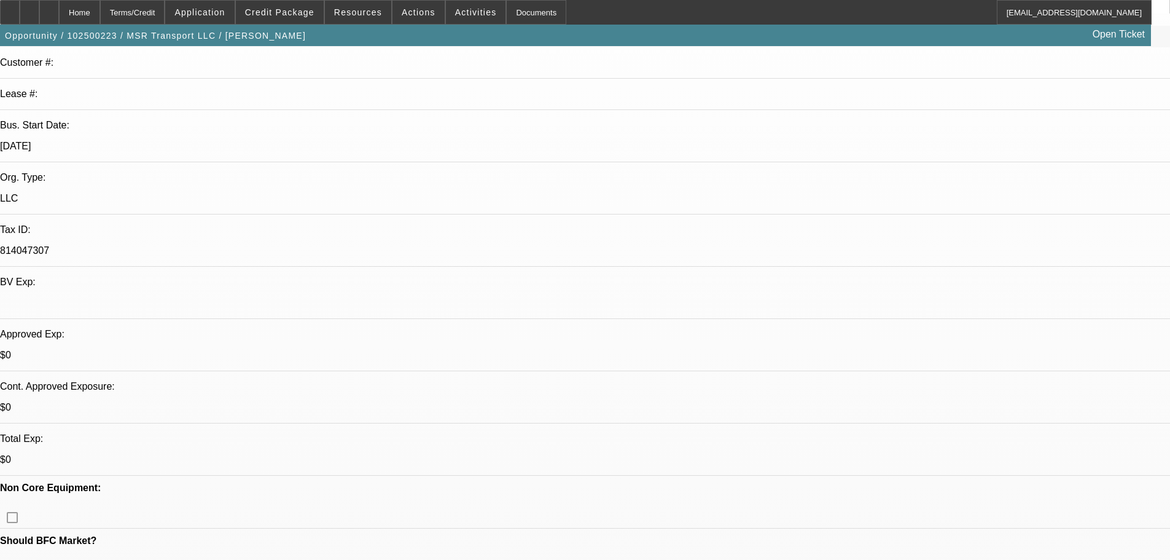
drag, startPoint x: 604, startPoint y: 393, endPoint x: 693, endPoint y: 249, distance: 168.3
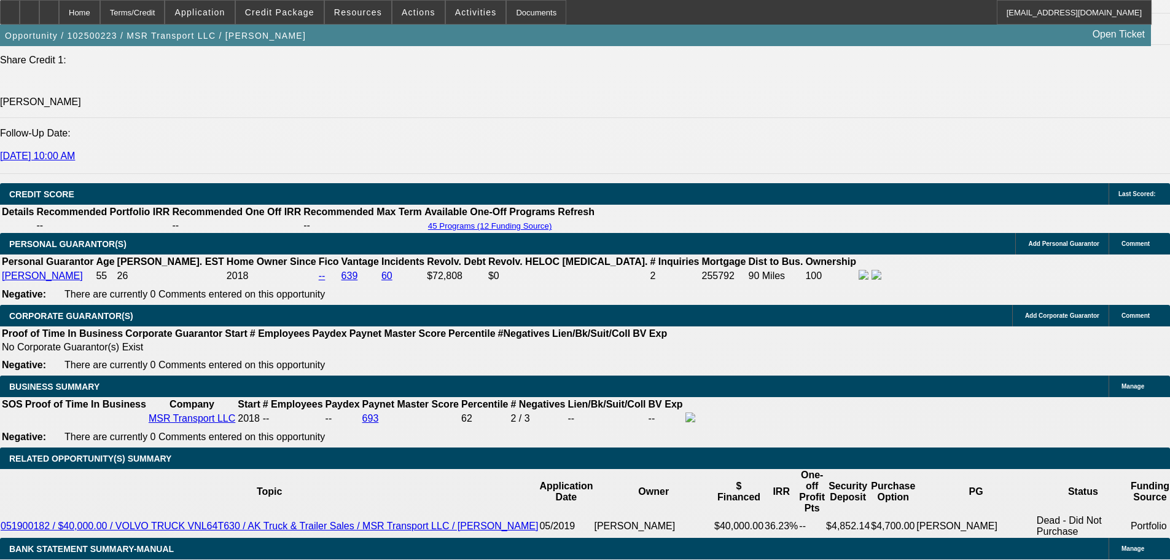
scroll to position [1525, 0]
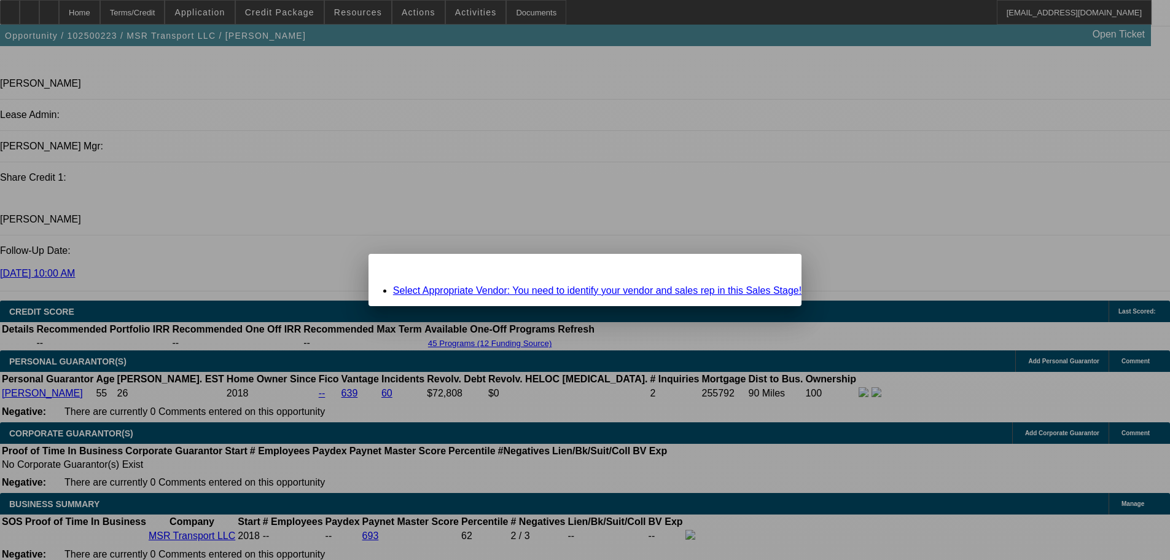
click at [778, 268] on span "Close" at bounding box center [786, 264] width 17 height 7
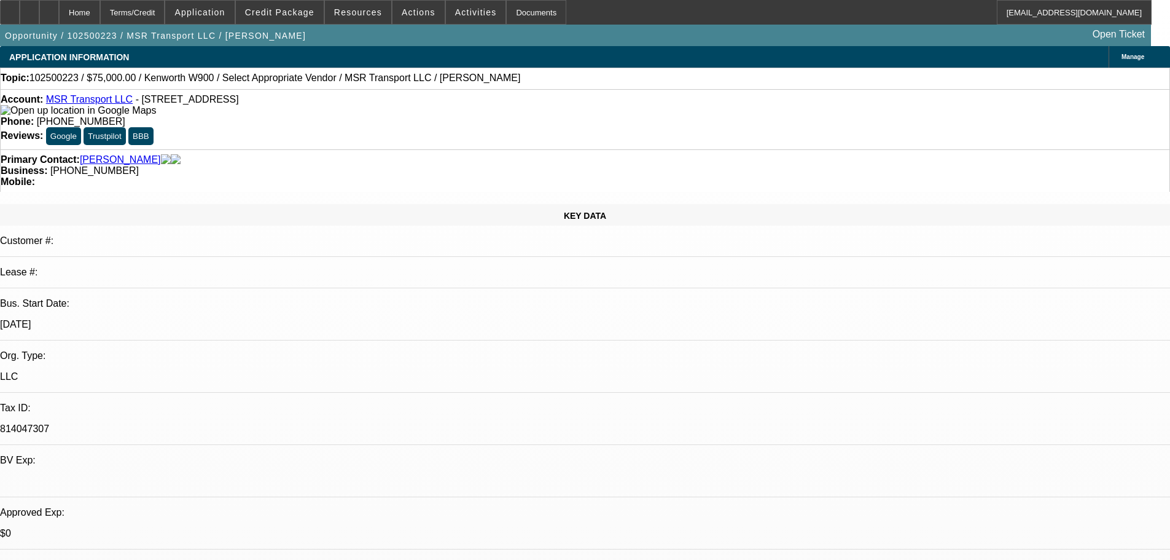
drag, startPoint x: 539, startPoint y: 171, endPoint x: 541, endPoint y: 147, distance: 24.1
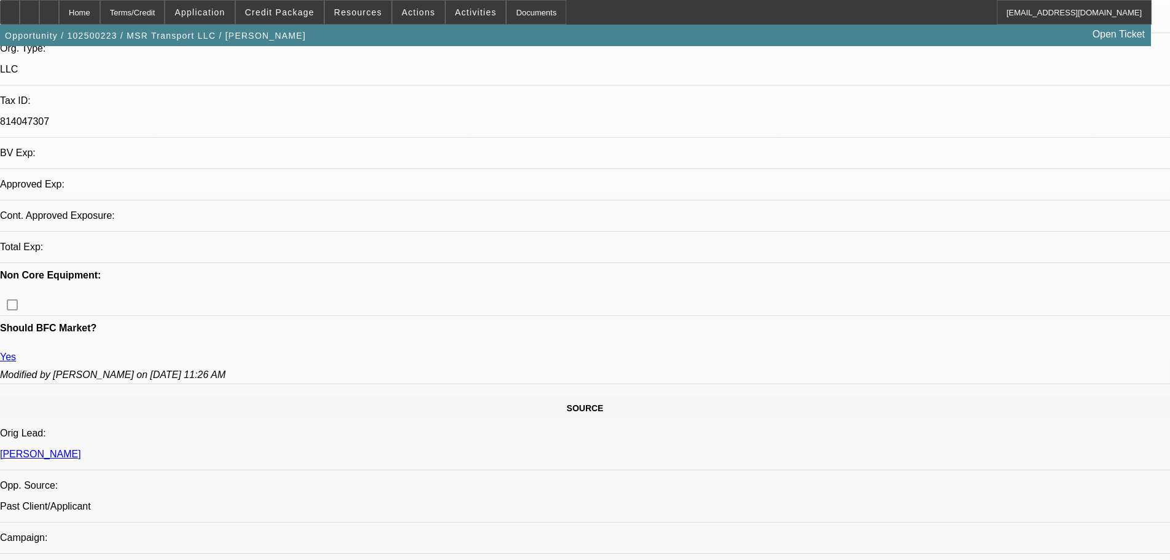
select select "0"
select select "5"
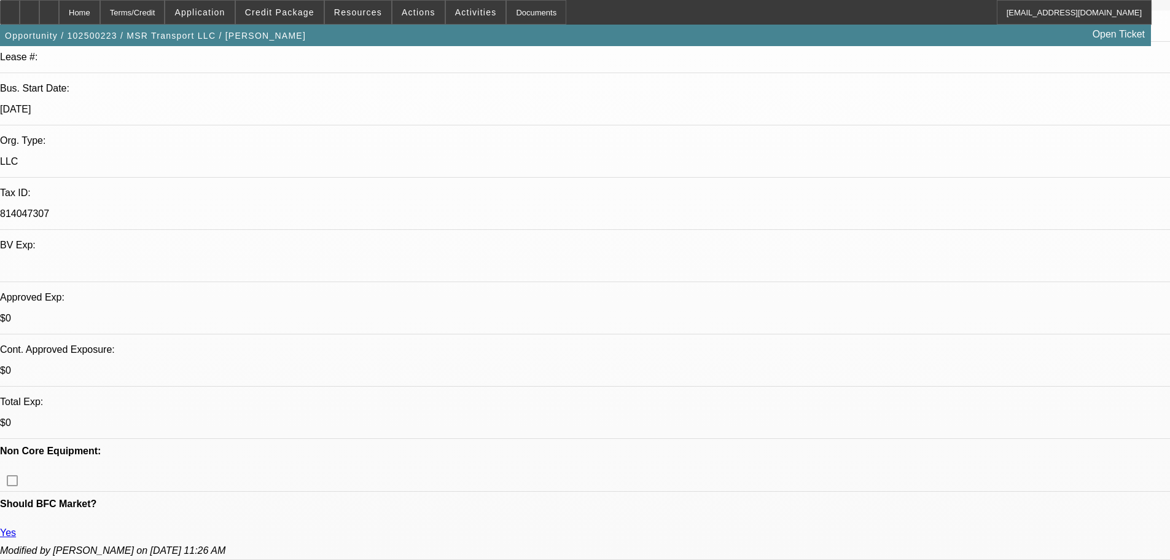
scroll to position [123, 0]
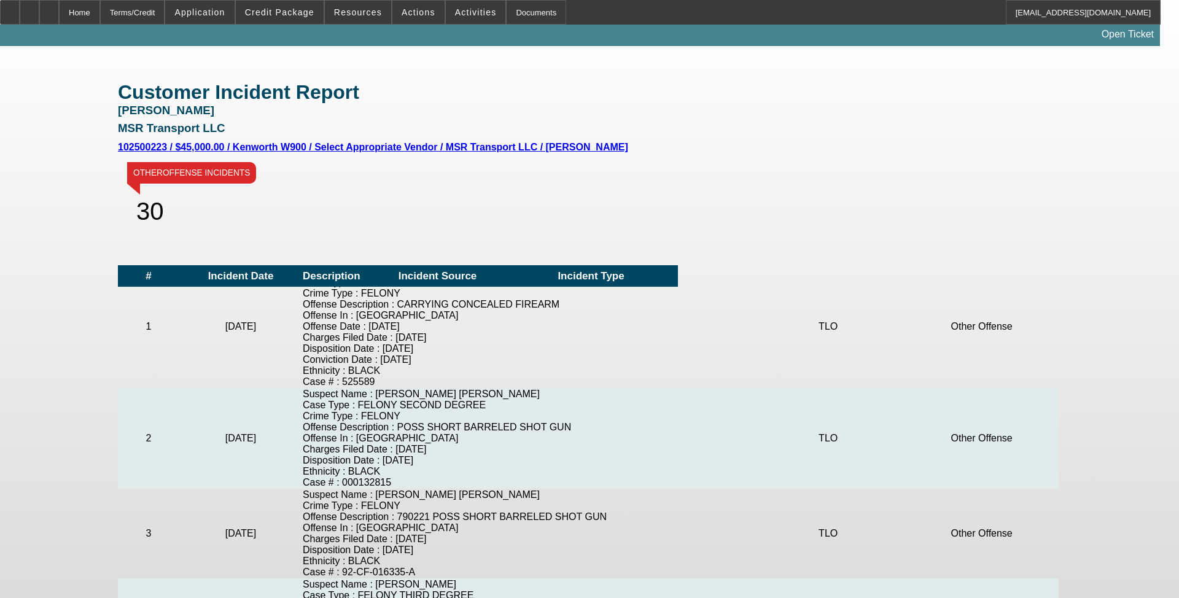
drag, startPoint x: 521, startPoint y: 290, endPoint x: 510, endPoint y: 353, distance: 64.2
click at [396, 282] on td "Suspect Name : [PERSON_NAME] Case Type : FELONY DEGREE:3 Crime Type : FELONY Of…" at bounding box center [527, 326] width 450 height 123
drag, startPoint x: 540, startPoint y: 425, endPoint x: 388, endPoint y: 415, distance: 152.1
click at [386, 411] on td "Suspect Name : [PERSON_NAME] [PERSON_NAME] Case Type : FELONY SECOND DEGREE Cri…" at bounding box center [527, 438] width 450 height 101
click at [470, 464] on td "Suspect Name : [PERSON_NAME] [PERSON_NAME] Case Type : FELONY SECOND DEGREE Cri…" at bounding box center [527, 438] width 450 height 101
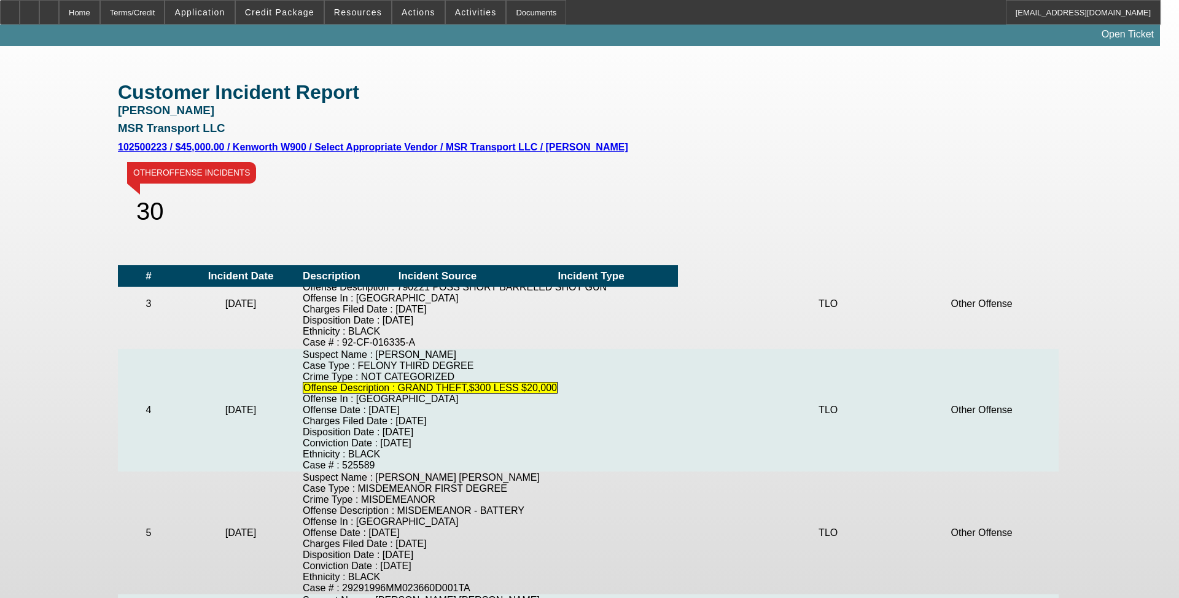
scroll to position [307, 0]
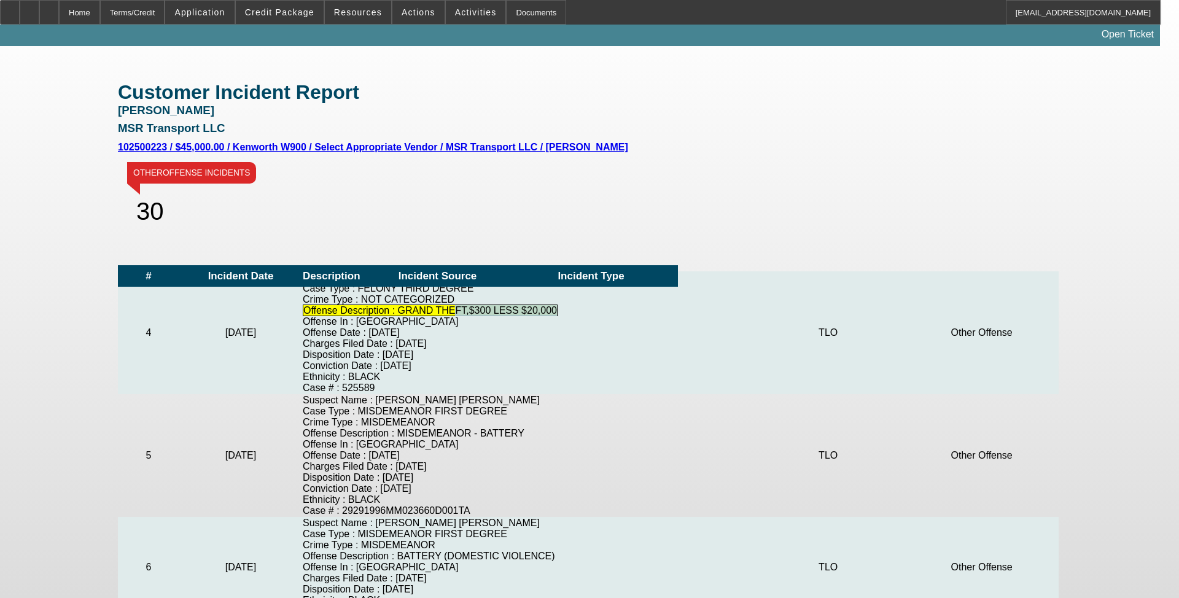
drag, startPoint x: 429, startPoint y: 320, endPoint x: 534, endPoint y: 318, distance: 105.1
click at [523, 318] on td "Suspect Name : [PERSON_NAME] Case Type : FELONY THIRD DEGREE Crime Type : NOT C…" at bounding box center [527, 333] width 450 height 123
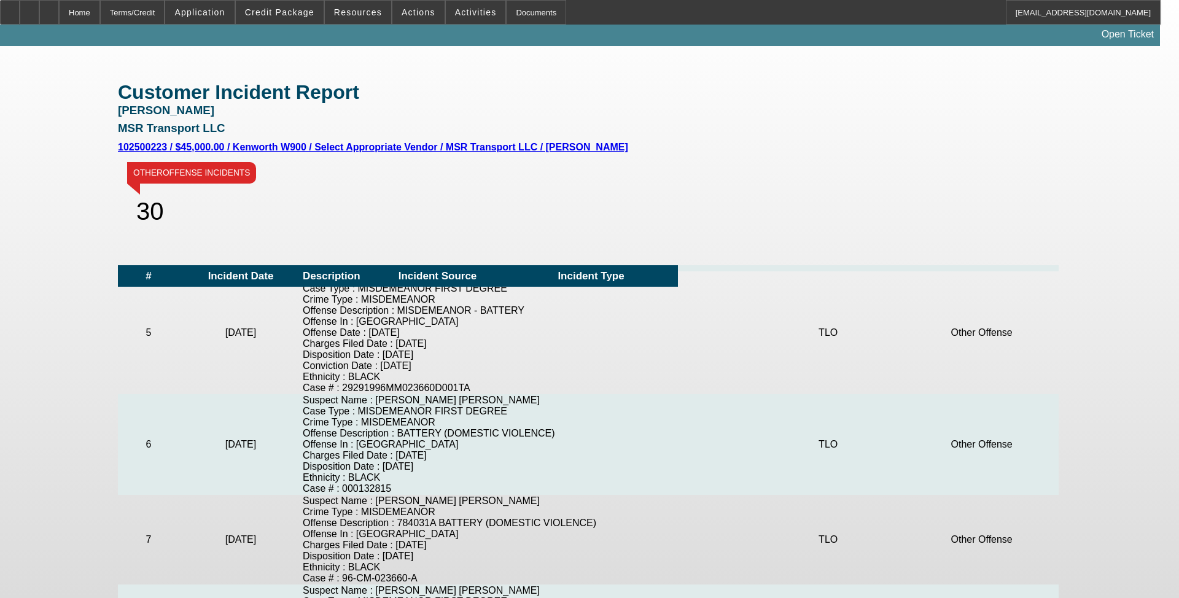
drag, startPoint x: 506, startPoint y: 326, endPoint x: 428, endPoint y: 329, distance: 78.1
click at [428, 329] on td "Suspect Name : [PERSON_NAME] [PERSON_NAME] Case Type : MISDEMEANOR FIRST DEGREE…" at bounding box center [527, 333] width 450 height 123
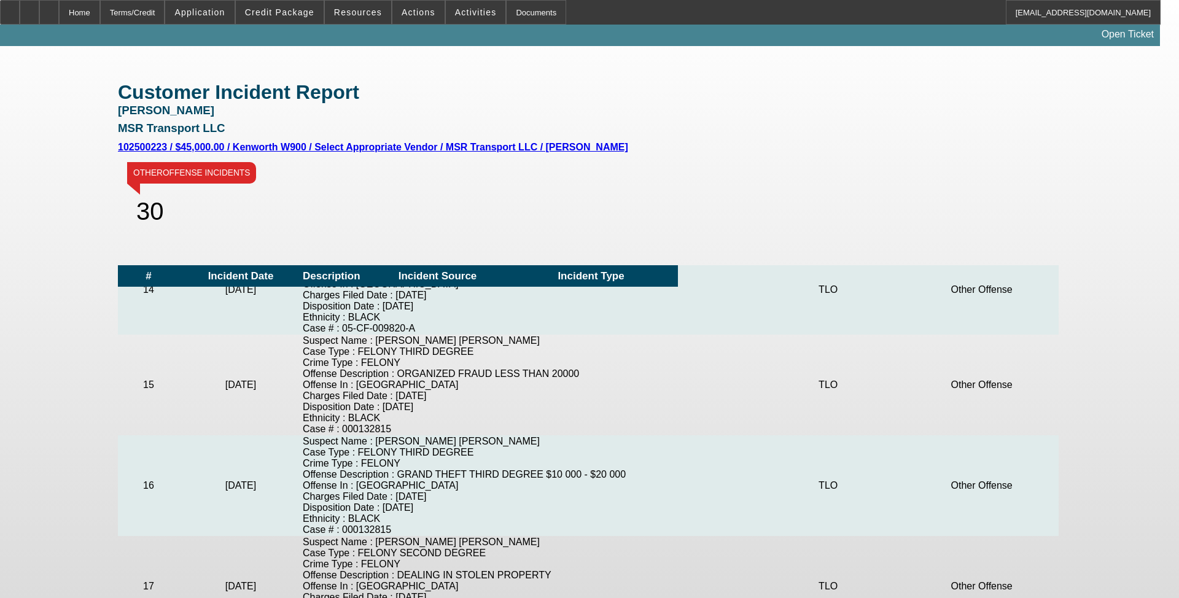
scroll to position [1351, 0]
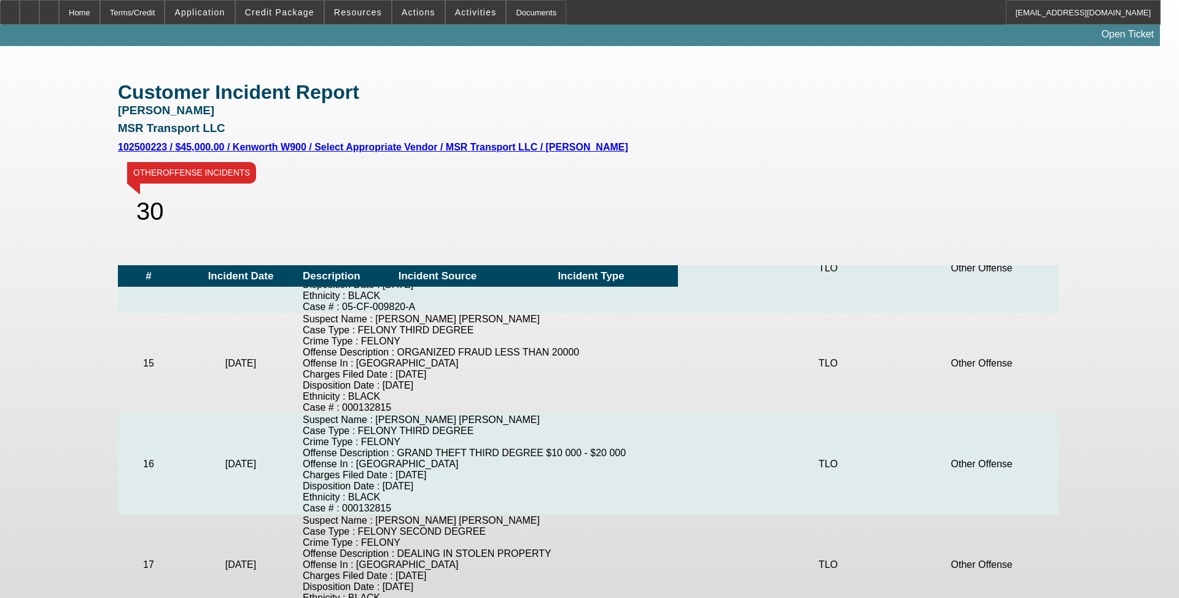
drag, startPoint x: 526, startPoint y: 340, endPoint x: 455, endPoint y: 340, distance: 70.6
click at [455, 313] on td "Suspect Name : [PERSON_NAME] [PERSON_NAME] Crime Type : FELONY Offense Descript…" at bounding box center [527, 269] width 450 height 90
drag, startPoint x: 536, startPoint y: 449, endPoint x: 403, endPoint y: 451, distance: 133.3
click at [403, 414] on td "Suspect Name : [PERSON_NAME] [PERSON_NAME] Case Type : FELONY THIRD DEGREE Crim…" at bounding box center [527, 363] width 450 height 101
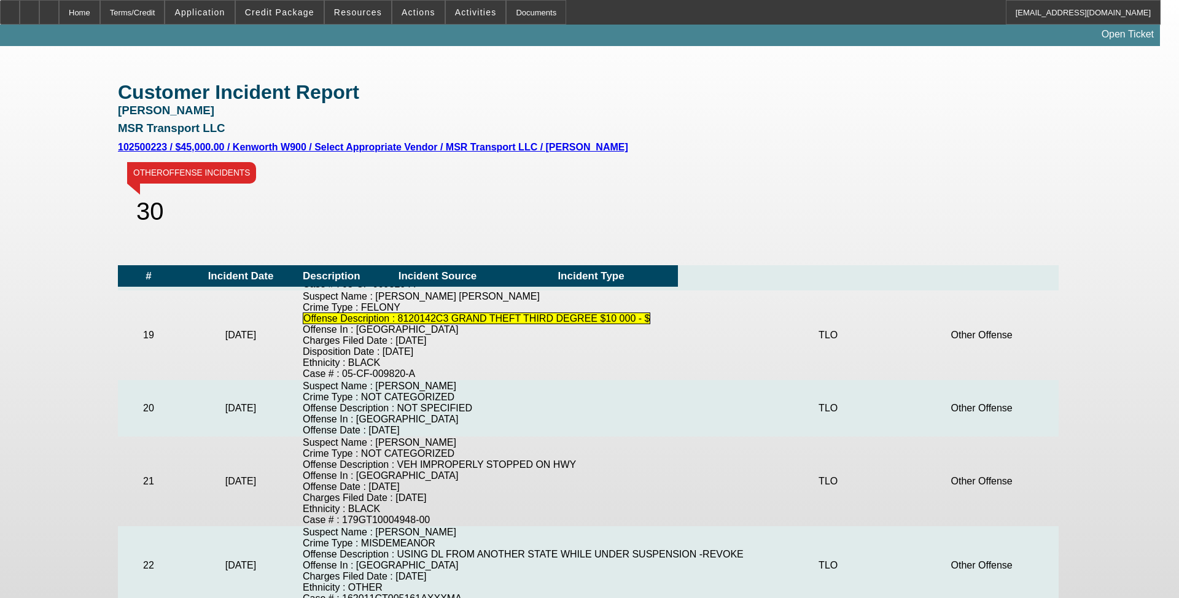
scroll to position [1720, 0]
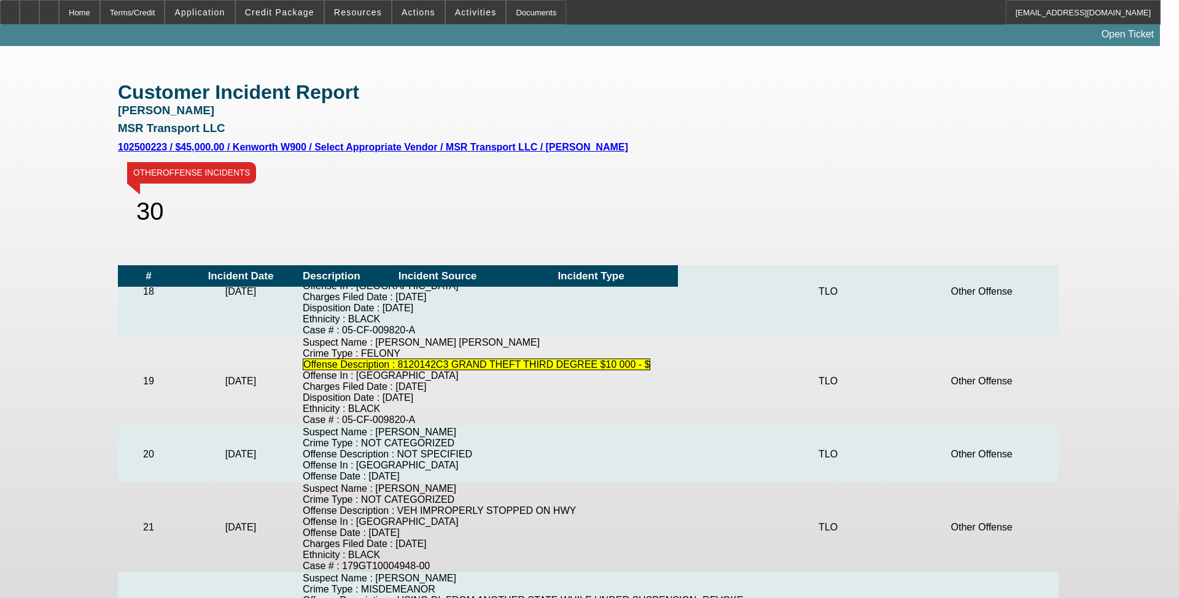
drag, startPoint x: 514, startPoint y: 305, endPoint x: 398, endPoint y: 305, distance: 116.1
click at [398, 247] on td "Suspect Name : [PERSON_NAME] [PERSON_NAME] Case Type : FELONY SECOND DEGREE Cri…" at bounding box center [527, 196] width 450 height 101
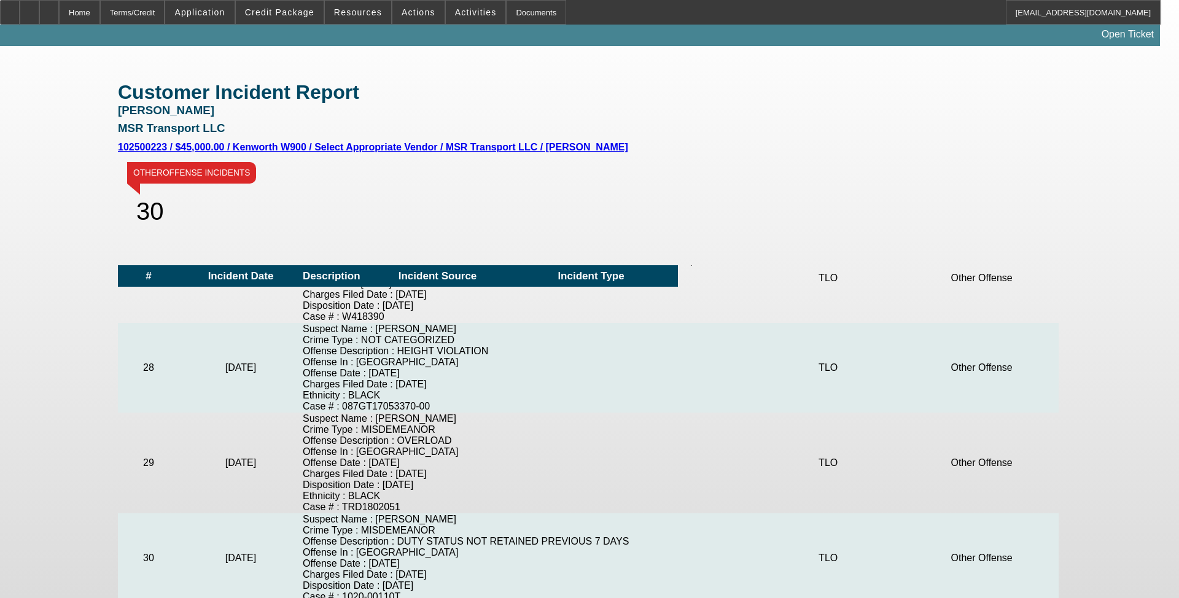
scroll to position [2750, 0]
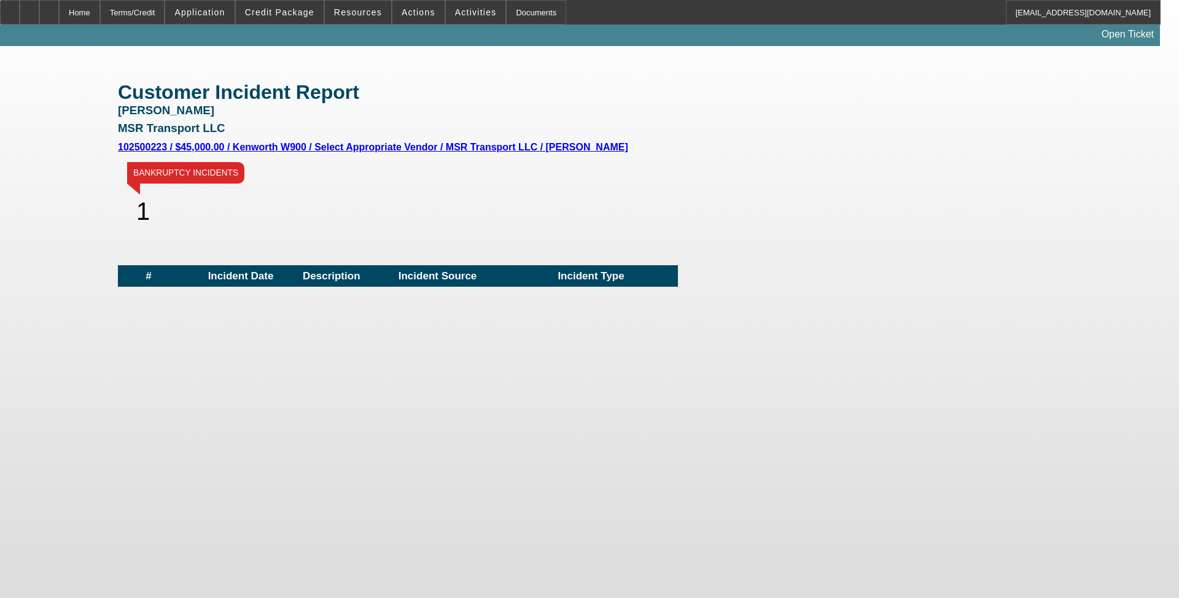
scroll to position [307, 0]
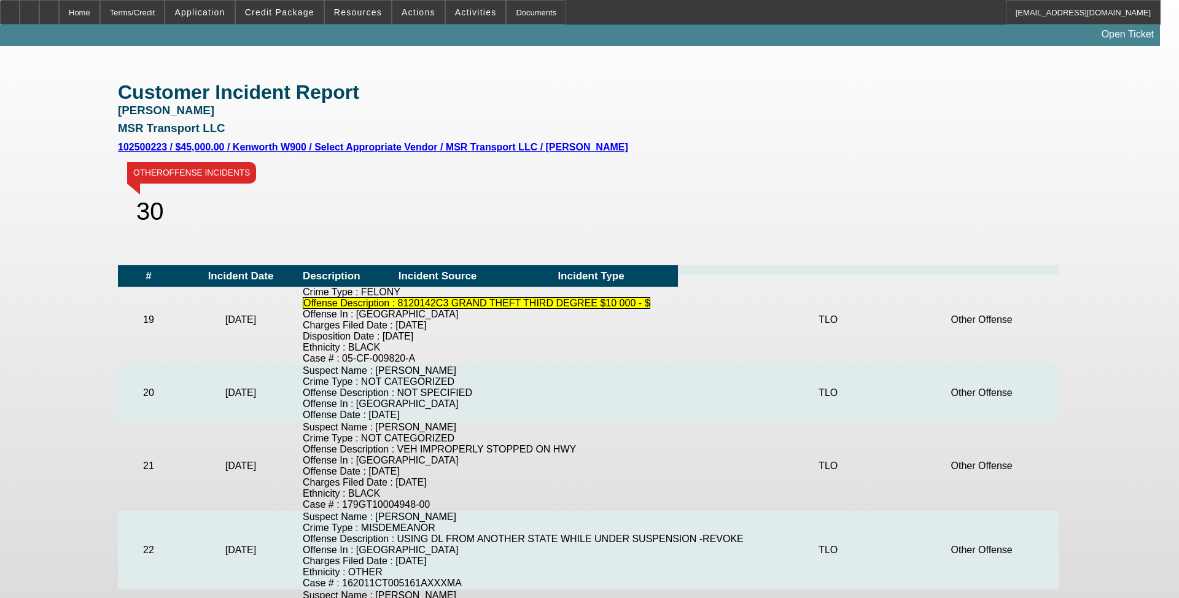
scroll to position [1720, 0]
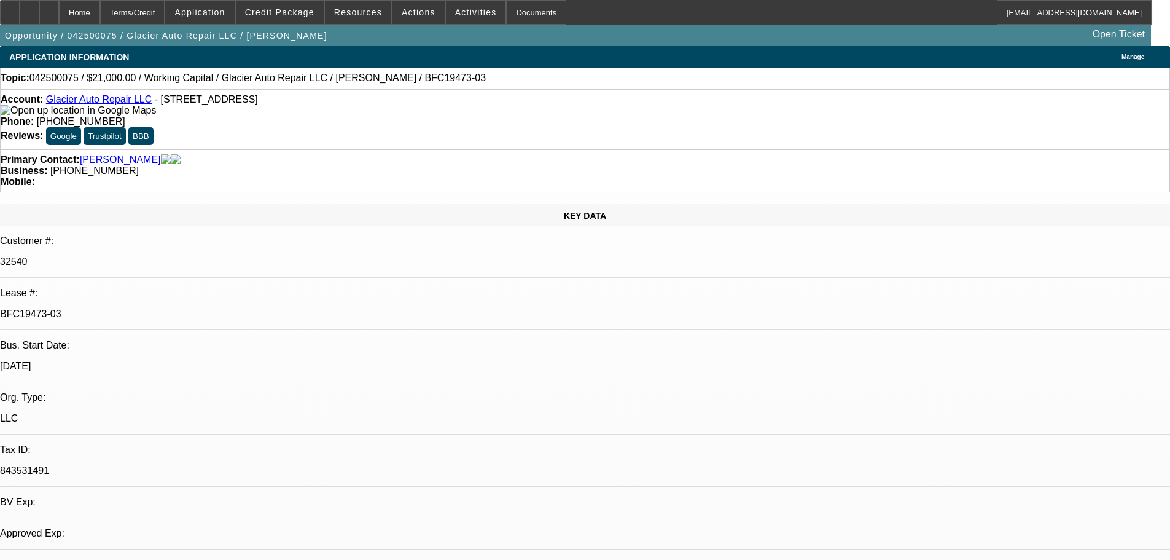
select select "0"
select select "2"
select select "0"
select select "6"
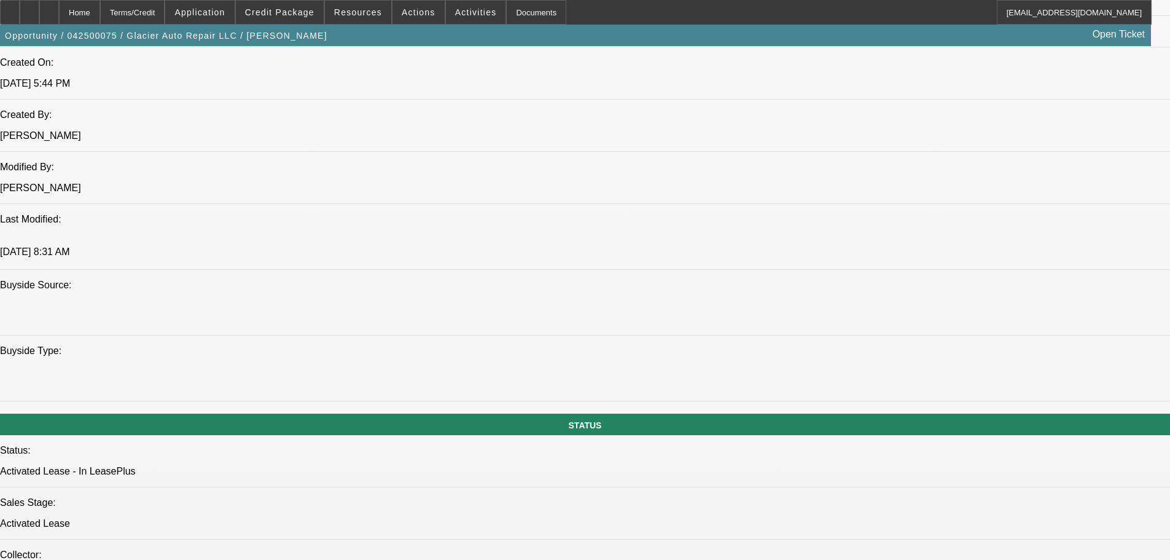
scroll to position [860, 0]
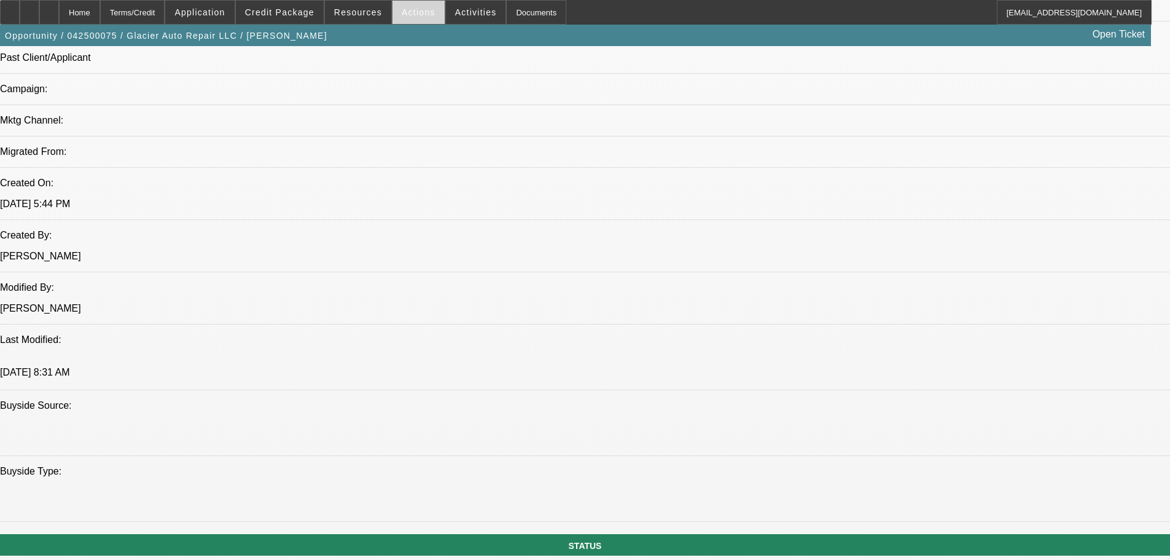
click at [420, 12] on span "Actions" at bounding box center [419, 12] width 34 height 10
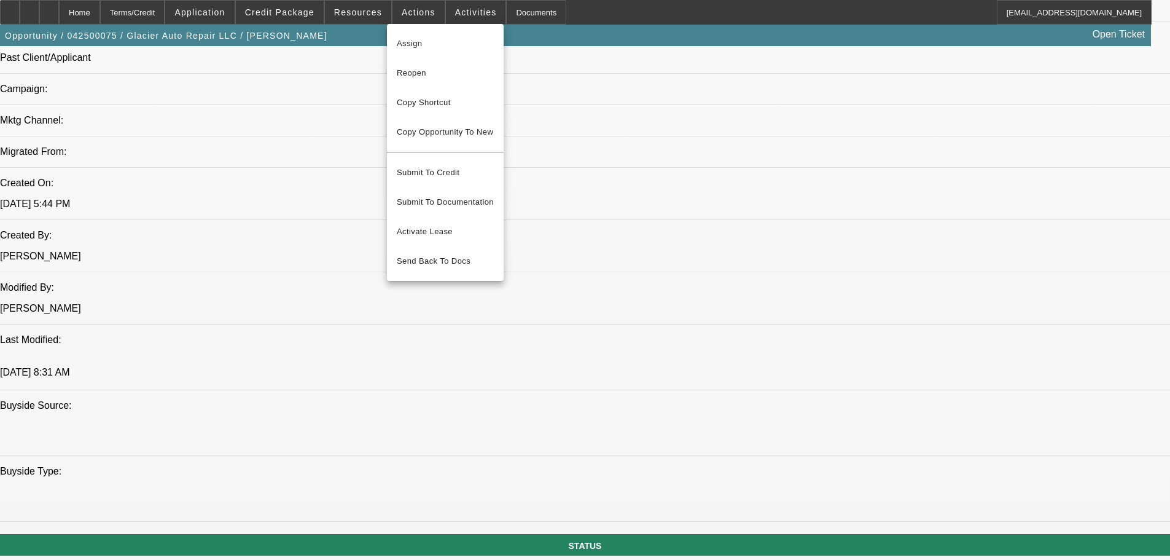
click at [468, 363] on div at bounding box center [585, 280] width 1170 height 560
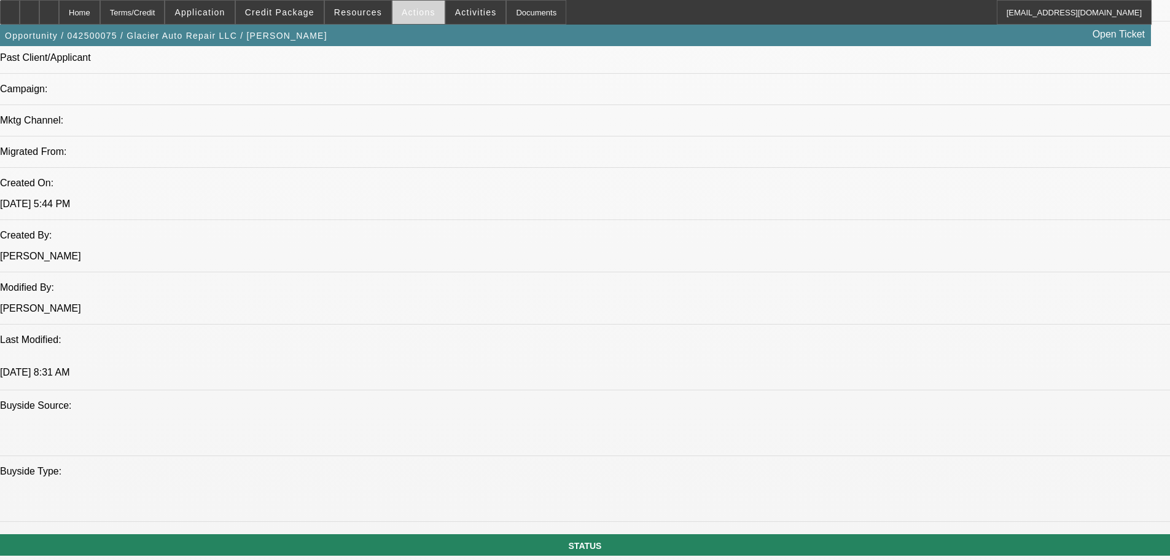
click at [423, 14] on span at bounding box center [419, 12] width 52 height 29
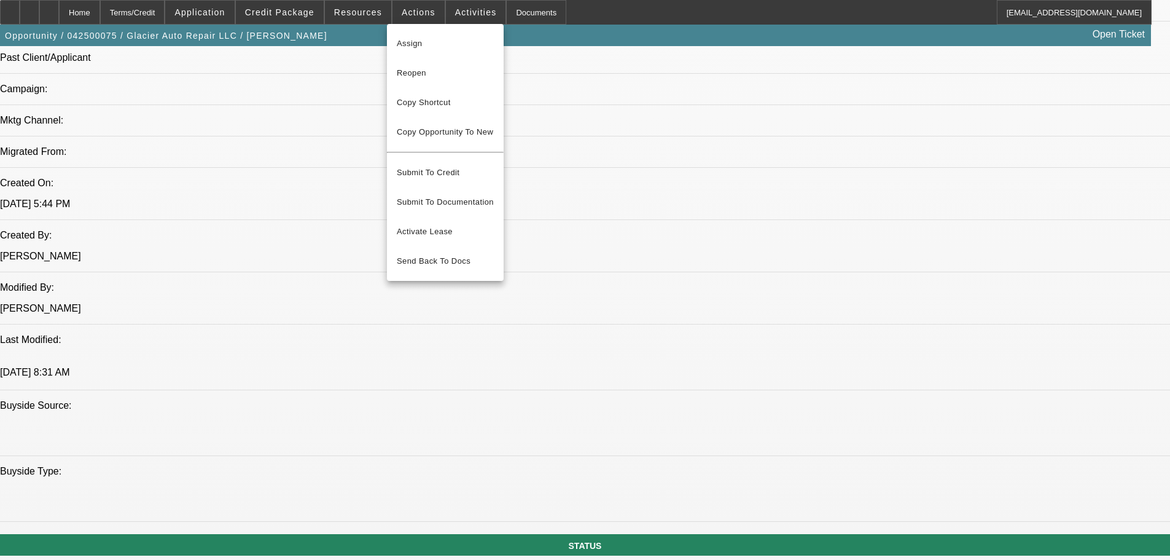
click at [571, 44] on div at bounding box center [585, 280] width 1170 height 560
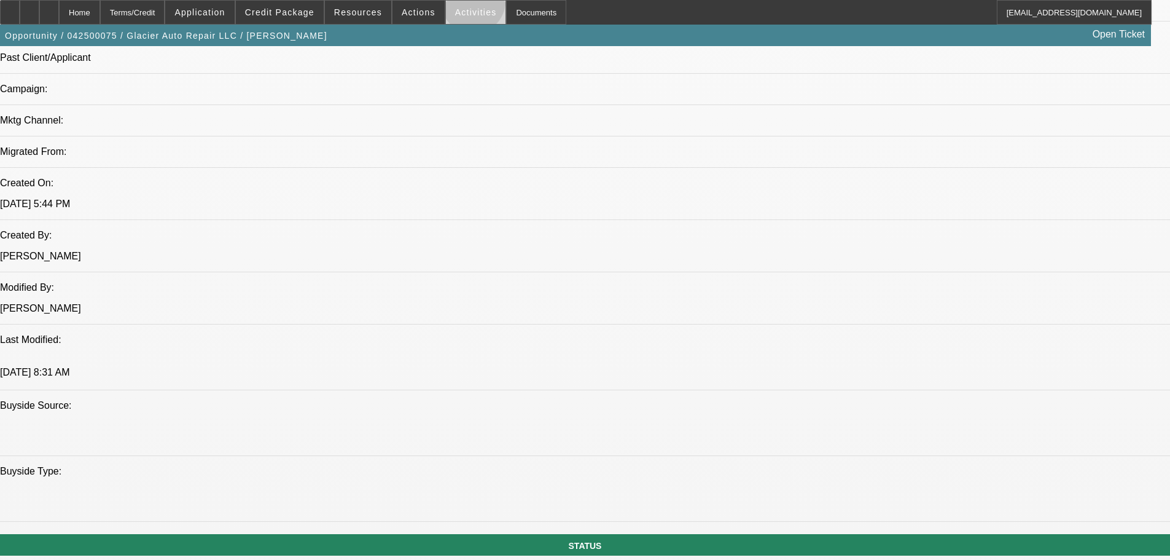
click at [461, 4] on span at bounding box center [476, 12] width 60 height 29
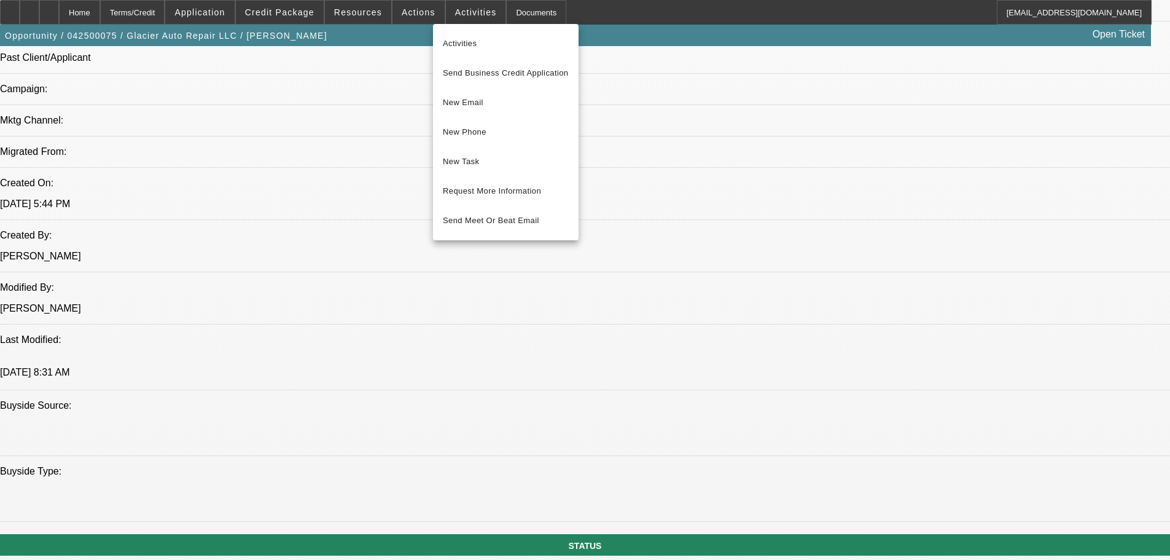
click at [629, 39] on div at bounding box center [585, 280] width 1170 height 560
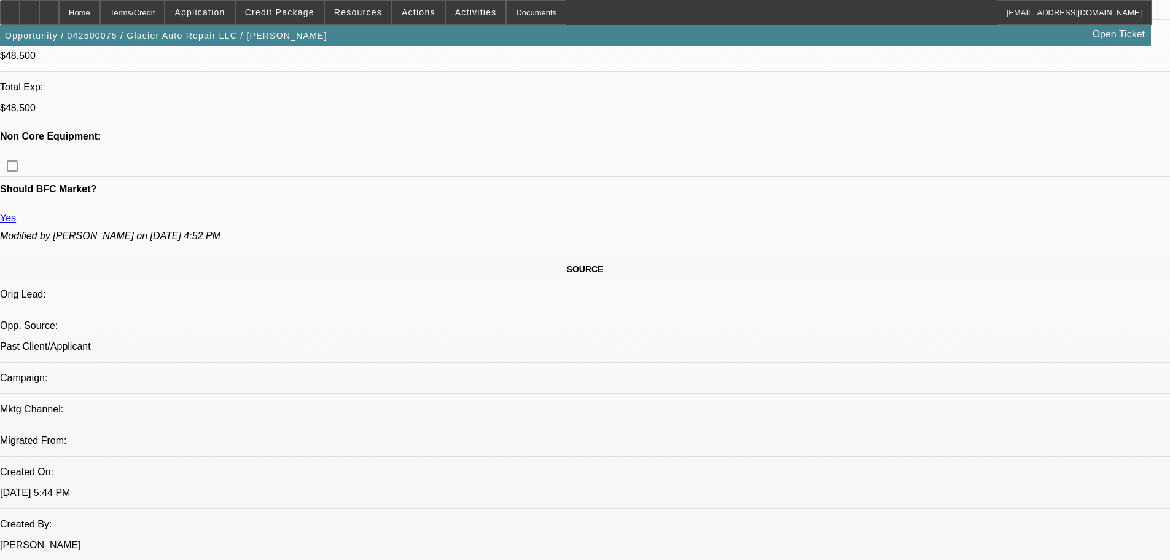
scroll to position [369, 0]
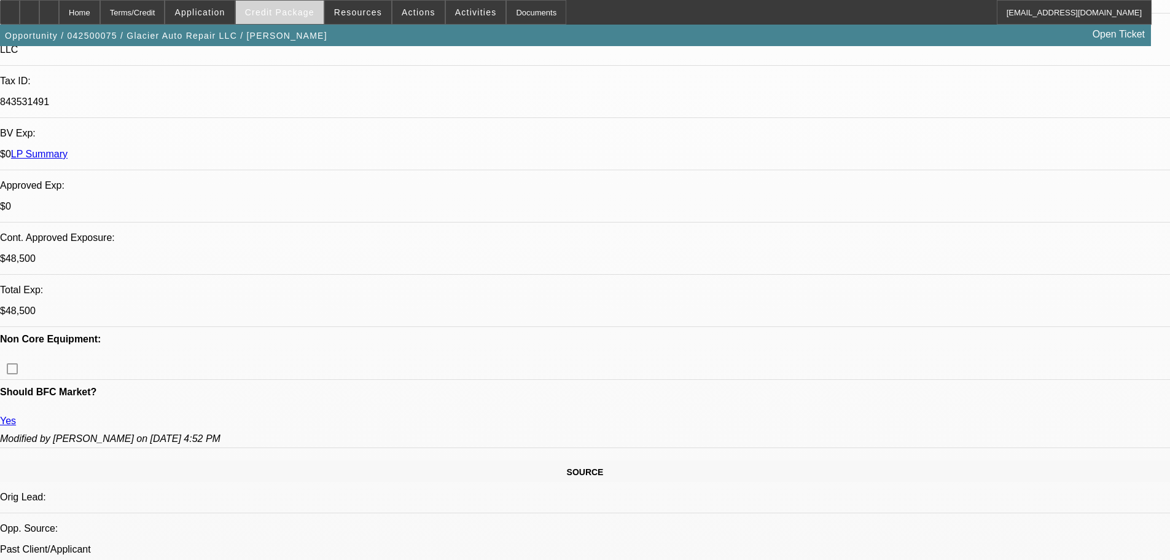
click at [303, 9] on span "Credit Package" at bounding box center [279, 12] width 69 height 10
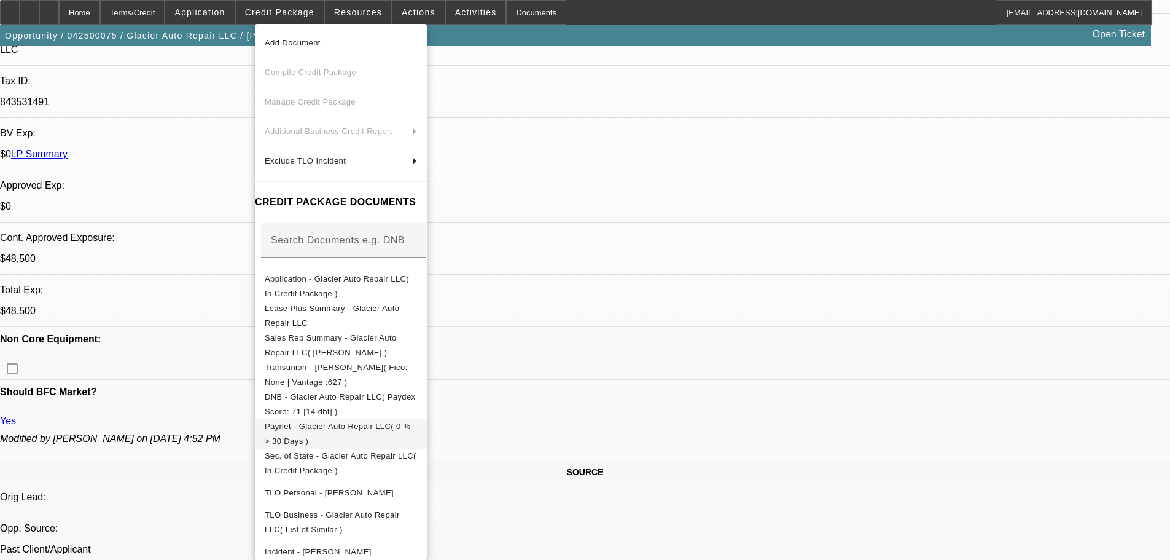
scroll to position [47, 0]
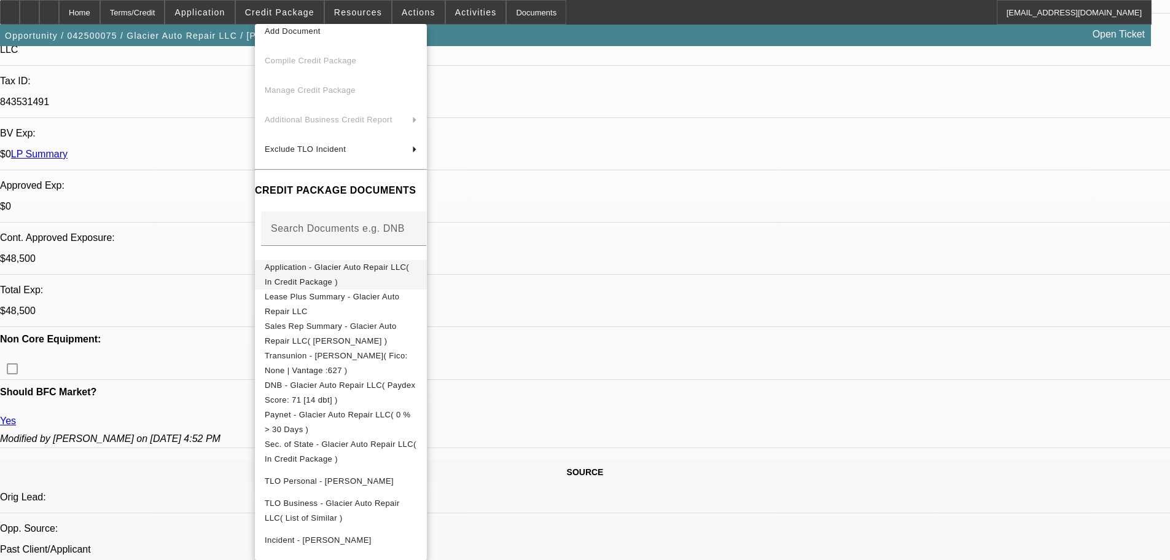
click at [372, 262] on span "Application - Glacier Auto Repair LLC( In Credit Package )" at bounding box center [337, 274] width 144 height 24
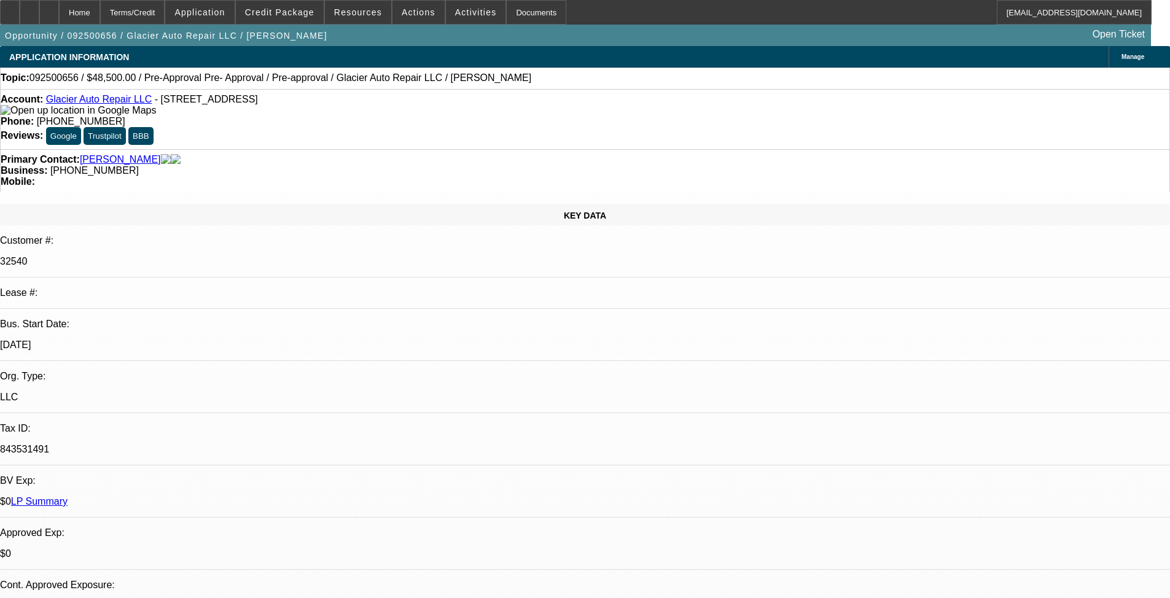
select select "0"
select select "2"
select select "0.1"
select select "4"
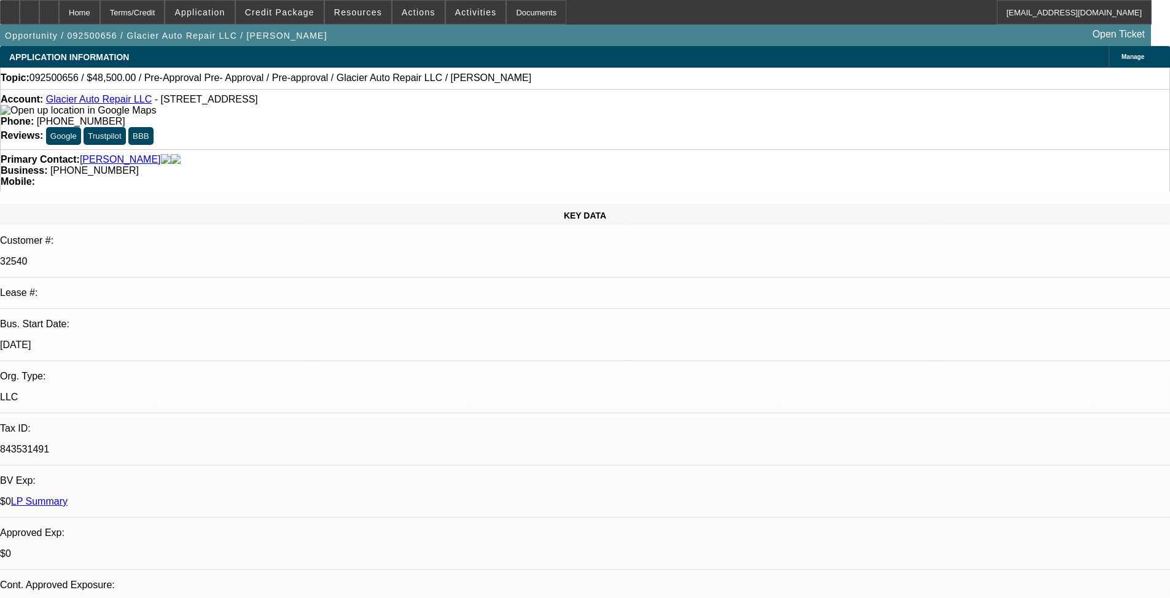
select select "0"
select select "2"
select select "0.1"
select select "4"
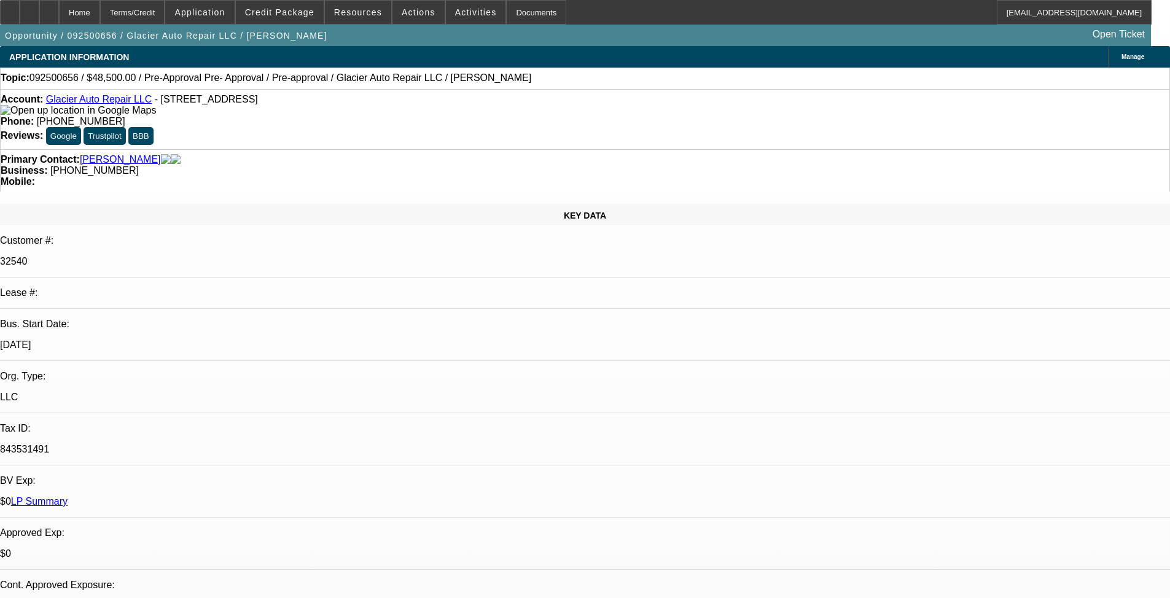
select select "0"
select select "2"
select select "0.1"
select select "4"
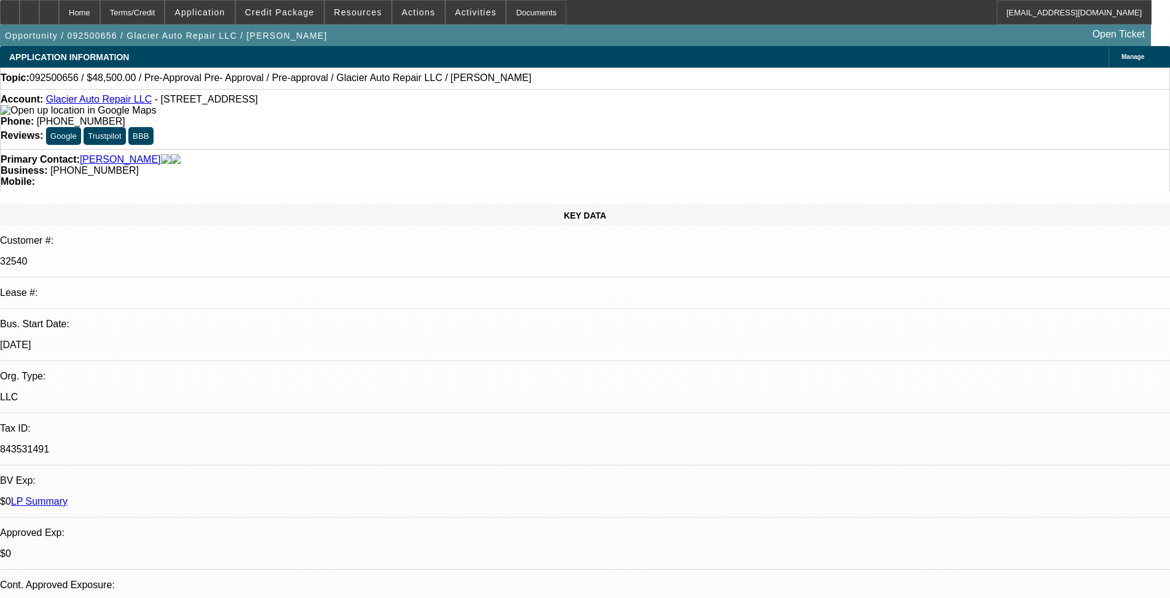
select select "0"
select select "2"
select select "0.1"
select select "4"
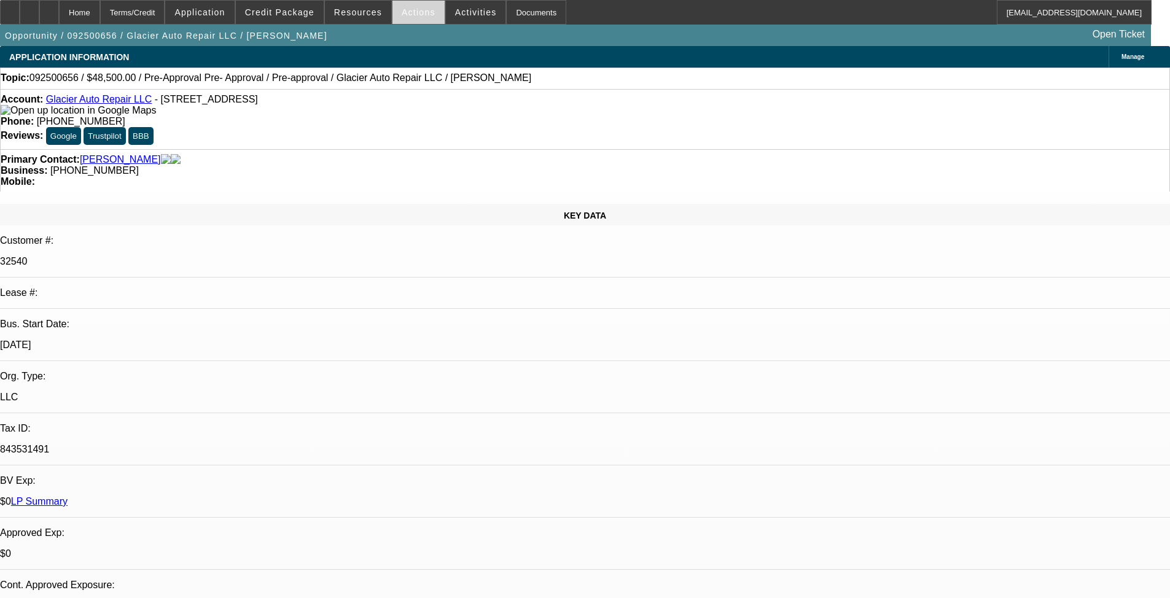
click at [415, 14] on span "Actions" at bounding box center [419, 12] width 34 height 10
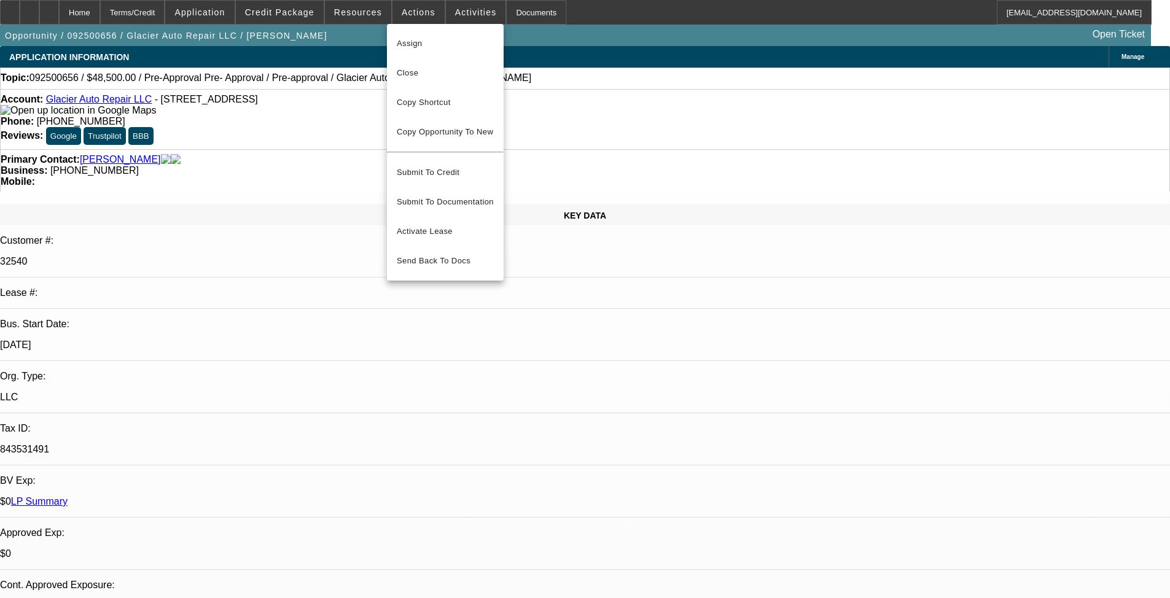
click at [491, 84] on div at bounding box center [585, 299] width 1170 height 598
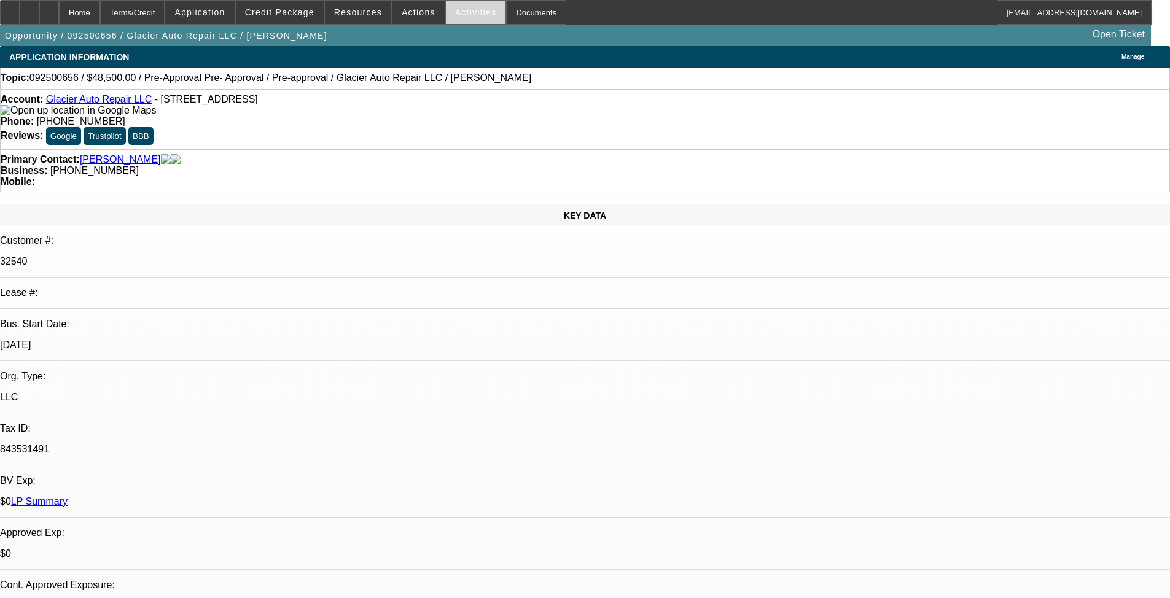
click at [461, 17] on span at bounding box center [476, 12] width 60 height 29
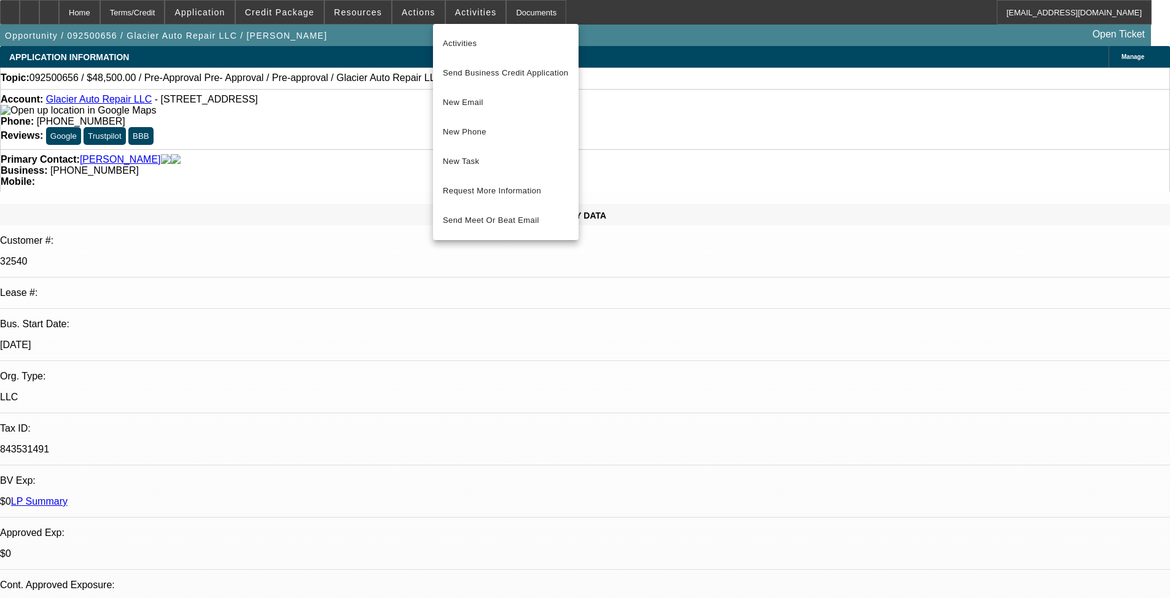
click at [491, 88] on div at bounding box center [585, 299] width 1170 height 598
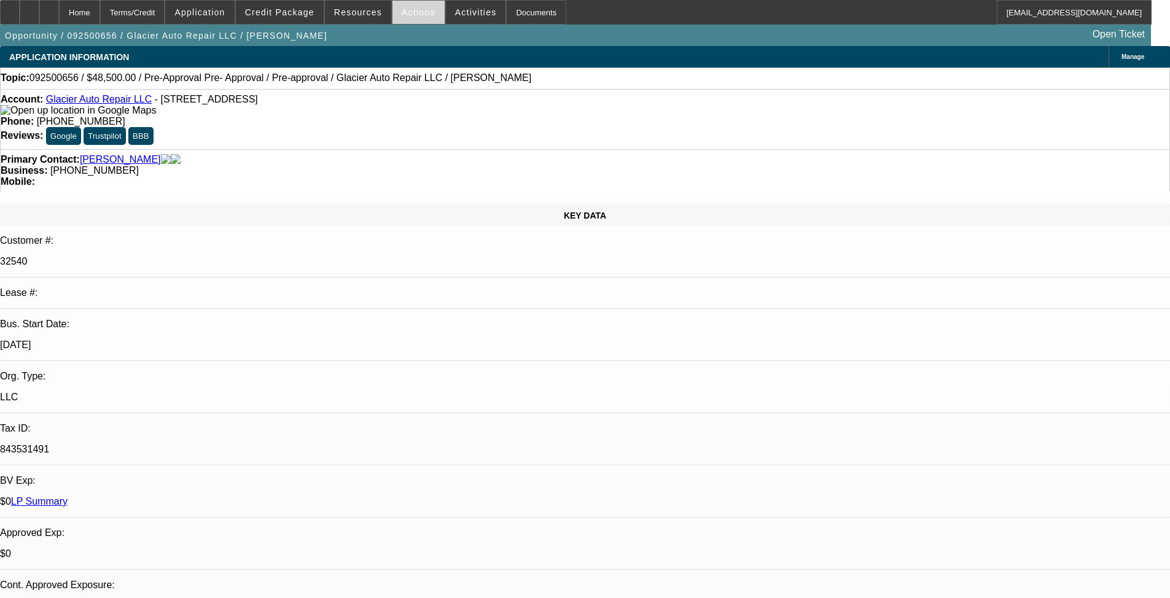
click at [425, 20] on span at bounding box center [419, 12] width 52 height 29
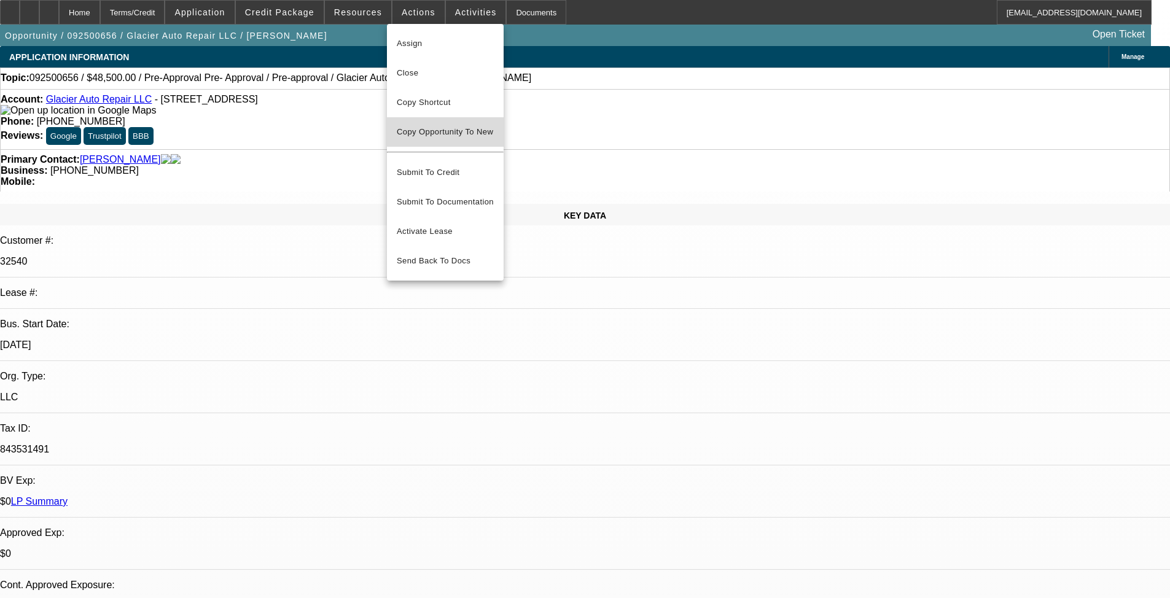
click at [484, 131] on span "Copy Opportunity To New" at bounding box center [445, 131] width 96 height 9
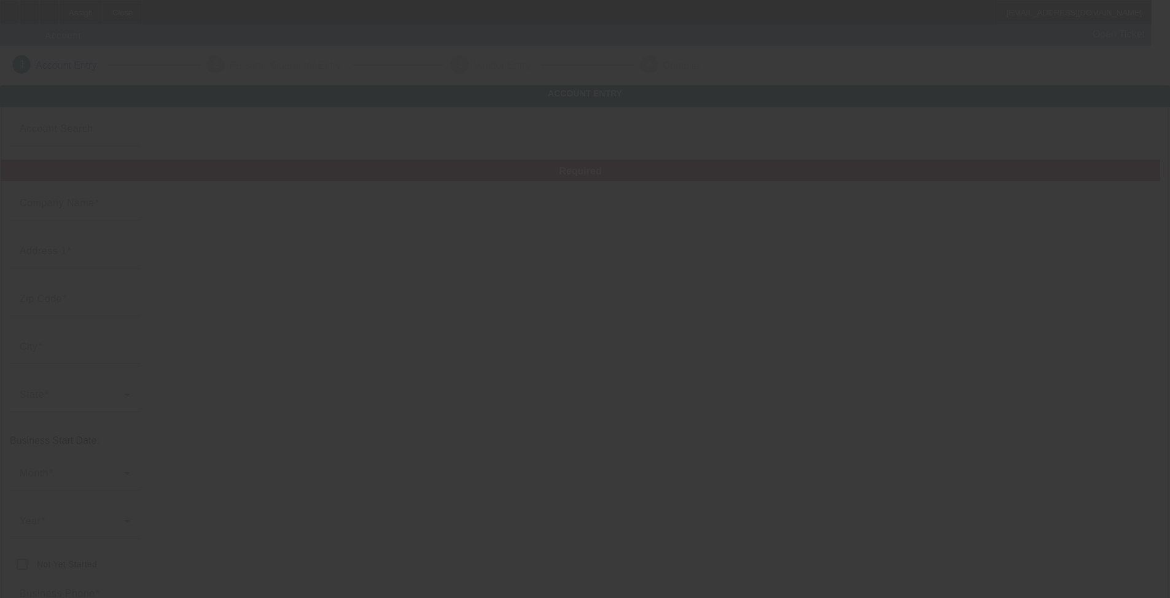
type input "Glacier Auto Repair LLC"
type input "[STREET_ADDRESS]"
type input "43207"
type input "Columbus"
type input "[PHONE_NUMBER]"
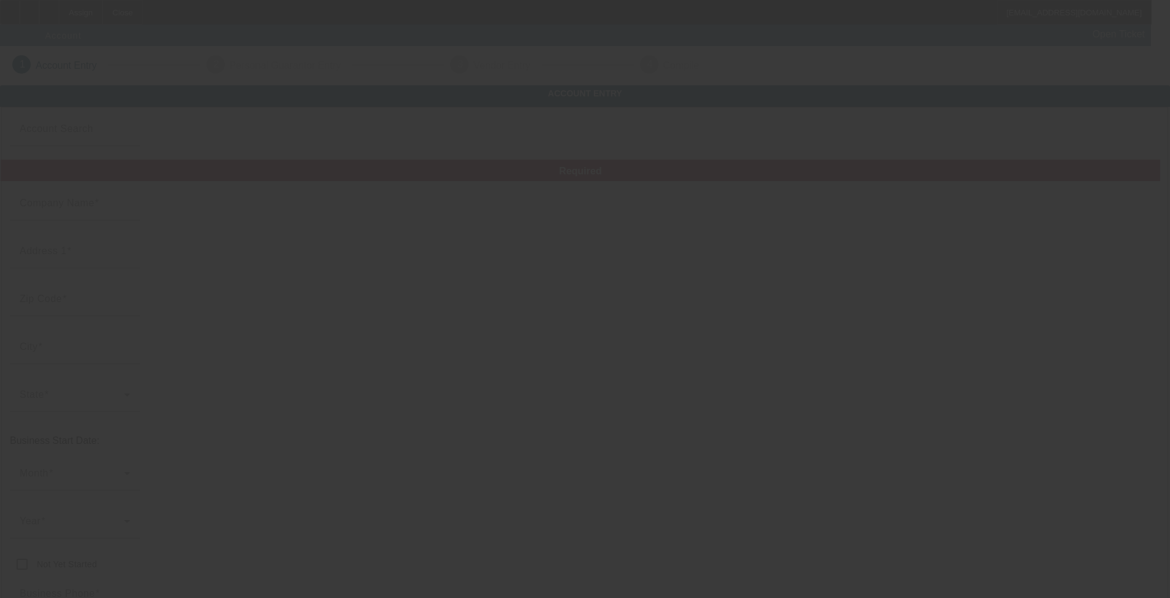
type input "glacierllc@glacierautorepair.com"
type input "Franklin"
type input "843531491"
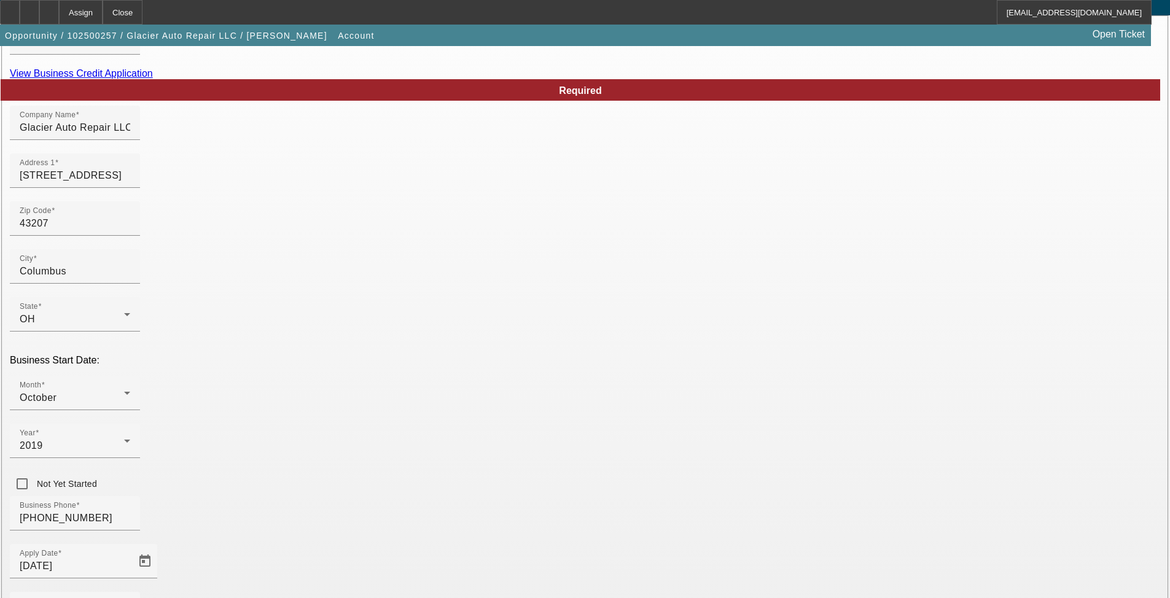
scroll to position [188, 0]
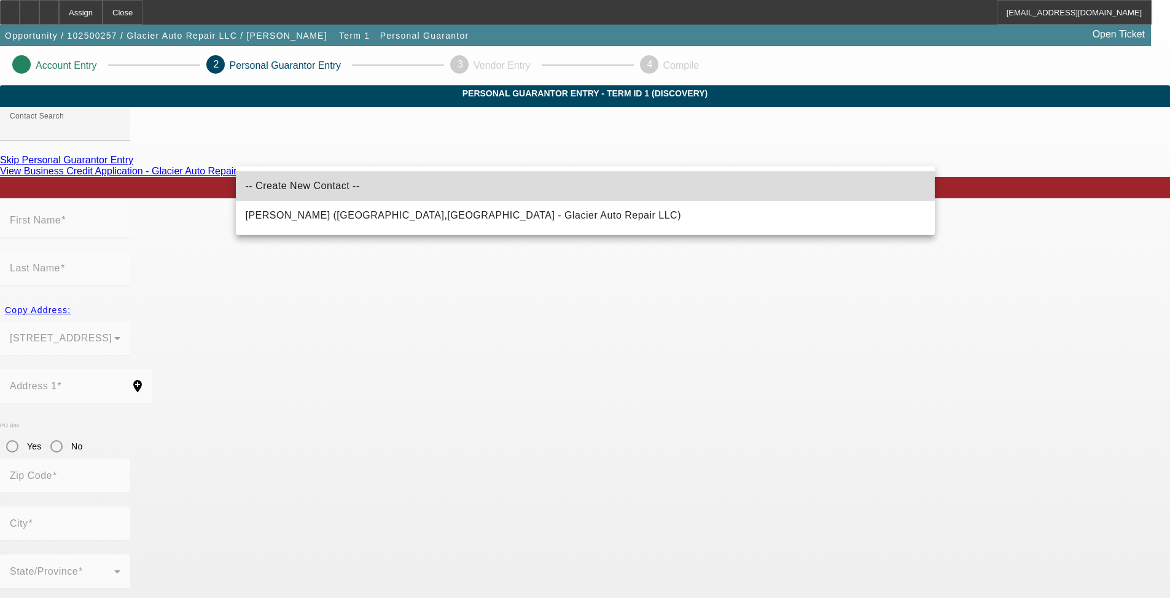
click at [491, 196] on mat-option "-- Create New Contact --" at bounding box center [585, 185] width 699 height 29
type input "-- Create New Contact --"
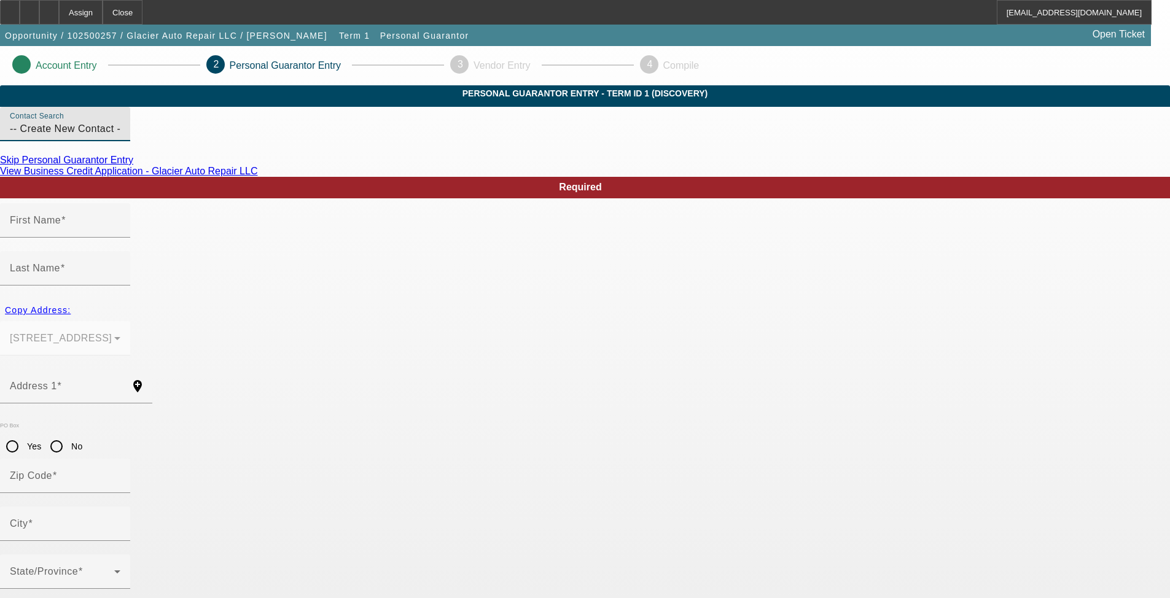
click at [120, 136] on input "-- Create New Contact --" at bounding box center [65, 129] width 111 height 15
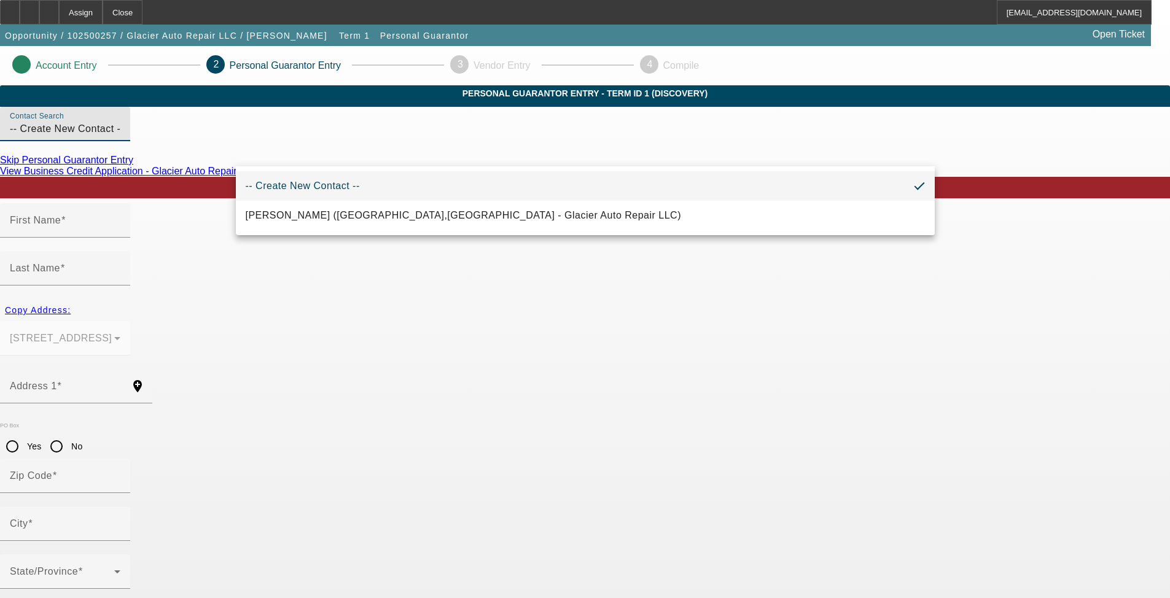
click at [120, 136] on input "-- Create New Contact --" at bounding box center [65, 129] width 111 height 15
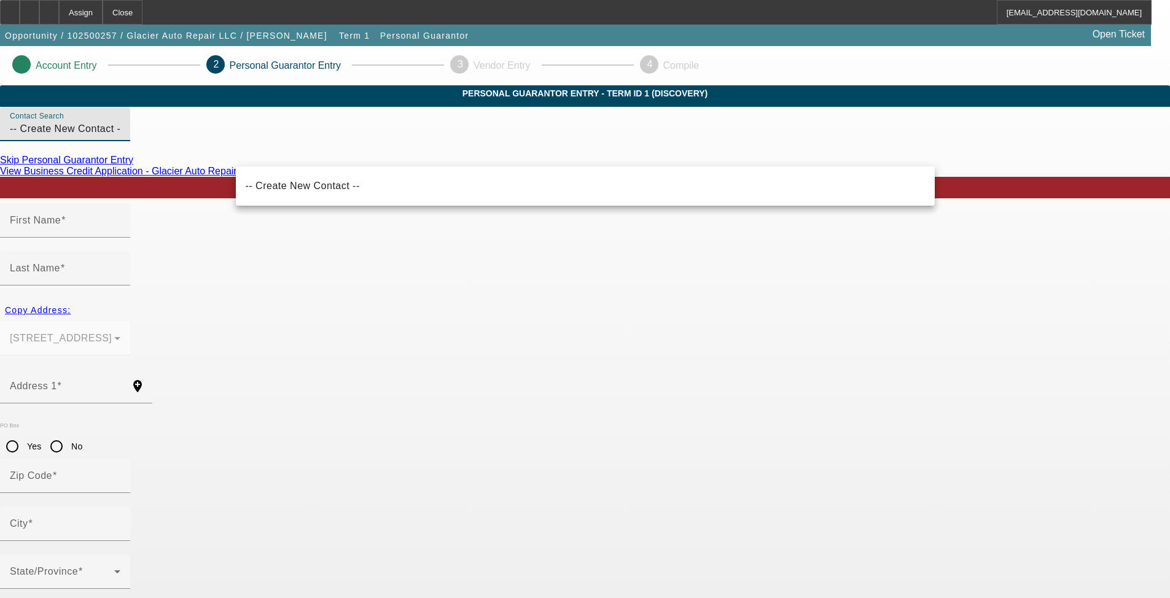
click at [120, 136] on input "-- Create New Contact --" at bounding box center [65, 129] width 111 height 15
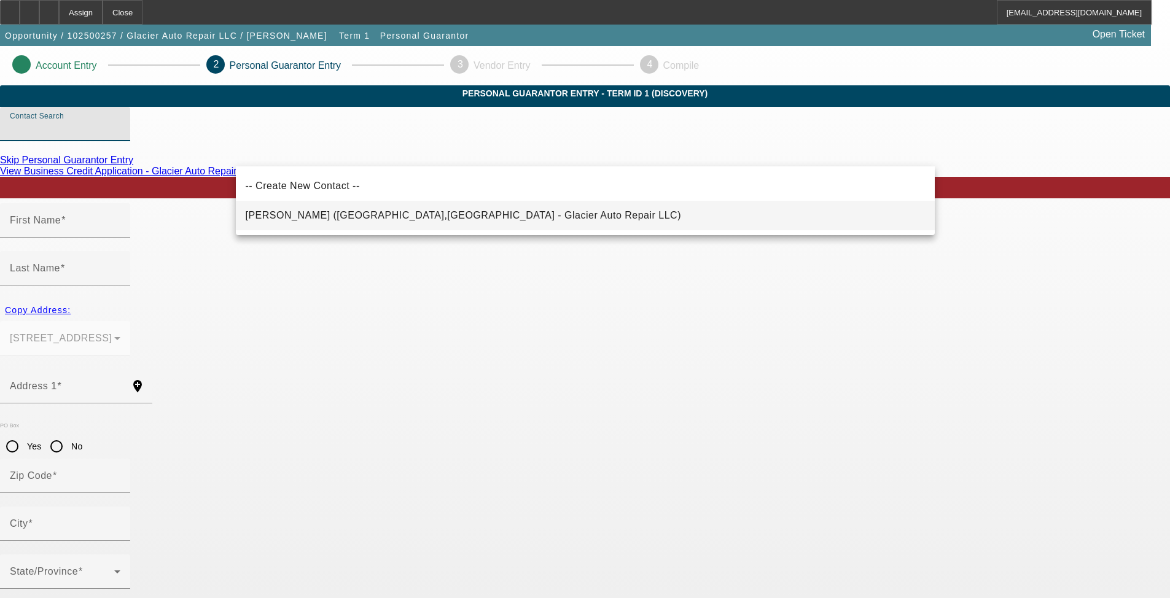
click at [466, 208] on mat-option "Snow-Ward, Harry (Columbus,OH - Glacier Auto Repair LLC)" at bounding box center [585, 215] width 699 height 29
type input "Snow-Ward, Harry (Columbus,OH - Glacier Auto Repair LLC)"
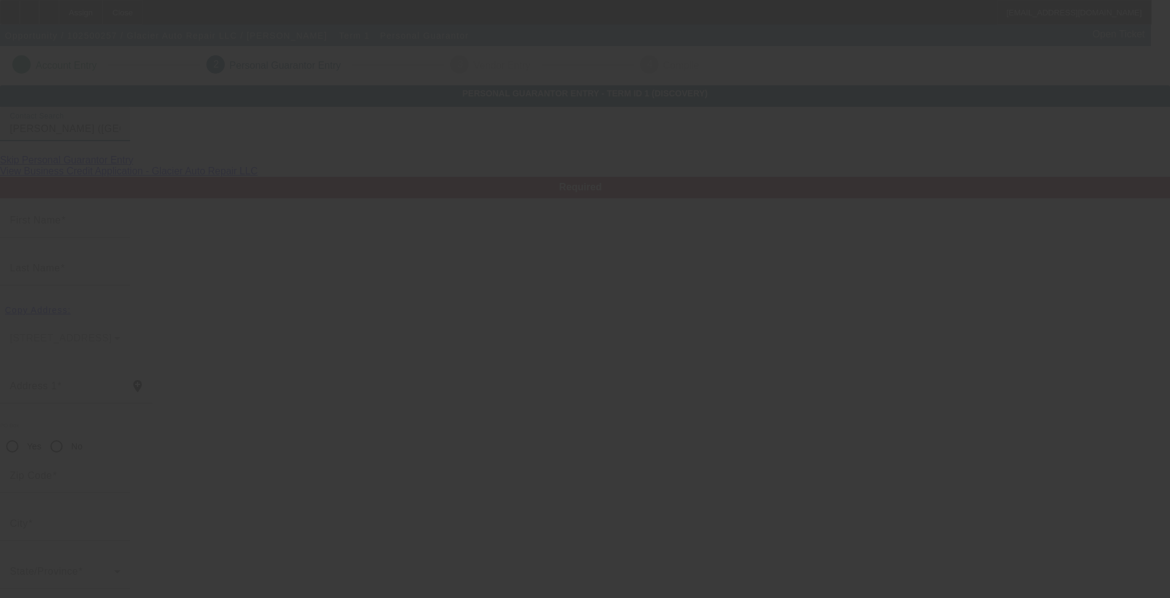
type input "Harry"
type input "Snow-Ward"
type input "1005 East North Broadway"
radio input "true"
type input "43224"
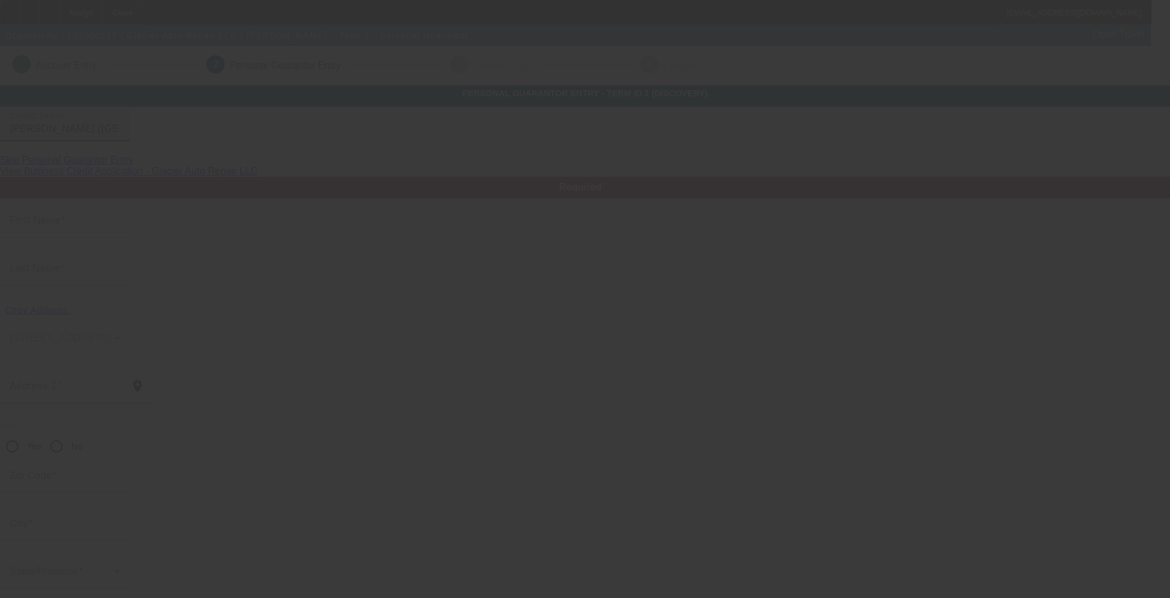
type input "Columbus"
type input "[PHONE_NUMBER]"
type input "100"
type input "286-90-9634"
type input "glacierllc@glacierautorepair.com"
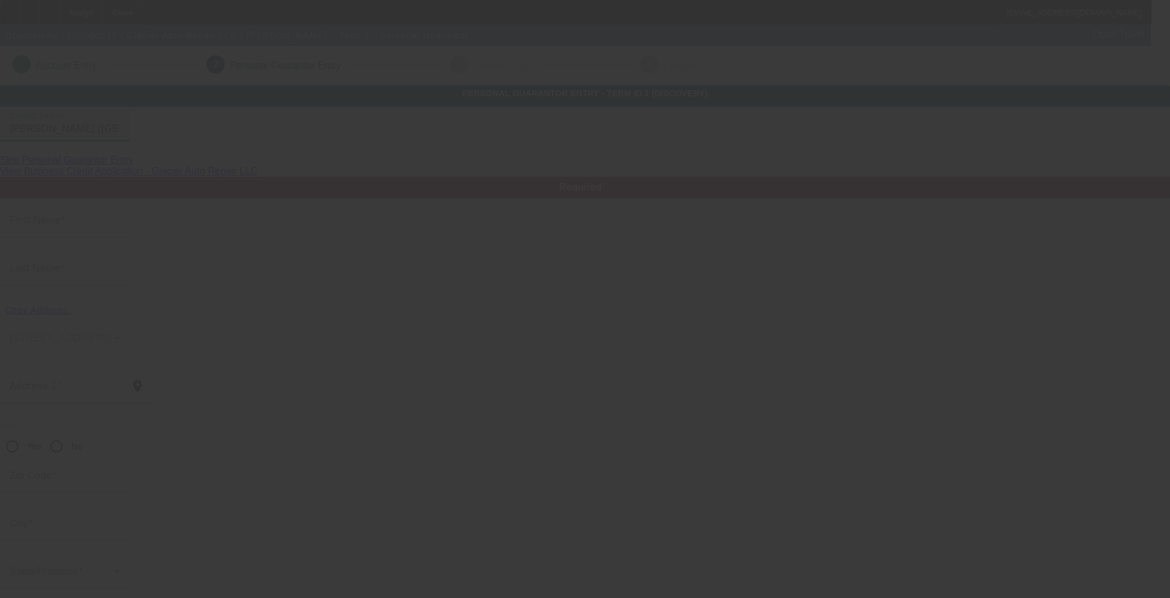
type input "[PHONE_NUMBER]"
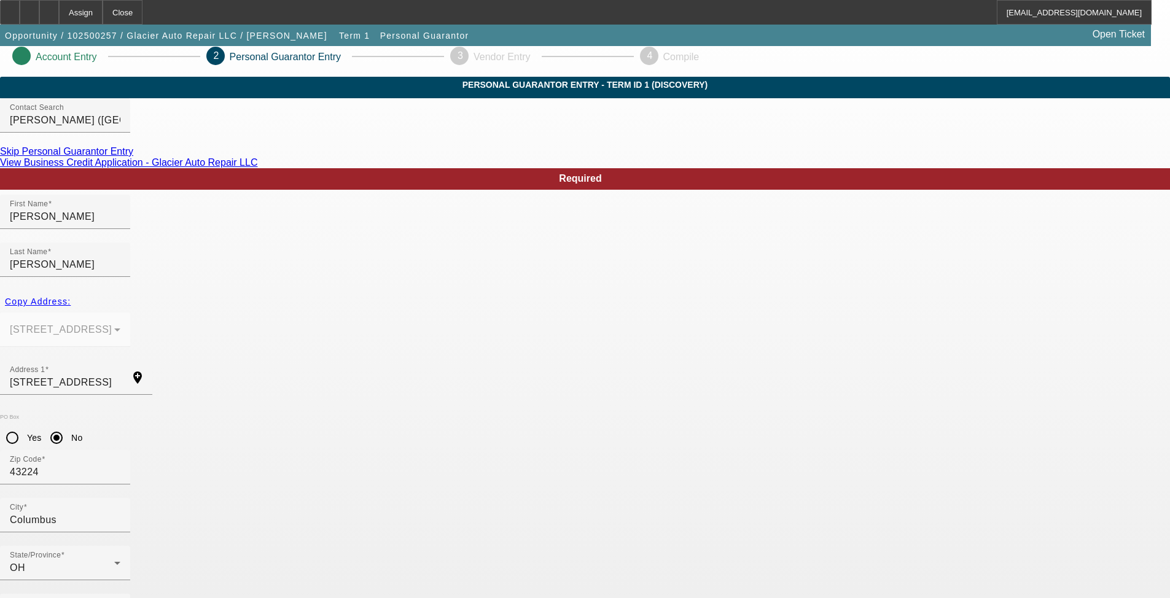
scroll to position [14, 0]
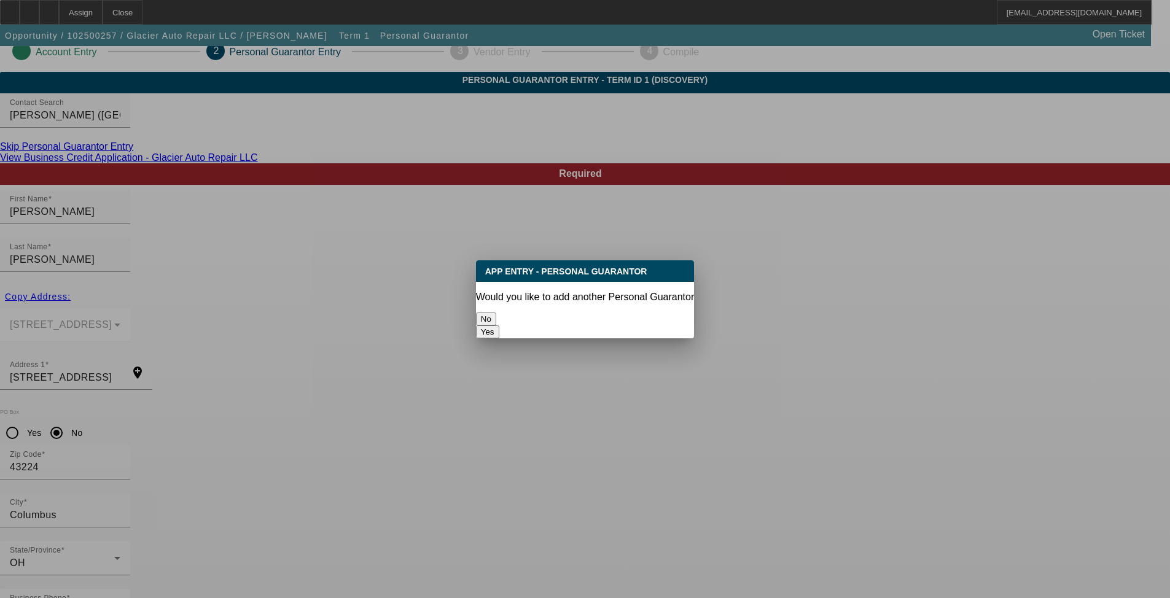
click at [491, 313] on button "No" at bounding box center [486, 319] width 20 height 13
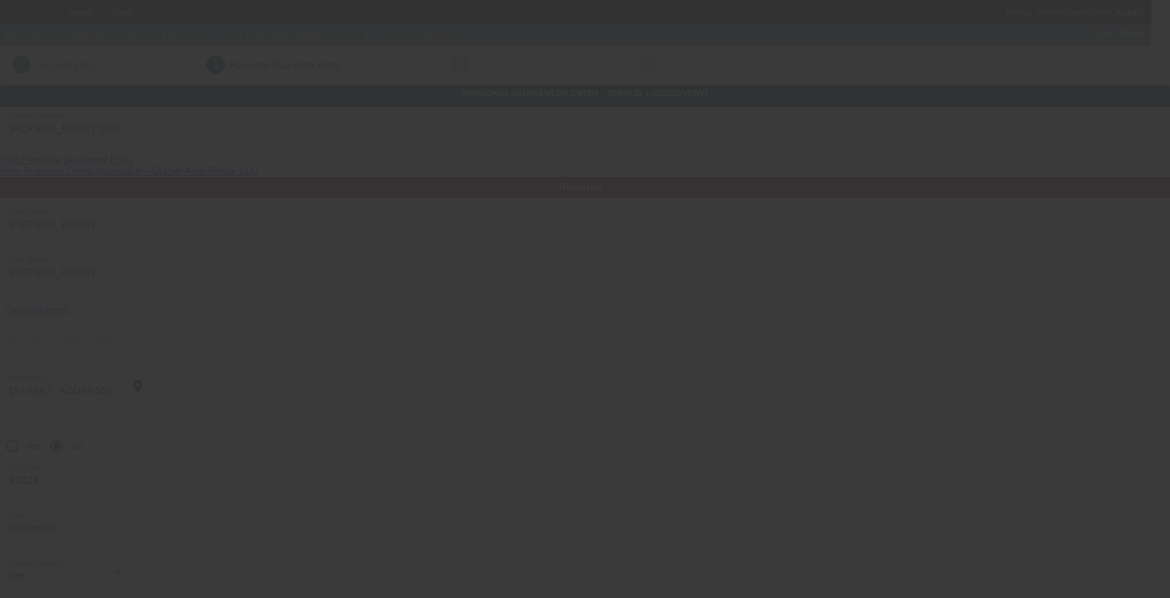
scroll to position [14, 0]
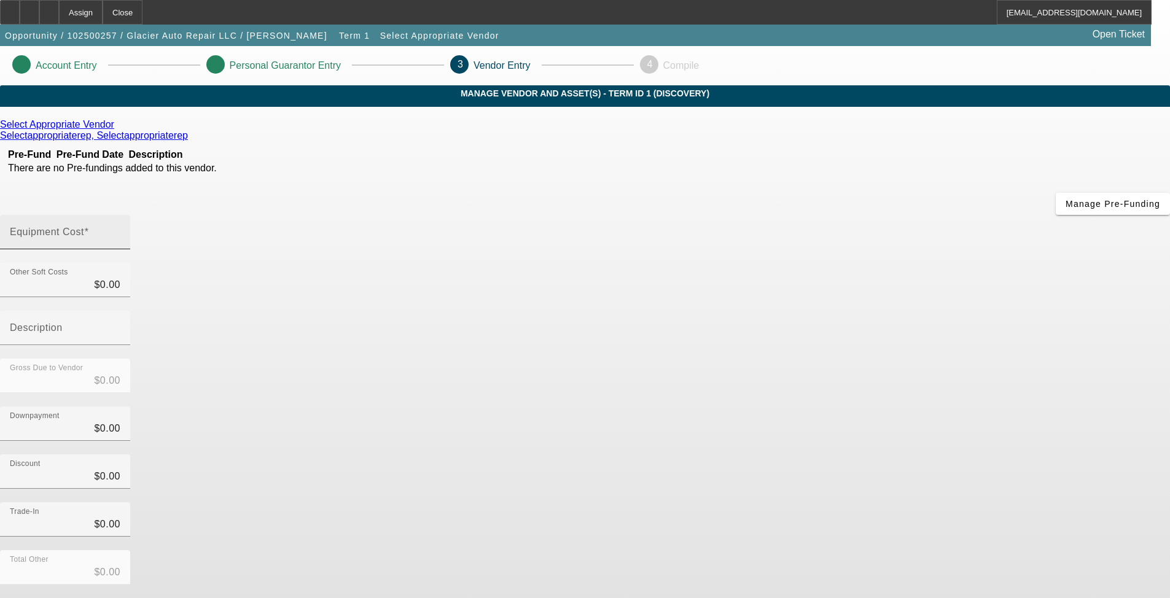
click at [84, 227] on mat-label "Equipment Cost" at bounding box center [47, 232] width 74 height 10
click at [120, 230] on input "Equipment Cost" at bounding box center [65, 237] width 111 height 15
click at [117, 130] on icon at bounding box center [117, 124] width 0 height 10
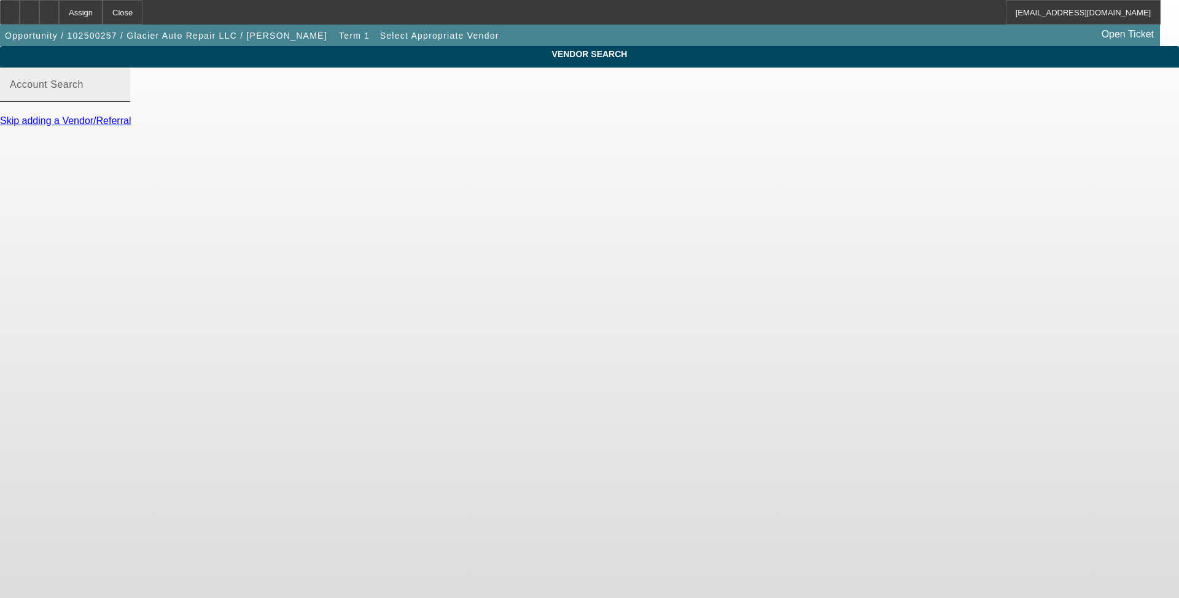
click at [120, 102] on div "Account Search" at bounding box center [65, 85] width 111 height 34
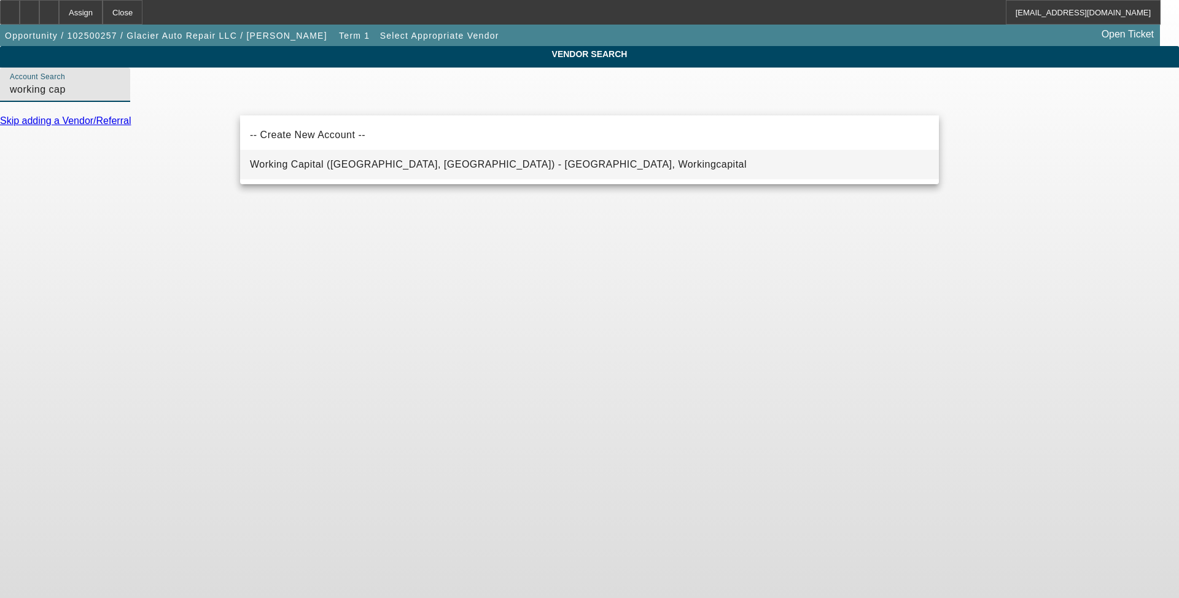
click at [491, 156] on mat-option "Working Capital (Northbrook, IL) - Workingcapital, Workingcapital" at bounding box center [589, 164] width 699 height 29
type input "Working Capital (Northbrook, IL) - Workingcapital, Workingcapital"
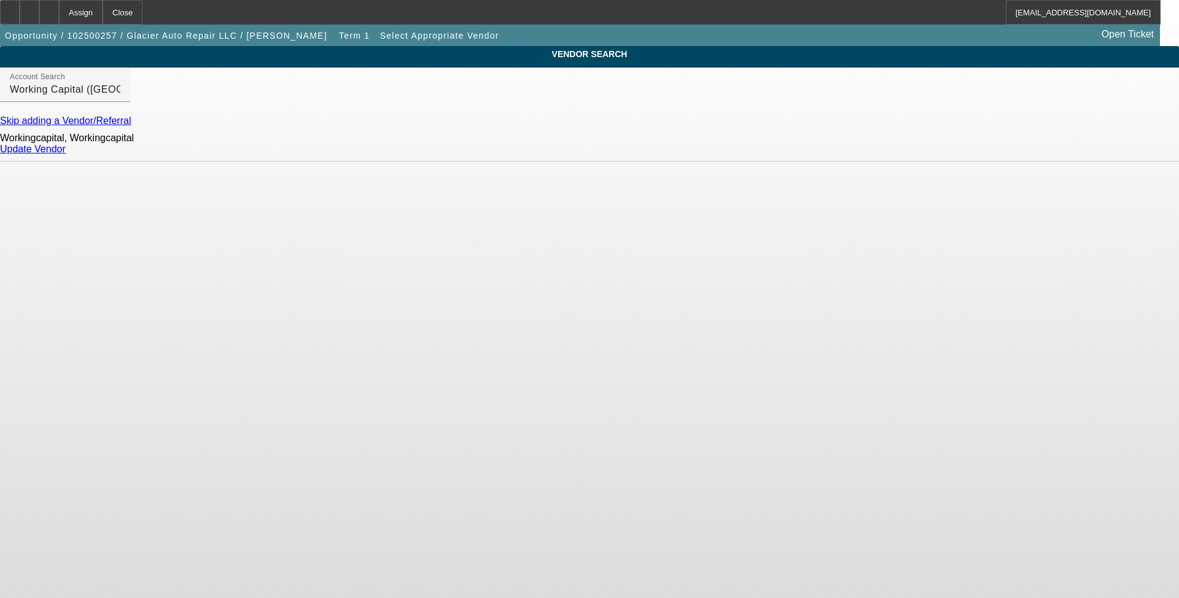
click at [66, 154] on link "Update Vendor" at bounding box center [33, 149] width 66 height 10
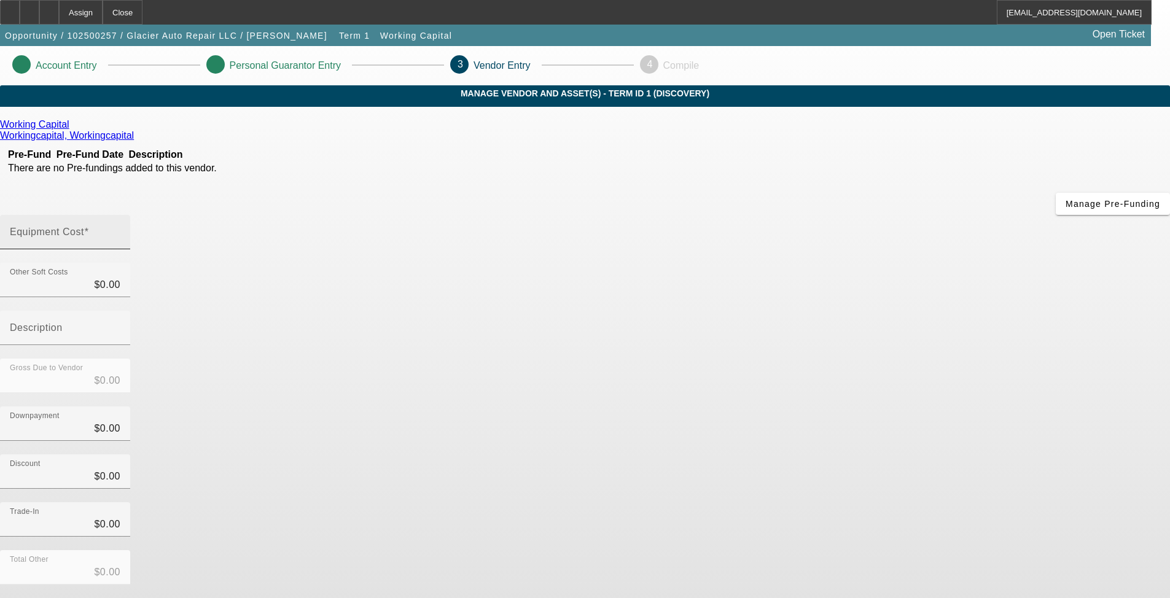
click at [84, 227] on mat-label "Equipment Cost" at bounding box center [47, 232] width 74 height 10
click at [120, 230] on input "Equipment Cost" at bounding box center [65, 237] width 111 height 15
type input "2"
type input "$2.00"
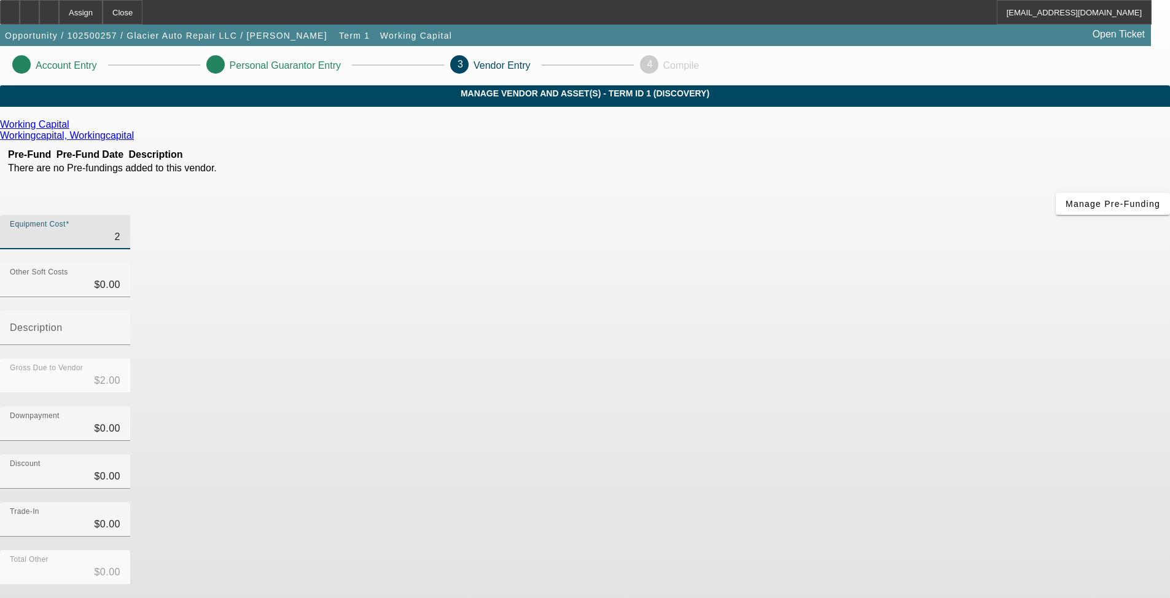
type input "25"
type input "$25.00"
type input "250"
type input "$250.00"
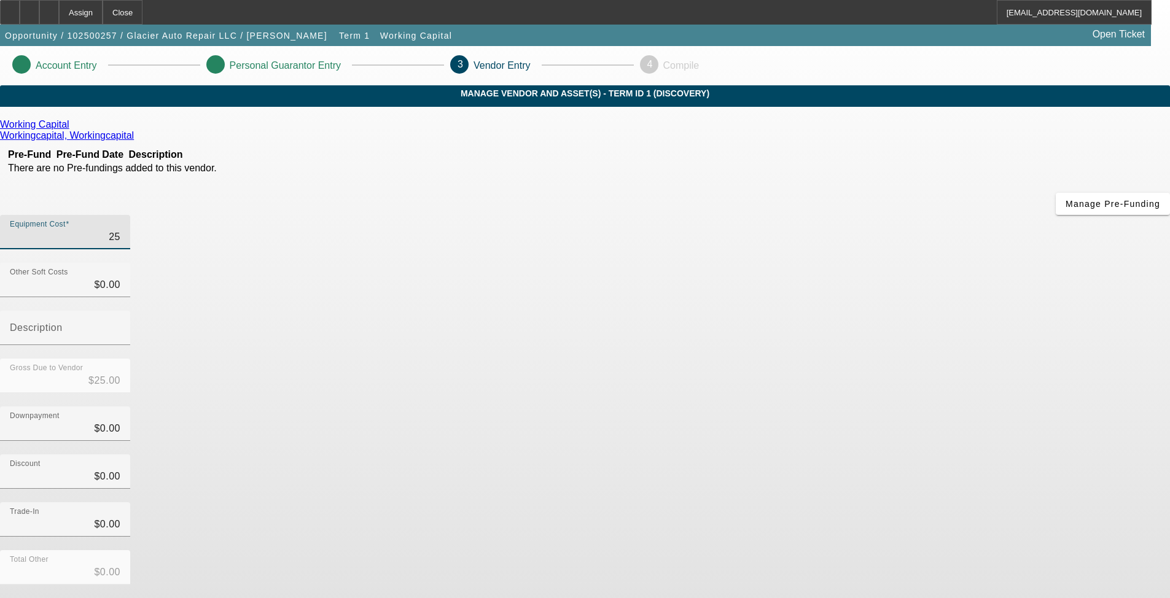
type input "$250.00"
type input "2500"
type input "$2,500.00"
type input "25000"
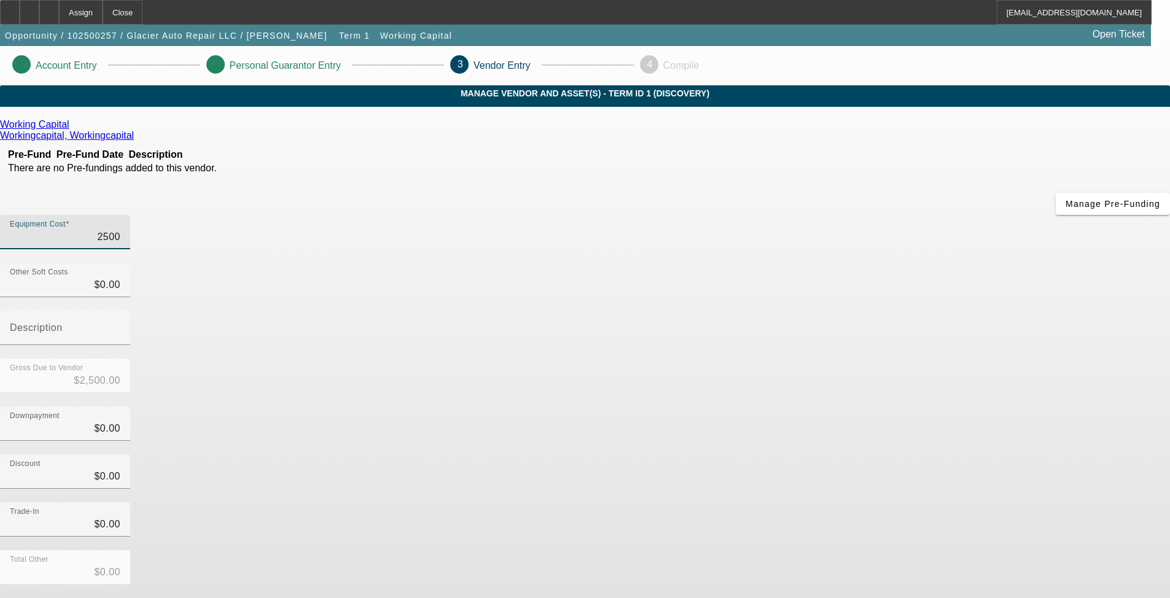
type input "$25,000.00"
click at [491, 455] on div "Discount $0.00" at bounding box center [585, 479] width 1170 height 48
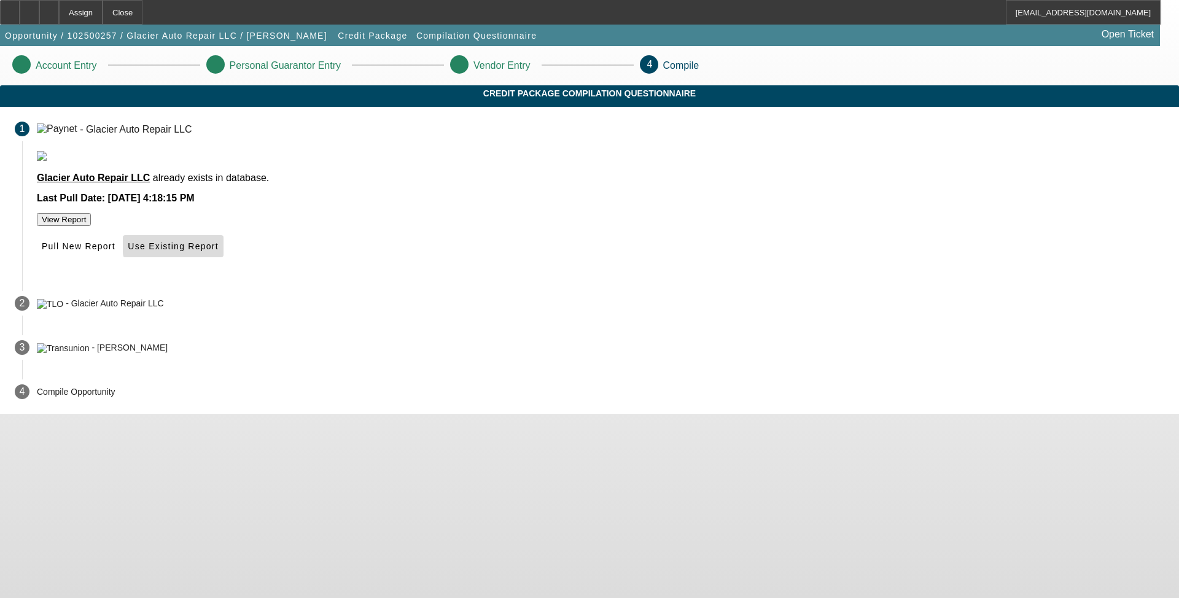
click at [218, 251] on span "Use Existing Report" at bounding box center [173, 246] width 90 height 10
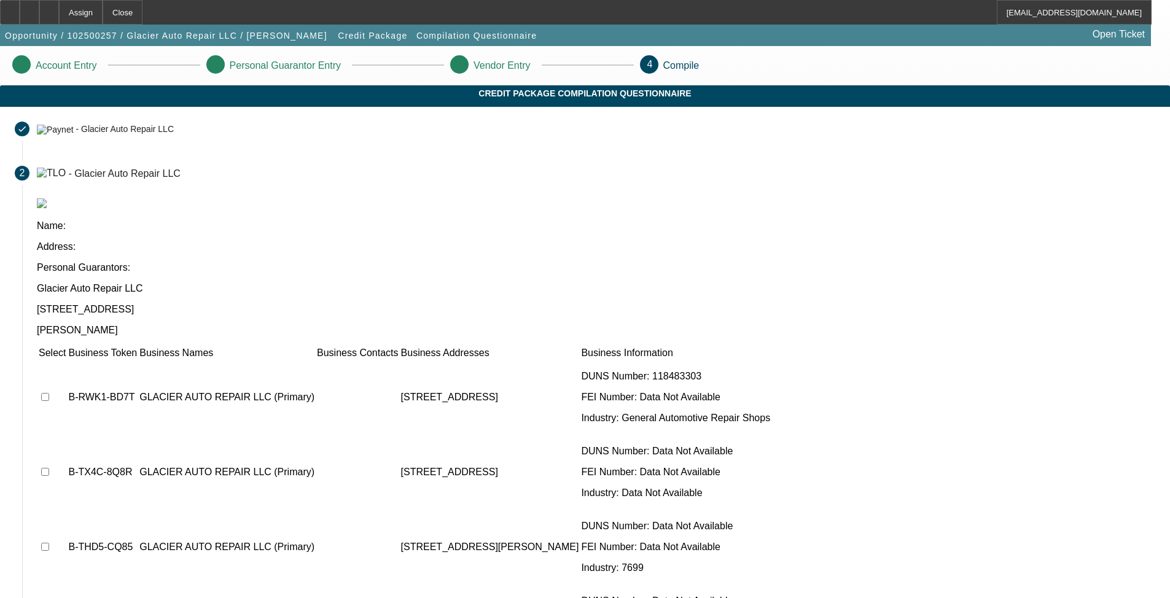
click at [49, 393] on input "checkbox" at bounding box center [45, 397] width 8 height 8
checkbox input "true"
click at [66, 436] on td at bounding box center [52, 473] width 28 height 74
click at [49, 468] on input "checkbox" at bounding box center [45, 472] width 8 height 8
checkbox input "true"
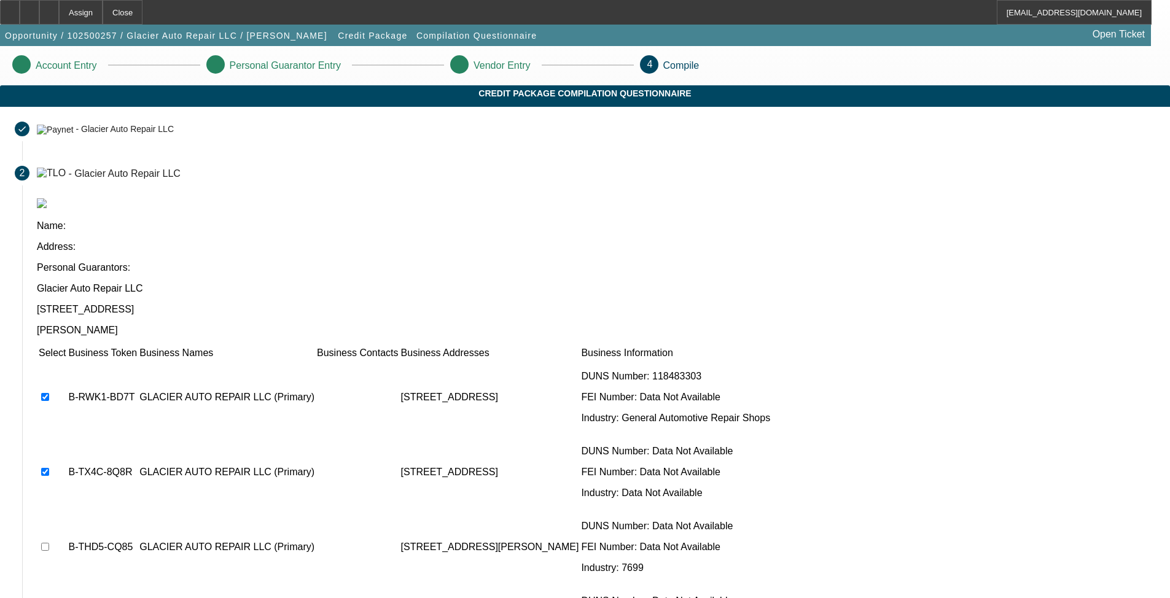
click at [66, 436] on td at bounding box center [52, 473] width 28 height 74
click at [49, 490] on input "checkbox" at bounding box center [45, 547] width 8 height 8
checkbox input "true"
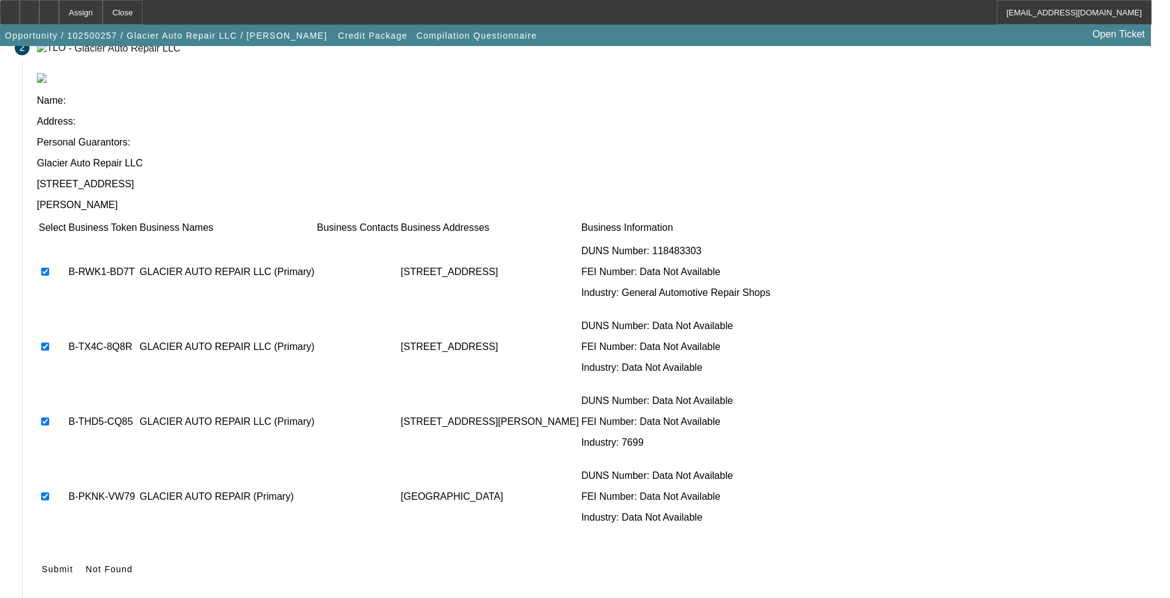
click at [42, 490] on icon at bounding box center [42, 570] width 0 height 10
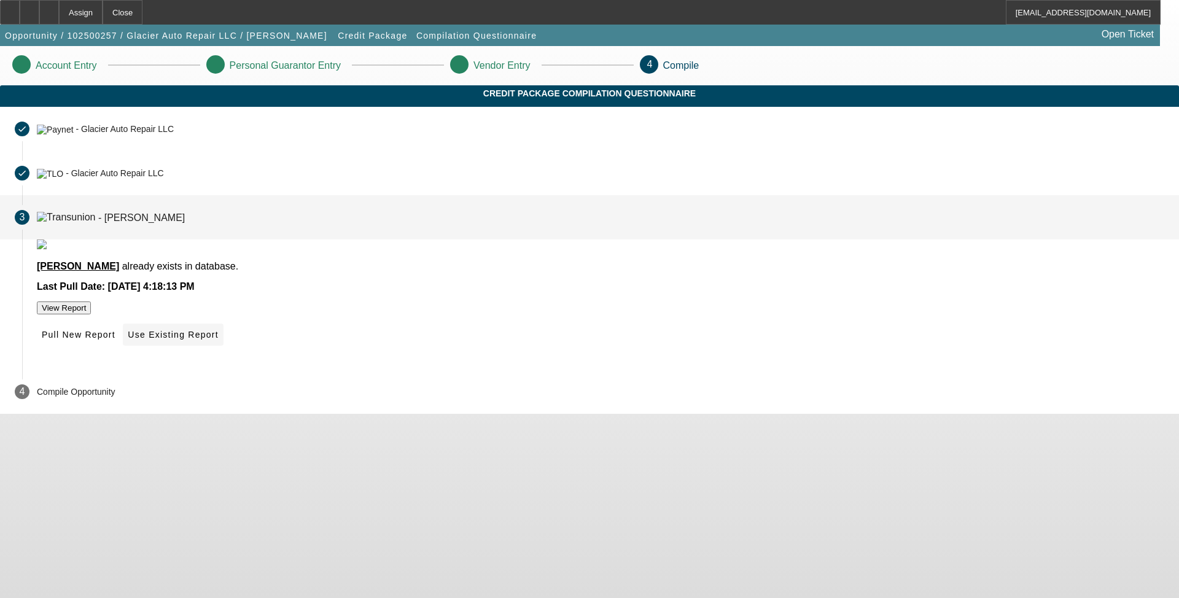
click at [218, 340] on span "Use Existing Report" at bounding box center [173, 335] width 90 height 10
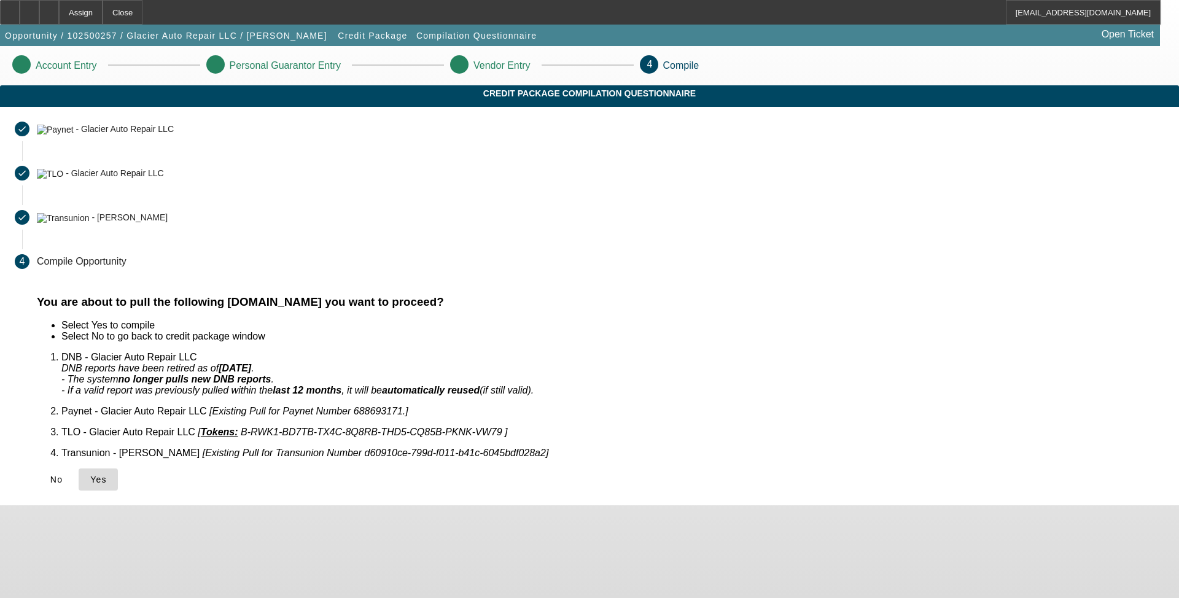
click at [118, 471] on span at bounding box center [98, 479] width 39 height 29
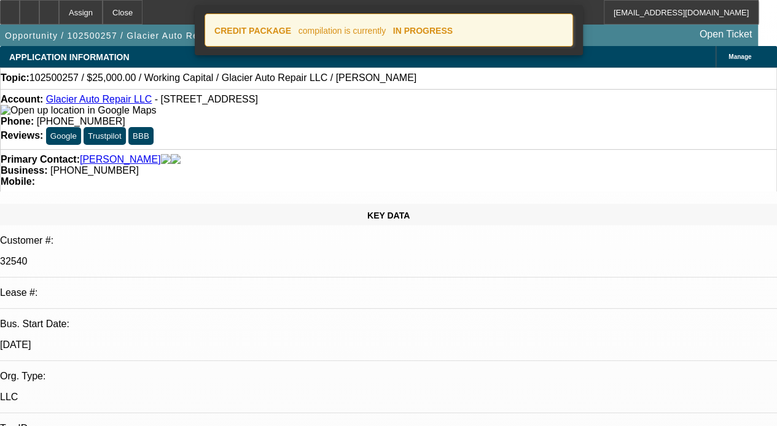
select select "0"
select select "2"
select select "0.1"
select select "4"
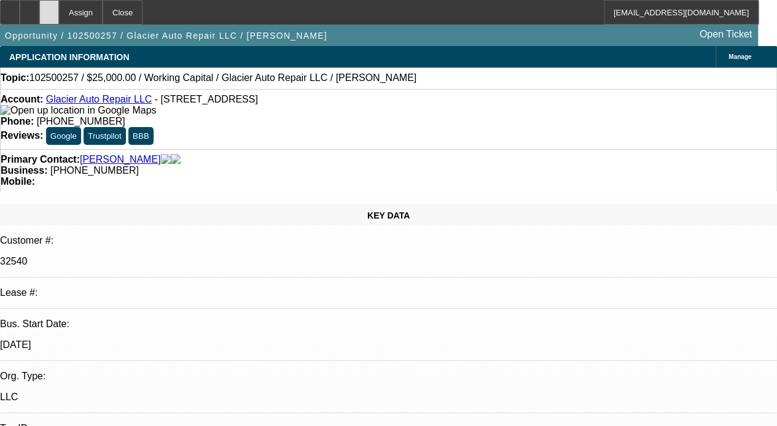
click at [49, 8] on icon at bounding box center [49, 8] width 0 height 0
select select "0"
select select "2"
select select "0.1"
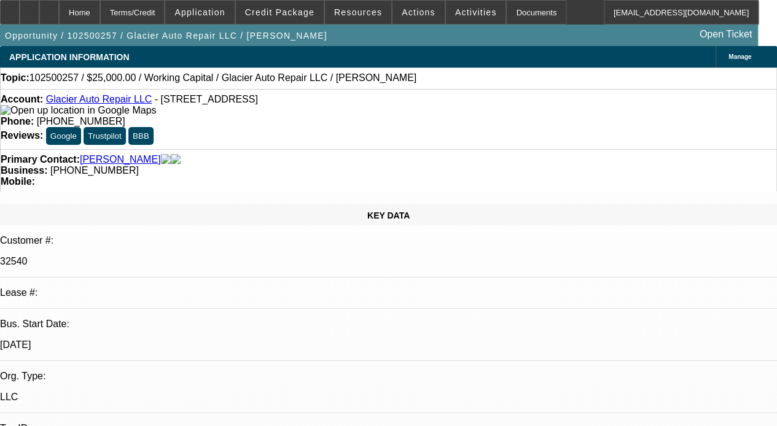
select select "4"
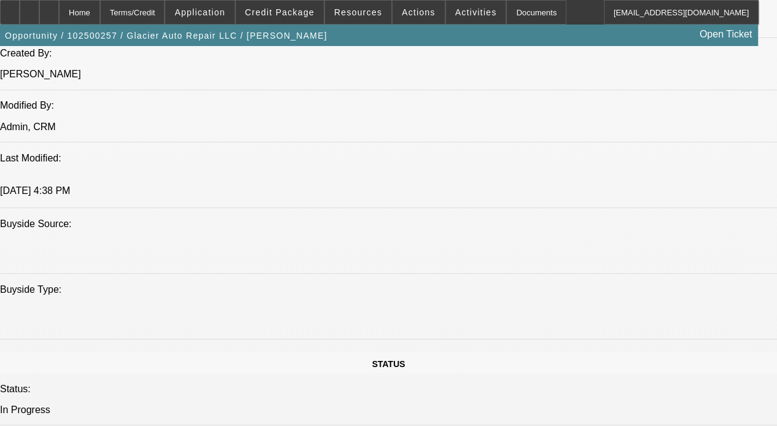
scroll to position [1044, 0]
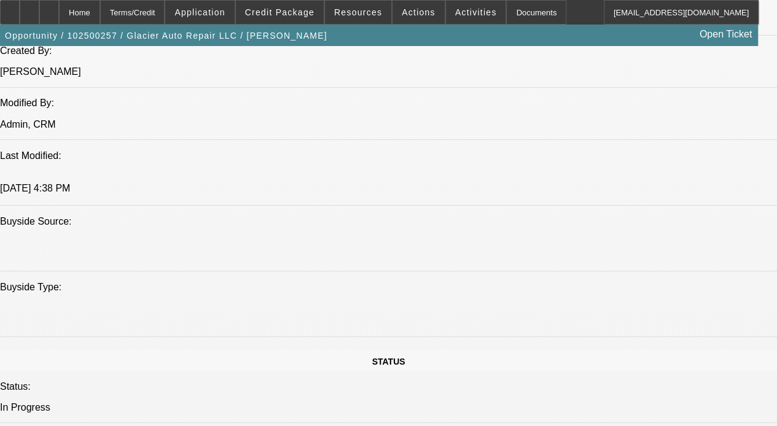
click at [217, 17] on span "Application" at bounding box center [199, 12] width 50 height 10
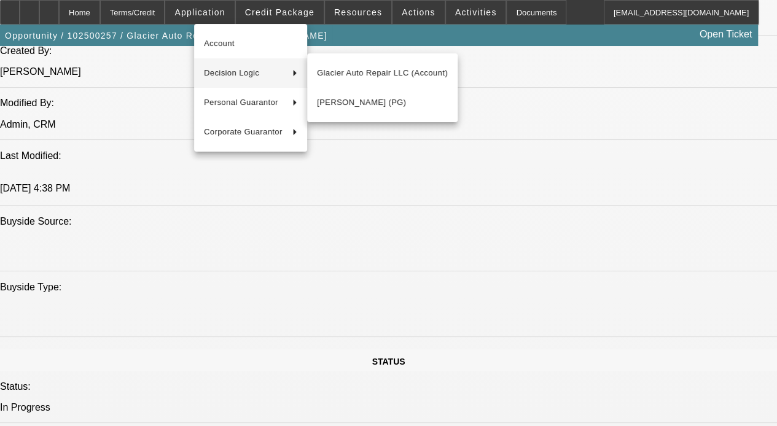
click at [343, 34] on div at bounding box center [388, 213] width 777 height 426
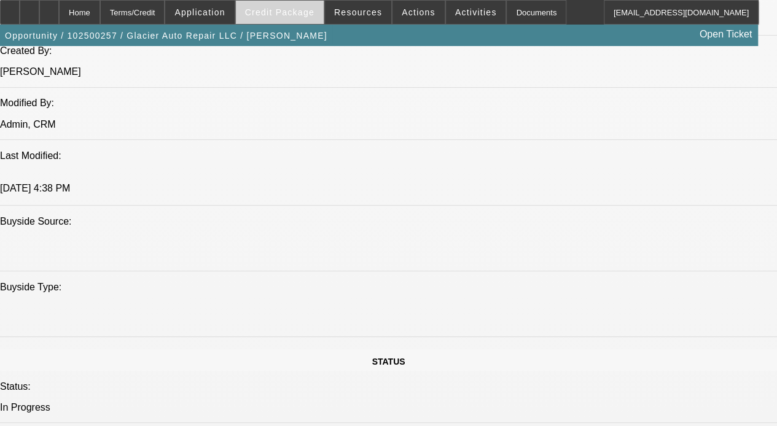
click at [298, 12] on span "Credit Package" at bounding box center [279, 12] width 69 height 10
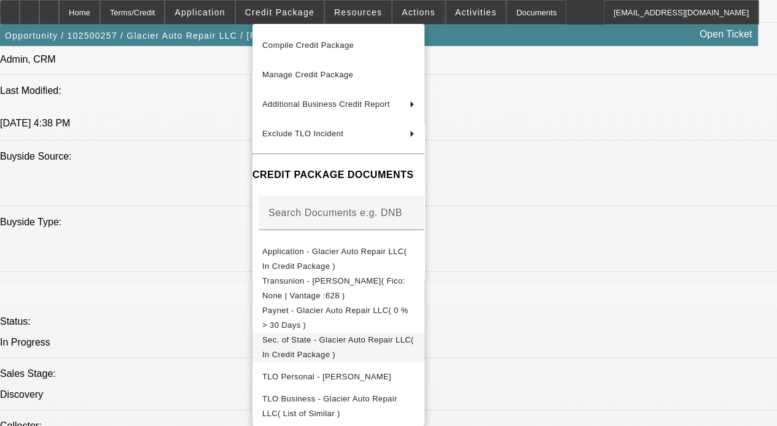
scroll to position [1229, 0]
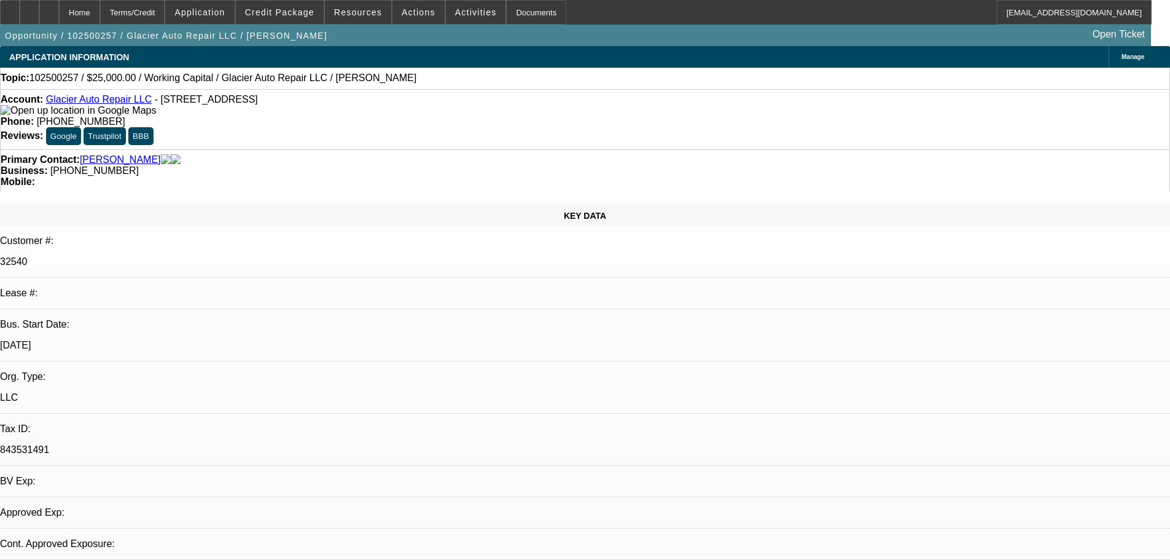
select select "0"
select select "2"
select select "0.1"
select select "4"
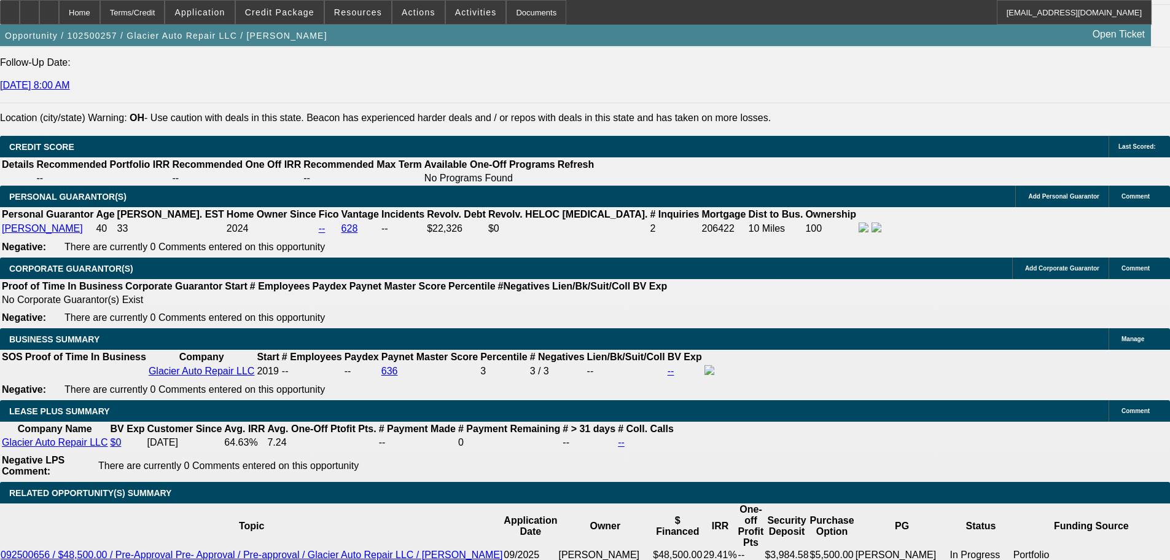
scroll to position [1732, 0]
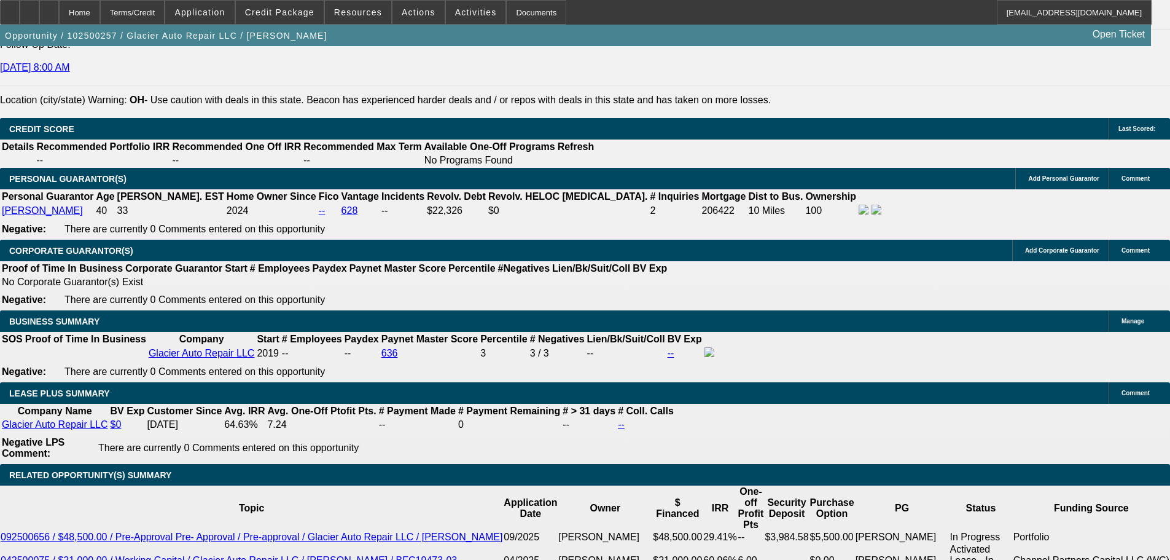
type input "$0.00"
type input "18"
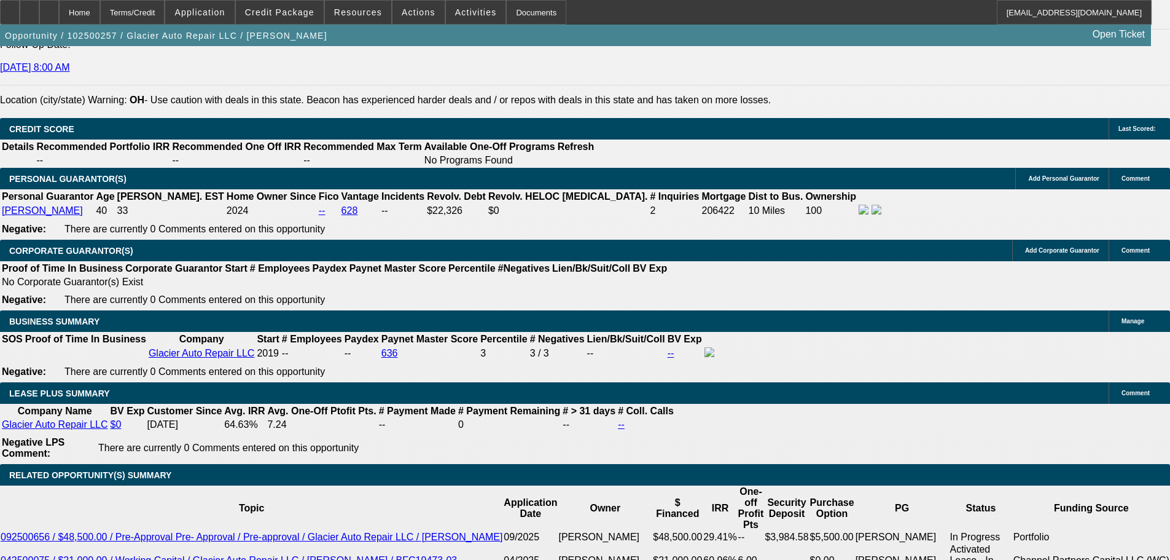
type input "60"
type input "$2,911.58"
type input "$1,455.79"
type input "$4,277.32"
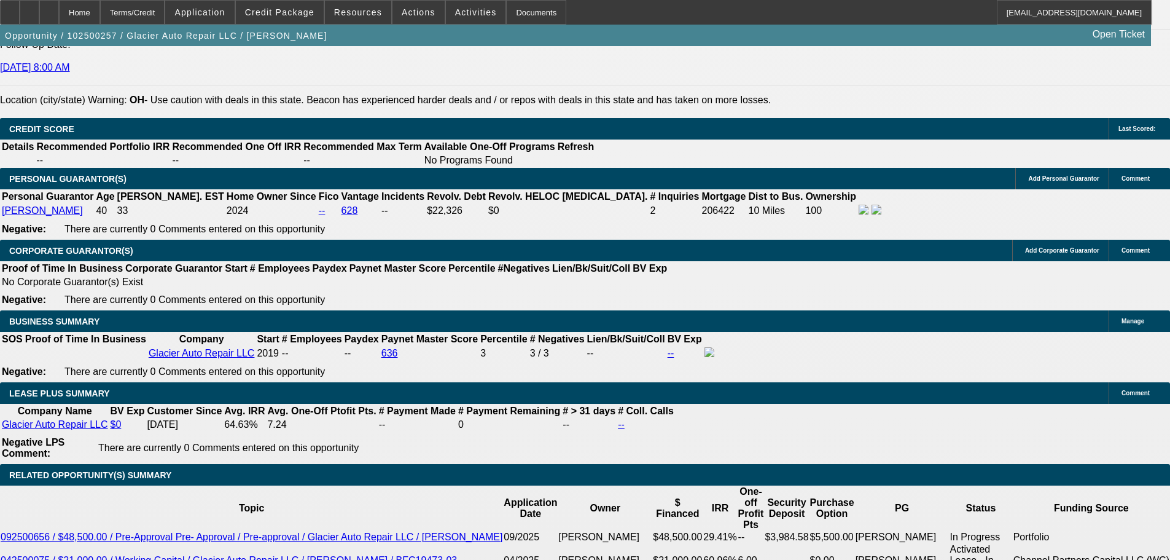
type input "$2,138.66"
type input "60"
select select "0"
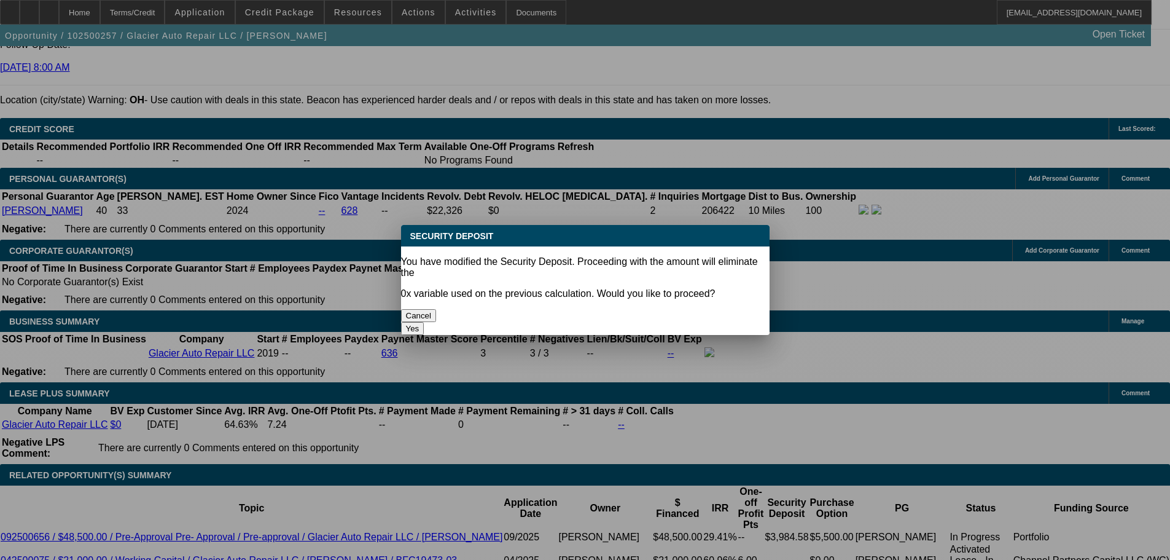
click at [424, 322] on button "Yes" at bounding box center [412, 328] width 23 height 13
type input "$0.00"
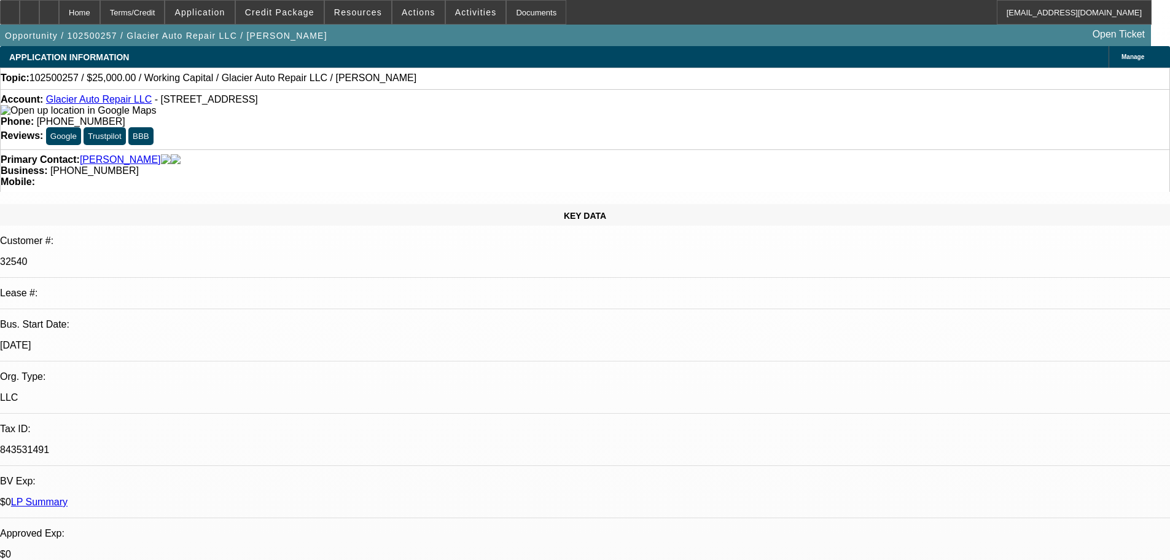
scroll to position [1732, 0]
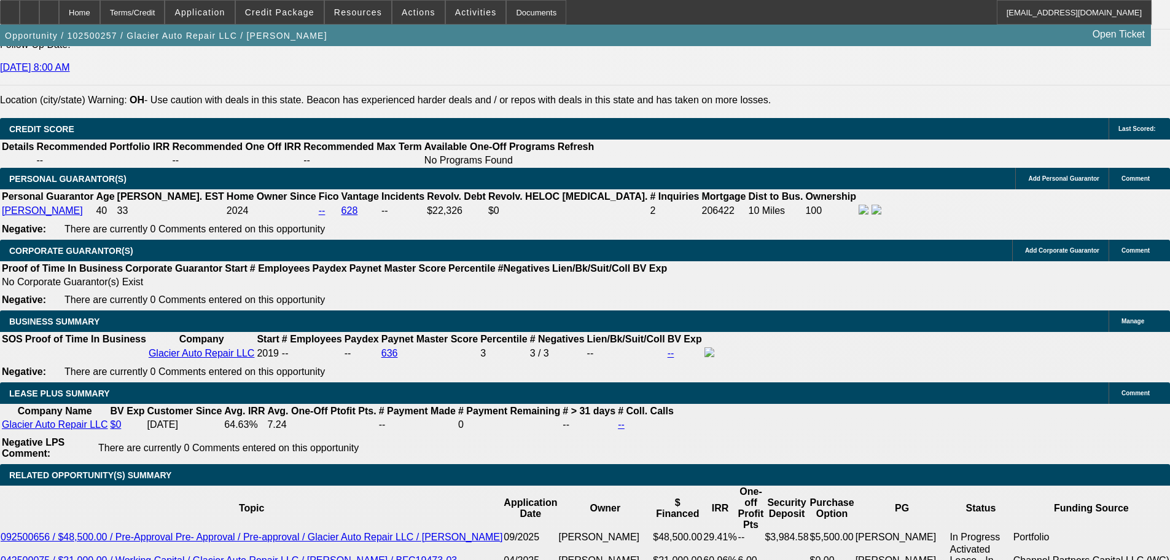
select select "0"
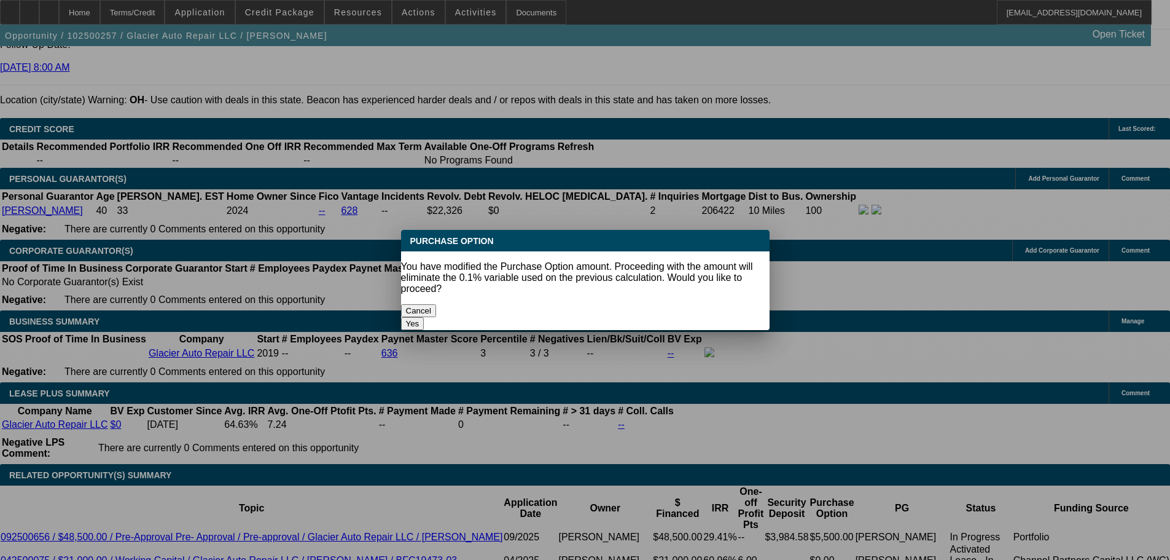
click at [424, 317] on button "Yes" at bounding box center [412, 323] width 23 height 13
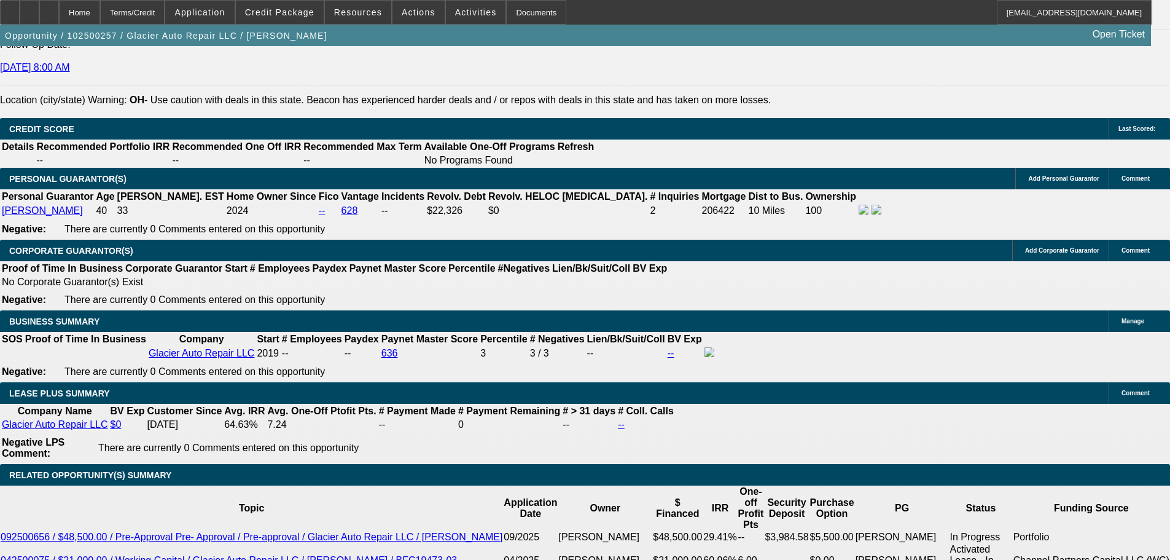
type input "$0.00"
select select "6"
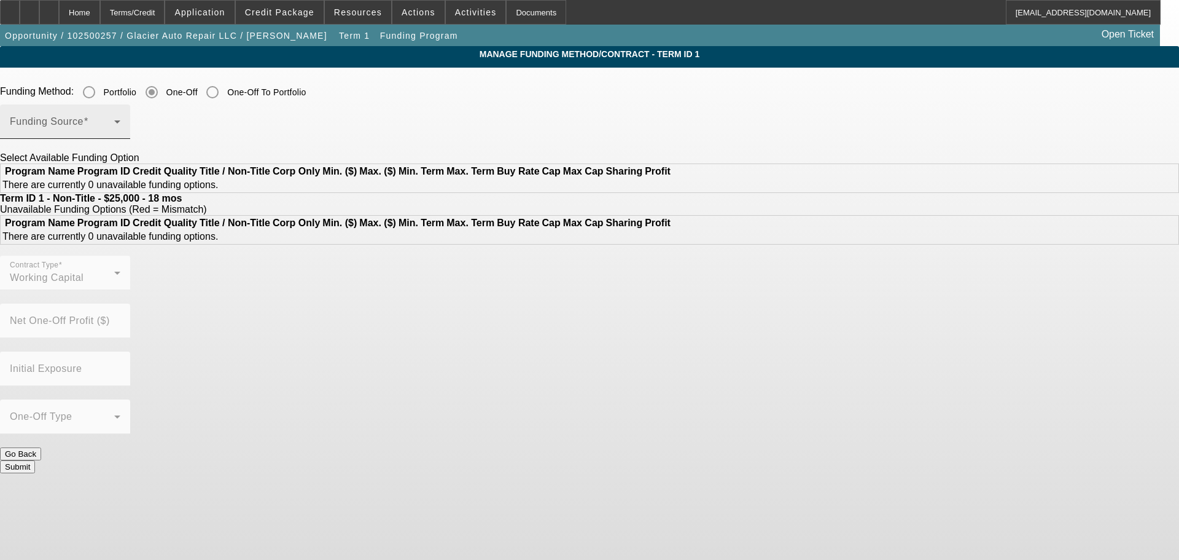
click at [114, 122] on span at bounding box center [62, 126] width 104 height 15
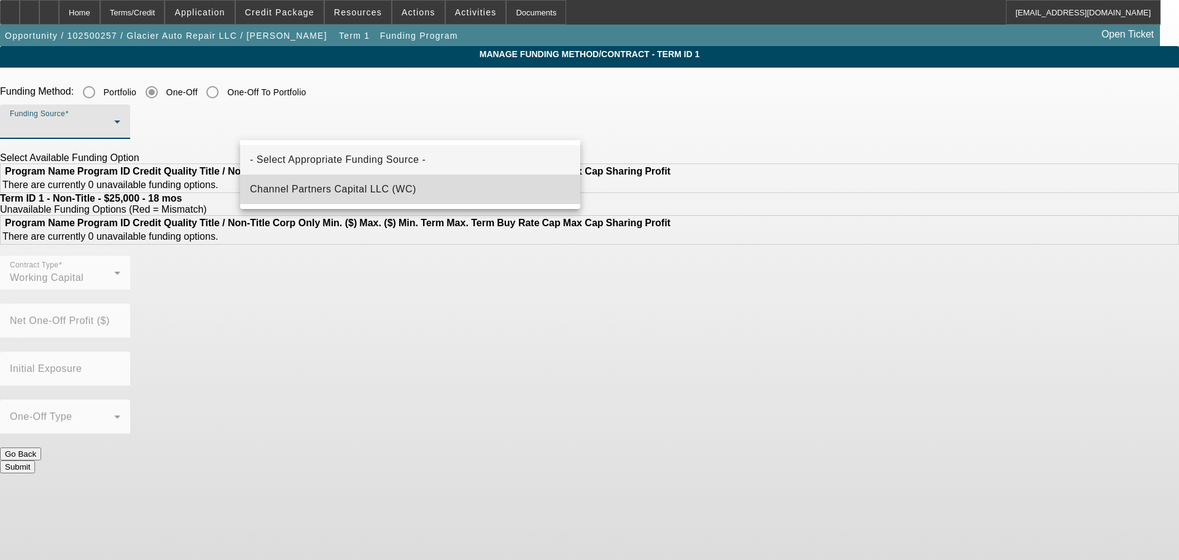
click at [380, 181] on mat-option "Channel Partners Capital LLC (WC)" at bounding box center [410, 188] width 340 height 29
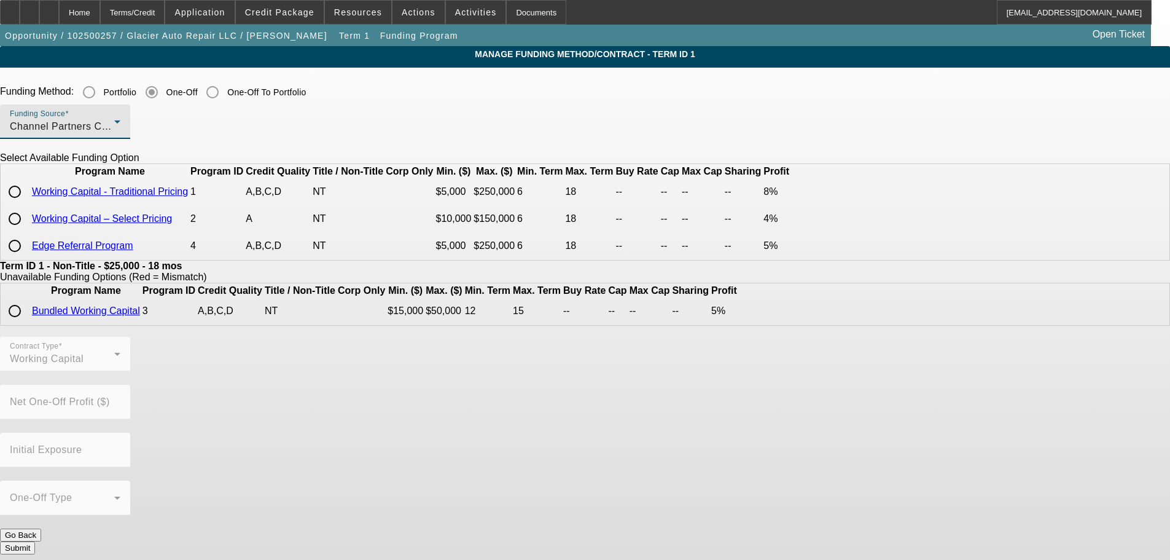
scroll to position [7, 0]
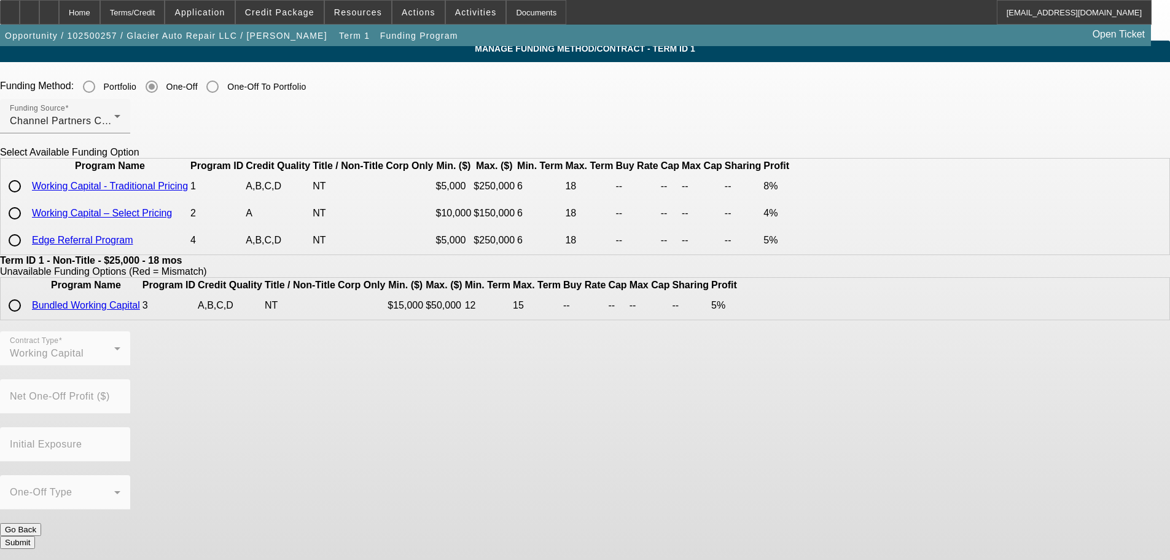
click at [27, 198] on input "radio" at bounding box center [14, 186] width 25 height 25
radio input "true"
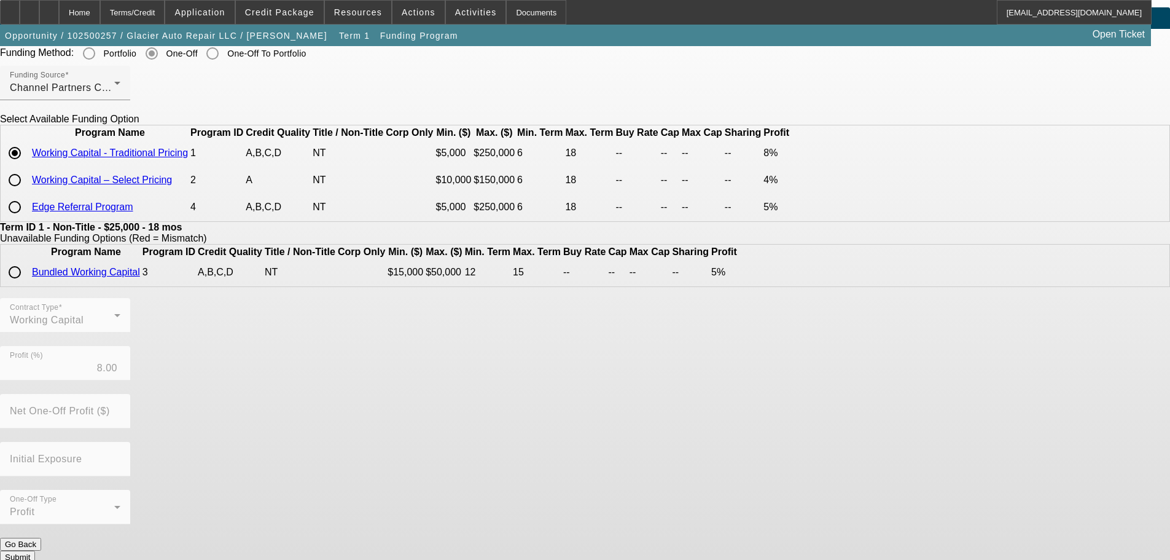
scroll to position [55, 0]
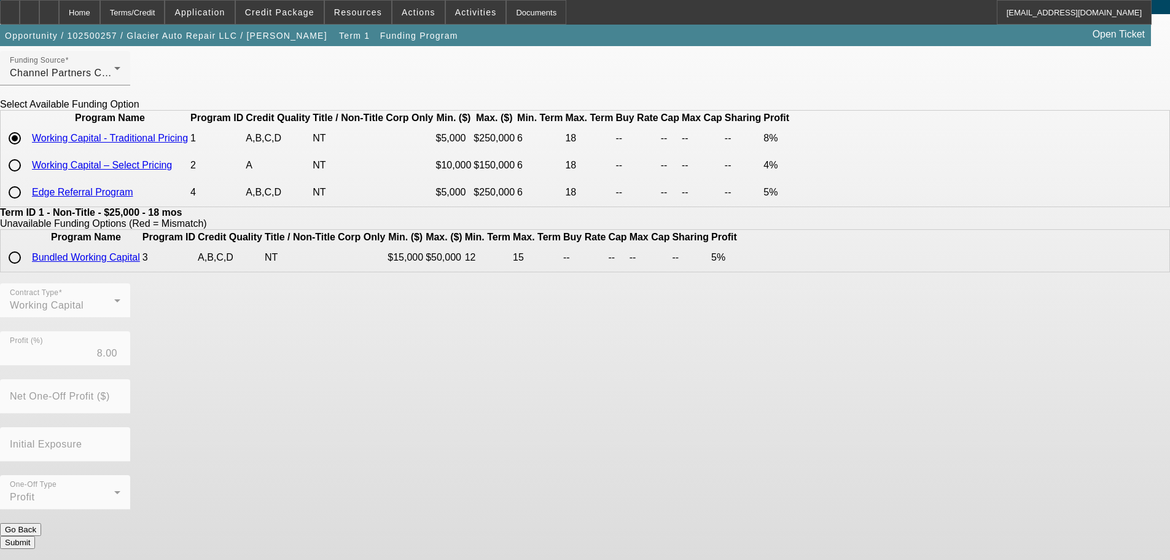
click at [35, 542] on button "Submit" at bounding box center [17, 542] width 35 height 13
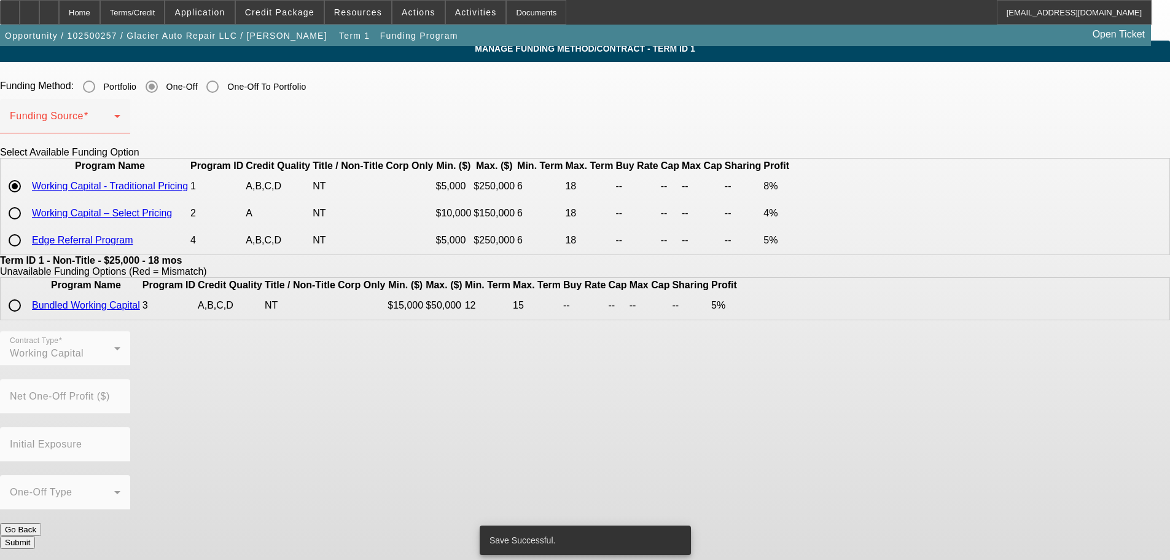
scroll to position [0, 0]
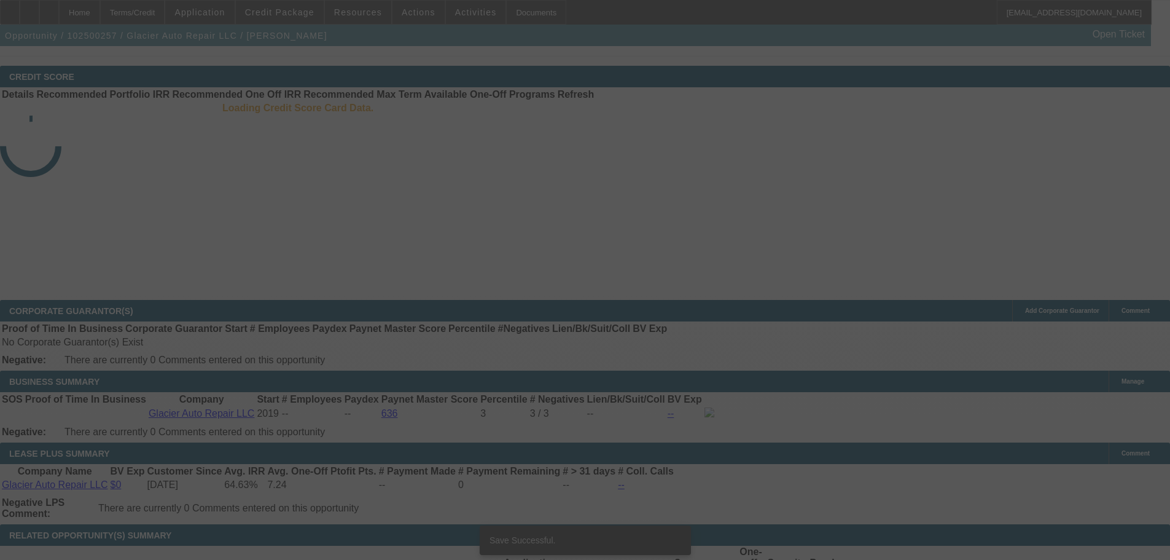
scroll to position [1780, 0]
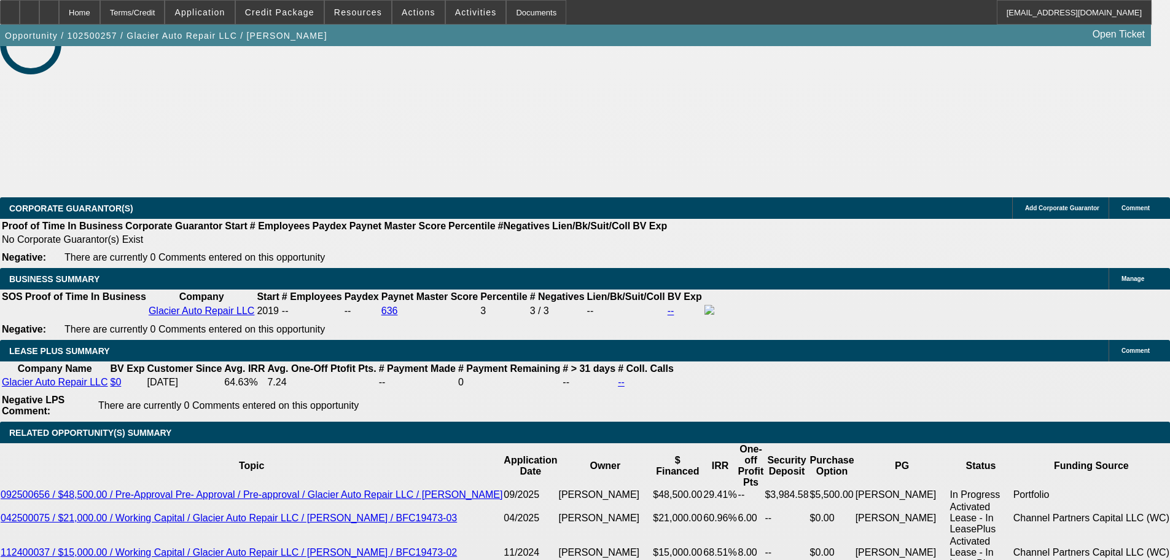
select select "0"
select select "2"
select select "0"
select select "6"
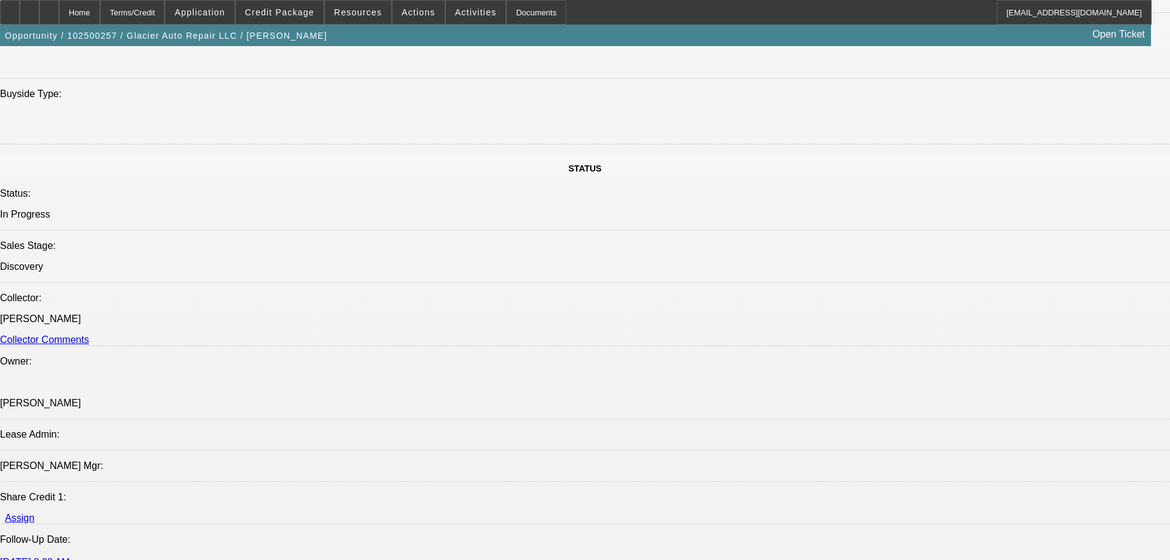
click at [49, 8] on icon at bounding box center [49, 8] width 0 height 0
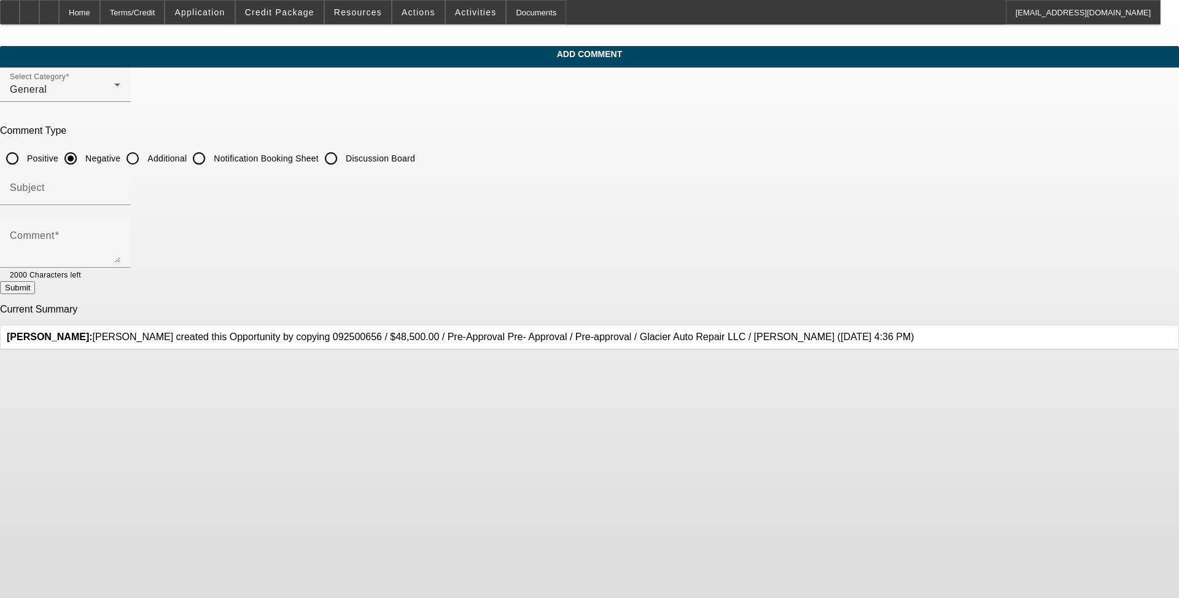
click at [145, 158] on input "Additional" at bounding box center [132, 158] width 25 height 25
radio input "true"
click at [442, 291] on div "Submit" at bounding box center [589, 287] width 1179 height 13
click at [120, 256] on textarea "Comment" at bounding box center [65, 247] width 111 height 29
type textarea "Working Cap Renewal"
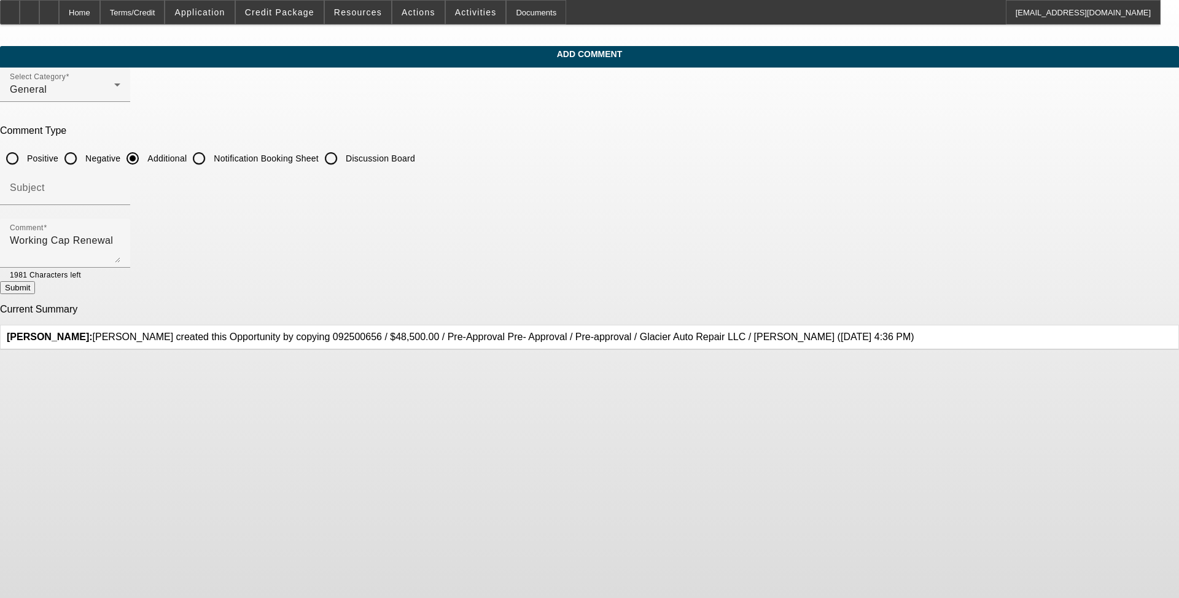
click at [35, 284] on button "Submit" at bounding box center [17, 287] width 35 height 13
radio input "true"
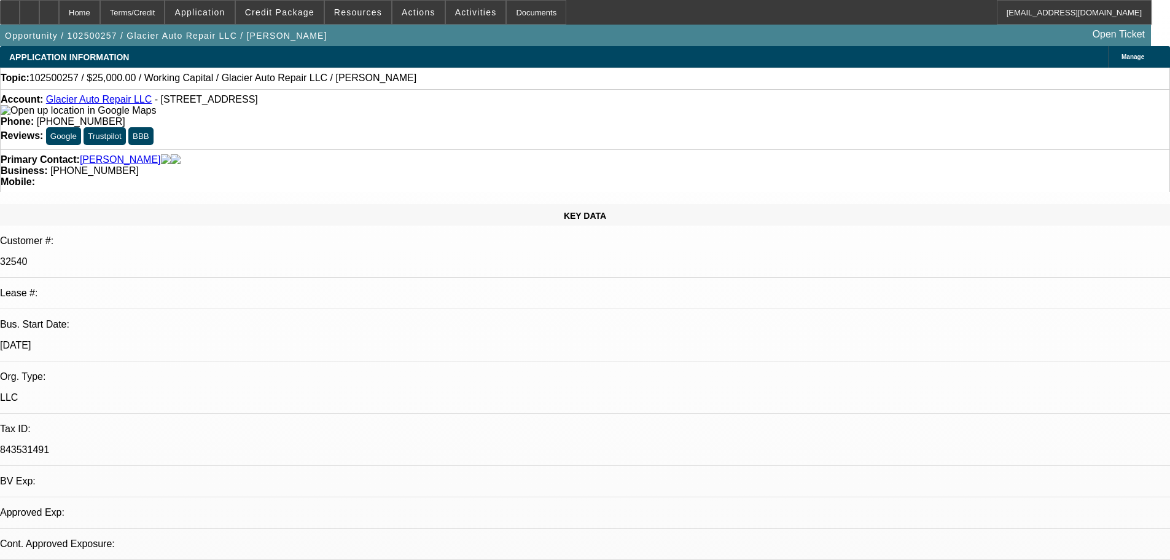
select select "0"
select select "2"
select select "0"
select select "6"
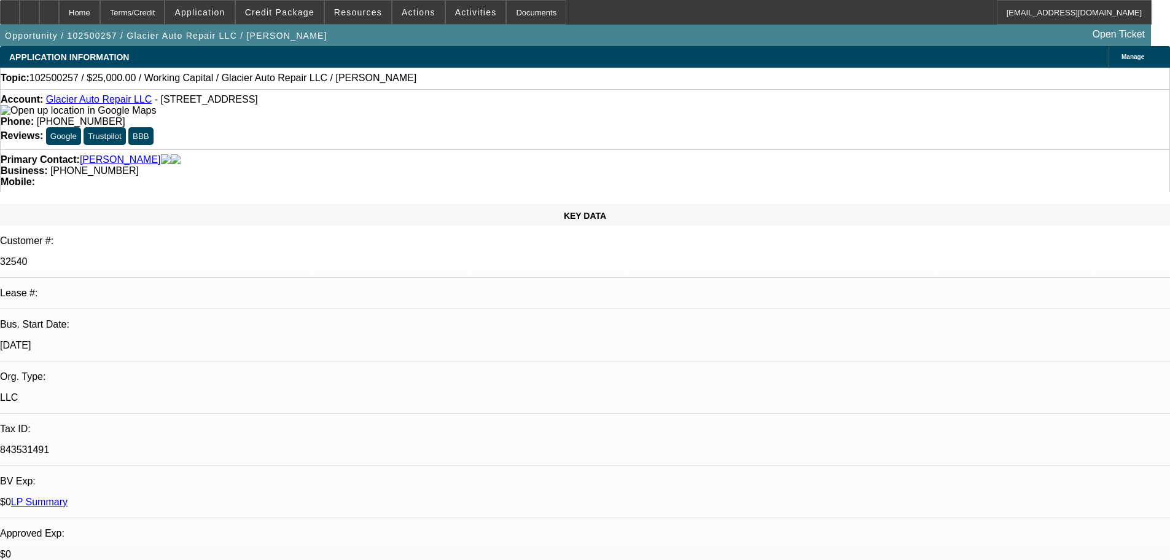
drag, startPoint x: 563, startPoint y: 182, endPoint x: 563, endPoint y: 146, distance: 35.6
click at [303, 6] on span at bounding box center [280, 12] width 88 height 29
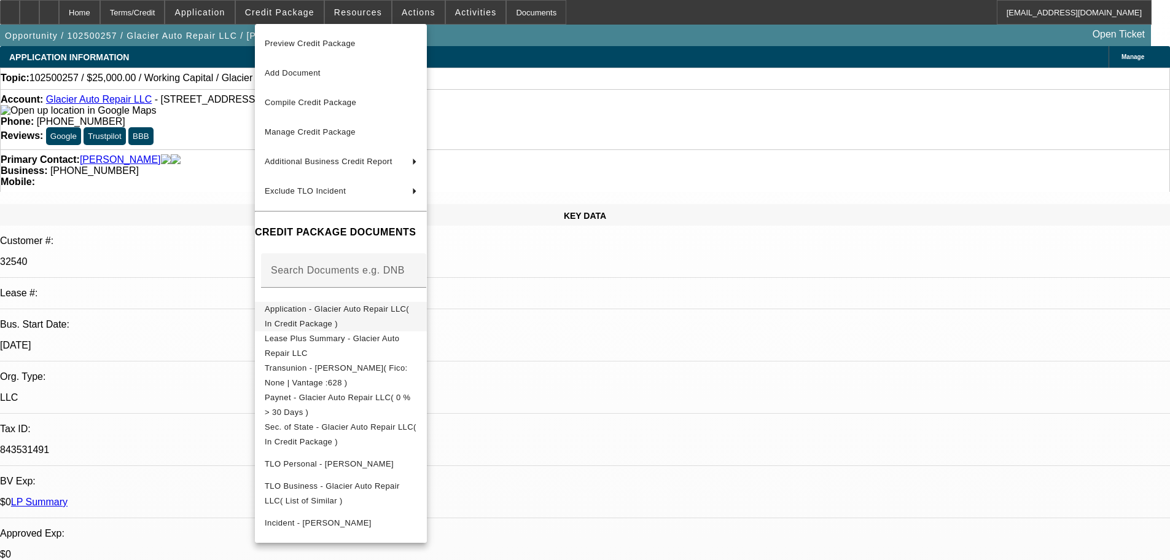
click at [409, 316] on span "Application - Glacier Auto Repair LLC( In Credit Package )" at bounding box center [337, 316] width 144 height 24
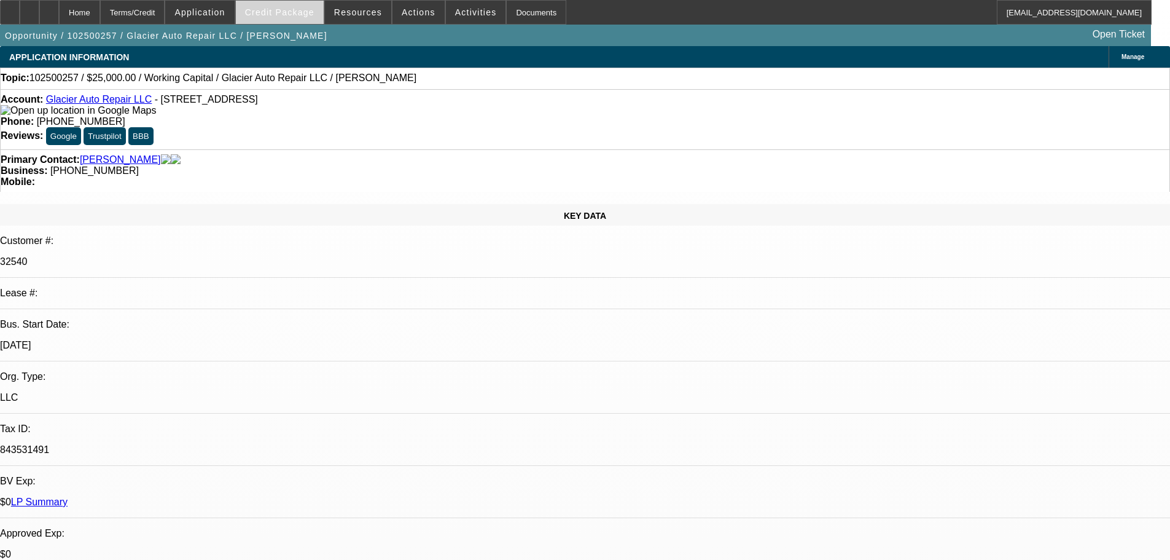
click at [305, 9] on span "Credit Package" at bounding box center [279, 12] width 69 height 10
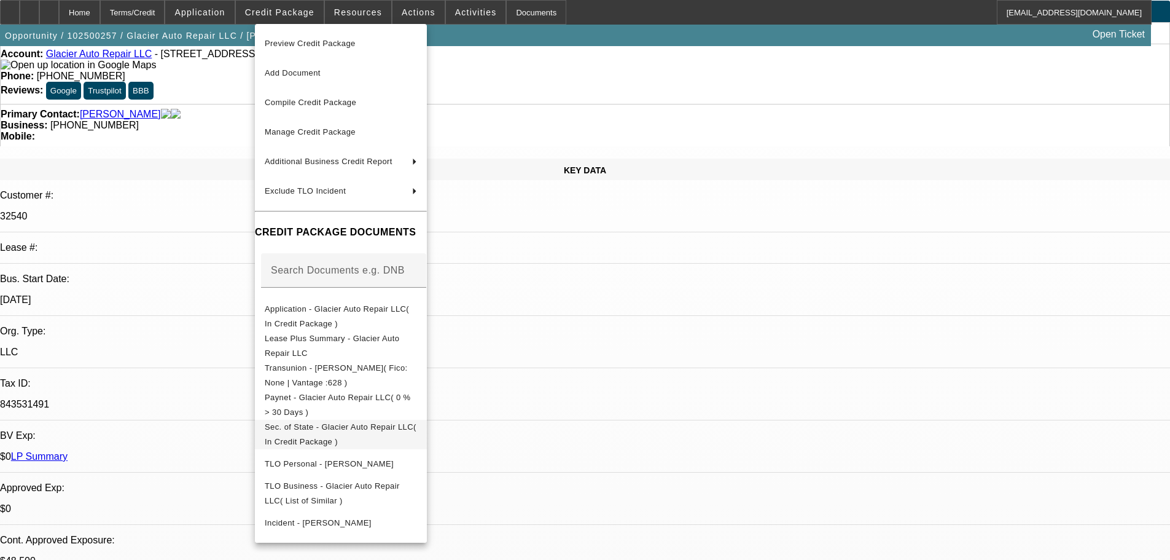
scroll to position [123, 0]
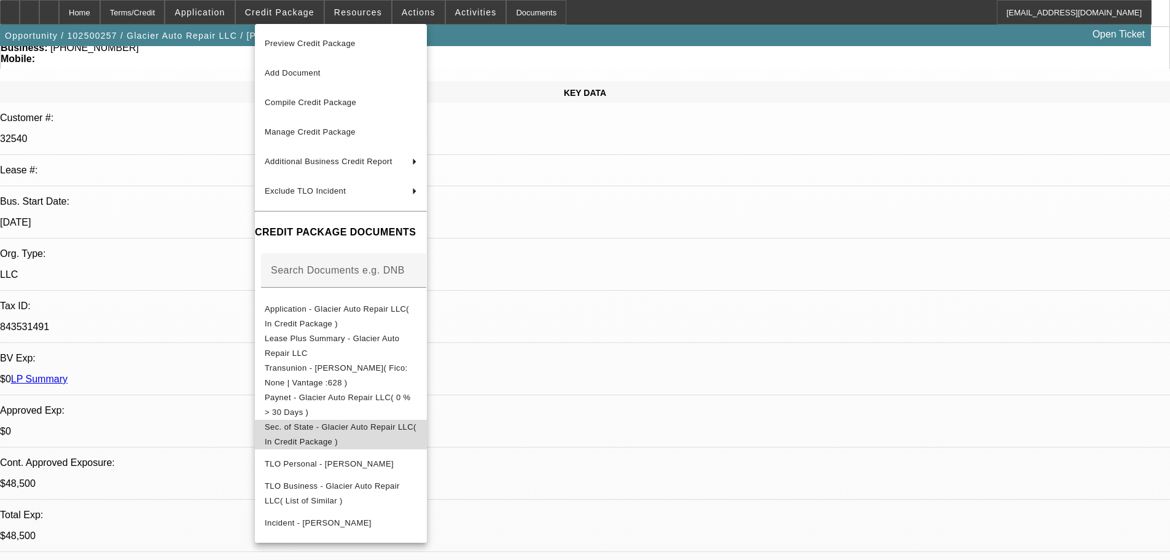
click at [417, 424] on span "Sec. of State - Glacier Auto Repair LLC( In Credit Package )" at bounding box center [341, 434] width 152 height 29
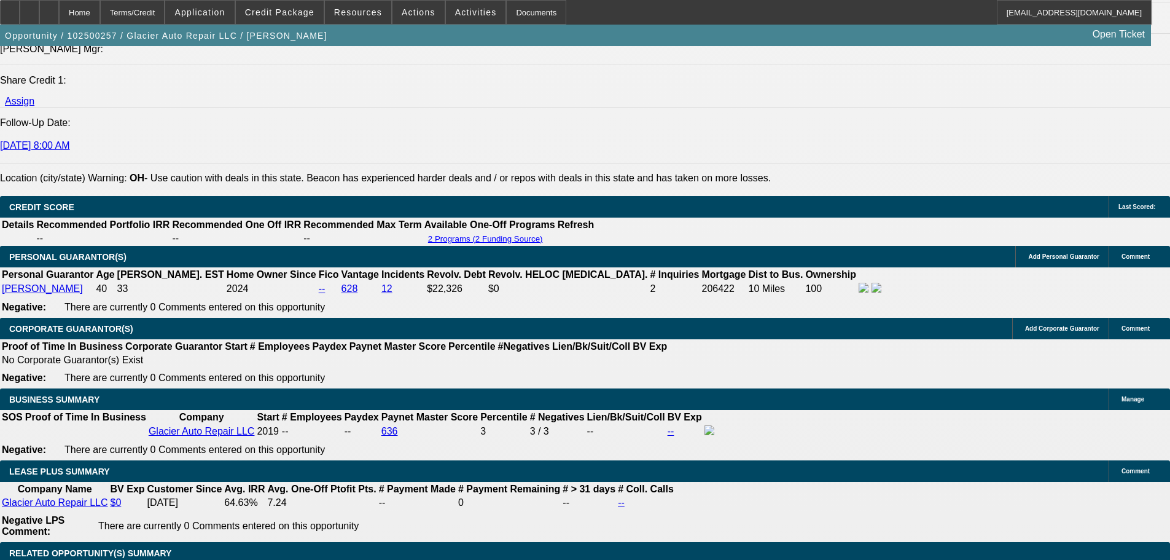
scroll to position [1781, 0]
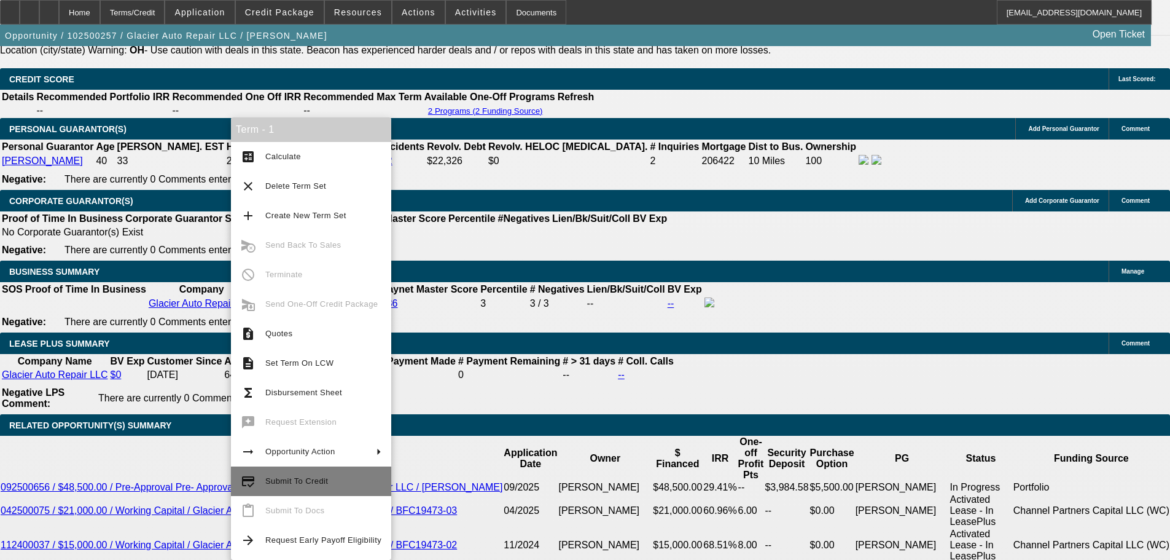
click at [339, 475] on span "Submit To Credit" at bounding box center [323, 481] width 116 height 15
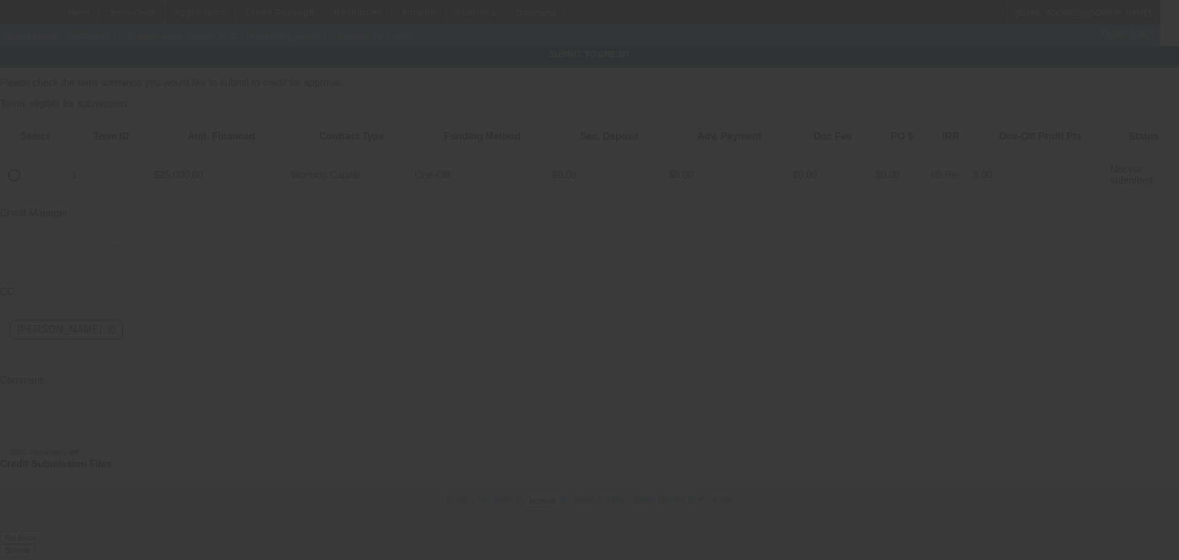
click at [29, 160] on div at bounding box center [13, 174] width 29 height 29
radio input "true"
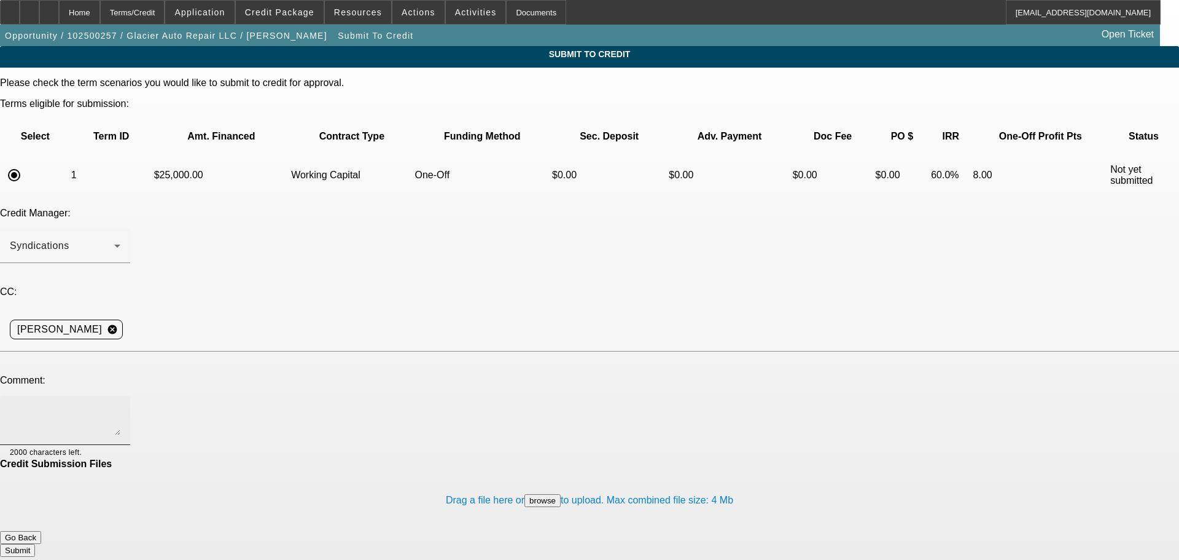
click at [120, 405] on textarea at bounding box center [65, 419] width 111 height 29
type textarea "Hey [PERSON_NAME], here's the renewal termset, thanks"
click at [35, 544] on button "Submit" at bounding box center [17, 550] width 35 height 13
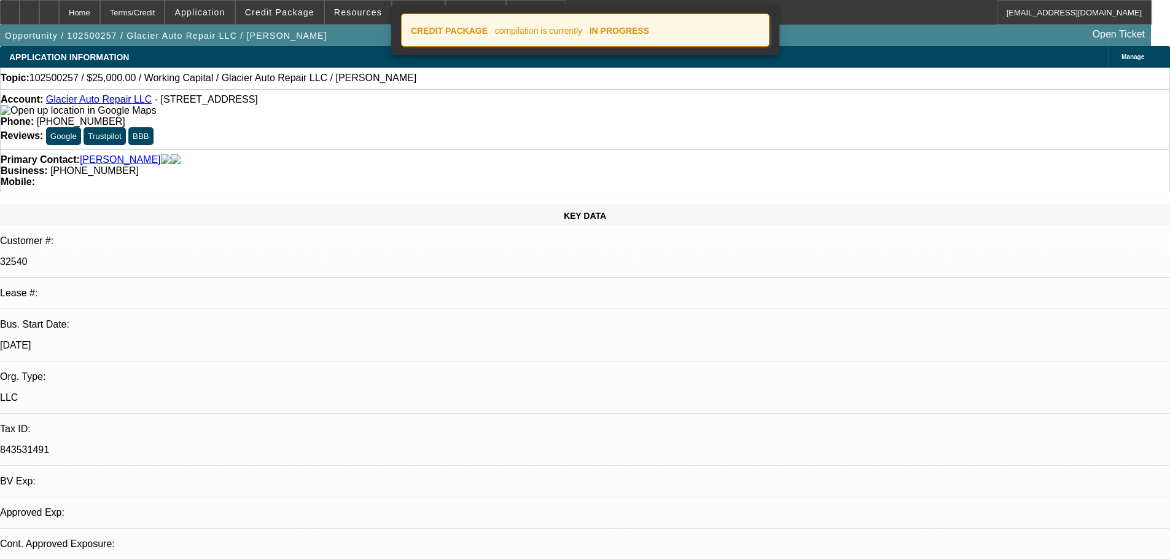
select select "0"
select select "2"
select select "0"
select select "6"
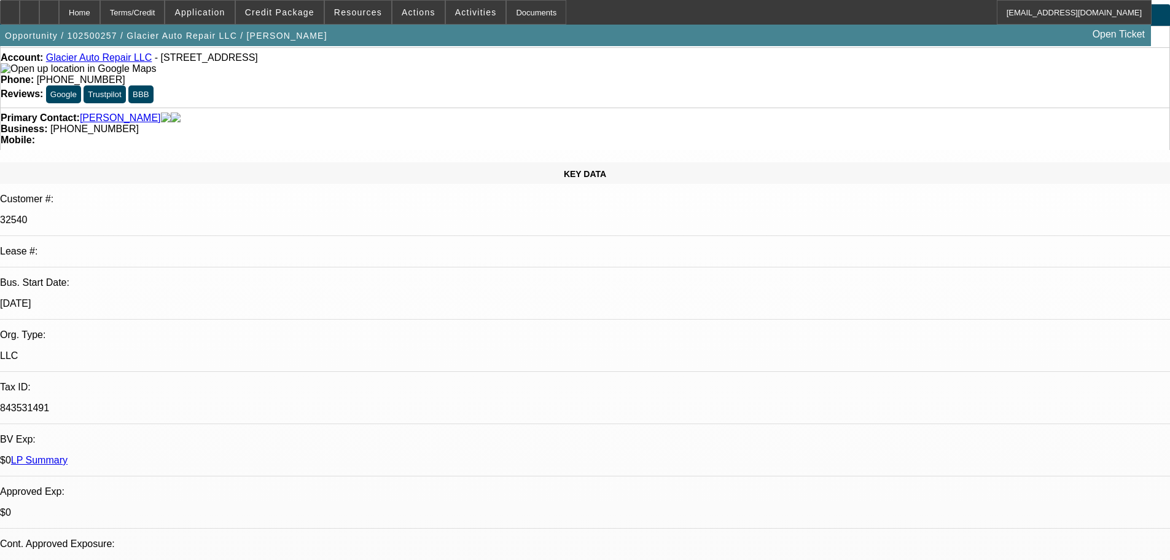
scroll to position [61, 0]
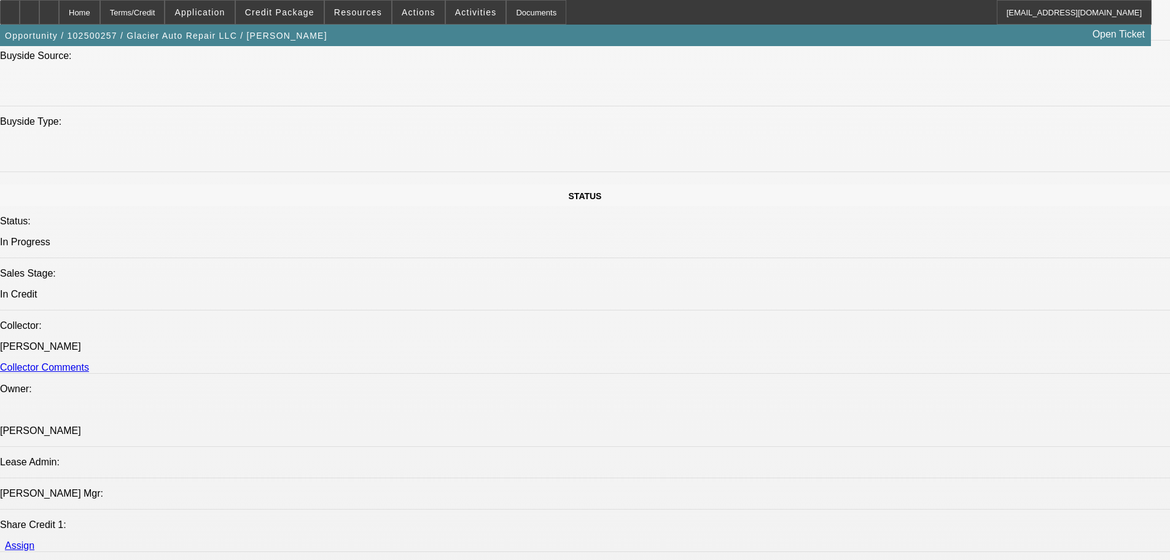
scroll to position [0, 0]
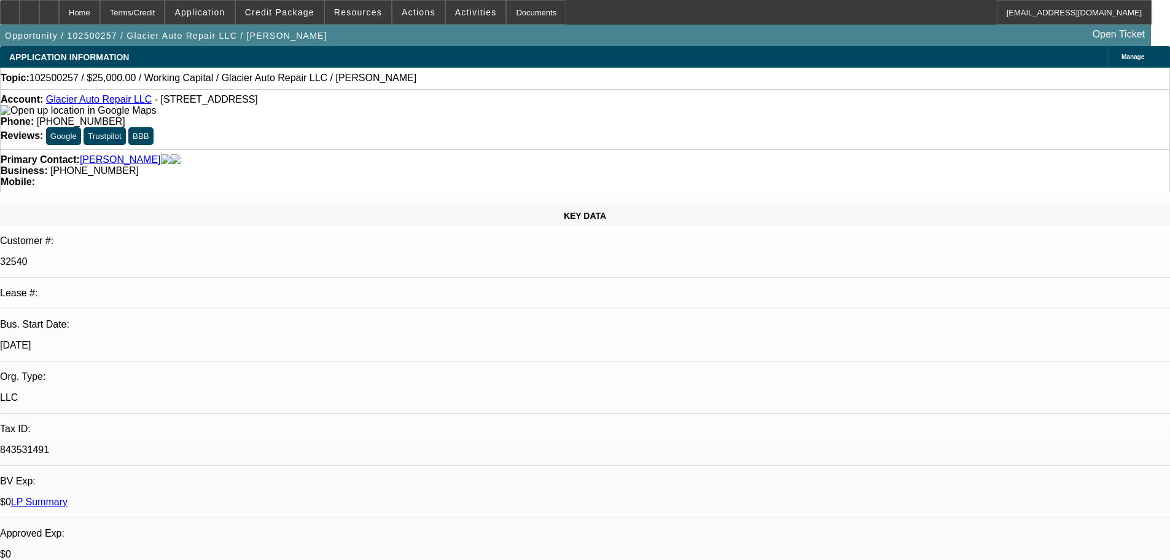
drag, startPoint x: 645, startPoint y: 195, endPoint x: 649, endPoint y: 57, distance: 137.7
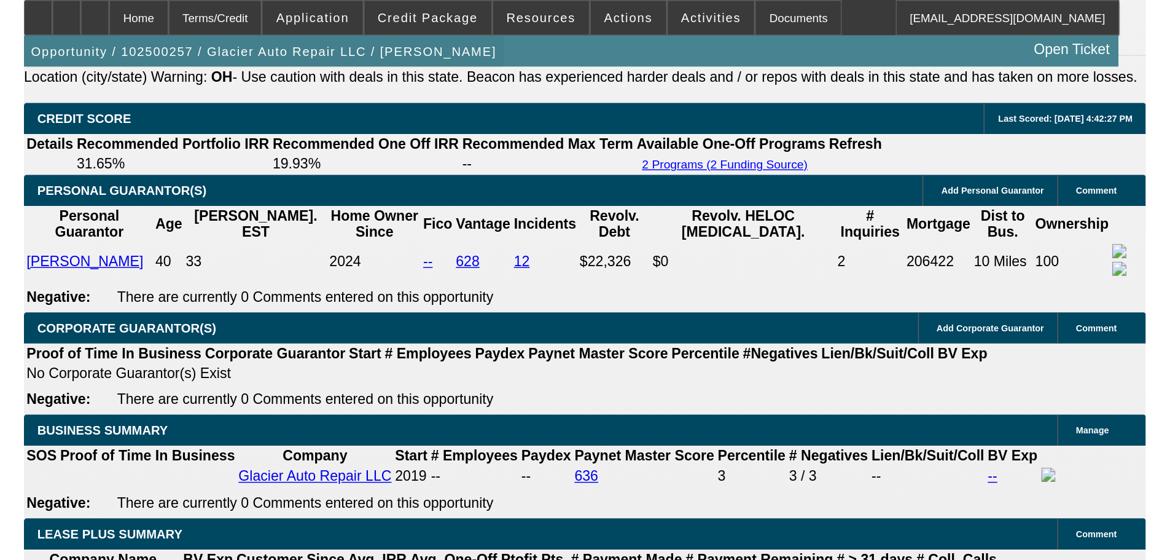
scroll to position [1778, 0]
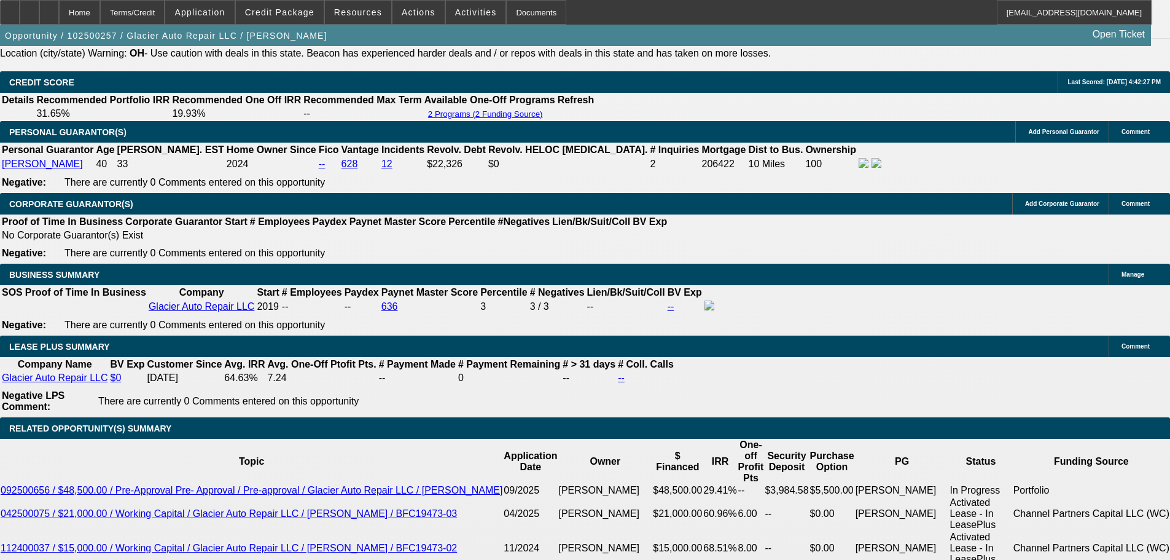
drag, startPoint x: 927, startPoint y: 136, endPoint x: 929, endPoint y: 114, distance: 22.2
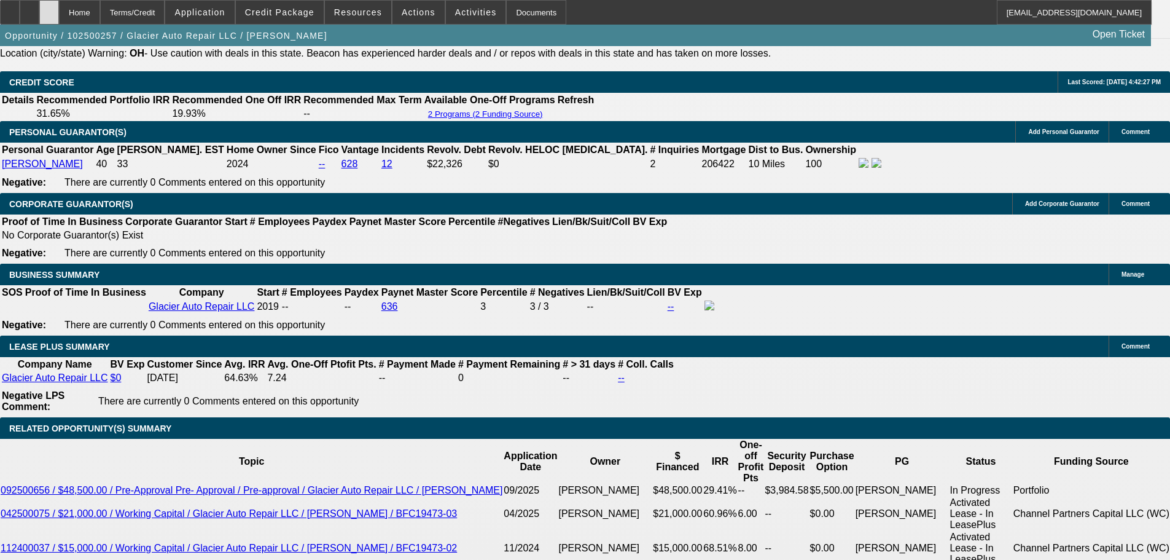
click at [49, 8] on icon at bounding box center [49, 8] width 0 height 0
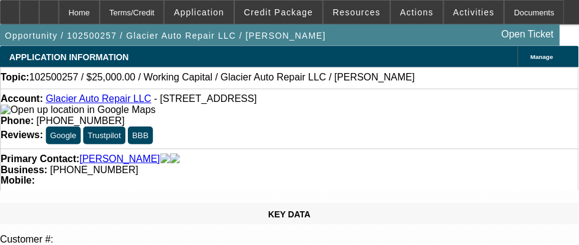
select select "0"
select select "2"
select select "0"
select select "6"
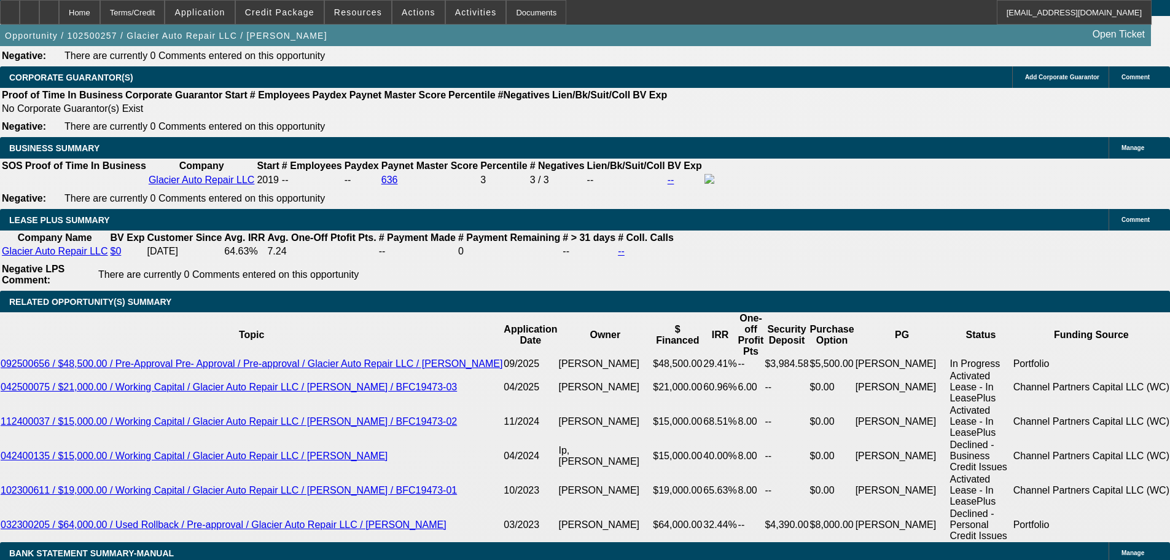
scroll to position [1720, 0]
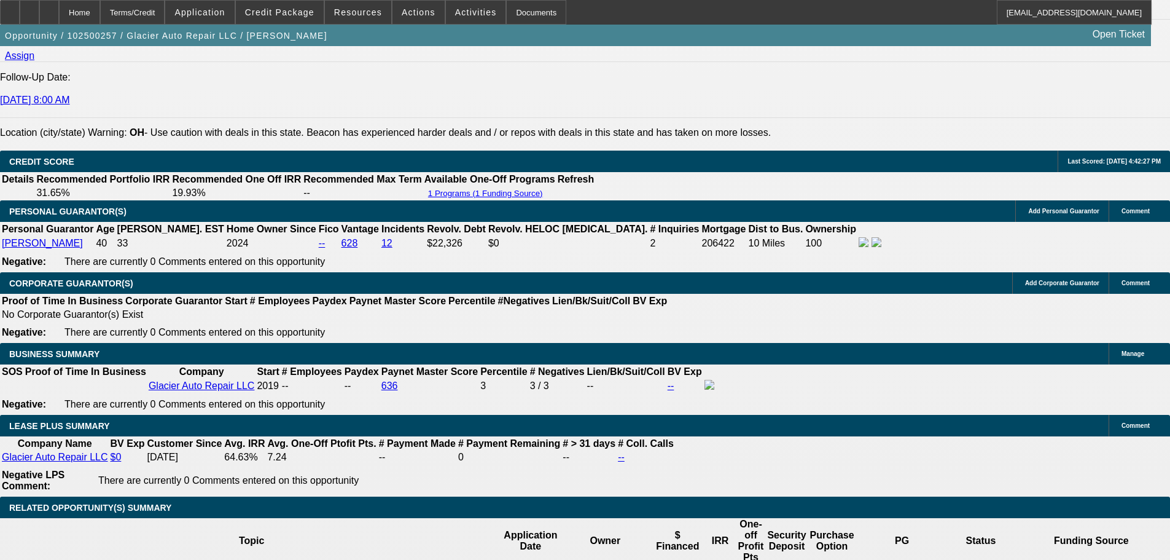
drag, startPoint x: 976, startPoint y: 147, endPoint x: 977, endPoint y: 139, distance: 8.6
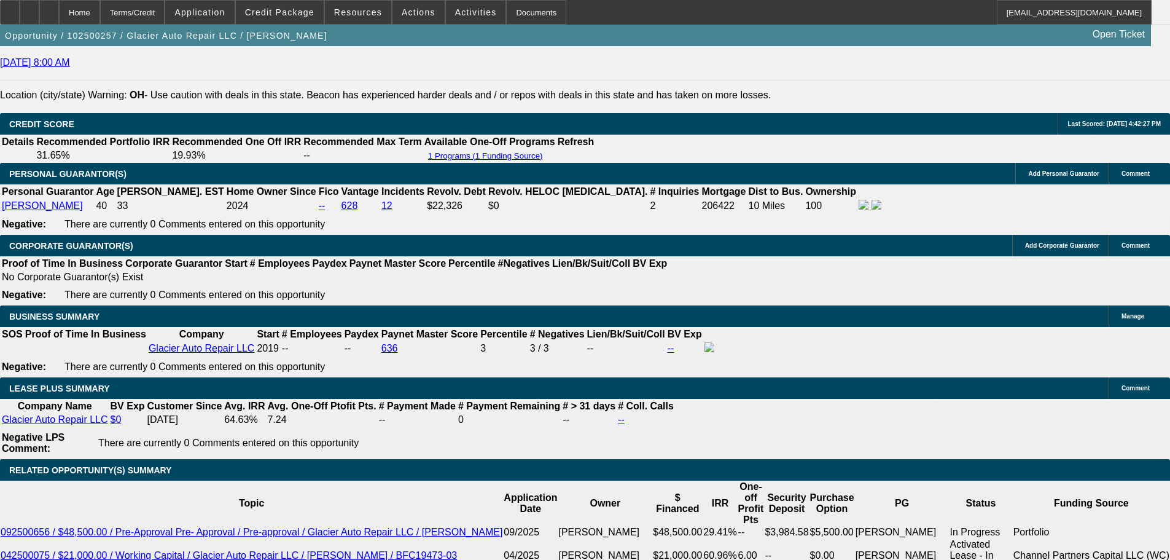
scroll to position [1843, 0]
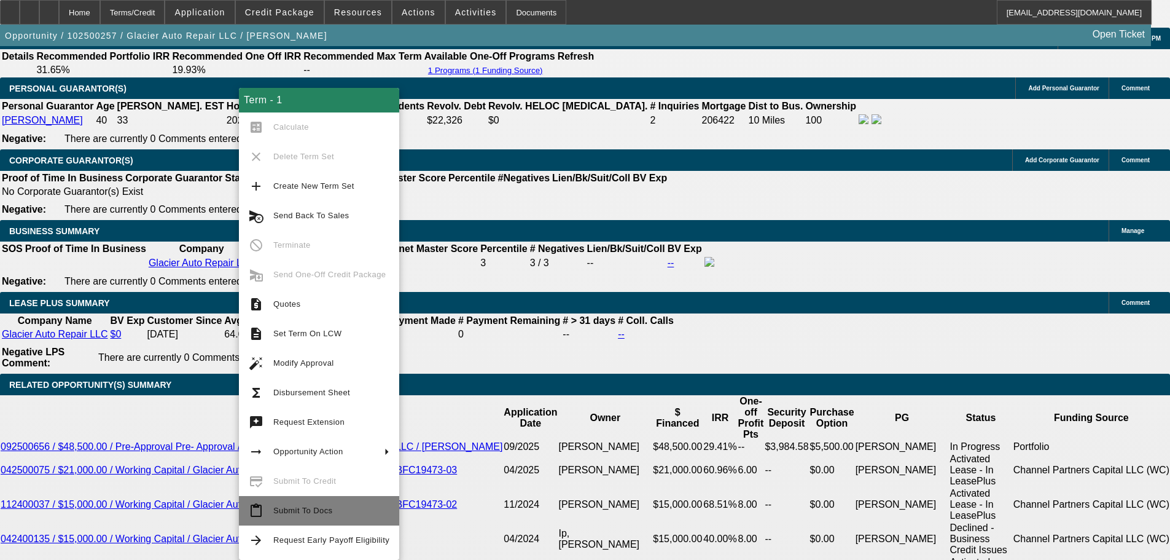
click at [369, 509] on span "Submit To Docs" at bounding box center [331, 510] width 116 height 15
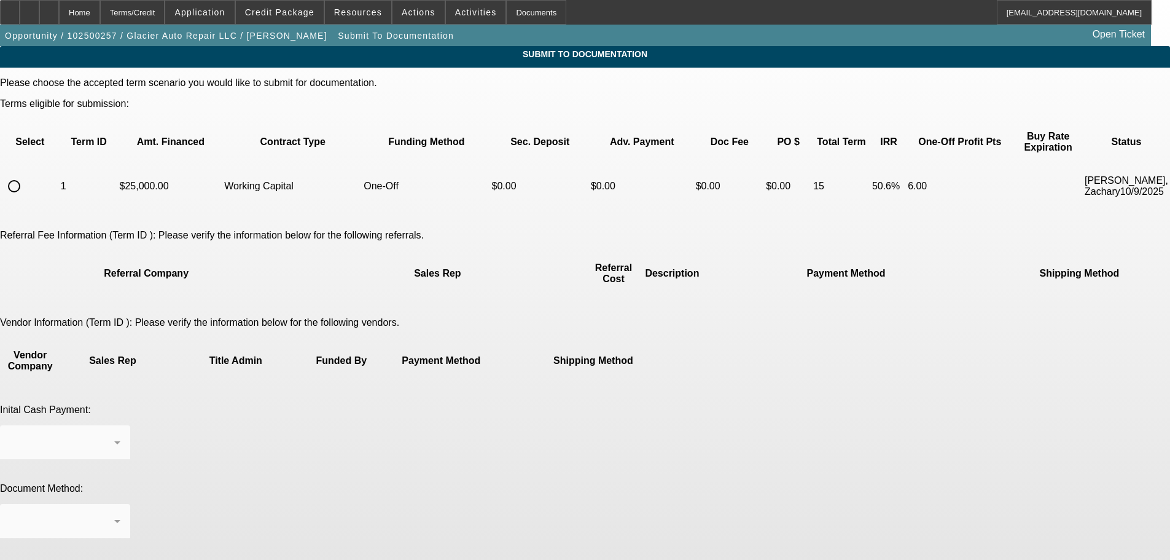
click at [118, 174] on td "1" at bounding box center [89, 186] width 58 height 43
click at [26, 174] on input "radio" at bounding box center [14, 186] width 25 height 25
radio input "true"
click at [114, 435] on div "Business Check" at bounding box center [62, 442] width 104 height 15
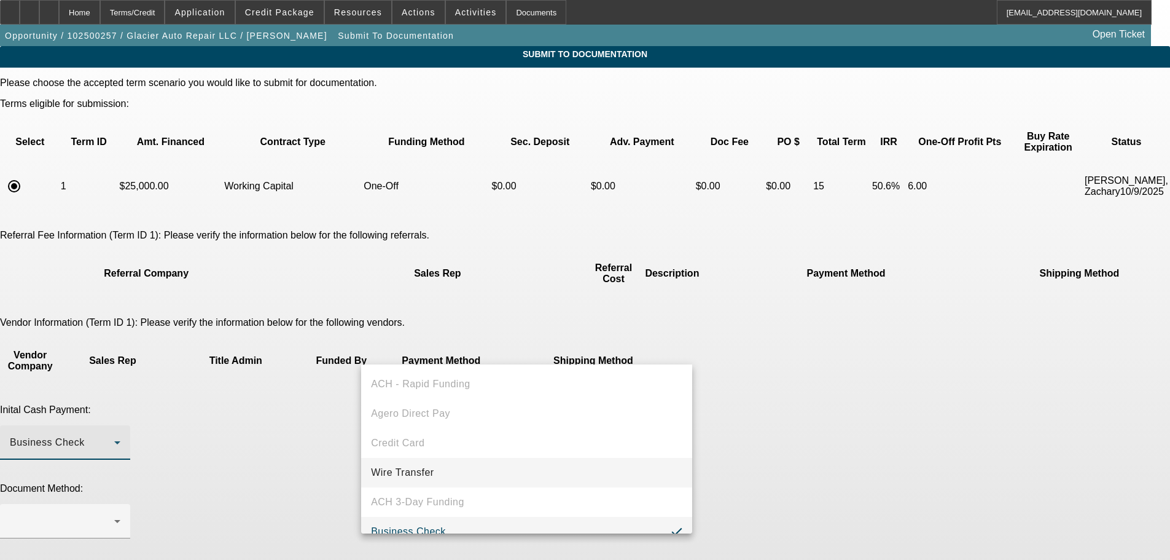
scroll to position [13, 0]
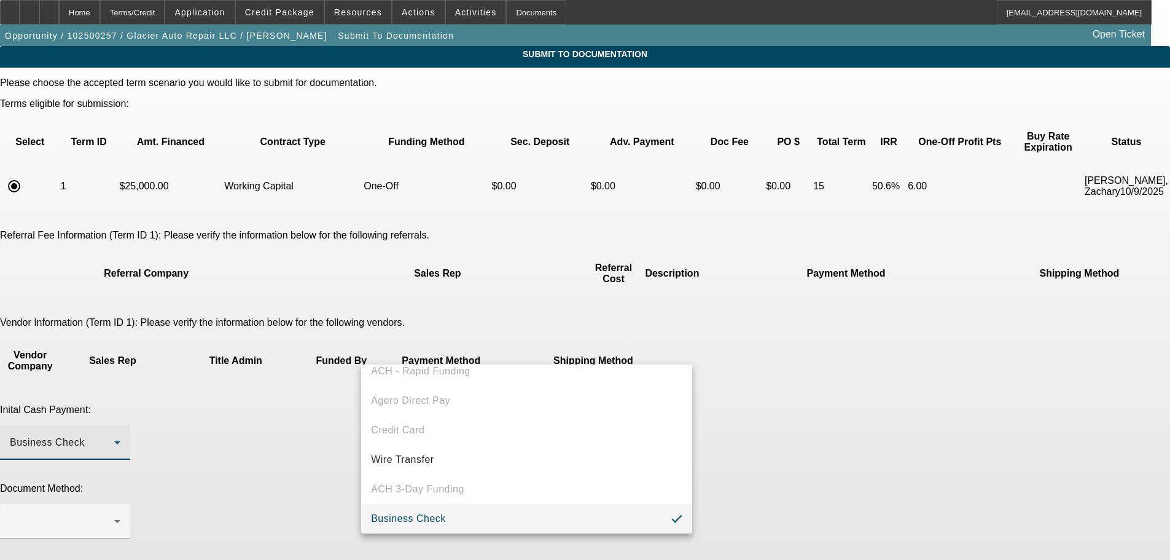
click at [776, 377] on div at bounding box center [585, 280] width 1170 height 560
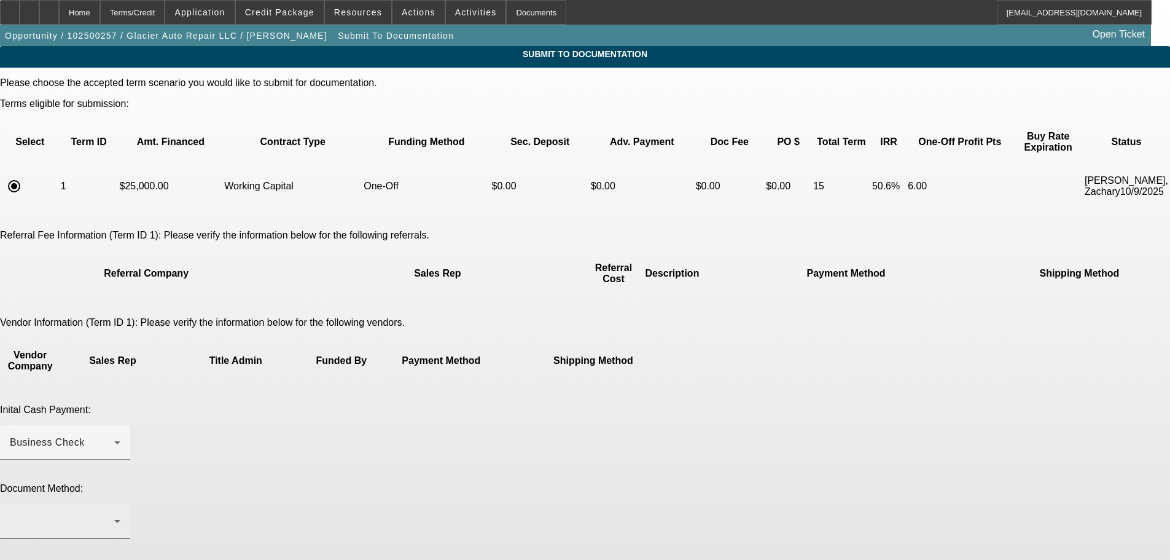
click at [120, 504] on div at bounding box center [65, 521] width 111 height 34
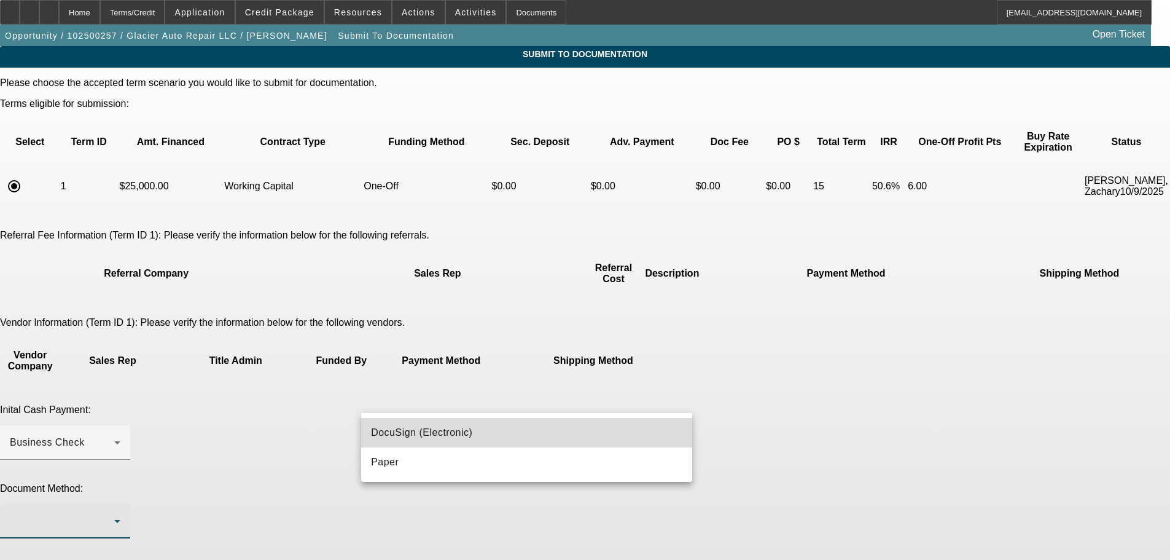
click at [544, 440] on mat-option "DocuSign (Electronic)" at bounding box center [526, 432] width 331 height 29
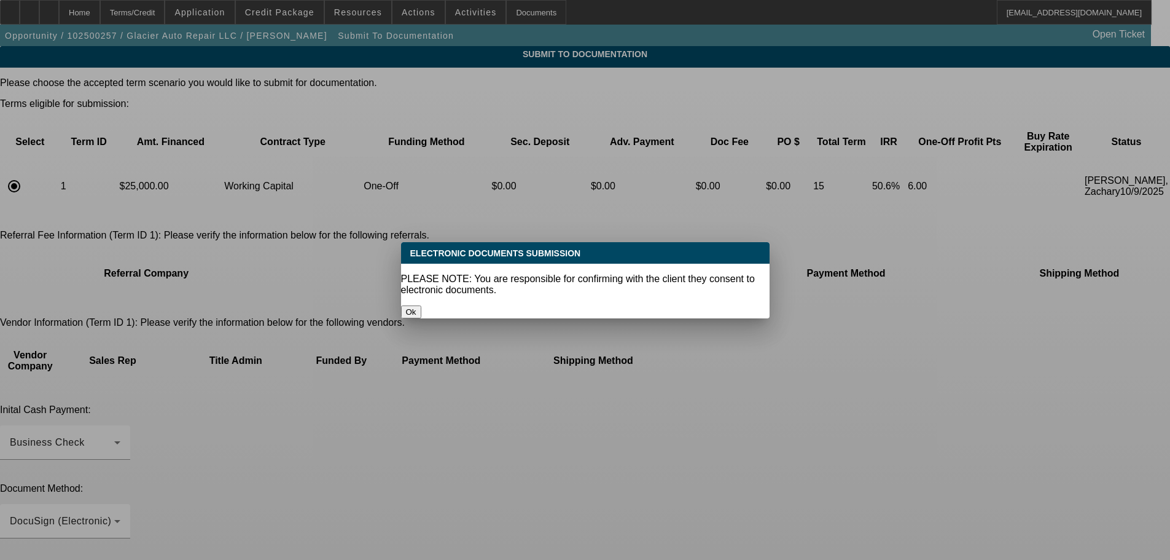
click at [421, 305] on button "Ok" at bounding box center [411, 311] width 20 height 13
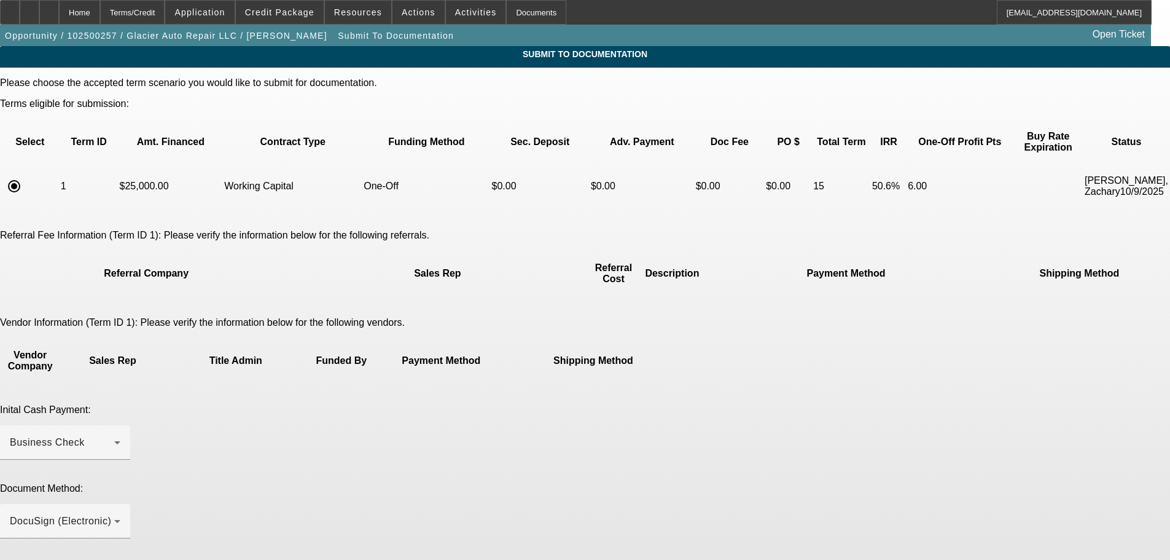
click at [810, 404] on div "Inital Cash Payment: Business Check" at bounding box center [585, 438] width 1170 height 69
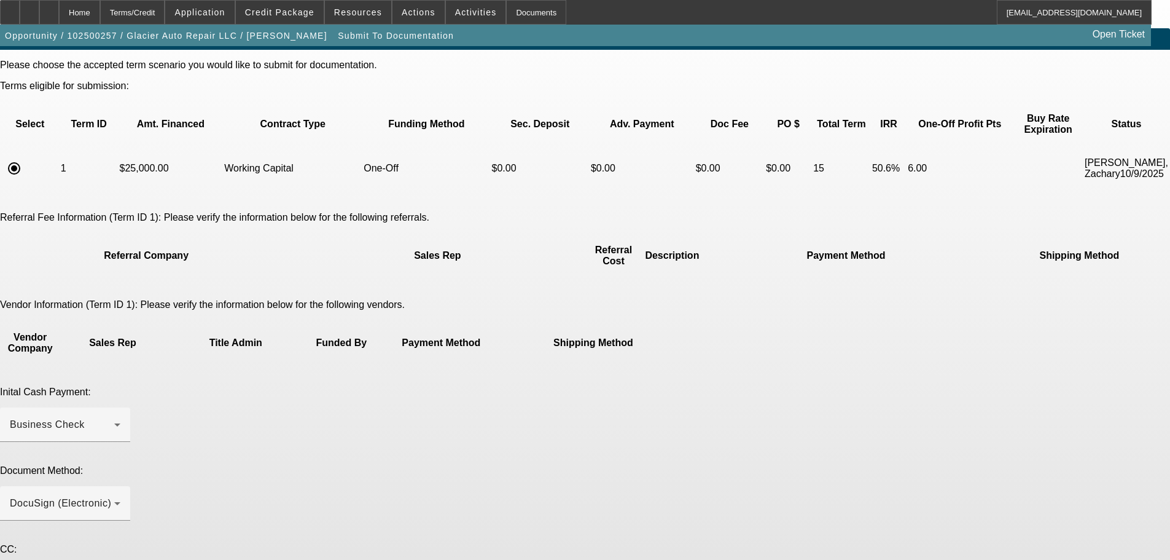
scroll to position [36, 0]
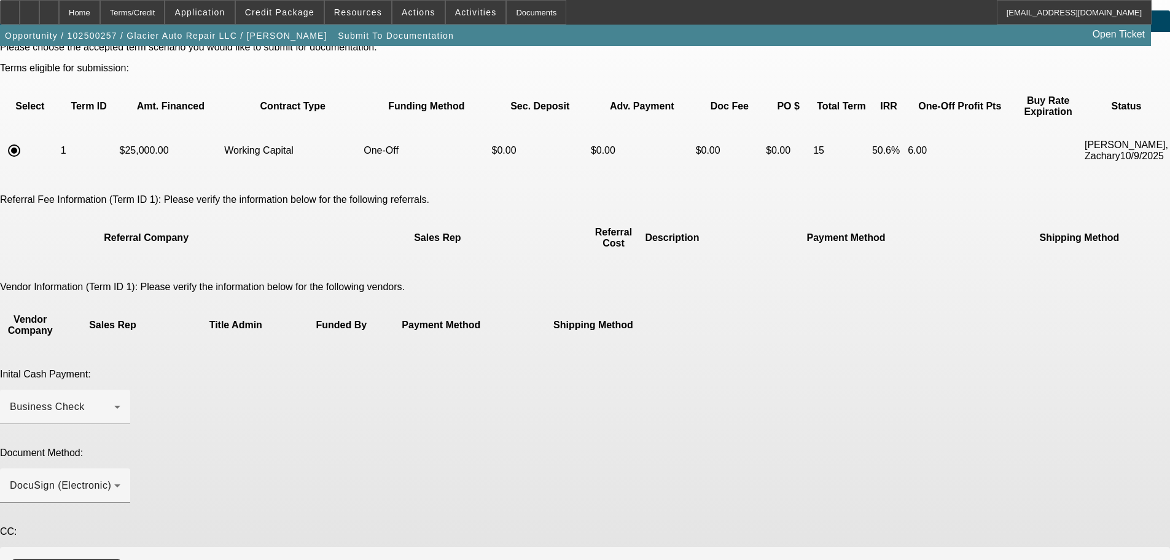
type textarea "Working cap renewal, let me know if you need anything from me, thank you!"
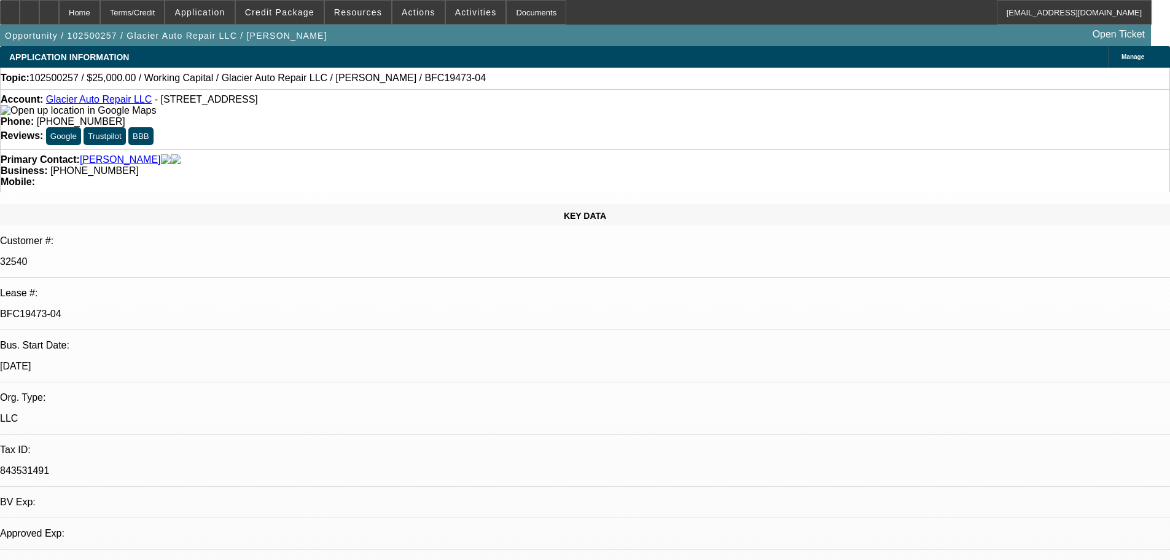
select select "0"
select select "2"
select select "0"
select select "6"
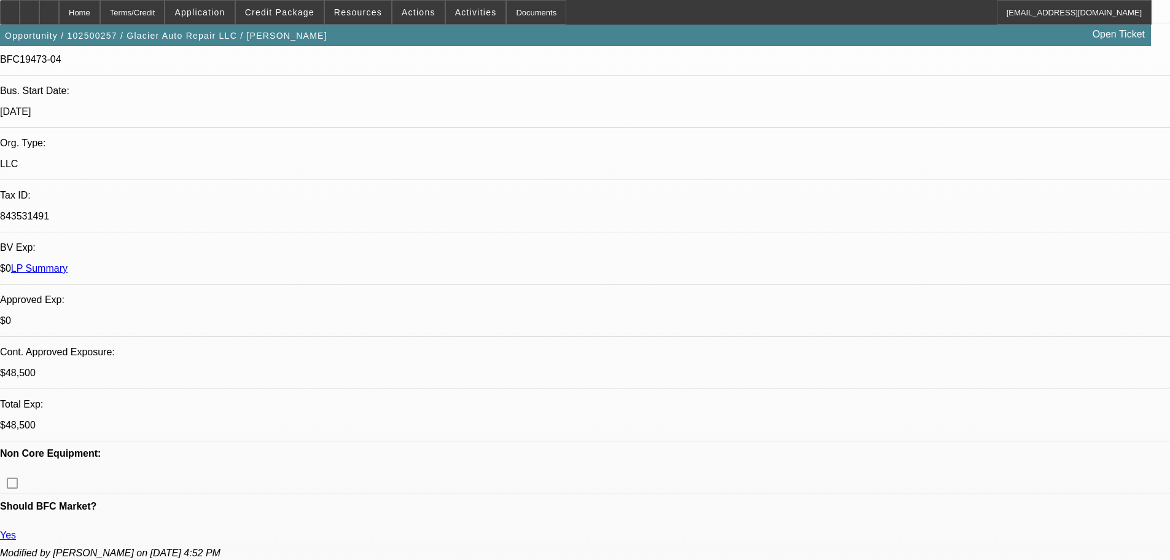
scroll to position [369, 0]
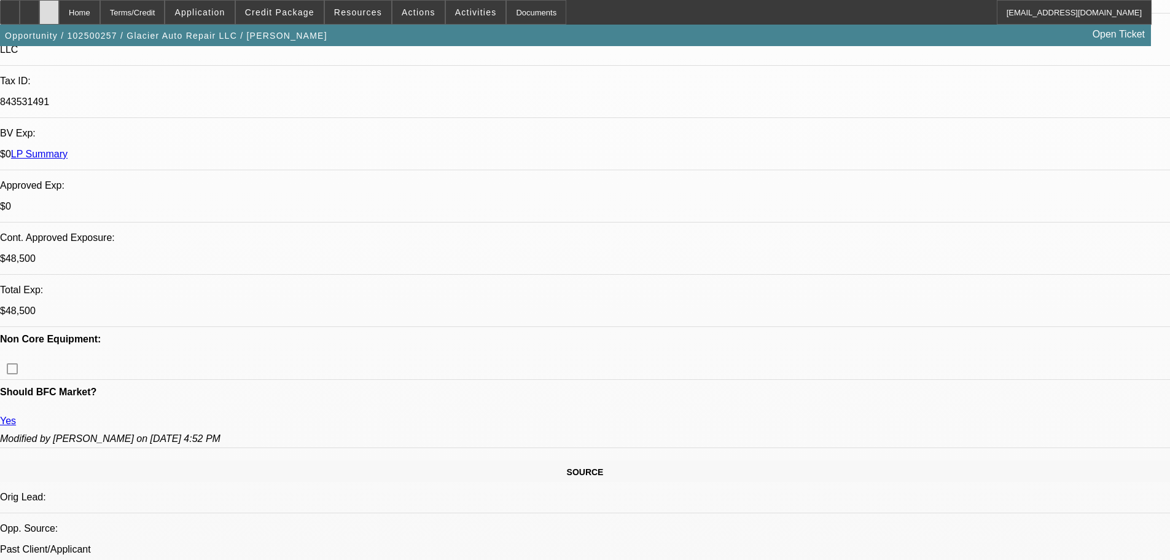
click at [59, 18] on div at bounding box center [49, 12] width 20 height 25
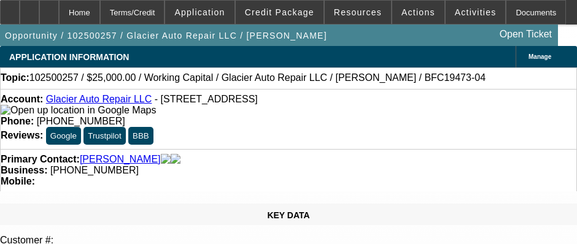
select select "0"
select select "2"
select select "0"
select select "6"
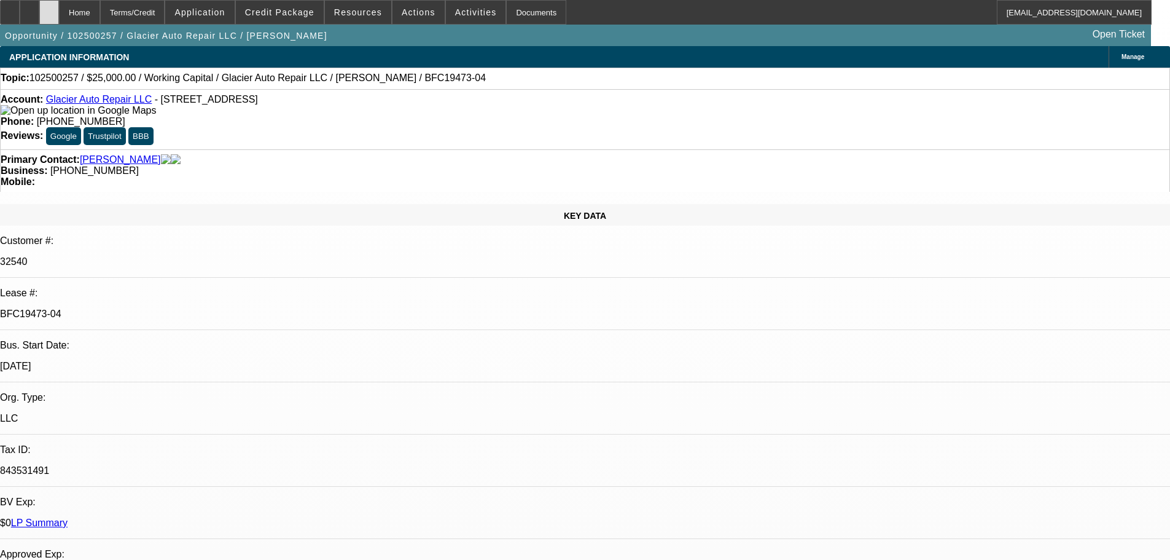
click at [59, 14] on div at bounding box center [49, 12] width 20 height 25
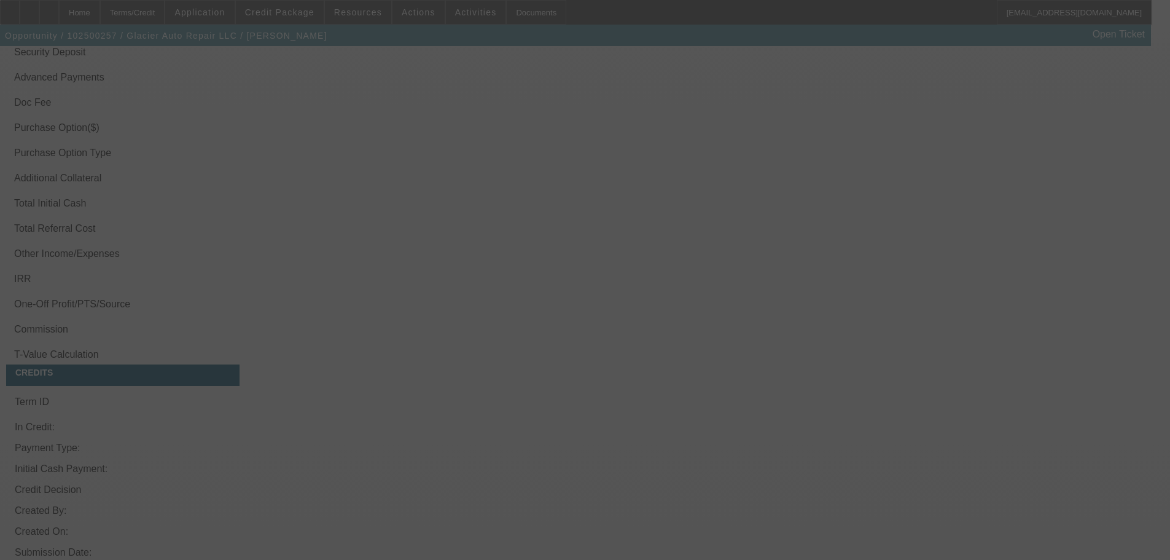
scroll to position [2154, 0]
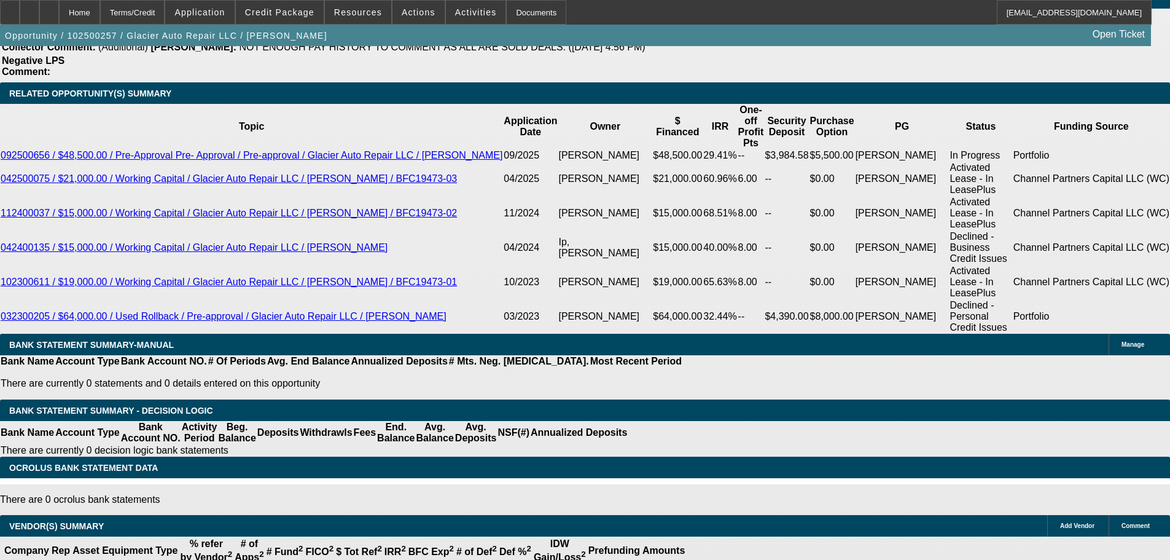
select select "0"
select select "2"
select select "0"
select select "6"
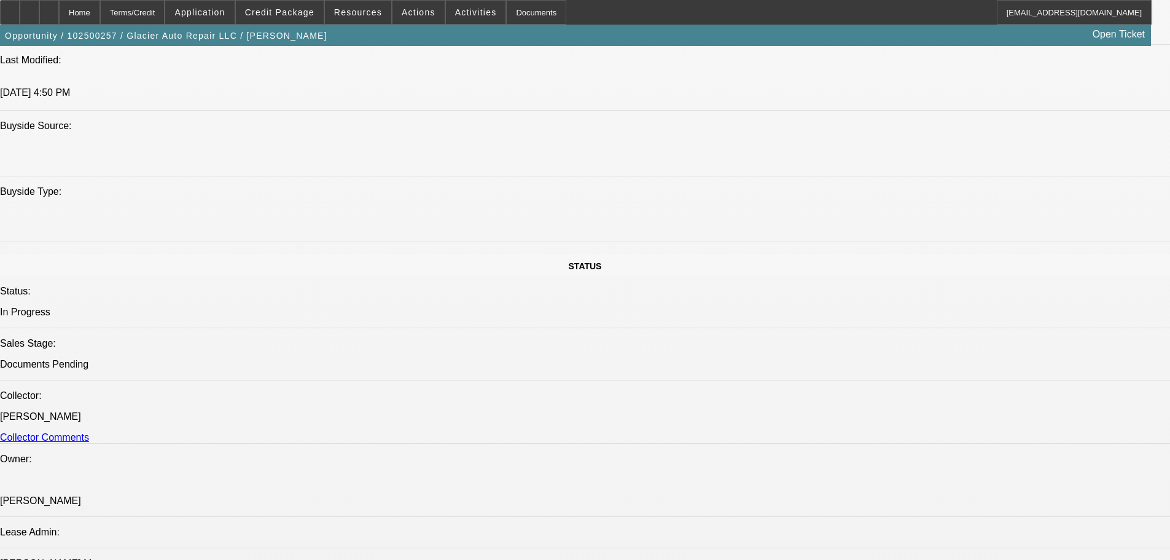
scroll to position [0, 0]
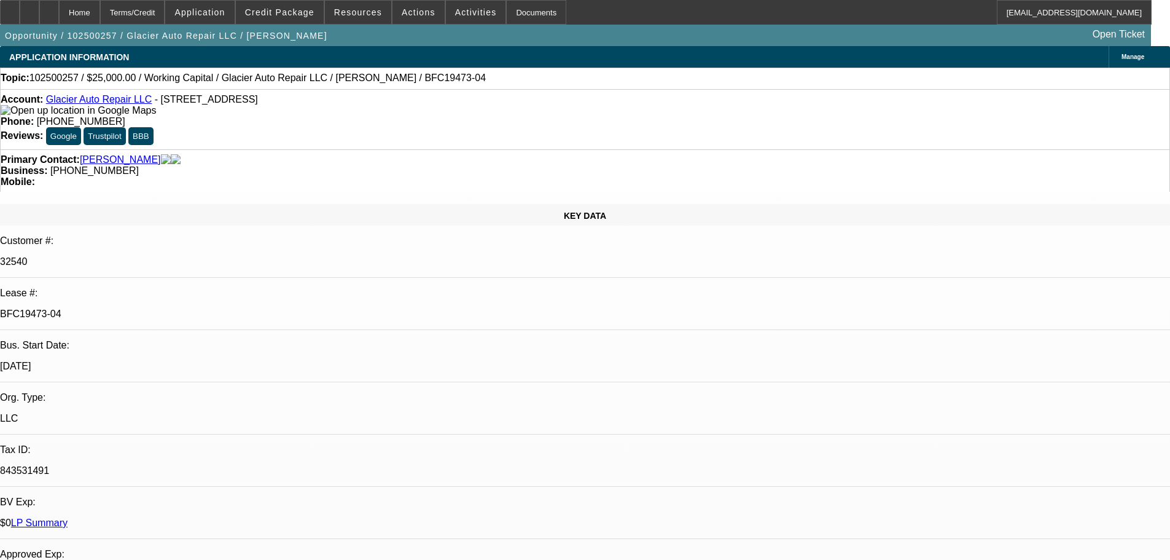
drag, startPoint x: 431, startPoint y: 170, endPoint x: 396, endPoint y: -15, distance: 188.2
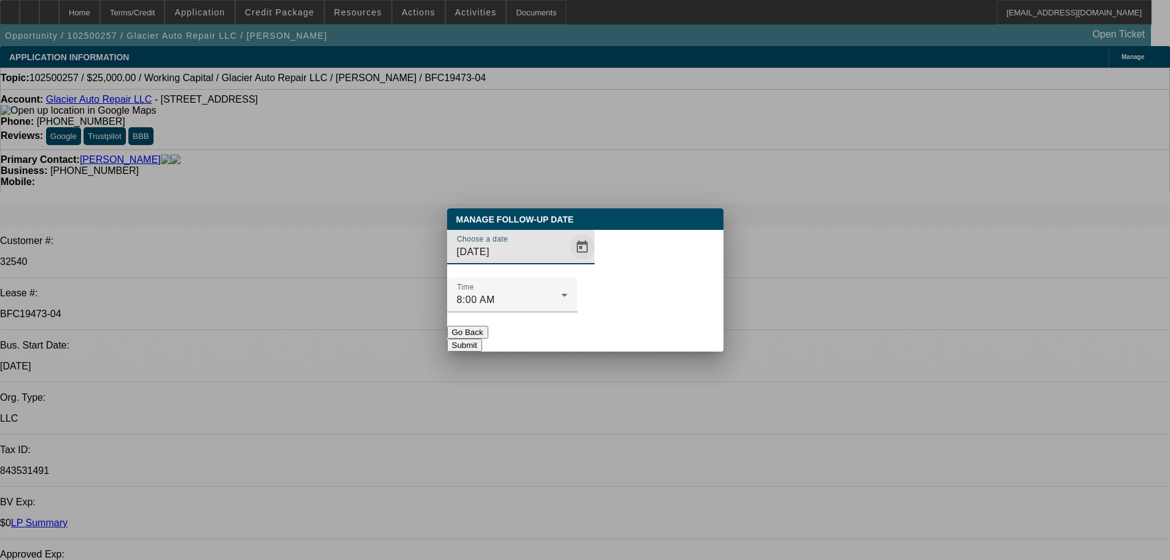
click at [568, 262] on span "Open calendar" at bounding box center [582, 246] width 29 height 29
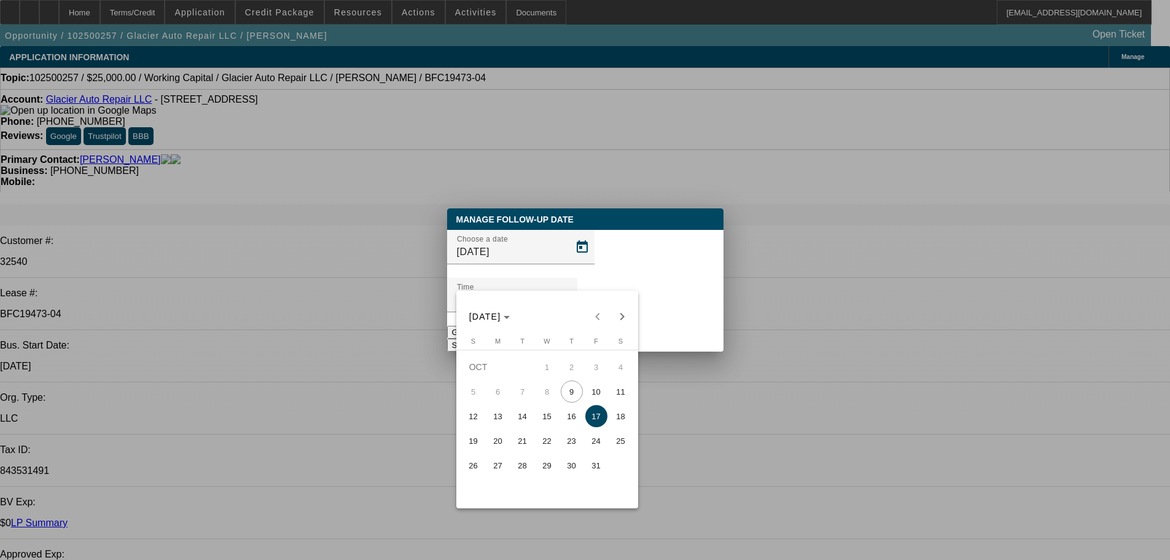
click at [603, 399] on span "10" at bounding box center [596, 391] width 22 height 22
type input "10/10/2025"
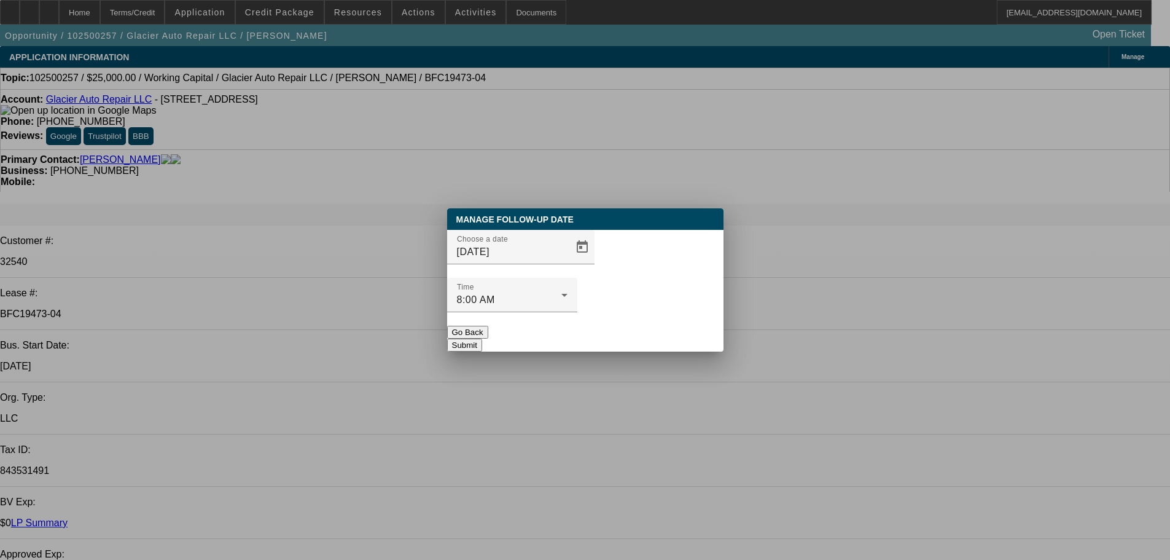
click at [482, 338] on button "Submit" at bounding box center [464, 344] width 35 height 13
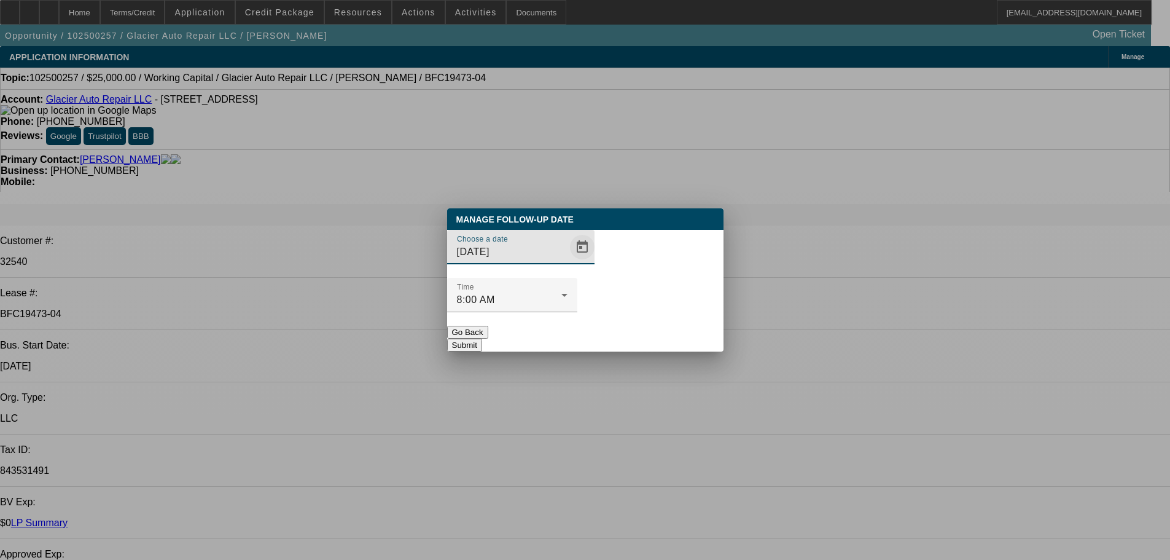
click at [571, 262] on span "Open calendar" at bounding box center [582, 246] width 29 height 29
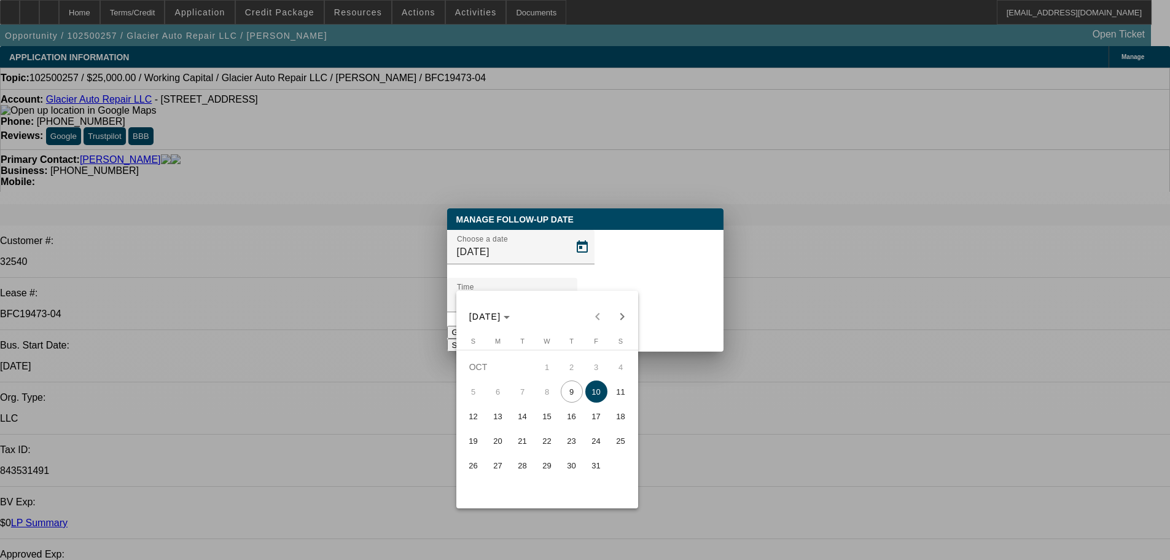
click at [599, 424] on span "17" at bounding box center [596, 416] width 22 height 22
type input "10/17/2025"
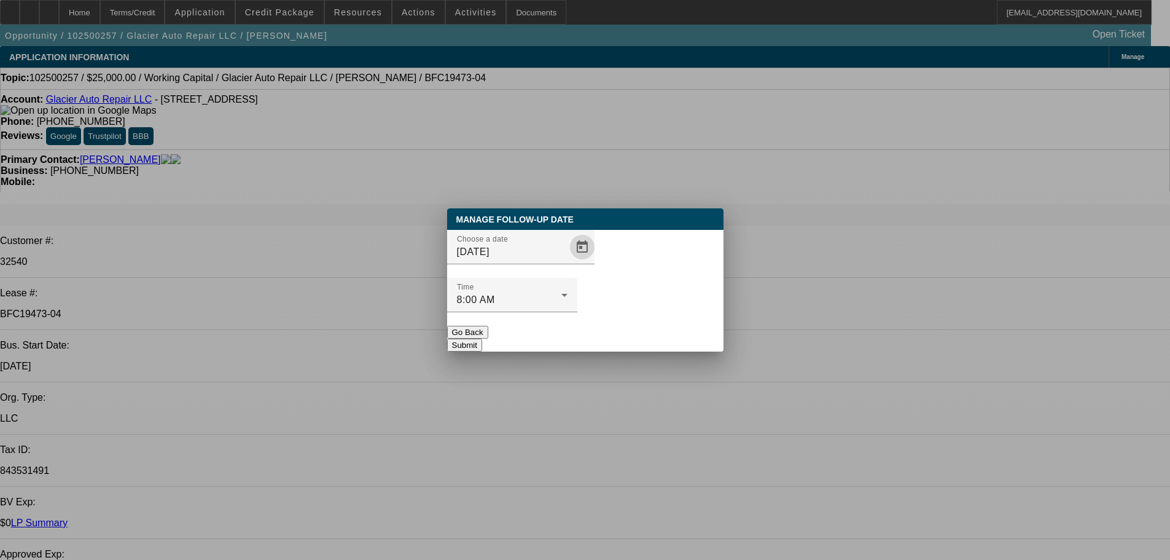
click at [482, 338] on button "Submit" at bounding box center [464, 344] width 35 height 13
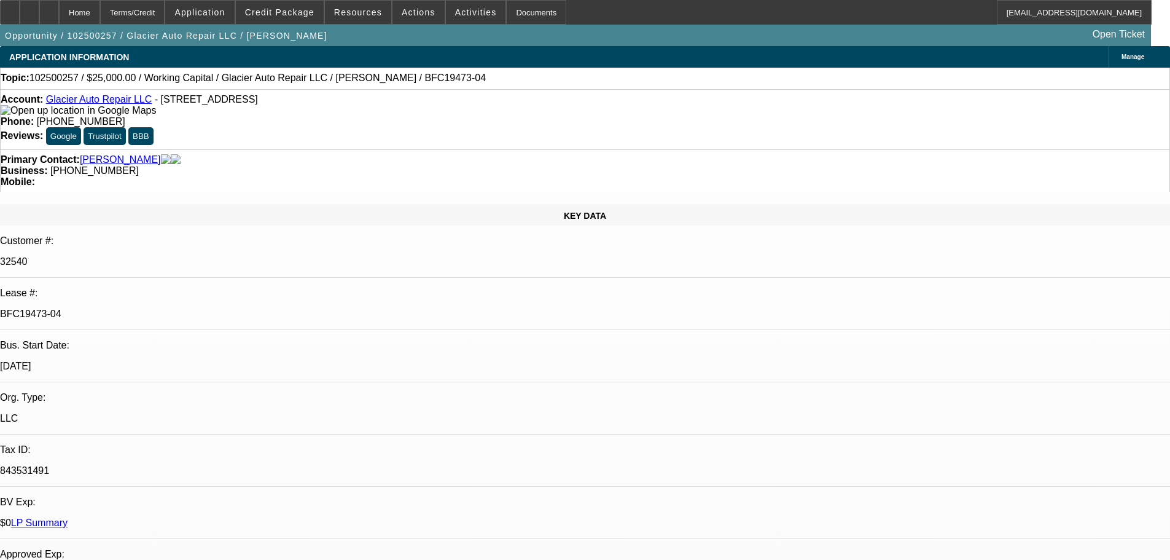
select select "0"
select select "2"
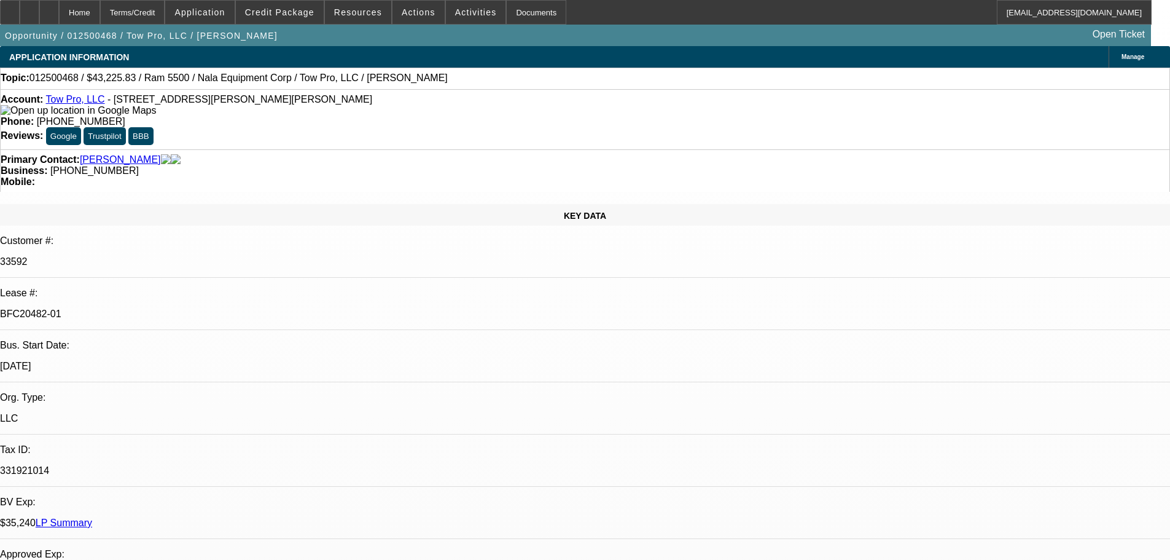
select select "0"
select select "6"
select select "0"
select select "2"
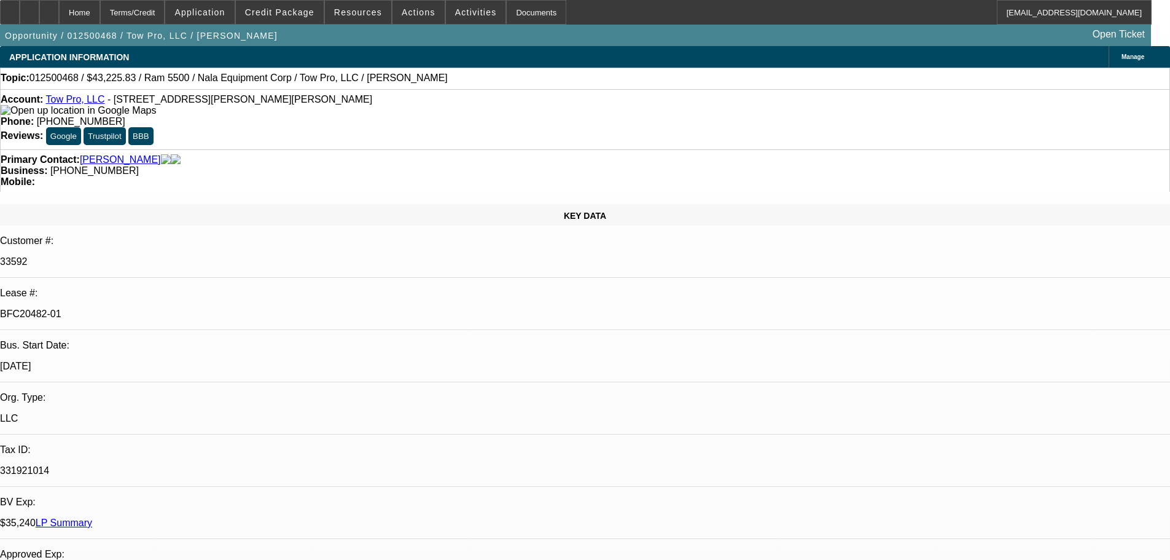
select select "0"
select select "6"
select select "0"
select select "2"
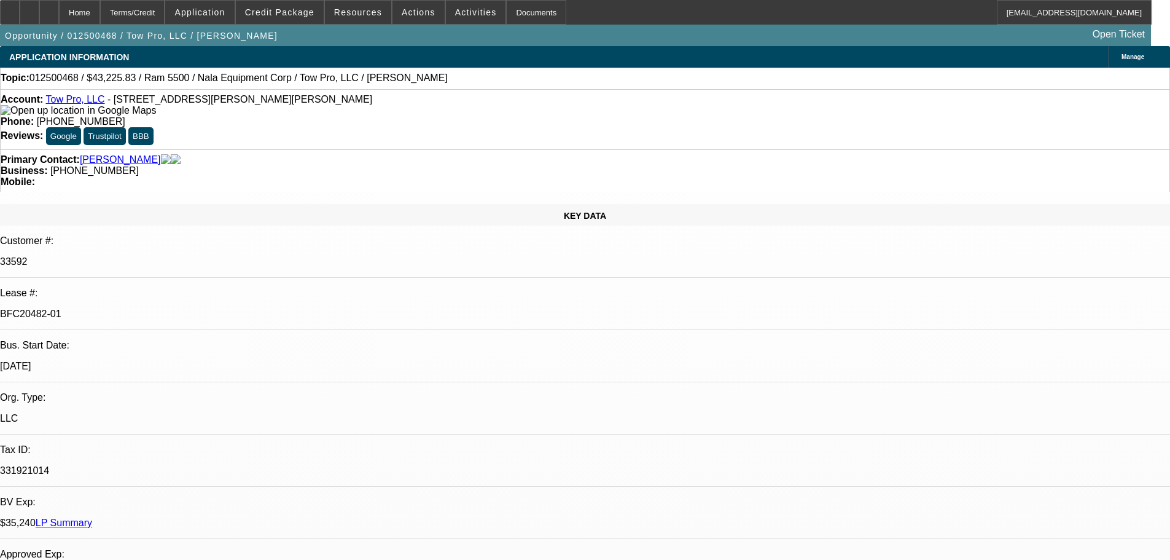
select select "0"
select select "6"
select select "0"
select select "2"
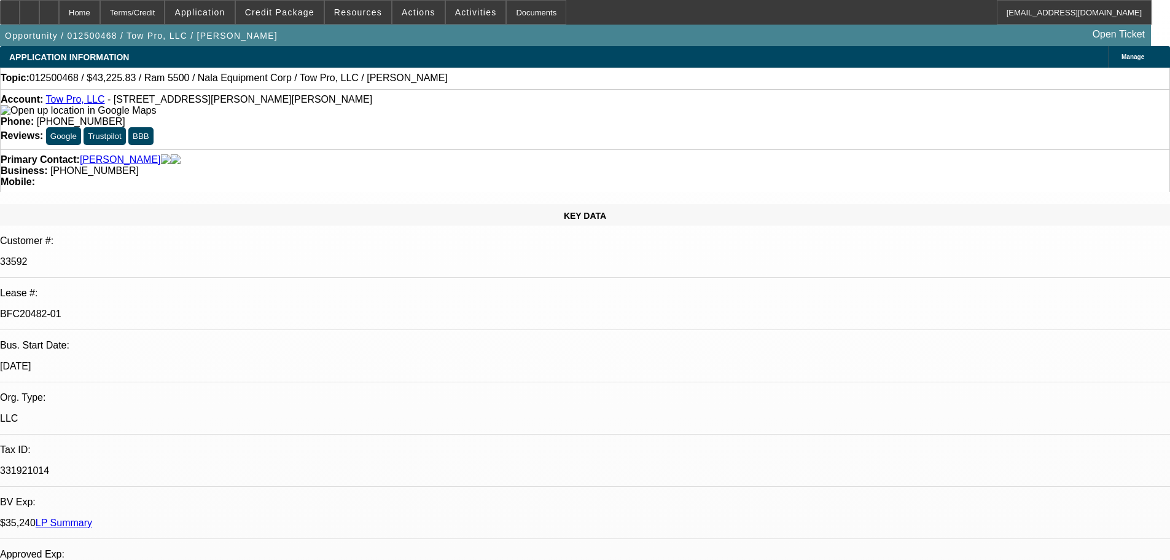
select select "0"
select select "6"
click at [435, 165] on div "Business: (203) 685-3803" at bounding box center [585, 170] width 1169 height 11
select select "0"
select select "2"
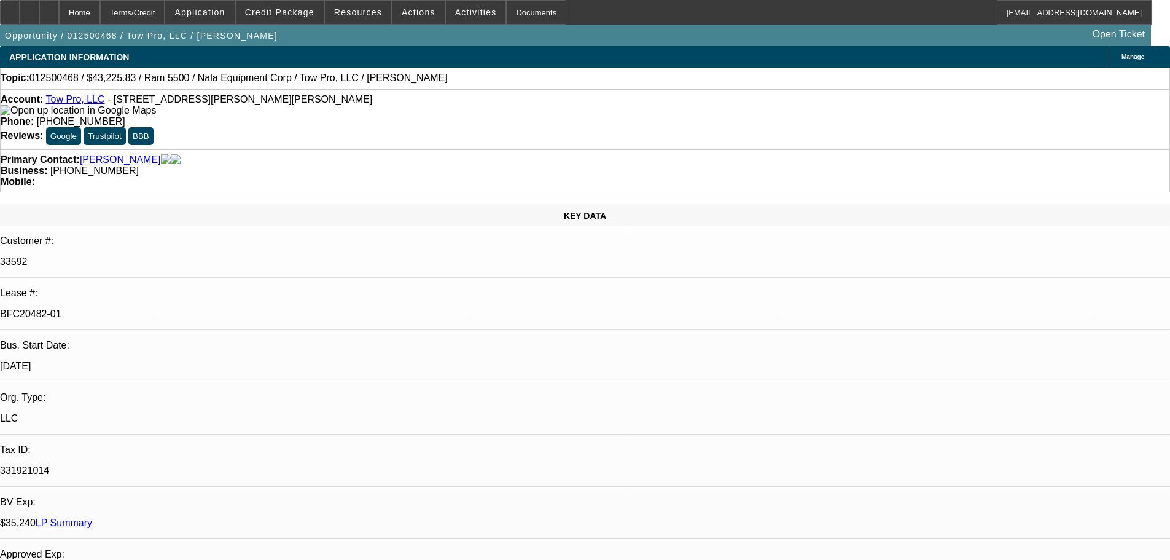
select select "2"
select select "0"
select select "6"
select select "0"
select select "2"
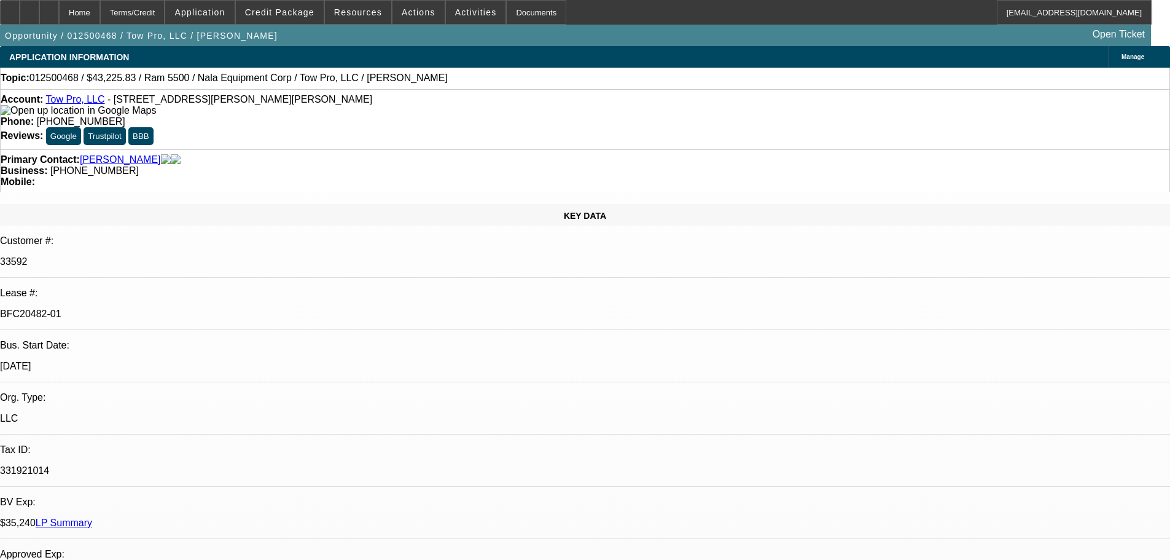
select select "2"
select select "0"
select select "6"
select select "0"
select select "2"
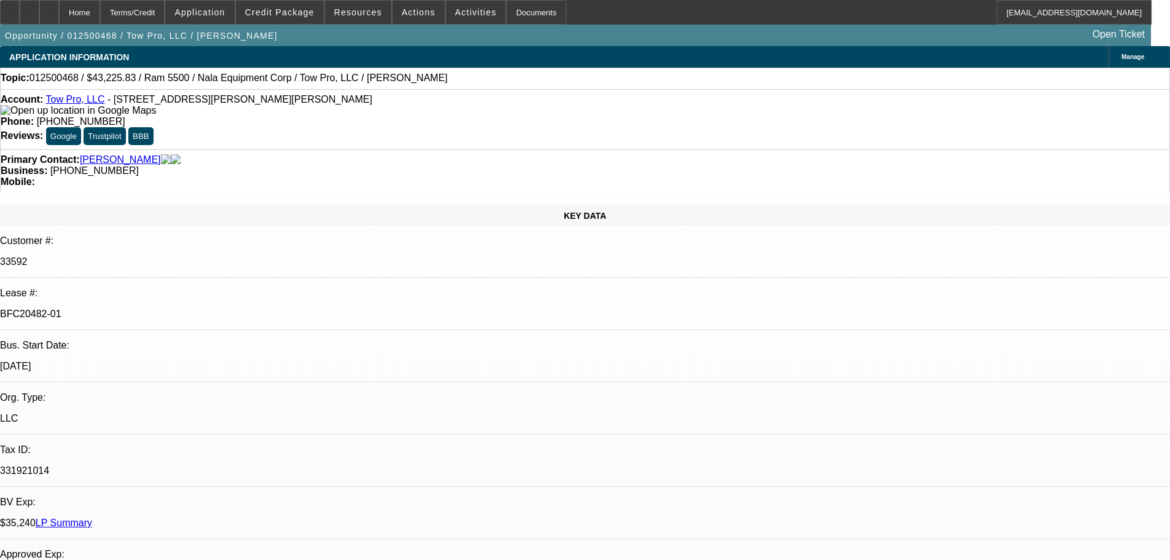
select select "2"
select select "0"
select select "6"
select select "0"
select select "2"
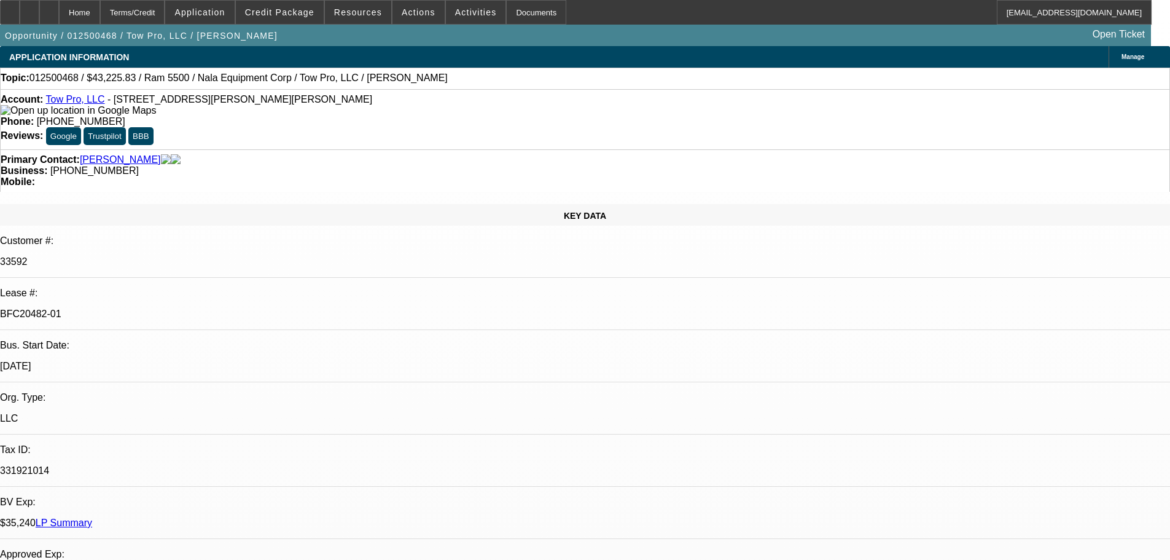
select select "2"
select select "0"
select select "6"
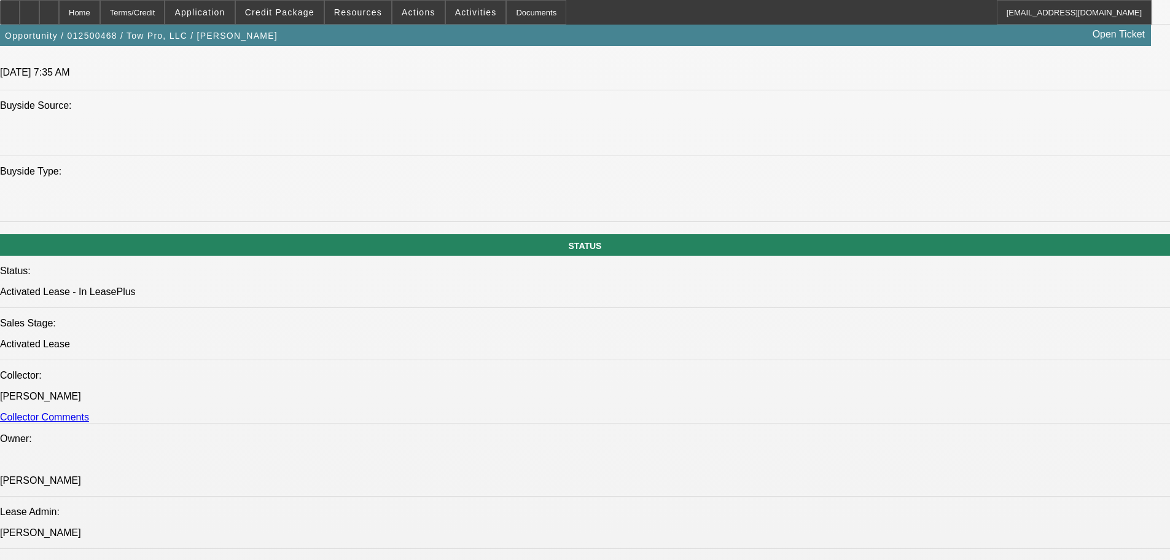
drag, startPoint x: 397, startPoint y: 373, endPoint x: 467, endPoint y: 380, distance: 69.7
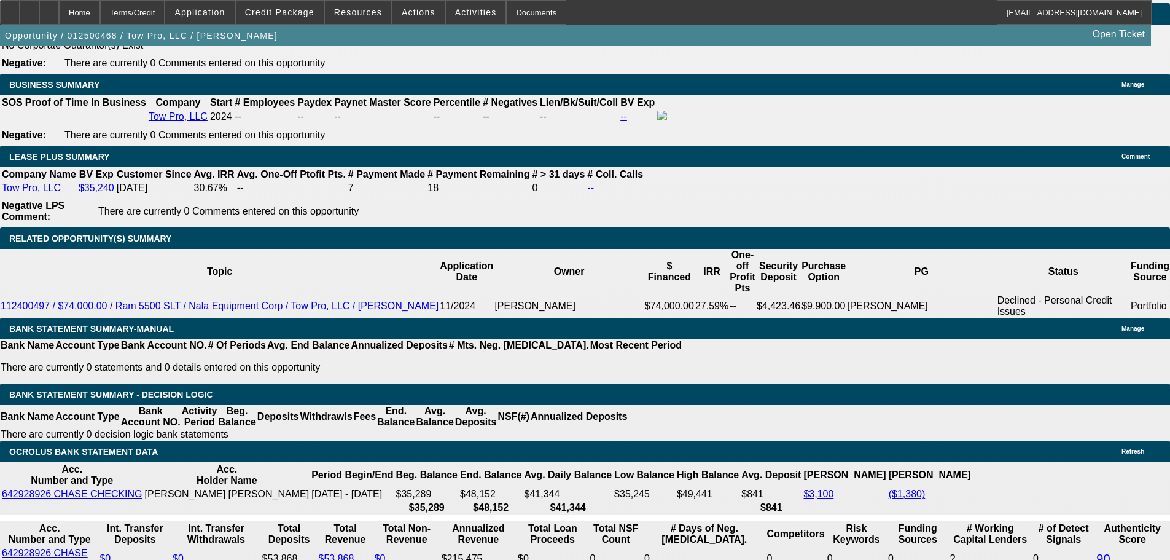
scroll to position [307, 0]
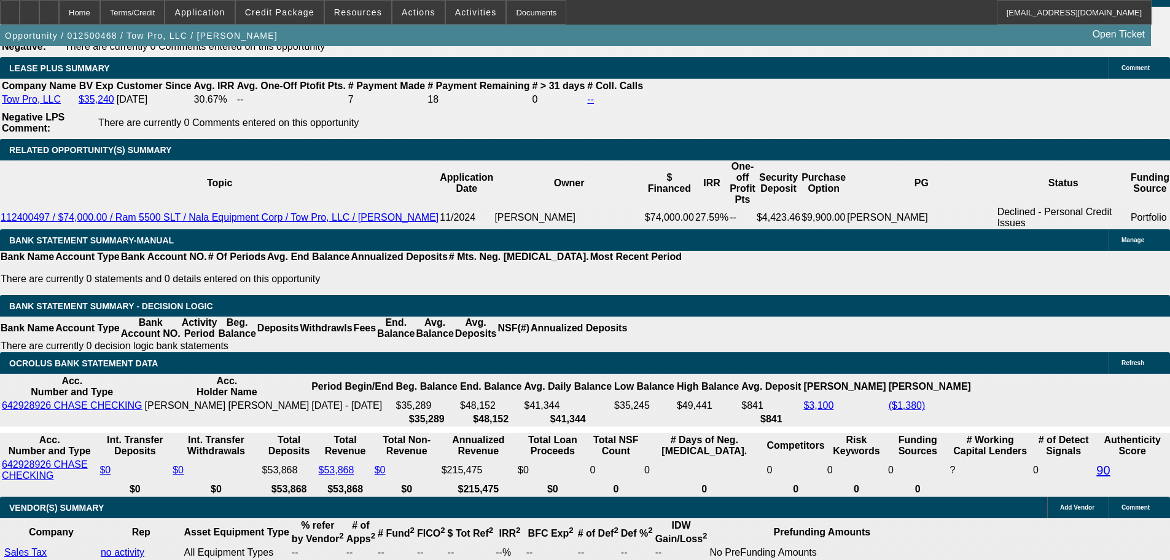
scroll to position [553, 0]
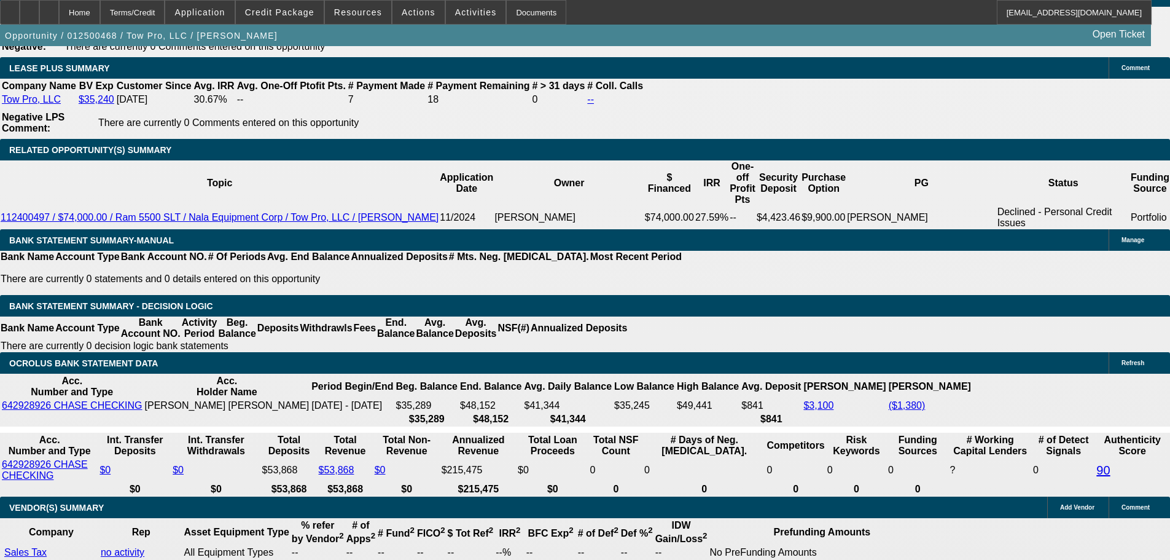
scroll to position [491, 0]
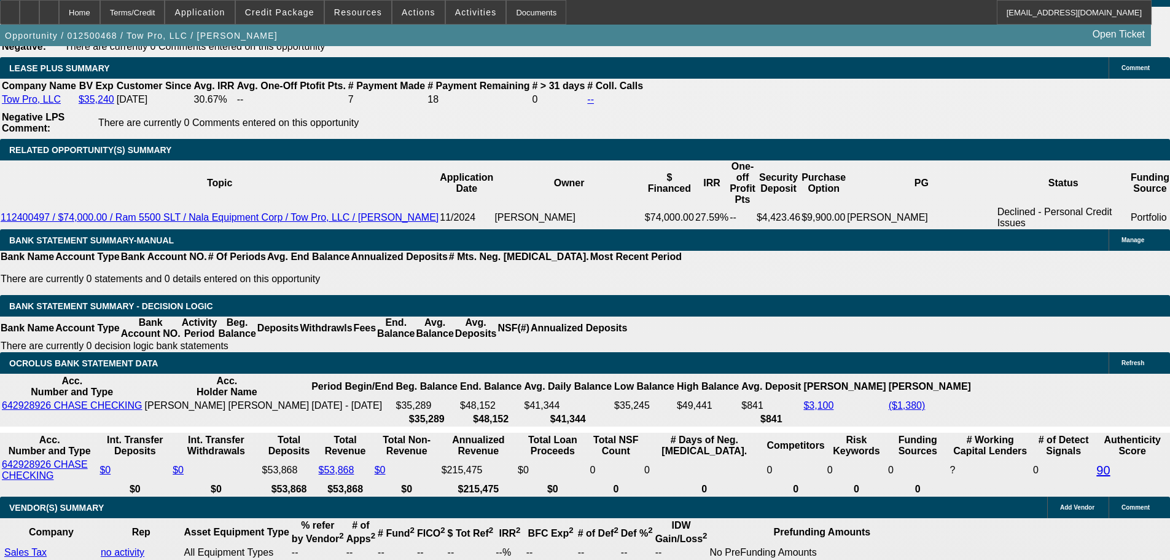
scroll to position [123, 0]
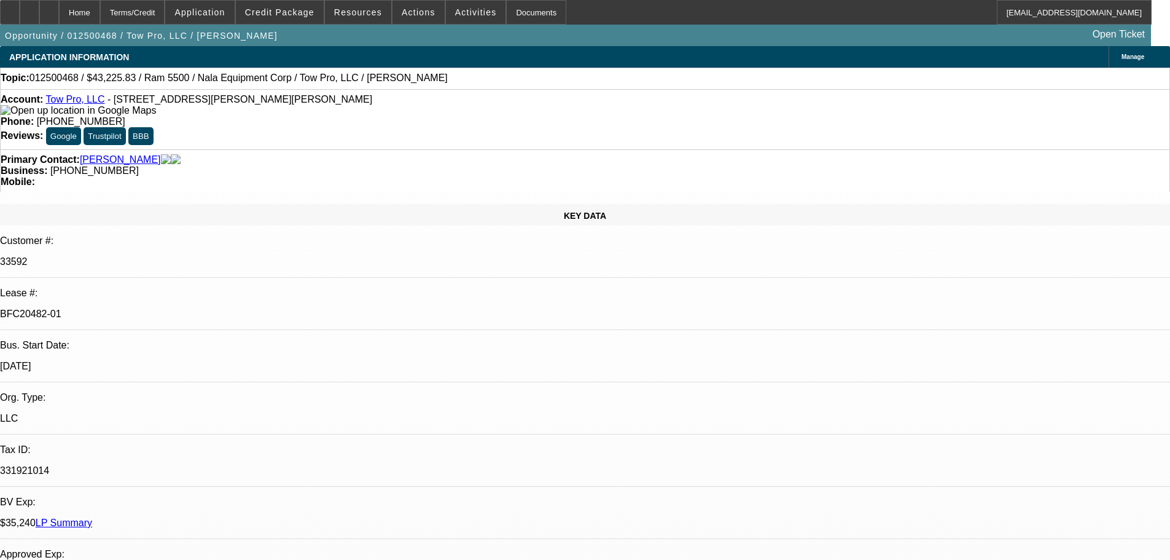
drag, startPoint x: 425, startPoint y: 81, endPoint x: 429, endPoint y: 26, distance: 54.8
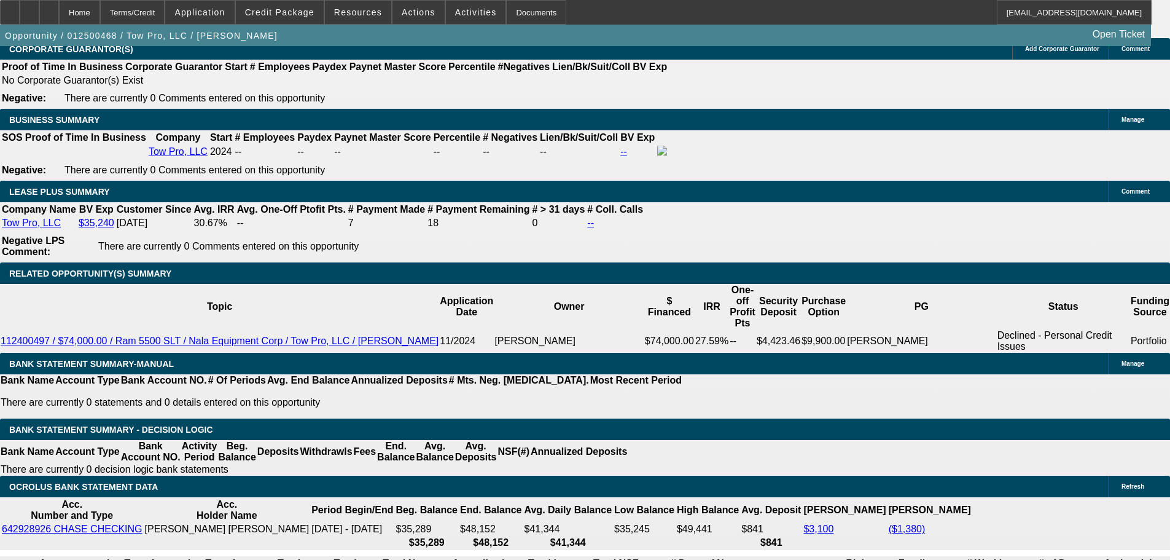
scroll to position [2089, 0]
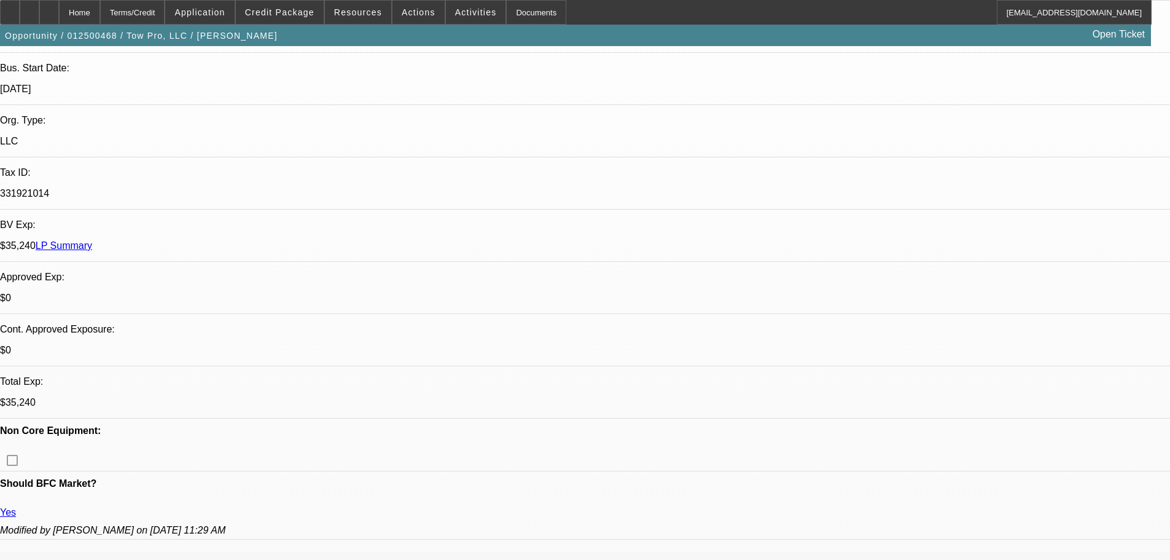
drag, startPoint x: 589, startPoint y: 208, endPoint x: 584, endPoint y: 99, distance: 109.5
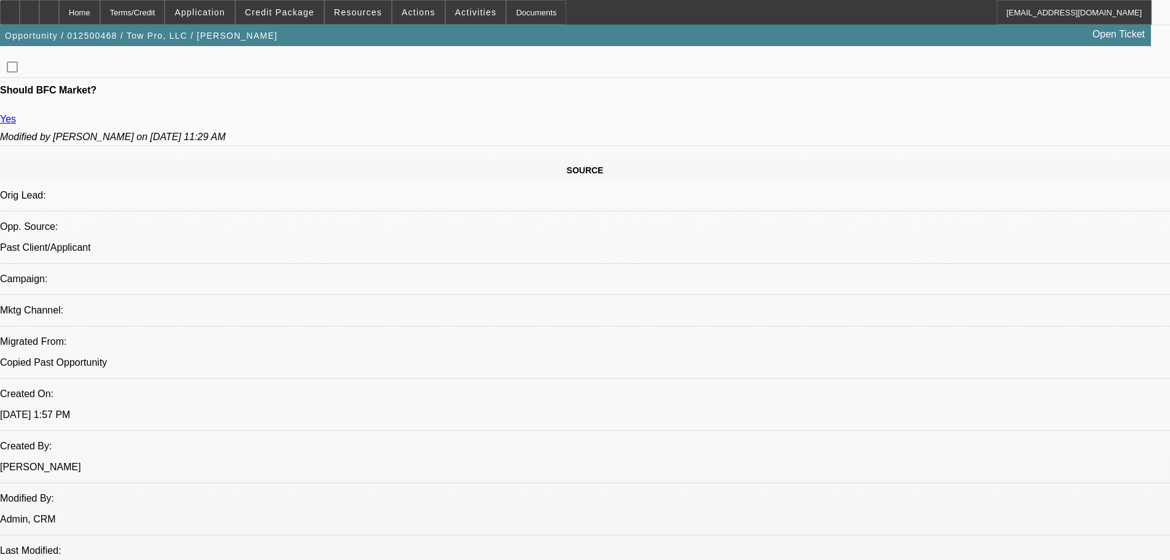
drag, startPoint x: 375, startPoint y: 325, endPoint x: 385, endPoint y: 514, distance: 189.5
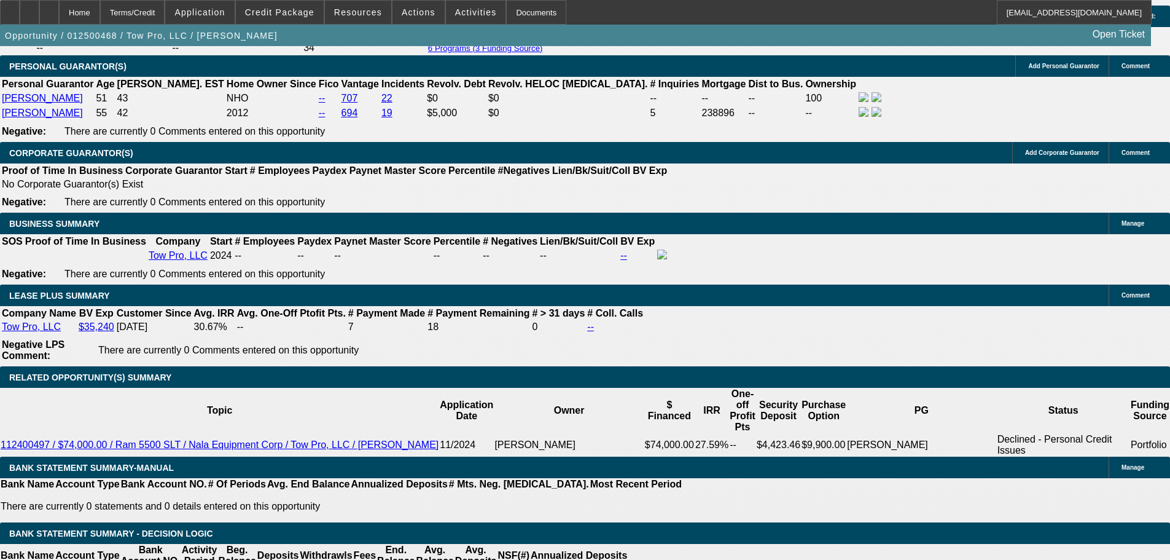
drag, startPoint x: 500, startPoint y: 314, endPoint x: 502, endPoint y: 421, distance: 107.5
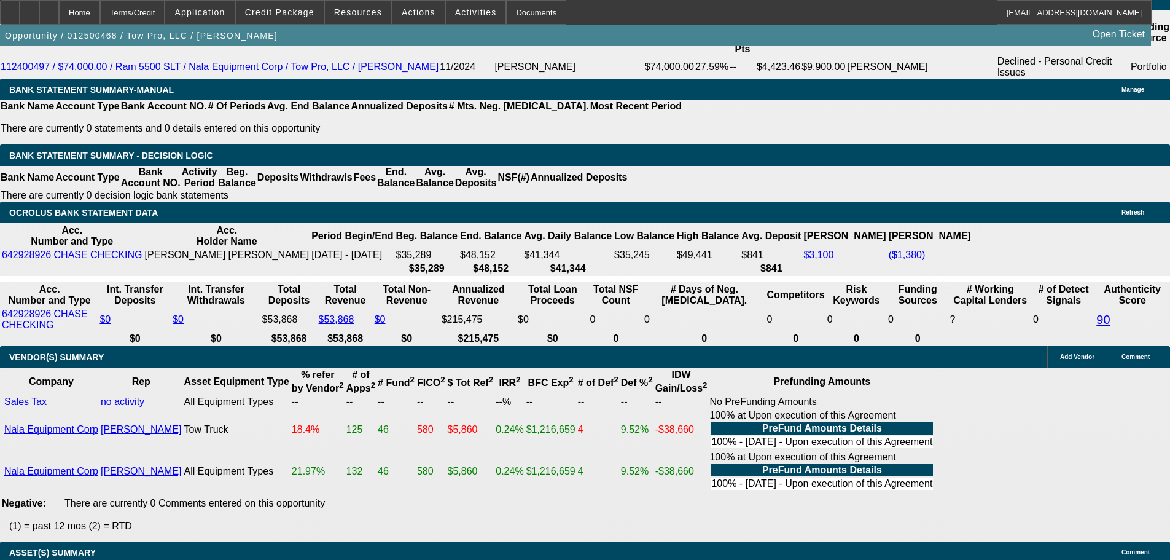
scroll to position [2887, 0]
